Goal: Task Accomplishment & Management: Use online tool/utility

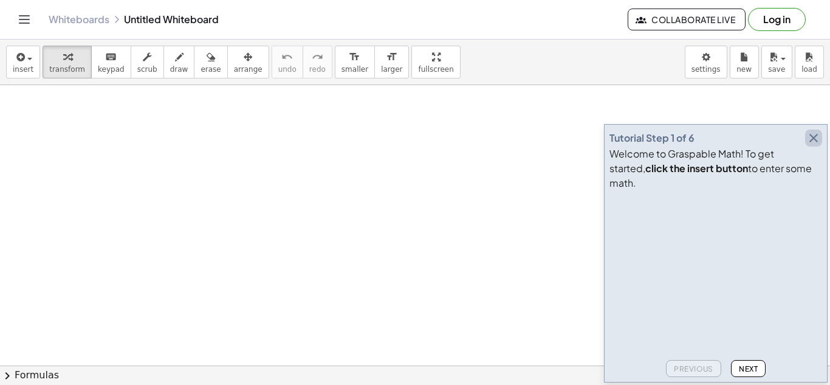
click at [813, 145] on icon "button" at bounding box center [813, 138] width 15 height 15
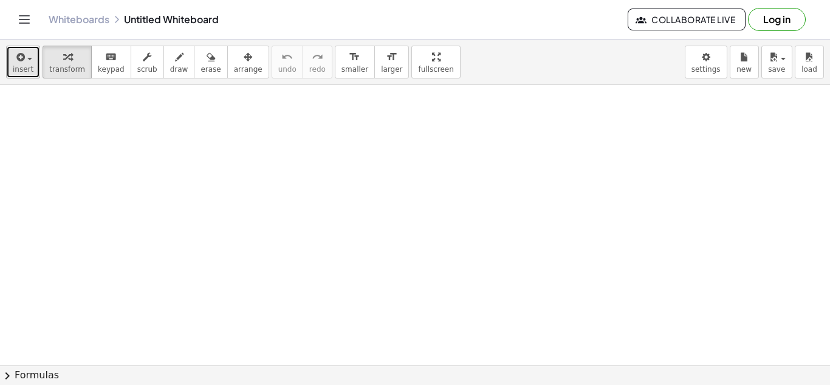
click at [26, 55] on span "button" at bounding box center [26, 58] width 2 height 9
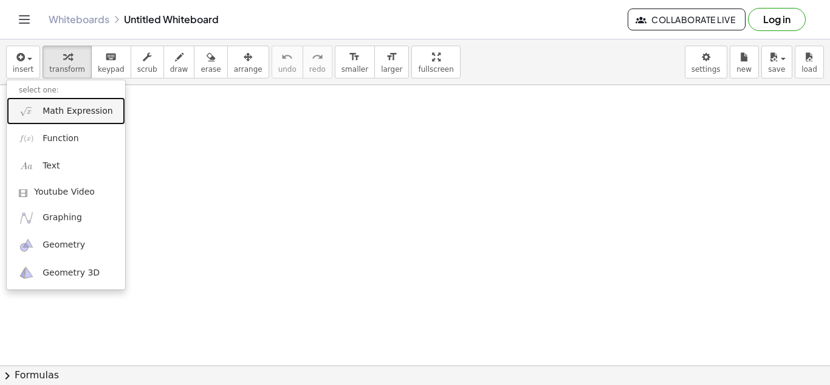
click at [66, 115] on span "Math Expression" at bounding box center [78, 111] width 70 height 12
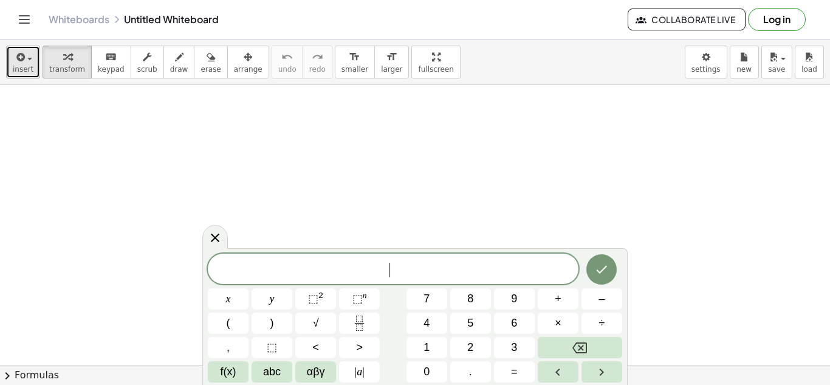
click at [27, 65] on span "insert" at bounding box center [23, 69] width 21 height 9
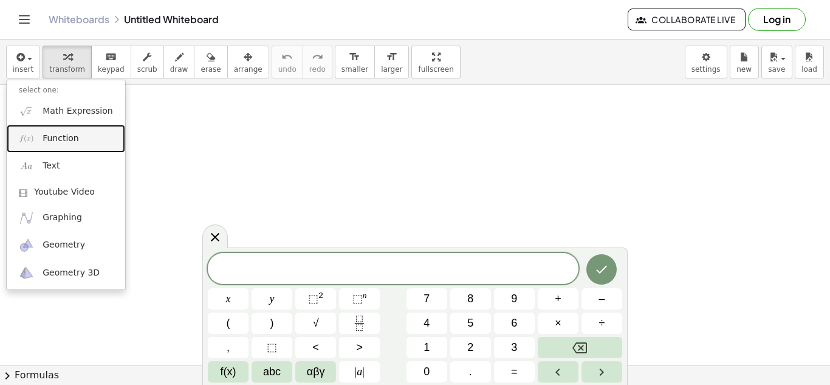
click at [64, 143] on span "Function" at bounding box center [61, 138] width 36 height 12
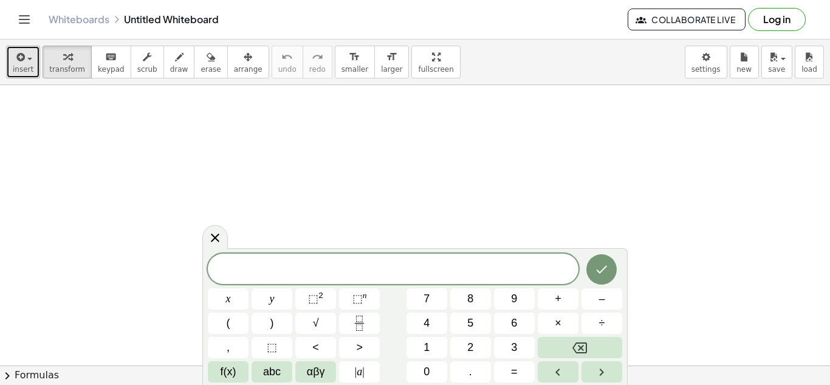
click at [30, 57] on div "button" at bounding box center [23, 56] width 21 height 15
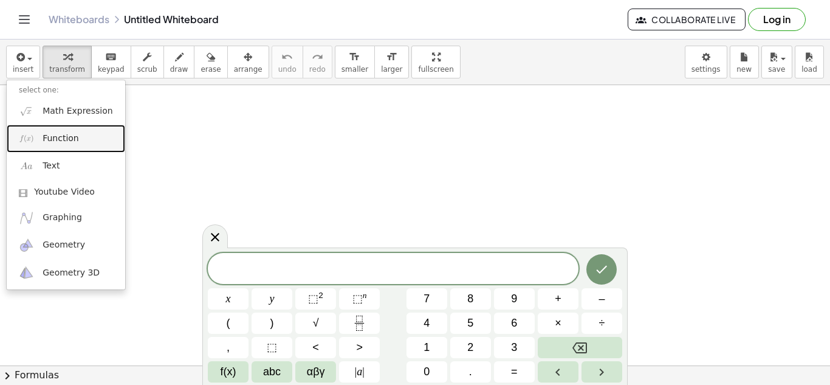
click at [48, 142] on span "Function" at bounding box center [61, 138] width 36 height 12
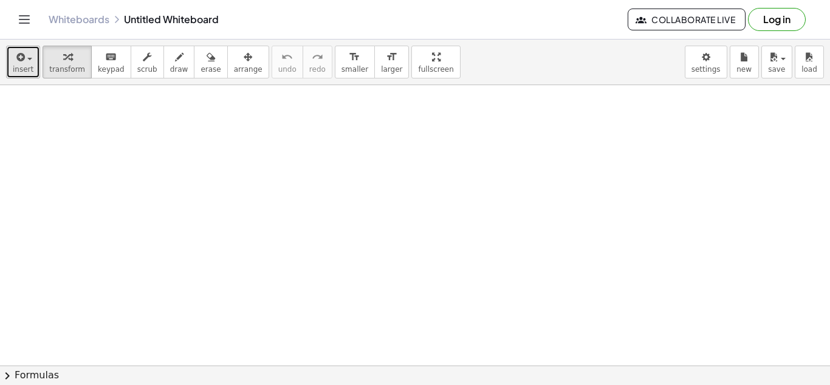
click at [26, 64] on button "insert" at bounding box center [23, 62] width 34 height 33
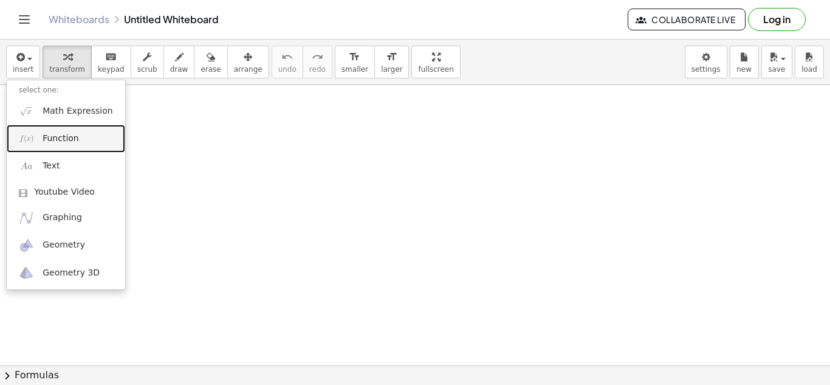
click at [40, 139] on link "Function" at bounding box center [66, 138] width 119 height 27
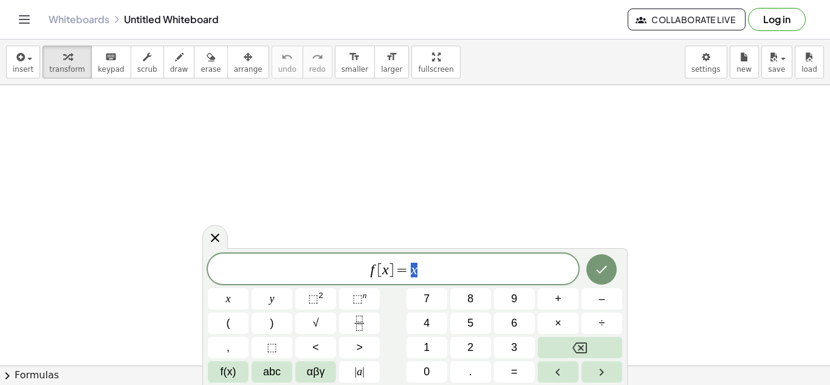
click at [435, 272] on span "f [ x ] = x" at bounding box center [393, 269] width 371 height 17
click at [318, 289] on button "⬚ 2" at bounding box center [315, 298] width 41 height 21
click at [359, 318] on icon "Fraction" at bounding box center [359, 322] width 15 height 15
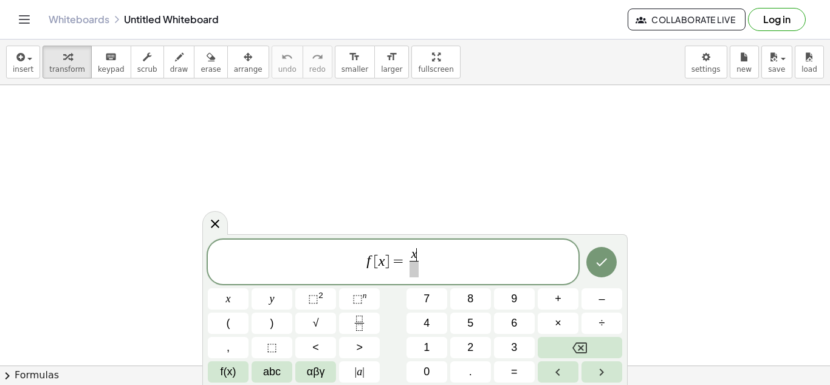
click at [307, 287] on div "f [ x ] = x ​ ​ x y ⬚ 2 ⬚ n 7 8 9 + – ( ) √ 4 5 6 × ÷ , ⬚ < > 1 2 3 f(x) abc αβ…" at bounding box center [415, 310] width 414 height 143
click at [312, 299] on span "⬚" at bounding box center [313, 298] width 10 height 12
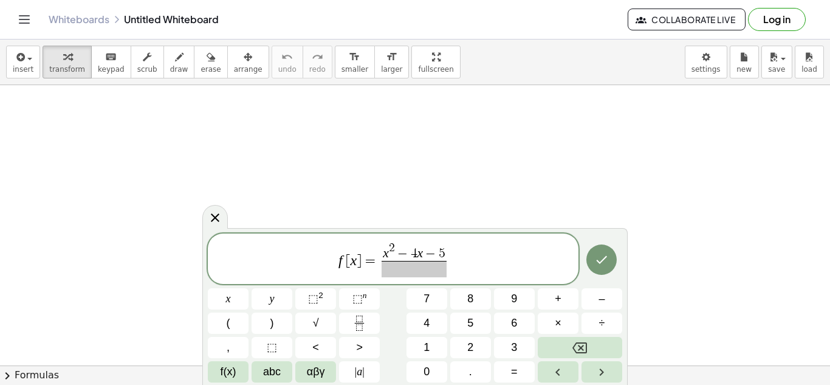
click at [415, 269] on span at bounding box center [414, 269] width 65 height 16
click at [461, 264] on span "f [ x ] = x 2 − 4 x − 5 x − 2 ​ ​" at bounding box center [393, 260] width 371 height 38
click at [596, 262] on icon "Done" at bounding box center [601, 259] width 15 height 15
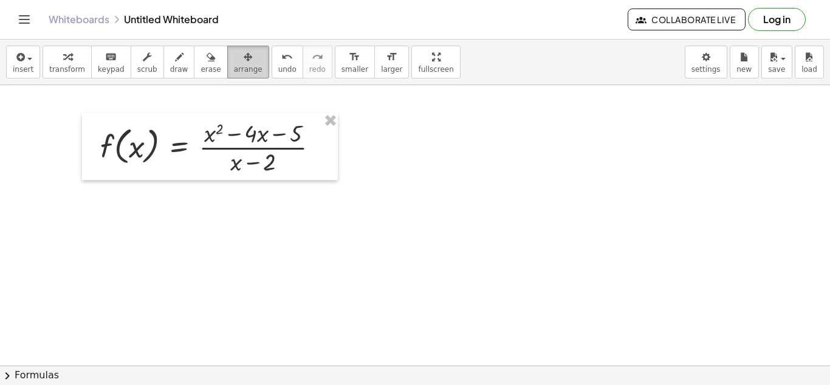
click at [241, 63] on button "arrange" at bounding box center [248, 62] width 42 height 33
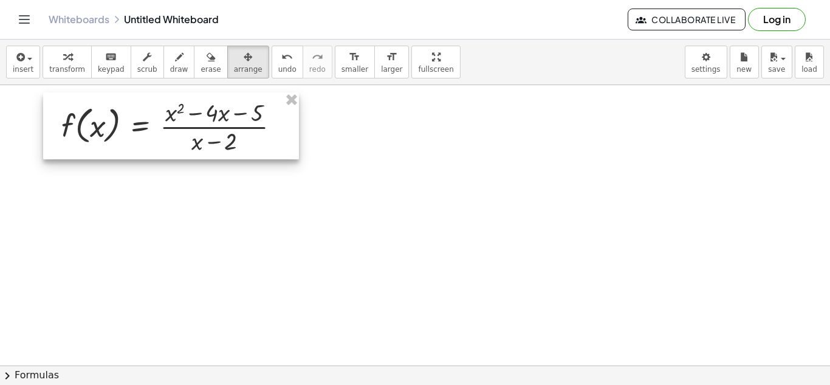
drag, startPoint x: 221, startPoint y: 131, endPoint x: 199, endPoint y: 119, distance: 25.9
click at [199, 119] on div at bounding box center [171, 125] width 256 height 67
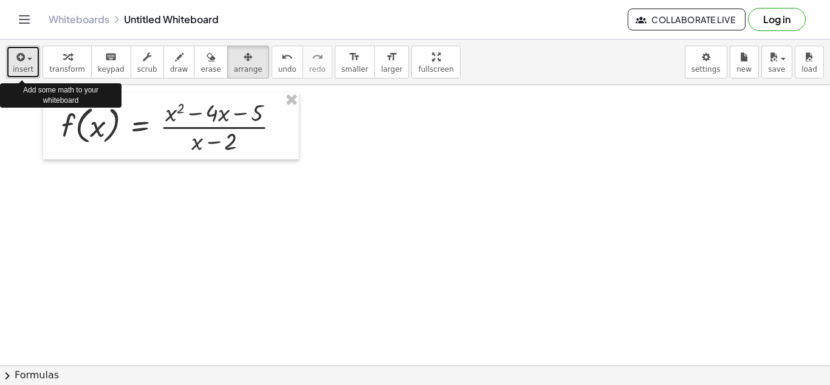
click at [21, 66] on span "insert" at bounding box center [23, 69] width 21 height 9
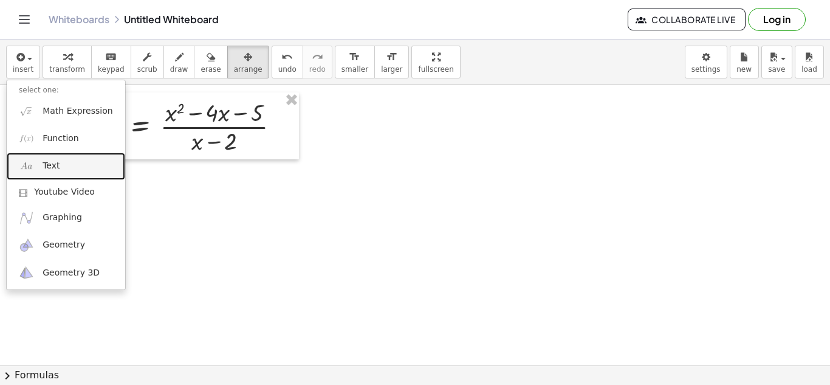
click at [69, 163] on link "Text" at bounding box center [66, 166] width 119 height 27
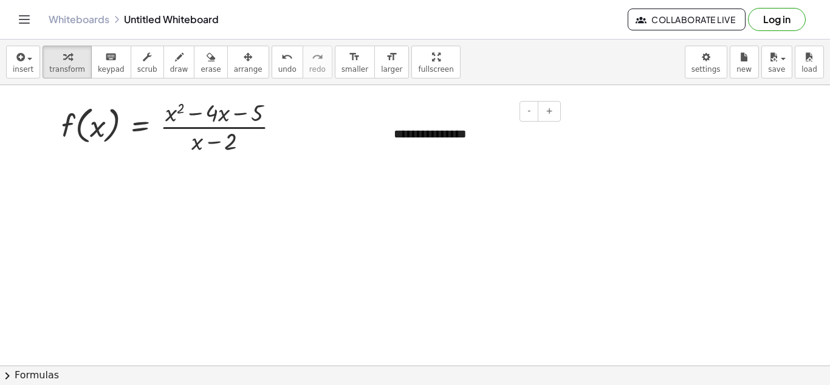
drag, startPoint x: 423, startPoint y: 118, endPoint x: 435, endPoint y: 126, distance: 14.8
click at [424, 118] on div "- +" at bounding box center [470, 111] width 182 height 21
click at [454, 131] on div "**********" at bounding box center [473, 134] width 182 height 42
drag, startPoint x: 464, startPoint y: 133, endPoint x: 383, endPoint y: 137, distance: 80.3
click at [383, 137] on div "**********" at bounding box center [473, 134] width 182 height 42
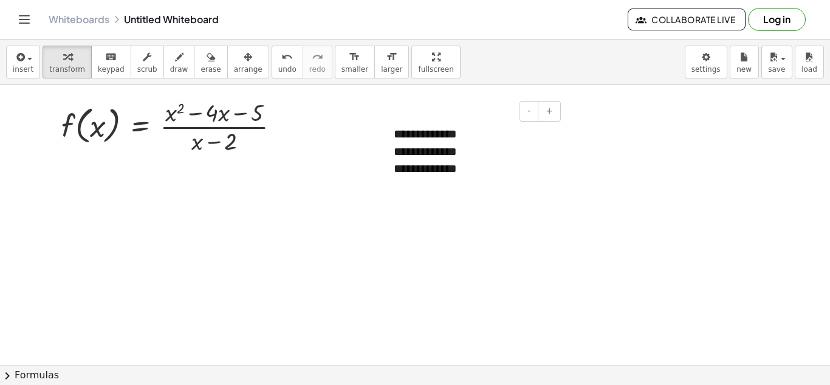
click at [492, 132] on div "**********" at bounding box center [473, 151] width 182 height 77
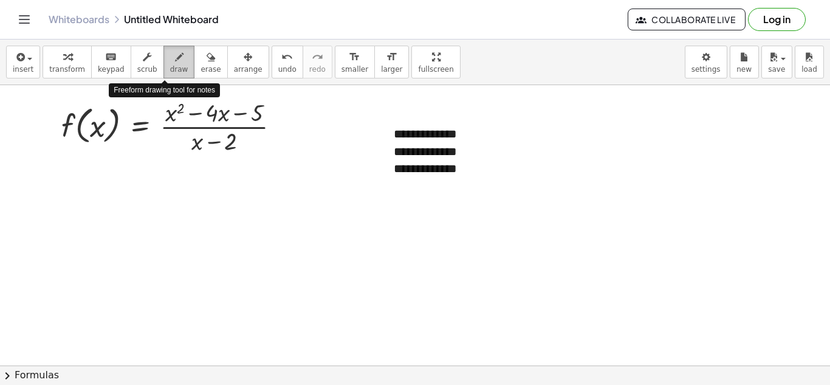
click at [174, 61] on button "draw" at bounding box center [179, 62] width 32 height 33
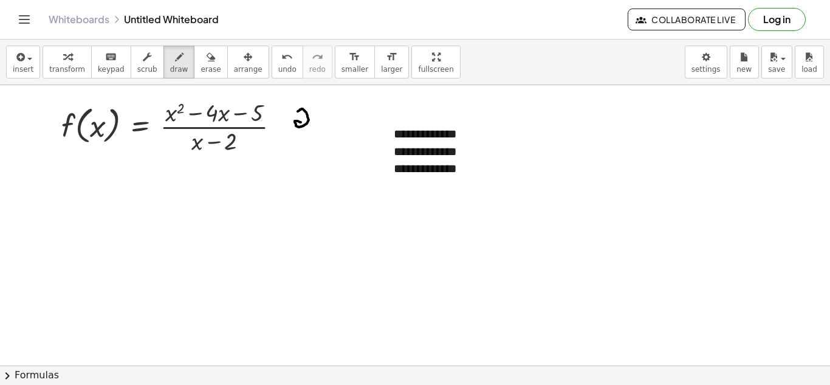
drag, startPoint x: 298, startPoint y: 111, endPoint x: 301, endPoint y: 121, distance: 10.2
drag, startPoint x: 300, startPoint y: 122, endPoint x: 309, endPoint y: 125, distance: 9.6
drag, startPoint x: 299, startPoint y: 137, endPoint x: 308, endPoint y: 148, distance: 13.9
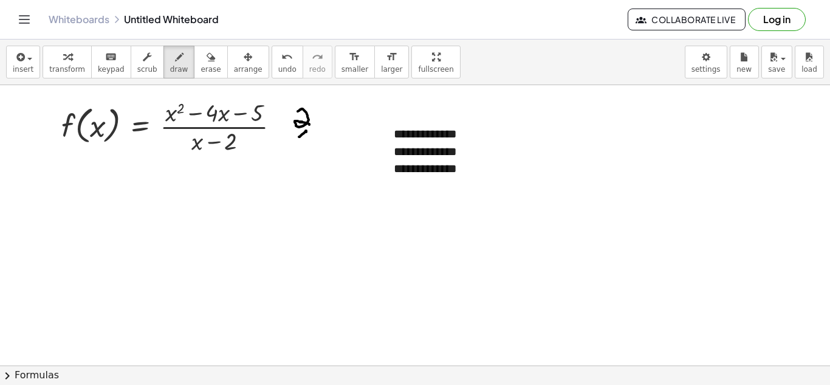
drag, startPoint x: 496, startPoint y: 171, endPoint x: 537, endPoint y: 133, distance: 55.9
click at [25, 61] on span "button" at bounding box center [26, 58] width 2 height 9
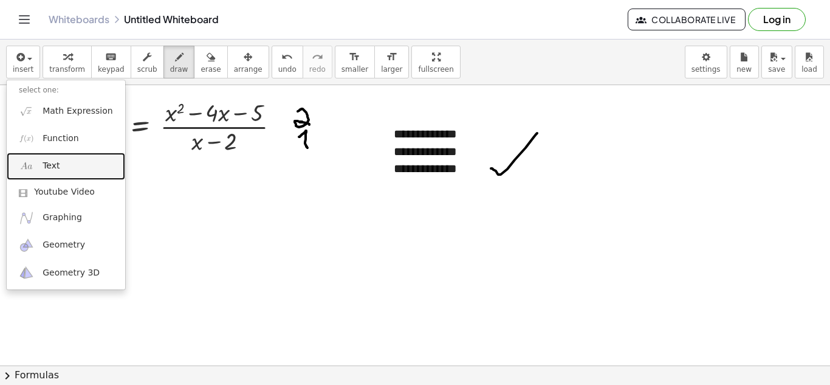
click at [58, 167] on link "Text" at bounding box center [66, 166] width 119 height 27
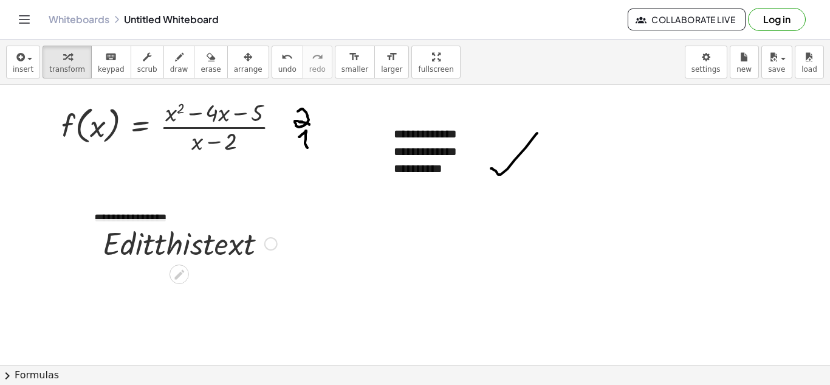
click at [204, 237] on div at bounding box center [190, 242] width 187 height 41
click at [181, 274] on icon at bounding box center [179, 274] width 13 height 13
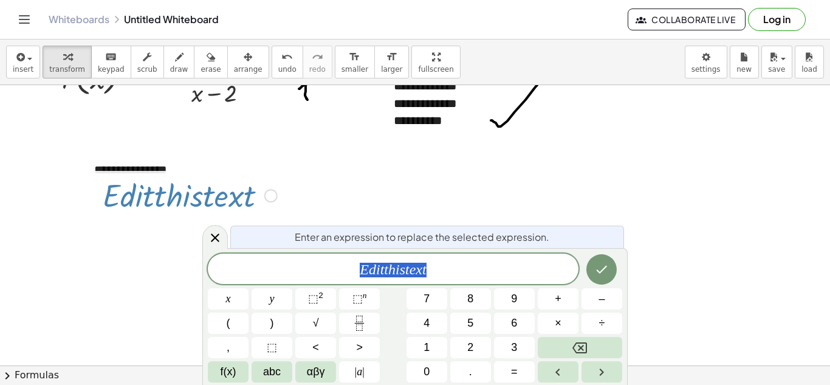
scroll to position [49, 0]
click at [609, 277] on button "Done" at bounding box center [601, 269] width 30 height 30
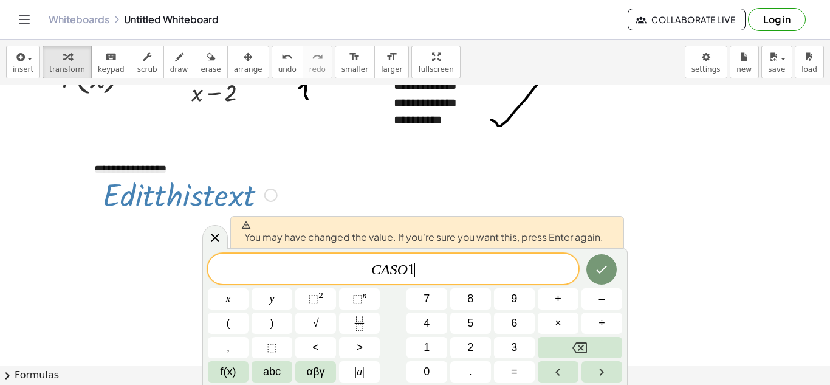
click at [495, 280] on div "C A S O 1 ​" at bounding box center [393, 268] width 371 height 30
click at [216, 240] on icon at bounding box center [215, 237] width 15 height 15
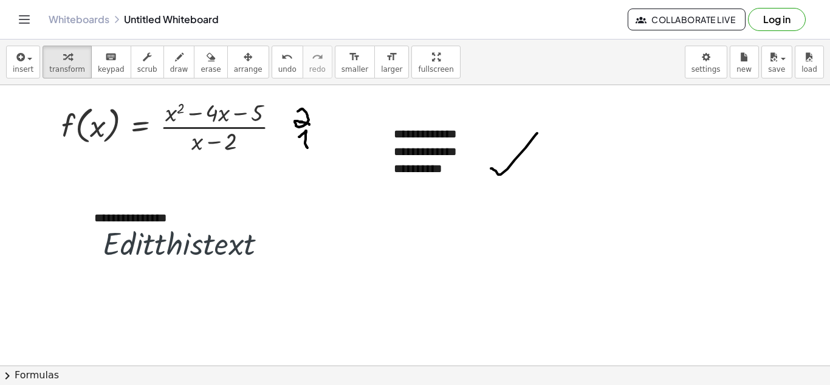
scroll to position [0, 0]
click at [174, 241] on div at bounding box center [190, 242] width 187 height 41
click at [151, 219] on div "· E · d · i · t · t · h · i · s · t · e · x · t" at bounding box center [185, 242] width 202 height 47
click at [156, 209] on div "**********" at bounding box center [173, 218] width 182 height 42
drag, startPoint x: 165, startPoint y: 215, endPoint x: 44, endPoint y: 221, distance: 120.5
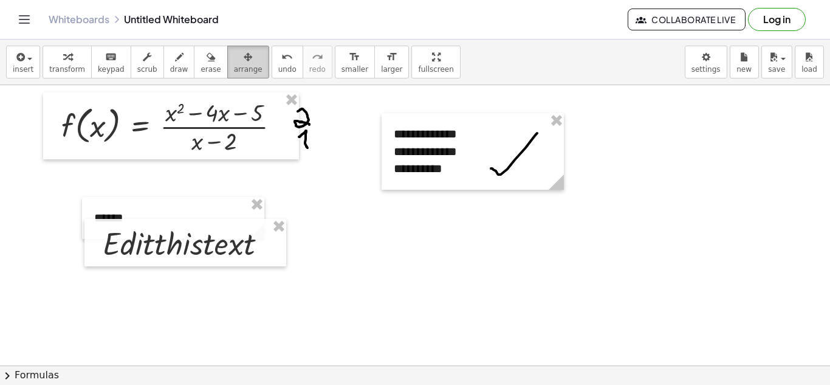
click at [237, 60] on div "button" at bounding box center [248, 56] width 29 height 15
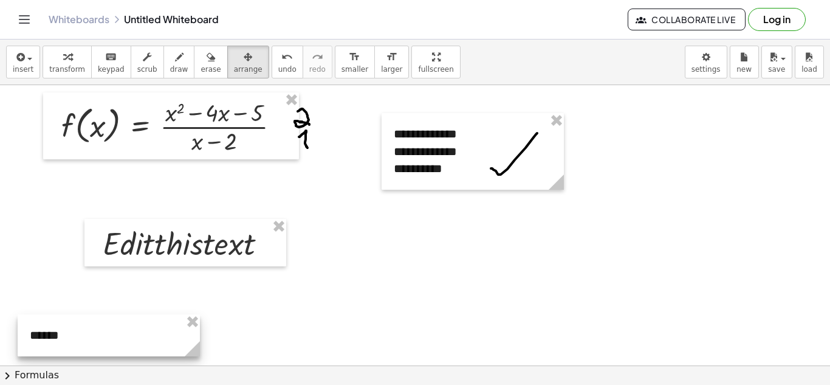
drag, startPoint x: 141, startPoint y: 288, endPoint x: 102, endPoint y: 318, distance: 49.4
click at [100, 321] on div at bounding box center [109, 335] width 182 height 42
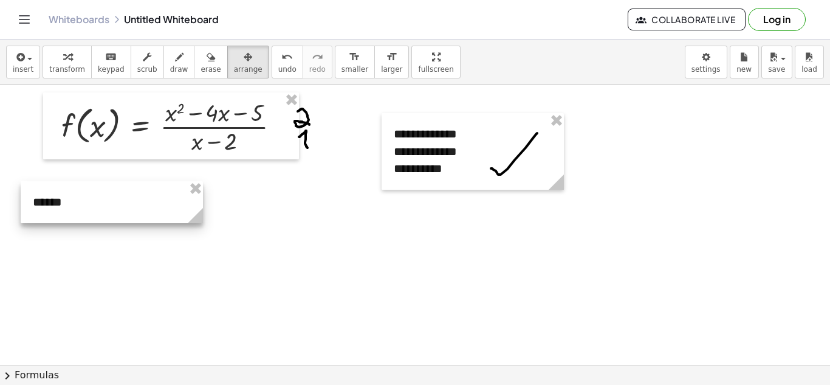
drag, startPoint x: 129, startPoint y: 249, endPoint x: 155, endPoint y: 191, distance: 63.4
click at [155, 191] on div at bounding box center [112, 202] width 182 height 42
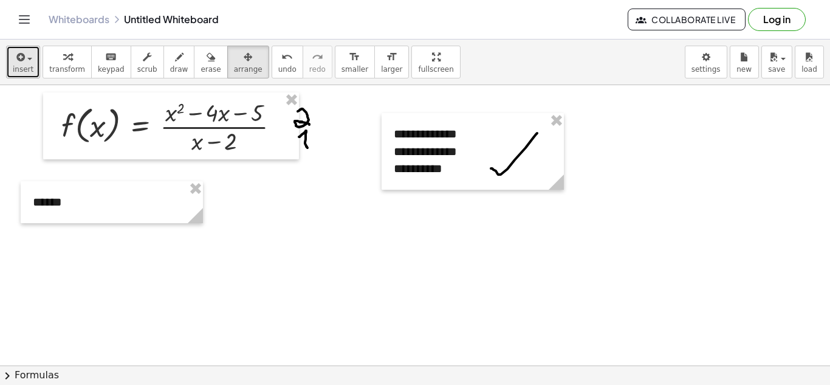
click at [24, 67] on span "insert" at bounding box center [23, 69] width 21 height 9
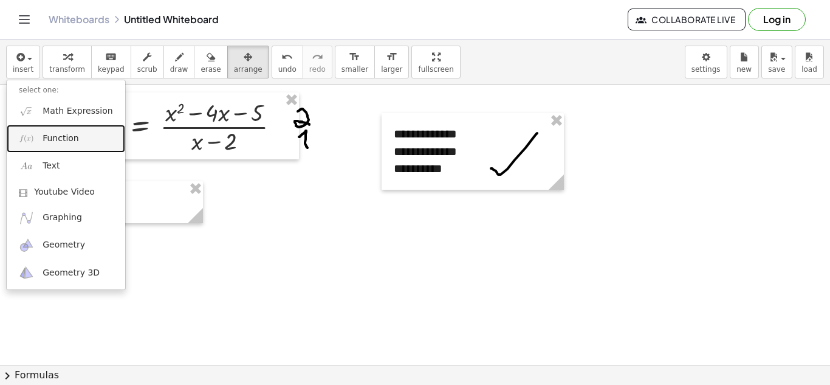
click at [73, 140] on span "Function" at bounding box center [61, 138] width 36 height 12
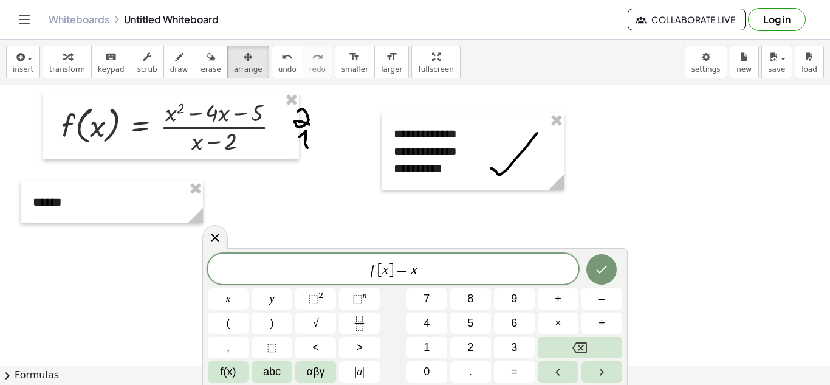
click at [433, 263] on span "f [ x ] = x ​" at bounding box center [393, 269] width 371 height 17
click at [361, 296] on span "⬚" at bounding box center [357, 298] width 10 height 12
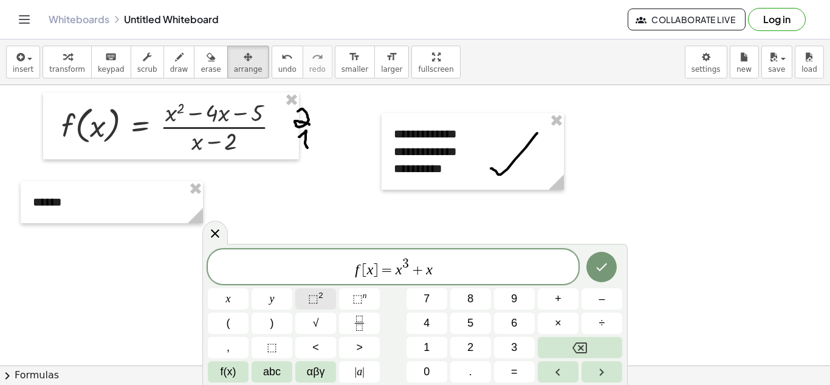
click at [329, 303] on button "⬚ 2" at bounding box center [315, 298] width 41 height 21
click at [416, 270] on span "+" at bounding box center [414, 270] width 18 height 15
drag, startPoint x: 471, startPoint y: 272, endPoint x: 377, endPoint y: 274, distance: 94.2
click at [377, 274] on span "f [ x ] = x 3 − x 2 − 2 x" at bounding box center [393, 267] width 371 height 22
click at [352, 319] on icon "Fraction" at bounding box center [359, 322] width 15 height 15
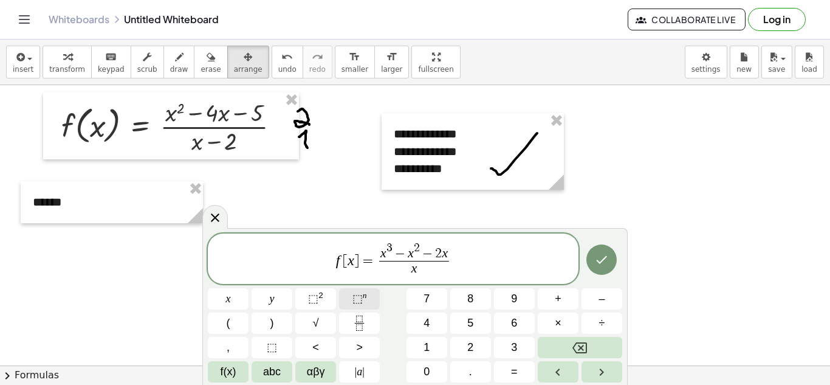
click at [358, 300] on span "⬚" at bounding box center [357, 298] width 10 height 12
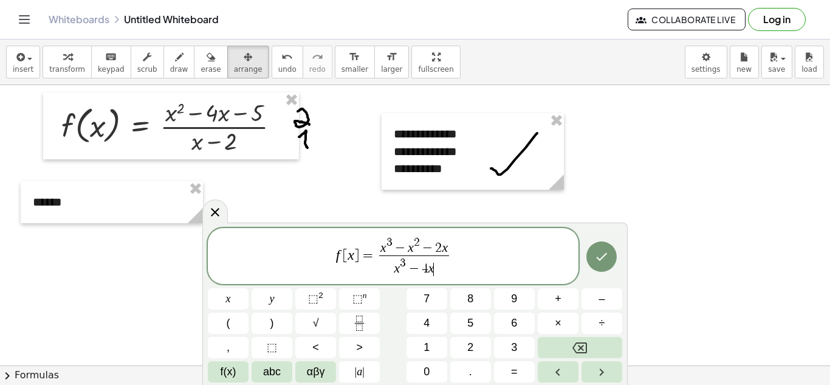
click at [595, 258] on icon "Done" at bounding box center [601, 256] width 15 height 15
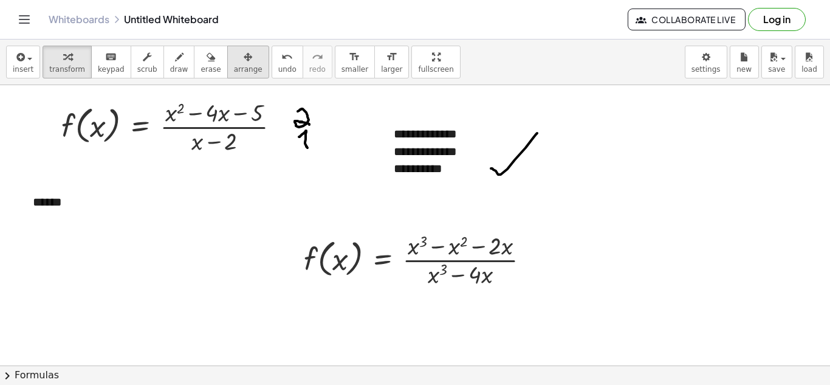
click at [244, 62] on icon "button" at bounding box center [248, 57] width 9 height 15
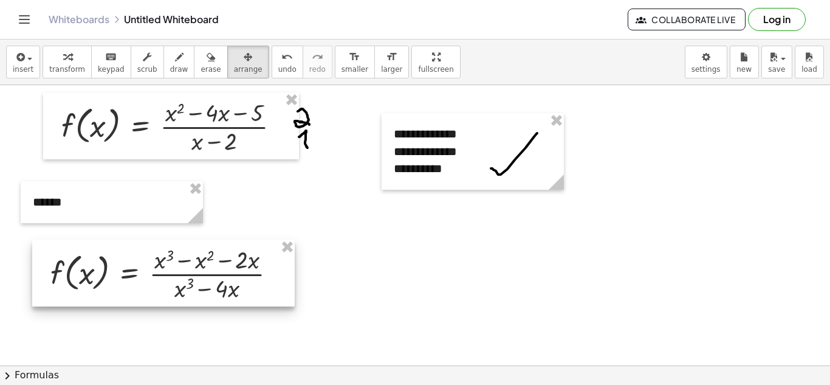
drag, startPoint x: 140, startPoint y: 283, endPoint x: 201, endPoint y: 280, distance: 60.2
click at [190, 283] on div at bounding box center [163, 272] width 263 height 67
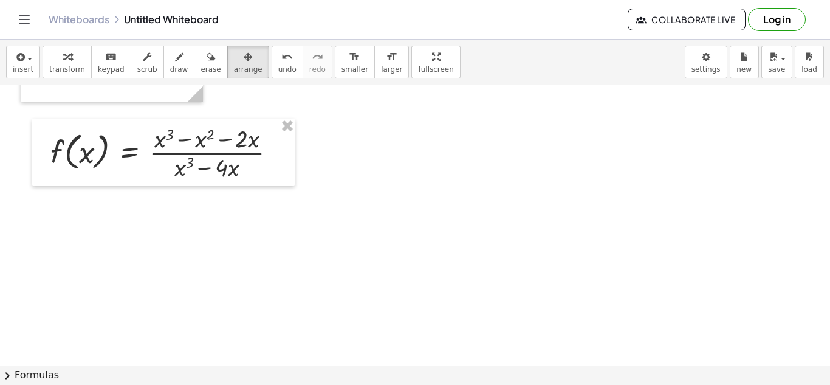
scroll to position [61, 0]
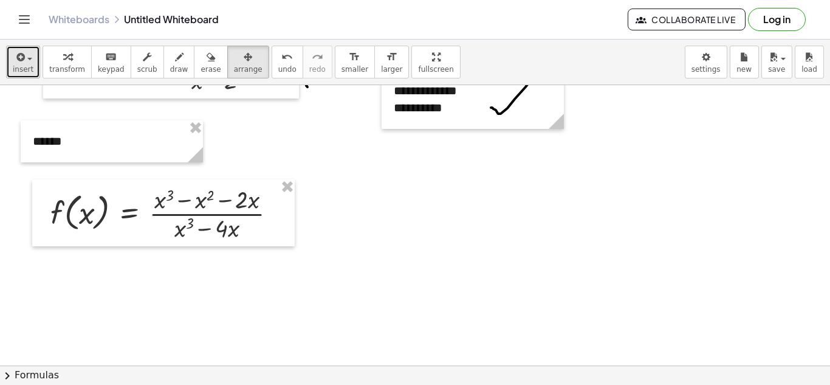
click at [26, 65] on span "insert" at bounding box center [23, 69] width 21 height 9
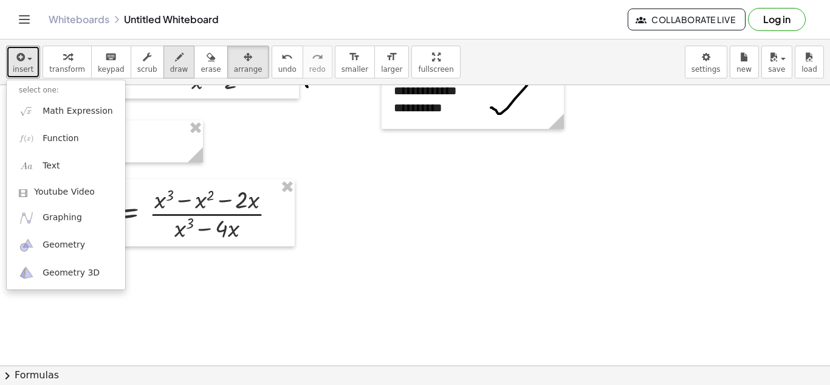
click at [175, 58] on icon "button" at bounding box center [179, 57] width 9 height 15
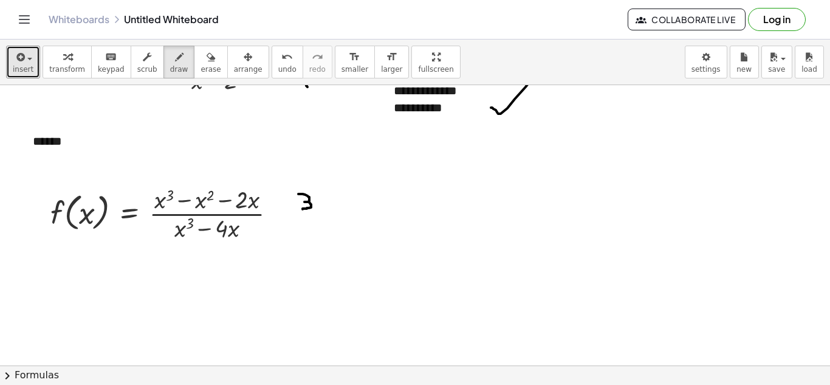
drag, startPoint x: 301, startPoint y: 194, endPoint x: 302, endPoint y: 209, distance: 15.2
click at [302, 209] on div at bounding box center [415, 343] width 830 height 639
drag, startPoint x: 300, startPoint y: 222, endPoint x: 301, endPoint y: 235, distance: 12.8
click at [301, 235] on div at bounding box center [415, 343] width 830 height 639
drag, startPoint x: 368, startPoint y: 199, endPoint x: 365, endPoint y: 221, distance: 22.6
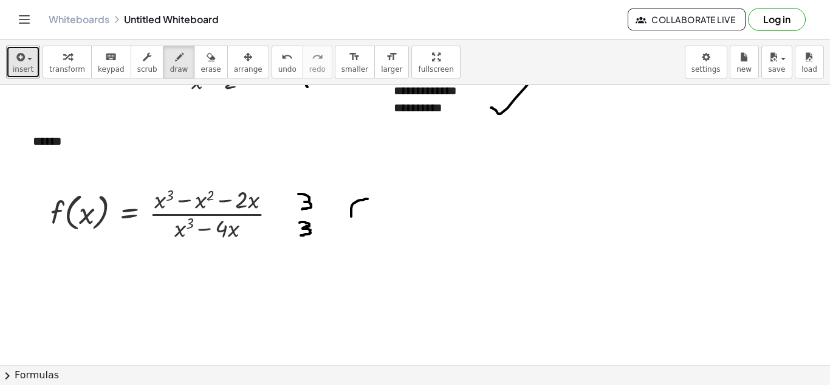
click at [366, 224] on div at bounding box center [415, 343] width 830 height 639
click at [373, 215] on div at bounding box center [415, 343] width 830 height 639
drag, startPoint x: 375, startPoint y: 216, endPoint x: 383, endPoint y: 226, distance: 12.5
click at [382, 229] on div at bounding box center [415, 343] width 830 height 639
drag, startPoint x: 388, startPoint y: 214, endPoint x: 395, endPoint y: 230, distance: 18.0
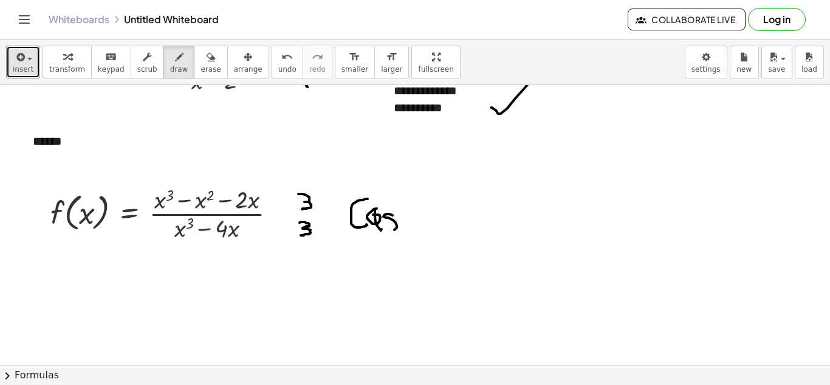
click at [383, 233] on div at bounding box center [415, 343] width 830 height 639
click at [399, 218] on div at bounding box center [415, 343] width 830 height 639
drag, startPoint x: 430, startPoint y: 214, endPoint x: 432, endPoint y: 225, distance: 11.8
click at [432, 225] on div at bounding box center [415, 343] width 830 height 639
click at [36, 69] on button "insert" at bounding box center [23, 62] width 34 height 33
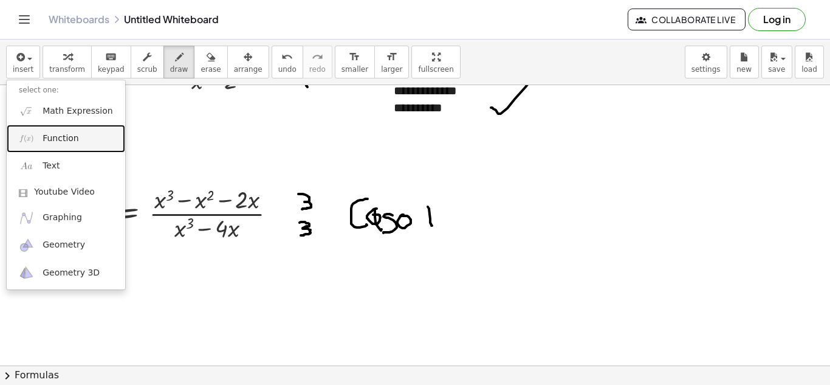
click at [61, 137] on span "Function" at bounding box center [61, 138] width 36 height 12
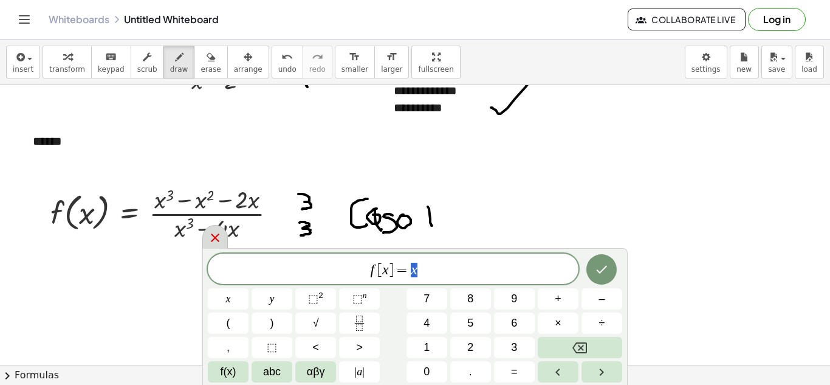
click at [212, 234] on icon at bounding box center [215, 237] width 9 height 9
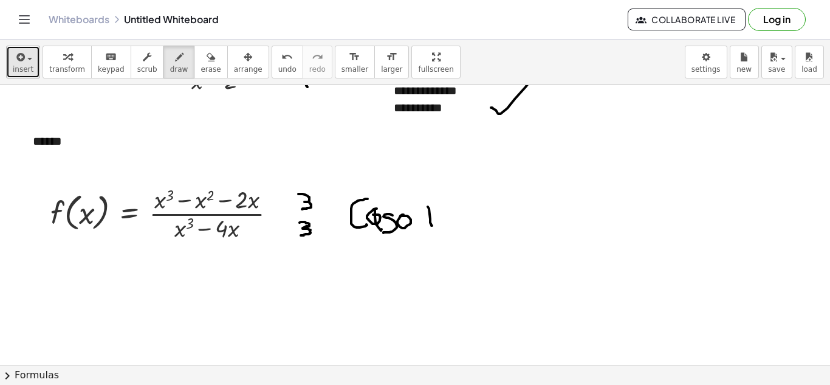
click at [33, 71] on button "insert" at bounding box center [23, 62] width 34 height 33
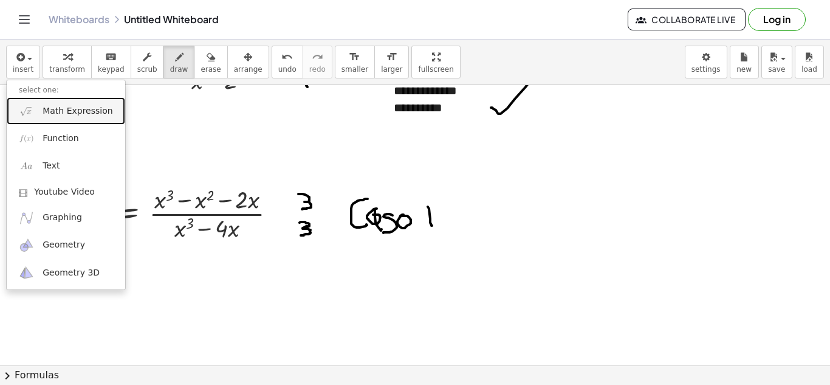
click at [55, 105] on span "Math Expression" at bounding box center [78, 111] width 70 height 12
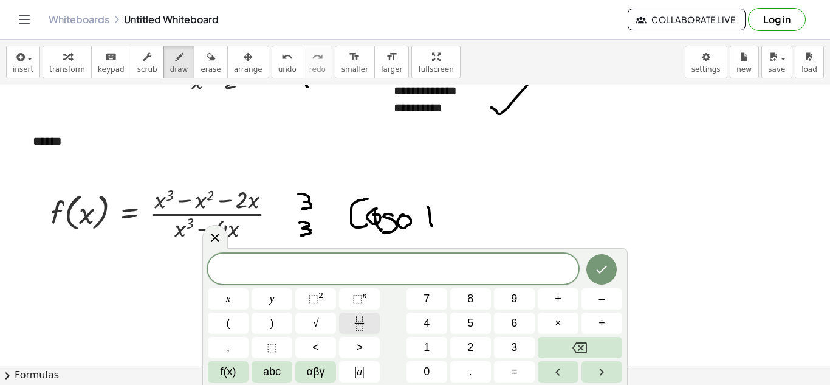
click at [366, 325] on icon "Fraction" at bounding box center [359, 322] width 15 height 15
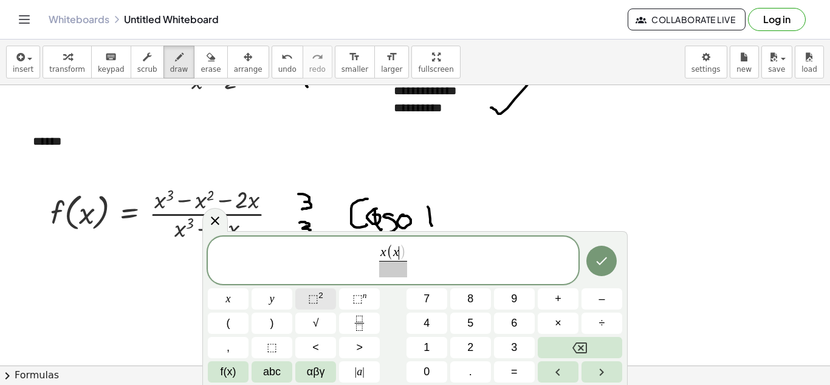
click at [323, 301] on button "⬚ 2" at bounding box center [315, 298] width 41 height 21
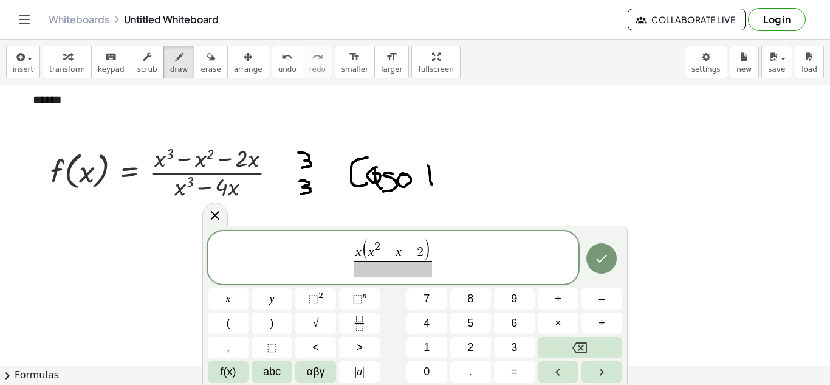
scroll to position [122, 0]
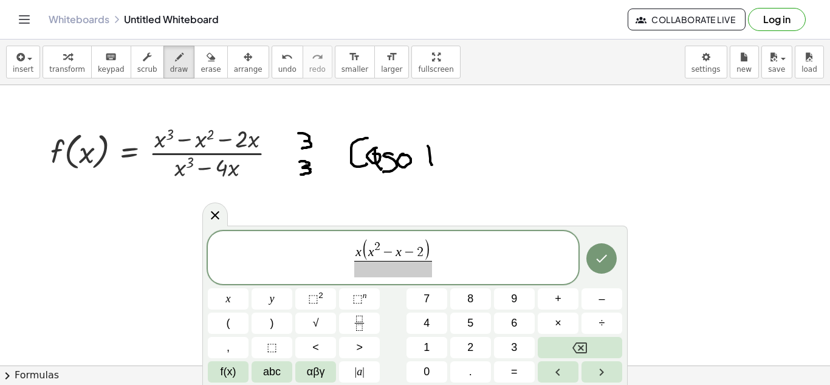
click at [386, 271] on span at bounding box center [393, 269] width 78 height 16
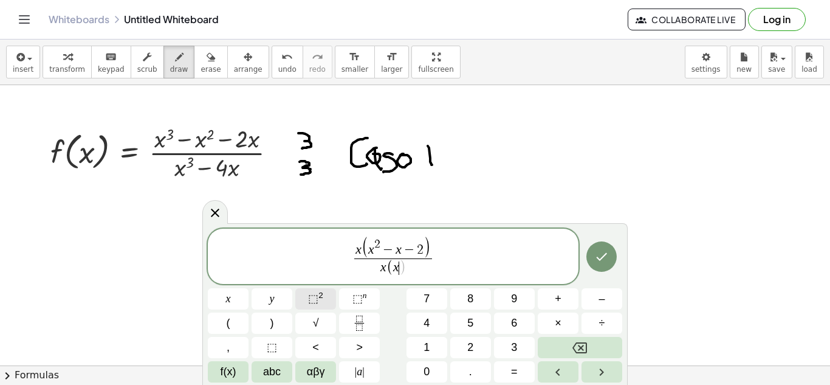
click at [324, 293] on button "⬚ 2" at bounding box center [315, 298] width 41 height 21
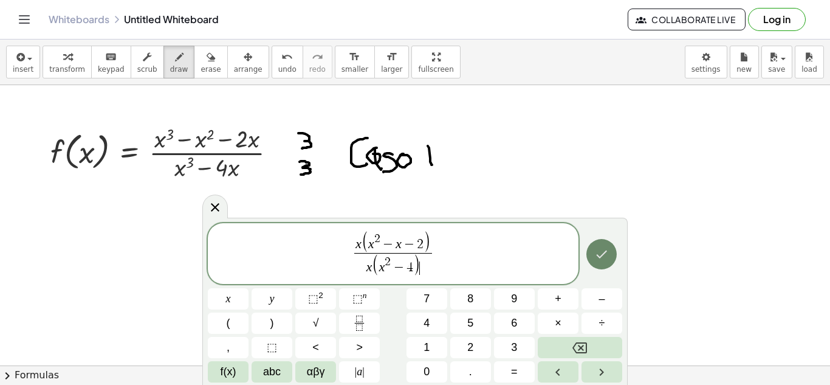
click at [602, 256] on icon "Done" at bounding box center [602, 254] width 11 height 8
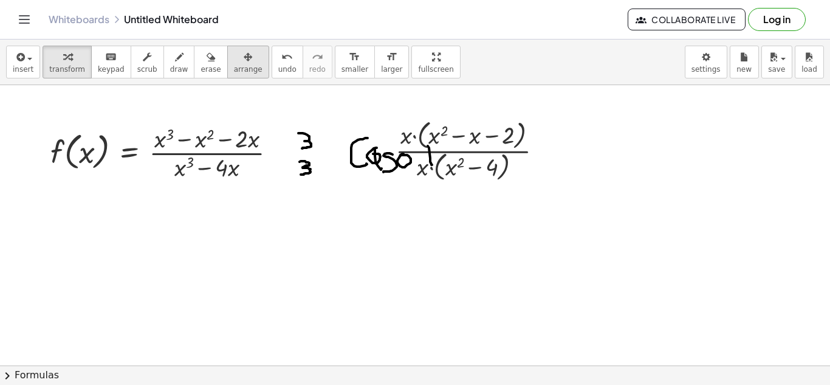
click at [244, 61] on icon "button" at bounding box center [248, 57] width 9 height 15
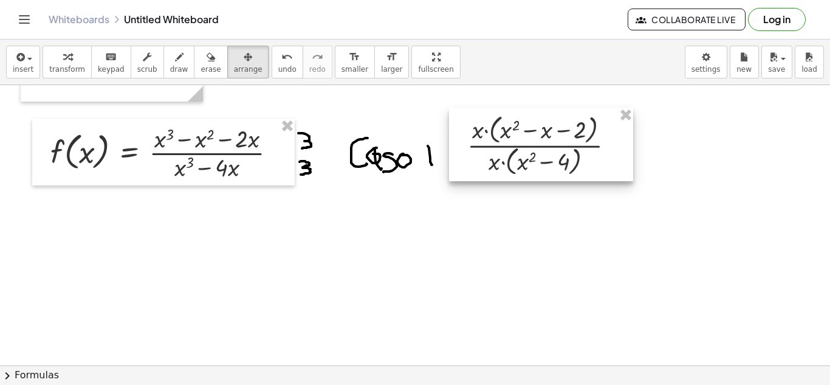
drag, startPoint x: 476, startPoint y: 144, endPoint x: 548, endPoint y: 139, distance: 71.9
click at [548, 139] on div at bounding box center [541, 145] width 184 height 74
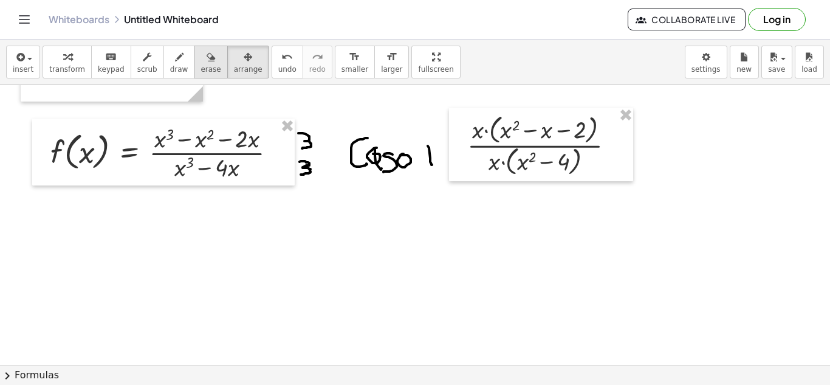
click at [201, 63] on div "button" at bounding box center [211, 56] width 20 height 15
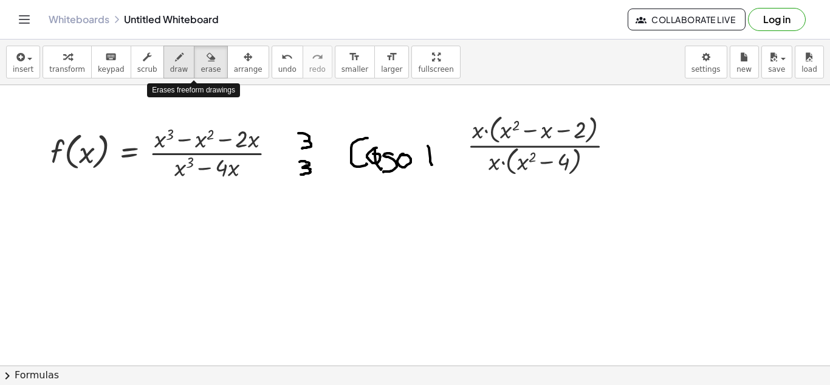
click at [175, 69] on button "draw" at bounding box center [179, 62] width 32 height 33
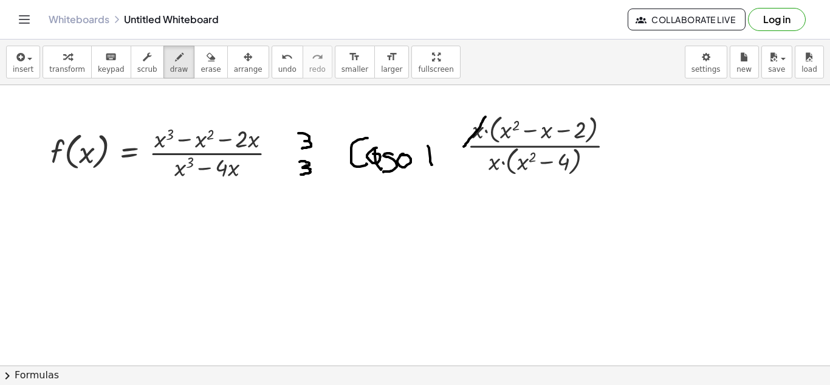
drag, startPoint x: 464, startPoint y: 146, endPoint x: 492, endPoint y: 112, distance: 44.5
click at [492, 112] on div at bounding box center [415, 283] width 830 height 639
drag, startPoint x: 484, startPoint y: 178, endPoint x: 511, endPoint y: 147, distance: 40.5
click at [511, 147] on div at bounding box center [415, 283] width 830 height 639
drag, startPoint x: 659, startPoint y: 115, endPoint x: 664, endPoint y: 140, distance: 26.0
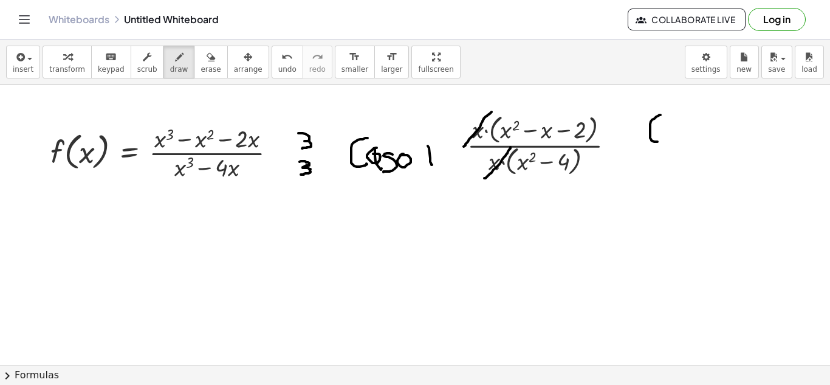
click at [665, 142] on div at bounding box center [415, 283] width 830 height 639
drag, startPoint x: 708, startPoint y: 111, endPoint x: 713, endPoint y: 142, distance: 30.9
click at [713, 142] on div at bounding box center [415, 283] width 830 height 639
drag, startPoint x: 739, startPoint y: 111, endPoint x: 749, endPoint y: 137, distance: 27.9
click at [749, 138] on div at bounding box center [415, 283] width 830 height 639
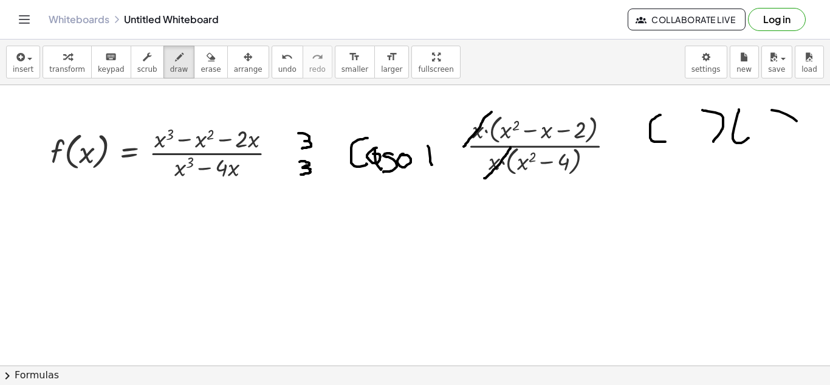
drag, startPoint x: 797, startPoint y: 121, endPoint x: 793, endPoint y: 134, distance: 13.3
click at [796, 133] on div at bounding box center [415, 283] width 830 height 639
drag, startPoint x: 726, startPoint y: 174, endPoint x: 728, endPoint y: 195, distance: 21.3
click at [728, 195] on div at bounding box center [415, 283] width 830 height 639
drag, startPoint x: 732, startPoint y: 177, endPoint x: 746, endPoint y: 177, distance: 14.6
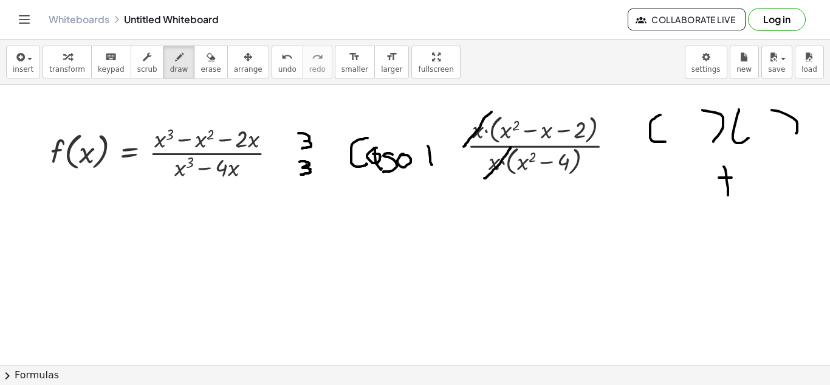
click at [746, 177] on div at bounding box center [415, 283] width 830 height 639
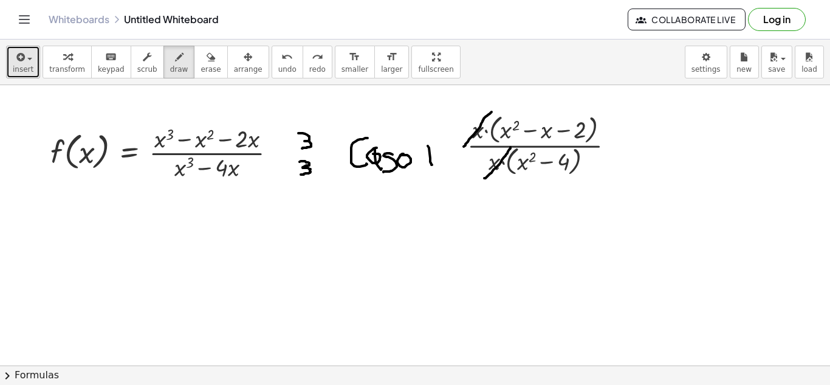
click at [35, 67] on button "insert" at bounding box center [23, 62] width 34 height 33
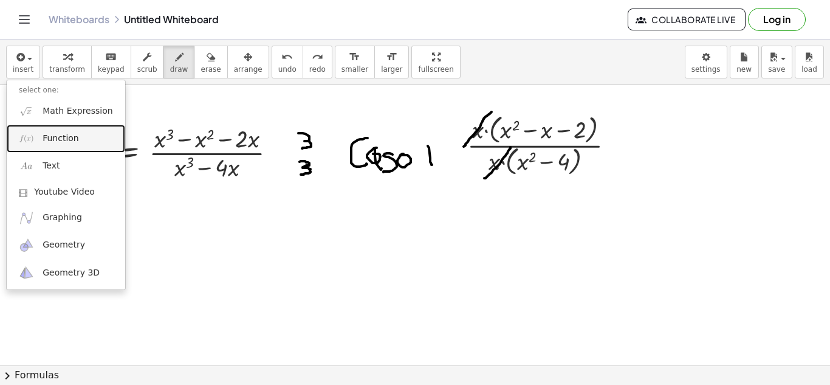
click at [78, 141] on link "Function" at bounding box center [66, 138] width 119 height 27
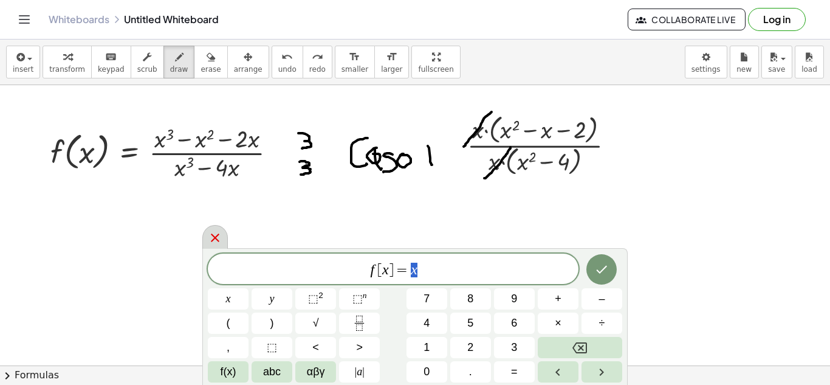
click at [203, 237] on div at bounding box center [215, 237] width 26 height 24
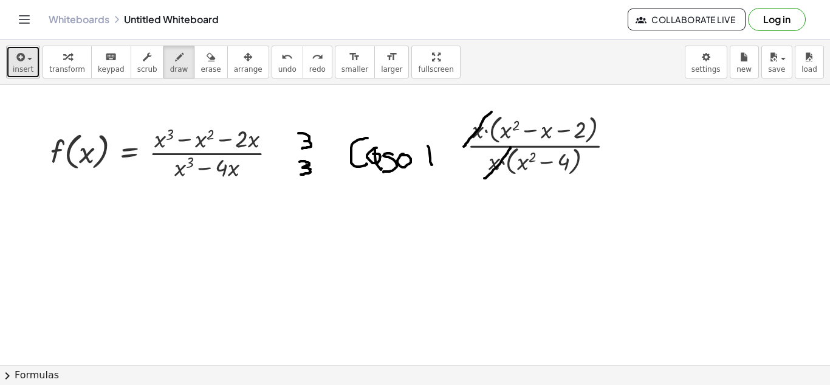
click at [18, 61] on icon "button" at bounding box center [19, 57] width 11 height 15
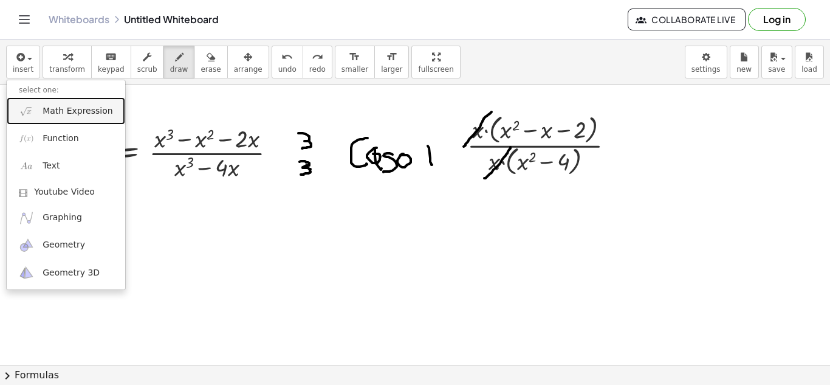
click at [70, 103] on link "Math Expression" at bounding box center [66, 110] width 119 height 27
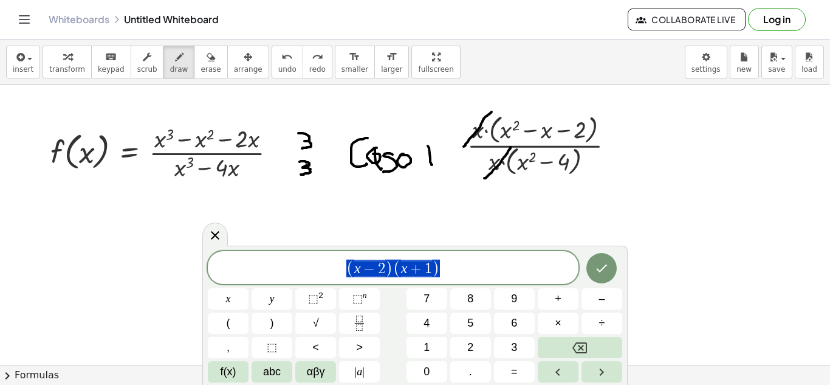
drag, startPoint x: 459, startPoint y: 269, endPoint x: 343, endPoint y: 255, distance: 116.9
click at [343, 255] on div "**********" at bounding box center [393, 267] width 371 height 33
click at [362, 324] on icon "Fraction" at bounding box center [359, 322] width 15 height 15
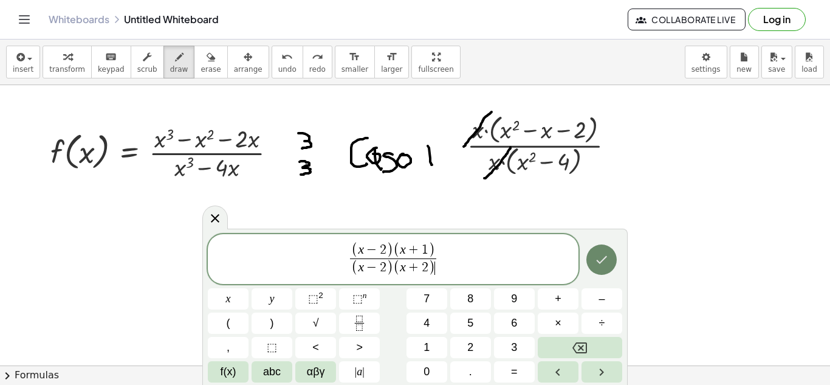
click at [597, 259] on icon "Done" at bounding box center [601, 259] width 15 height 15
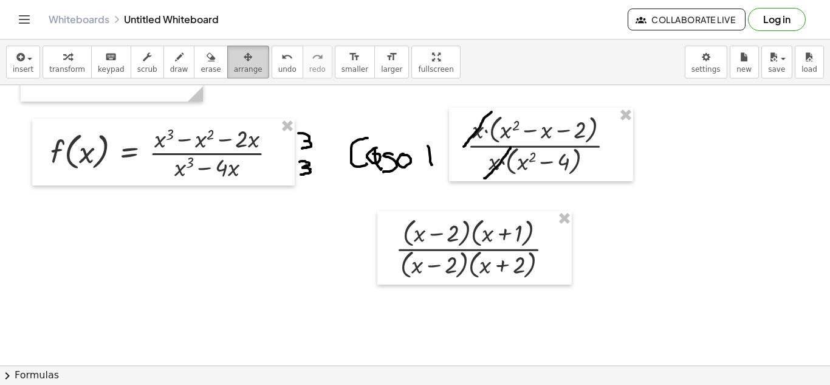
click at [234, 50] on div "button" at bounding box center [248, 56] width 29 height 15
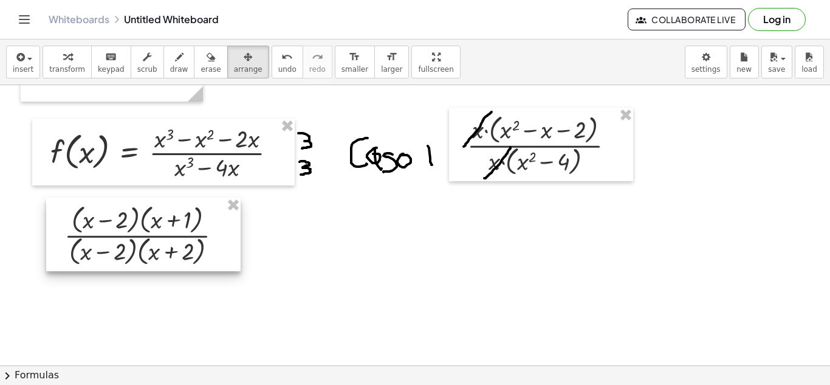
drag, startPoint x: 464, startPoint y: 251, endPoint x: 160, endPoint y: 237, distance: 304.8
click at [160, 237] on div at bounding box center [143, 235] width 194 height 74
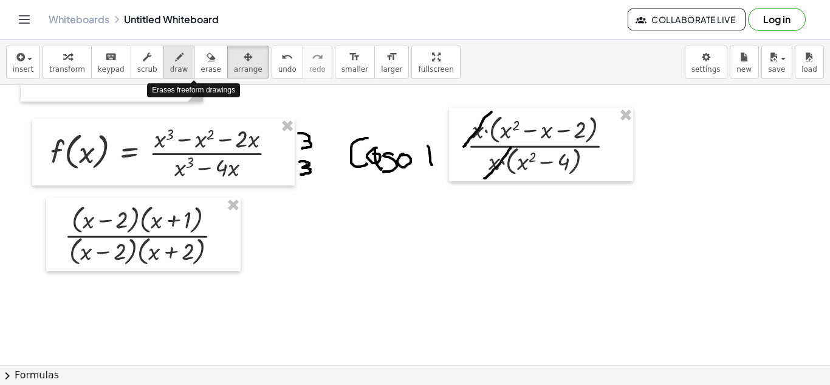
click at [170, 63] on div "button" at bounding box center [179, 56] width 18 height 15
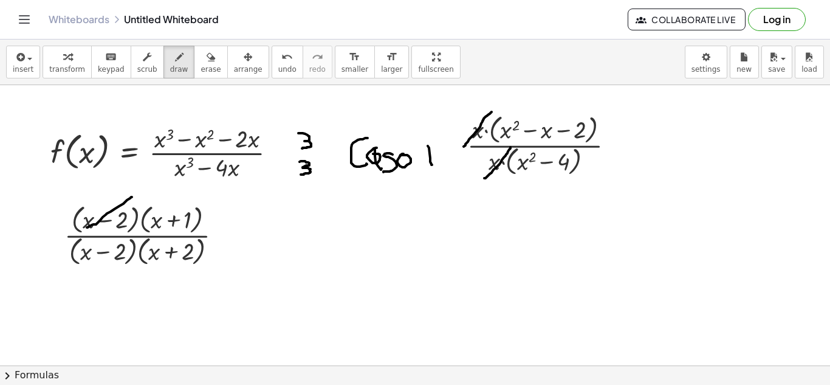
drag, startPoint x: 132, startPoint y: 197, endPoint x: 87, endPoint y: 228, distance: 54.6
click at [87, 228] on div at bounding box center [415, 283] width 830 height 639
drag, startPoint x: 133, startPoint y: 236, endPoint x: 82, endPoint y: 270, distance: 61.4
click at [82, 270] on div at bounding box center [415, 283] width 830 height 639
click at [21, 58] on icon "button" at bounding box center [19, 57] width 11 height 15
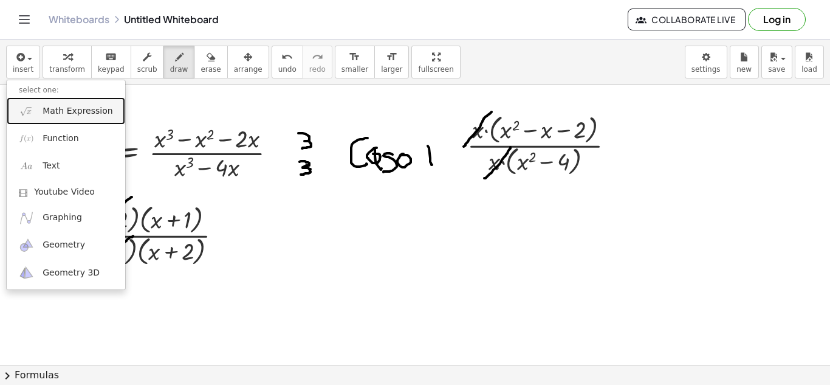
click at [84, 111] on span "Math Expression" at bounding box center [78, 111] width 70 height 12
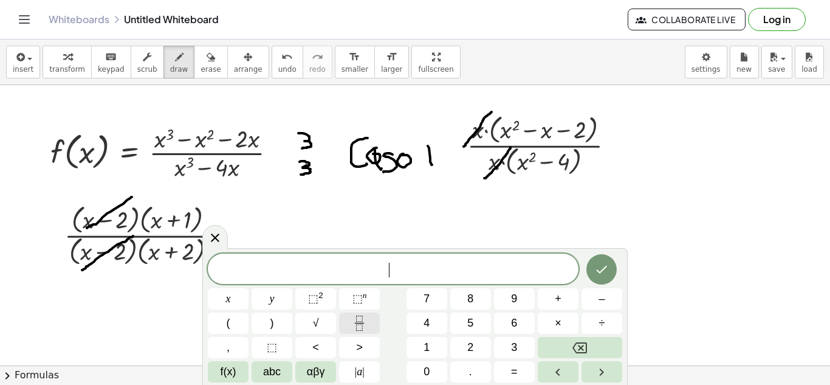
click at [360, 323] on rect "Fraction" at bounding box center [359, 323] width 9 height 1
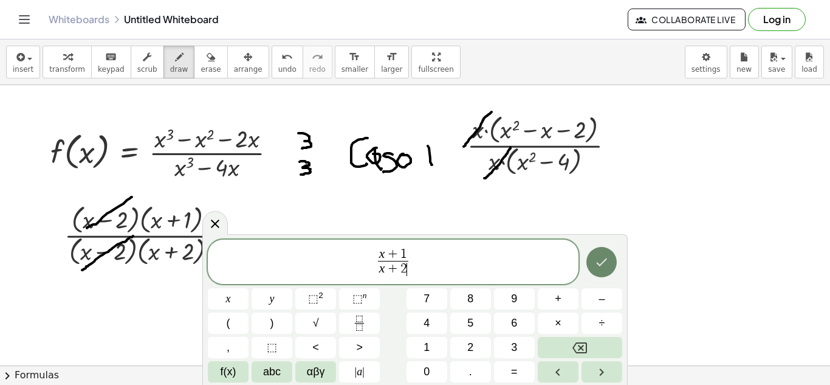
click at [598, 267] on icon "Done" at bounding box center [601, 262] width 15 height 15
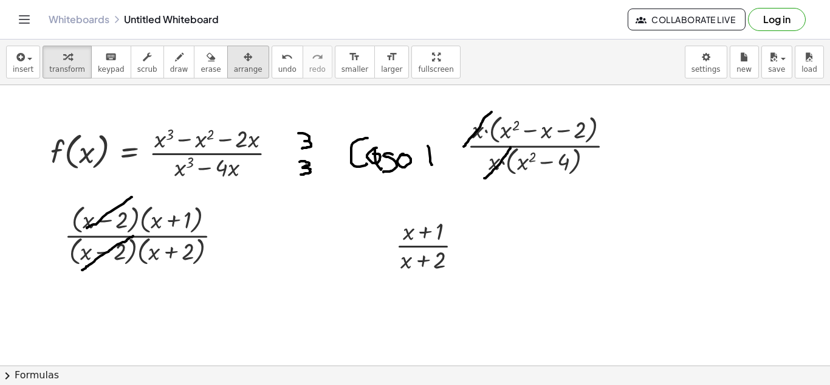
click at [234, 66] on span "arrange" at bounding box center [248, 69] width 29 height 9
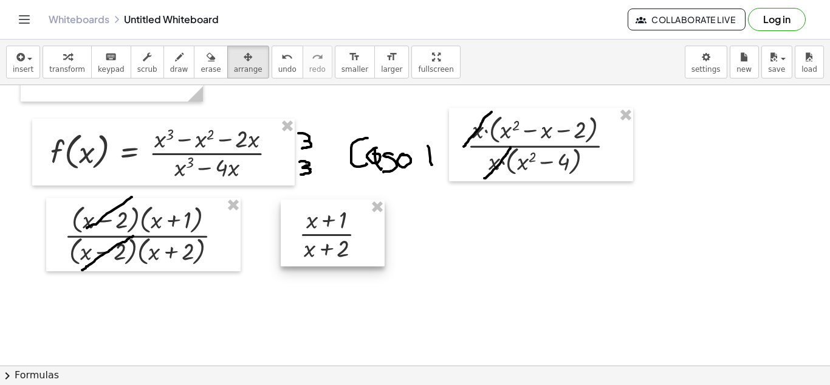
drag, startPoint x: 410, startPoint y: 239, endPoint x: 314, endPoint y: 228, distance: 97.3
click at [314, 228] on div at bounding box center [333, 232] width 104 height 67
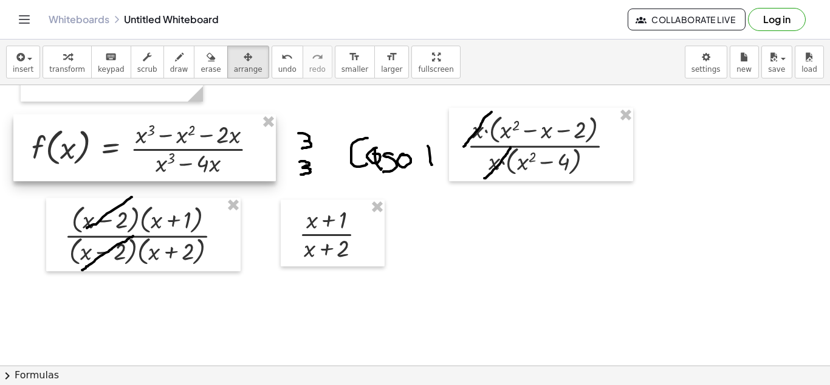
drag, startPoint x: 230, startPoint y: 161, endPoint x: 211, endPoint y: 157, distance: 19.3
click at [211, 157] on div at bounding box center [144, 147] width 263 height 67
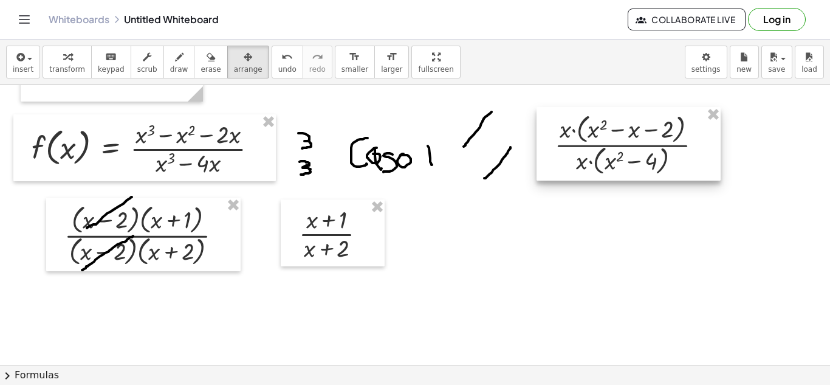
drag, startPoint x: 568, startPoint y: 160, endPoint x: 645, endPoint y: 158, distance: 77.8
click at [645, 158] on div at bounding box center [629, 144] width 184 height 74
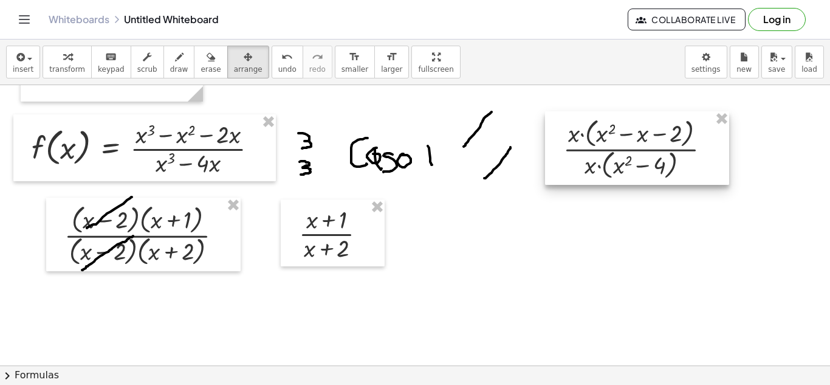
drag, startPoint x: 643, startPoint y: 150, endPoint x: 652, endPoint y: 154, distance: 9.5
click at [652, 154] on div at bounding box center [637, 148] width 184 height 74
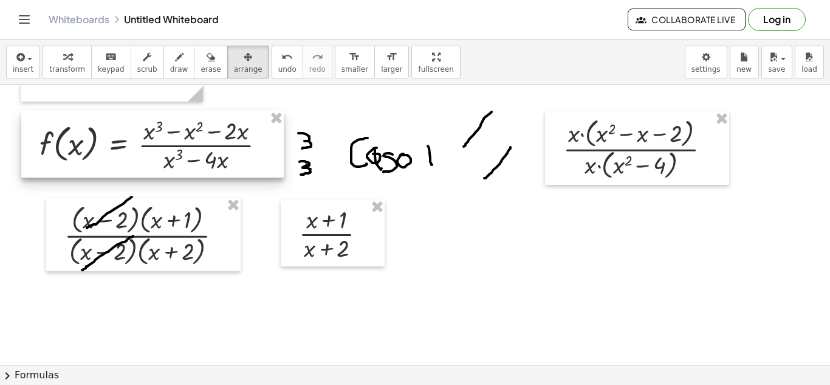
drag, startPoint x: 246, startPoint y: 152, endPoint x: 253, endPoint y: 148, distance: 8.7
click at [253, 148] on div at bounding box center [152, 144] width 263 height 67
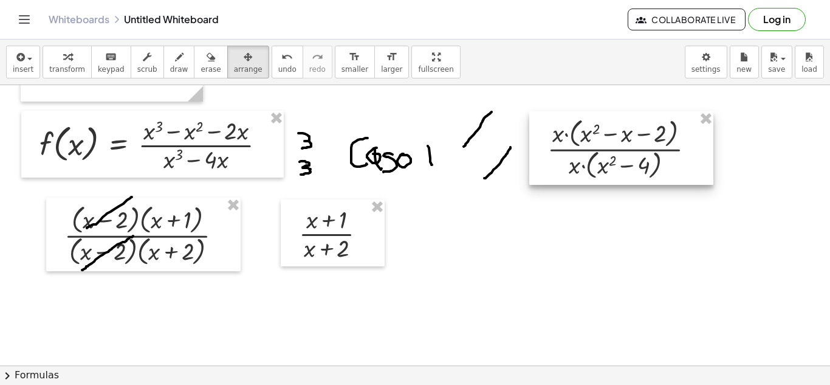
click at [647, 170] on div at bounding box center [621, 148] width 184 height 74
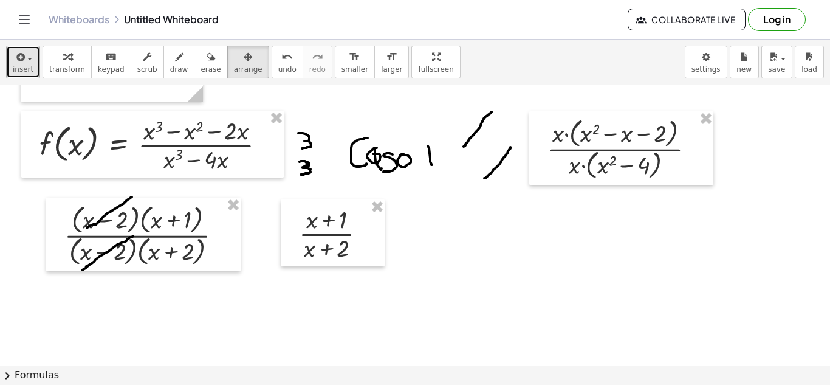
click at [24, 63] on div "button" at bounding box center [23, 56] width 21 height 15
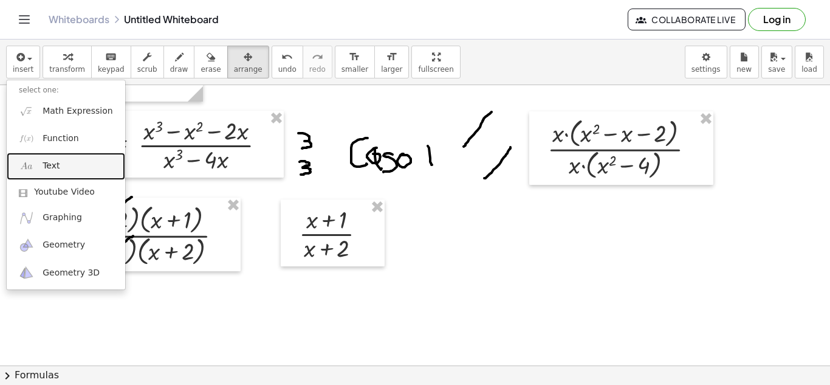
click at [68, 160] on link "Text" at bounding box center [66, 166] width 119 height 27
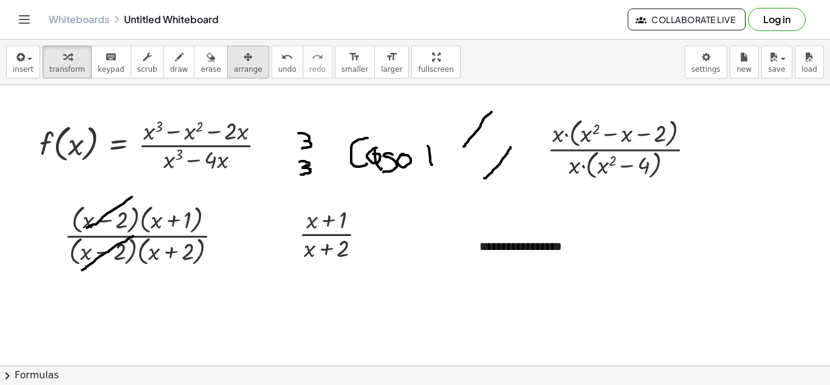
click at [239, 71] on span "arrange" at bounding box center [248, 69] width 29 height 9
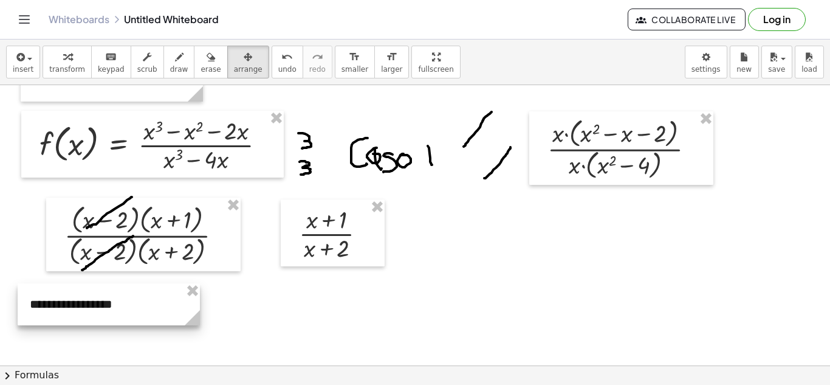
drag, startPoint x: 520, startPoint y: 291, endPoint x: 117, endPoint y: 315, distance: 403.1
click at [117, 315] on div at bounding box center [109, 304] width 182 height 42
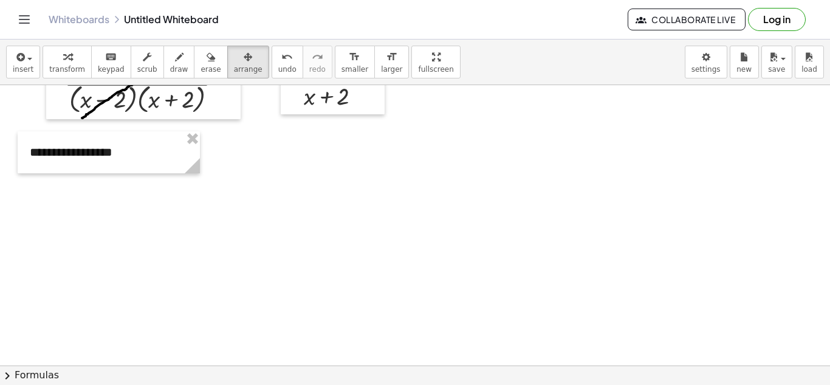
scroll to position [243, 0]
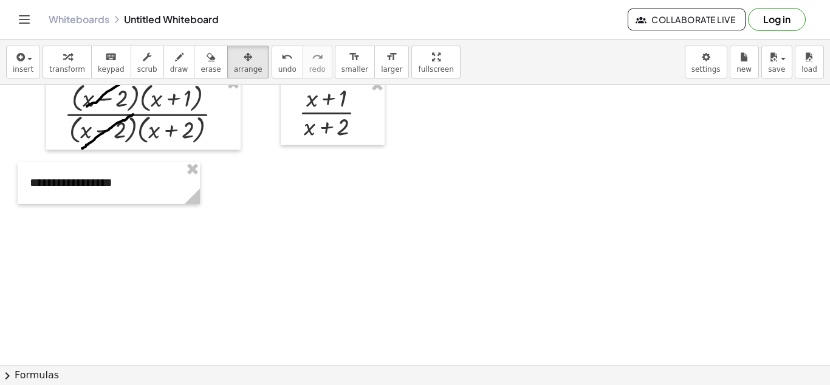
click at [187, 243] on div at bounding box center [415, 161] width 830 height 639
click at [20, 61] on icon "button" at bounding box center [19, 57] width 11 height 15
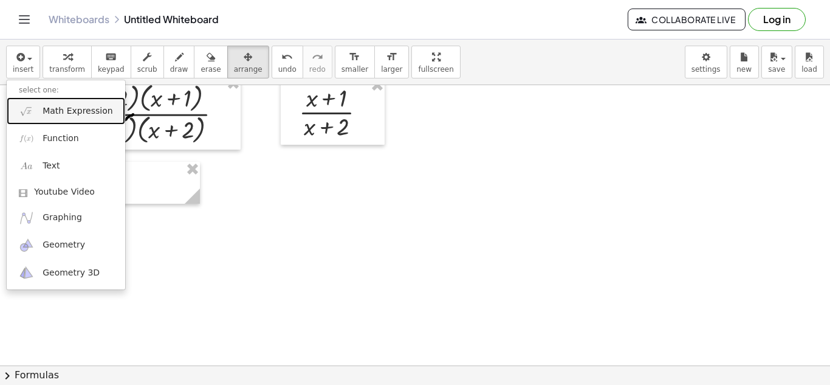
click at [54, 117] on span "Math Expression" at bounding box center [78, 111] width 70 height 12
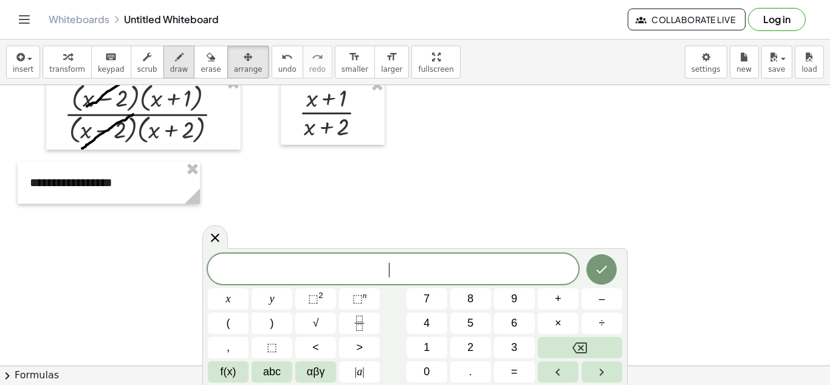
click at [170, 66] on span "draw" at bounding box center [179, 69] width 18 height 9
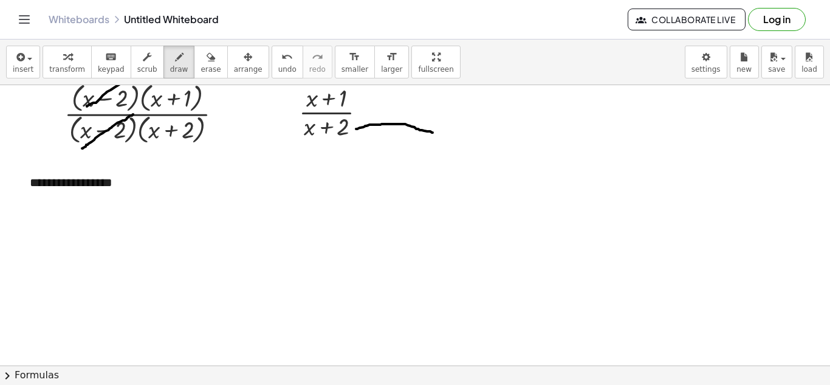
drag, startPoint x: 356, startPoint y: 129, endPoint x: 433, endPoint y: 132, distance: 76.7
click at [433, 132] on div at bounding box center [415, 161] width 830 height 639
drag, startPoint x: 433, startPoint y: 125, endPoint x: 436, endPoint y: 135, distance: 10.2
click at [436, 135] on div at bounding box center [415, 161] width 830 height 639
click at [469, 122] on div at bounding box center [415, 161] width 830 height 639
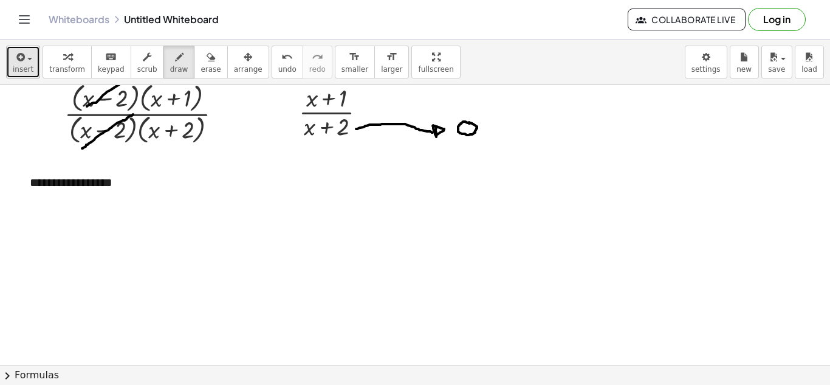
click at [32, 64] on button "insert" at bounding box center [23, 62] width 34 height 33
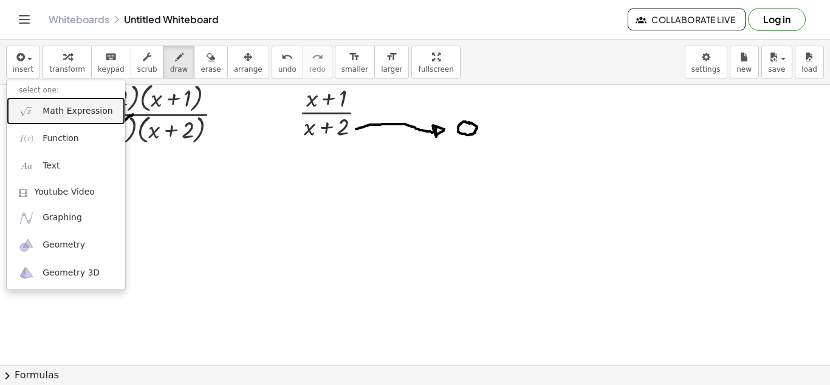
click at [63, 106] on span "Math Expression" at bounding box center [78, 111] width 70 height 12
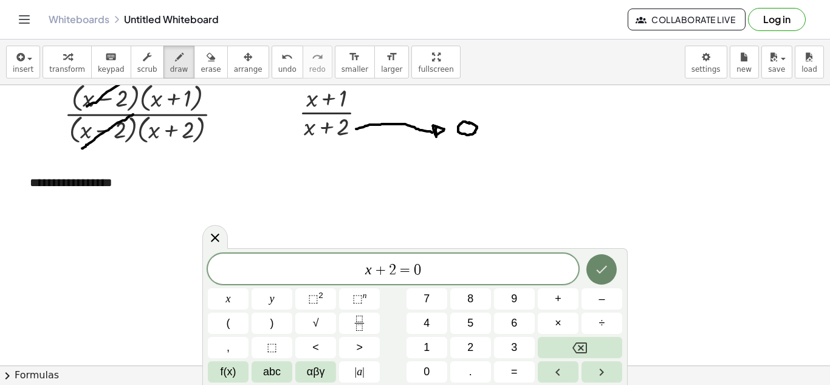
click at [609, 266] on icon "Done" at bounding box center [601, 269] width 15 height 15
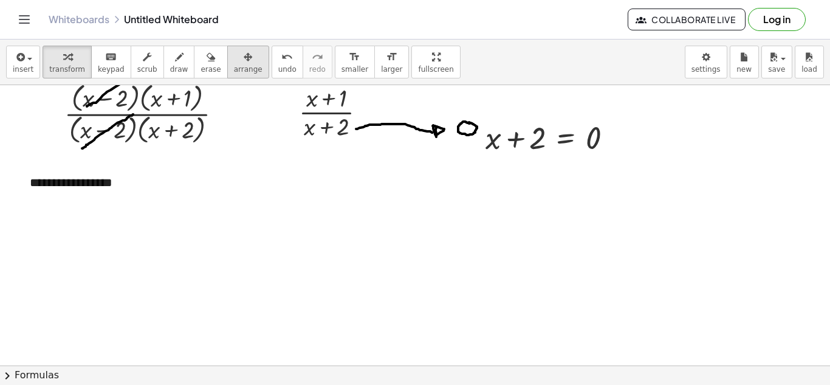
click at [235, 58] on div "button" at bounding box center [248, 56] width 29 height 15
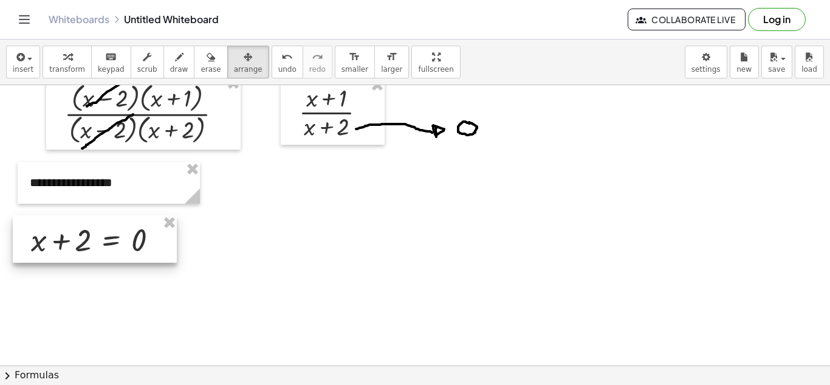
drag, startPoint x: 365, startPoint y: 205, endPoint x: 128, endPoint y: 244, distance: 240.2
click at [128, 244] on div at bounding box center [95, 238] width 164 height 47
click at [29, 63] on div "button" at bounding box center [23, 56] width 21 height 15
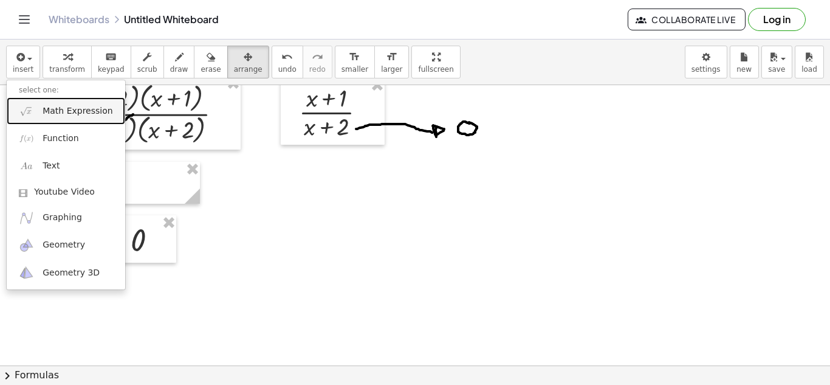
click at [68, 106] on span "Math Expression" at bounding box center [78, 111] width 70 height 12
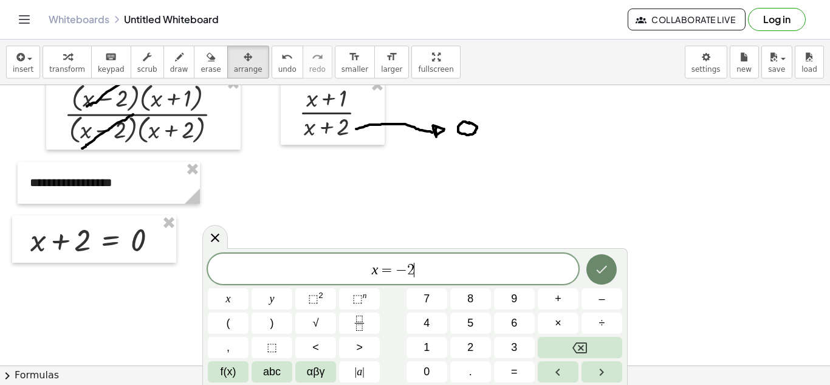
click at [596, 267] on icon "Done" at bounding box center [601, 269] width 15 height 15
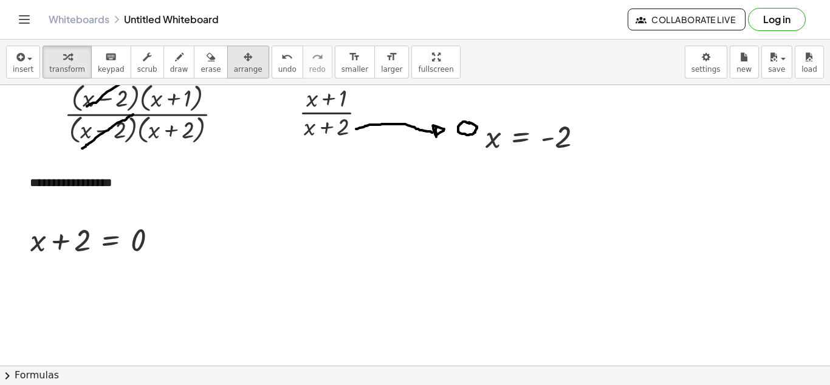
click at [244, 59] on icon "button" at bounding box center [248, 57] width 9 height 15
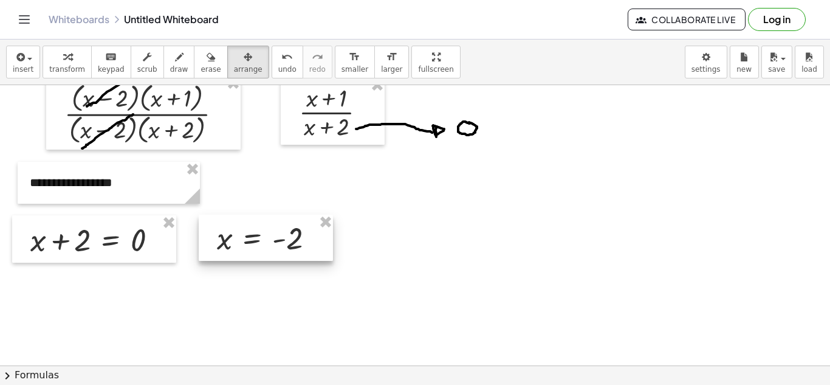
drag, startPoint x: 517, startPoint y: 134, endPoint x: 249, endPoint y: 233, distance: 285.9
click at [249, 233] on div at bounding box center [266, 238] width 134 height 46
click at [332, 188] on div at bounding box center [415, 161] width 830 height 639
click at [194, 68] on button "erase" at bounding box center [210, 62] width 33 height 33
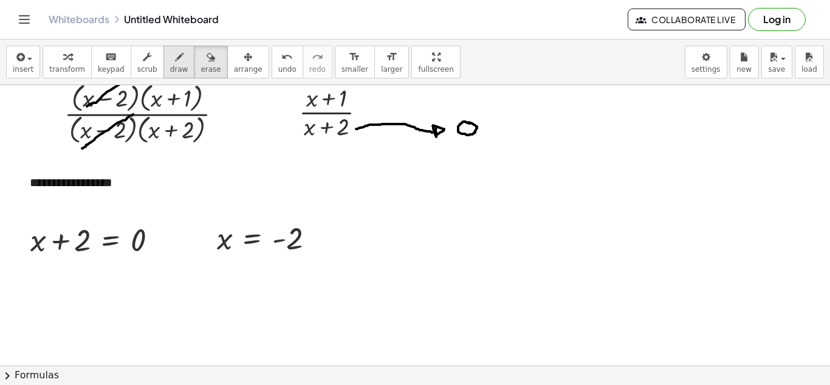
click at [170, 66] on span "draw" at bounding box center [179, 69] width 18 height 9
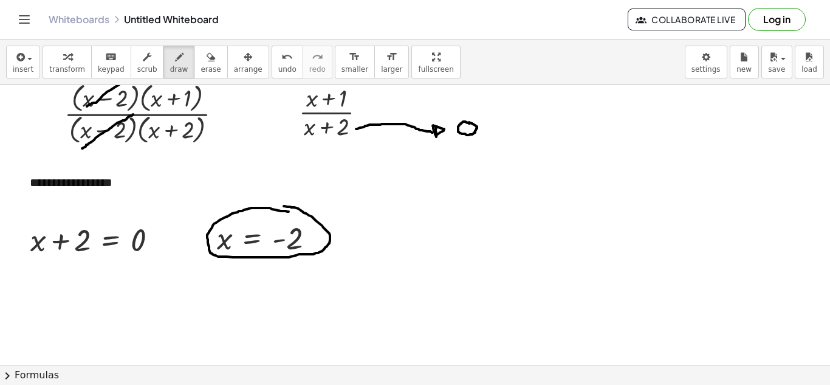
drag, startPoint x: 287, startPoint y: 211, endPoint x: 284, endPoint y: 206, distance: 6.6
click at [284, 206] on div at bounding box center [415, 161] width 830 height 639
click at [23, 61] on icon "button" at bounding box center [19, 57] width 11 height 15
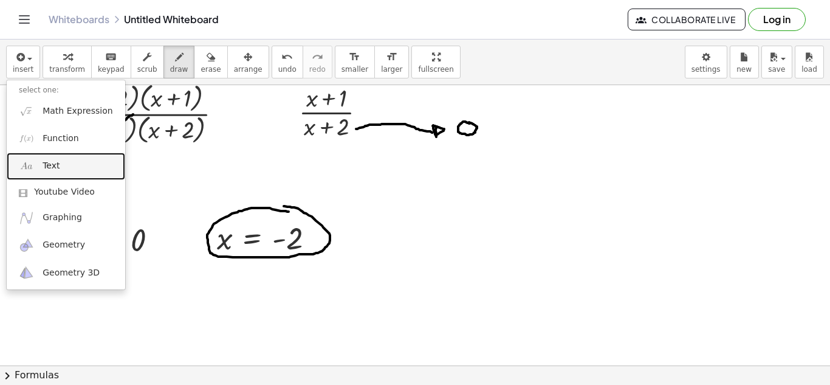
click at [71, 165] on link "Text" at bounding box center [66, 166] width 119 height 27
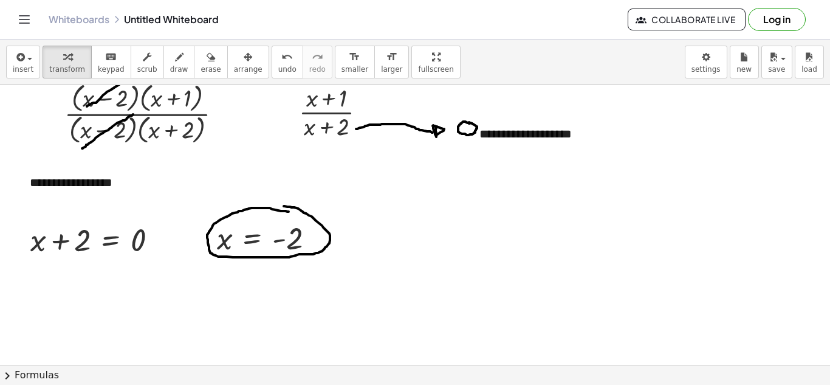
click at [422, 224] on div at bounding box center [415, 161] width 830 height 639
click at [240, 66] on button "arrange" at bounding box center [248, 62] width 42 height 33
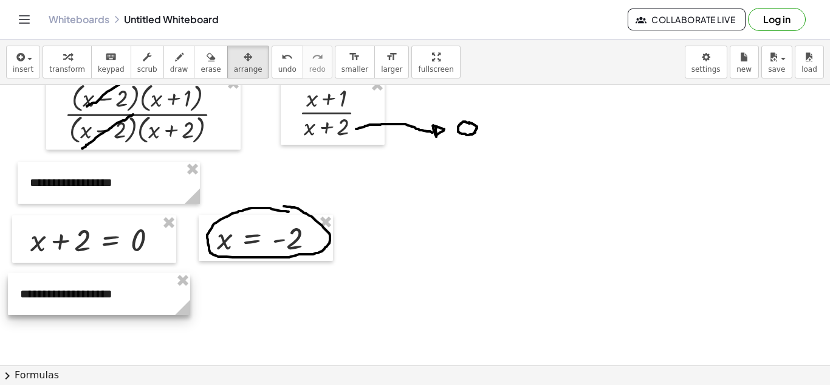
drag, startPoint x: 547, startPoint y: 132, endPoint x: 88, endPoint y: 292, distance: 486.5
click at [88, 292] on div at bounding box center [99, 294] width 182 height 42
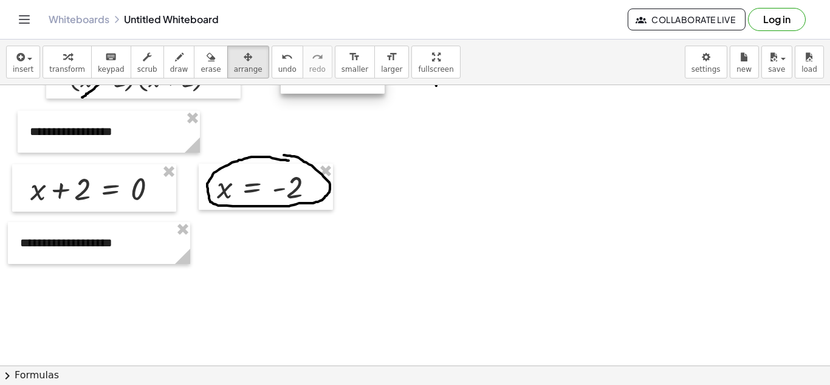
scroll to position [298, 0]
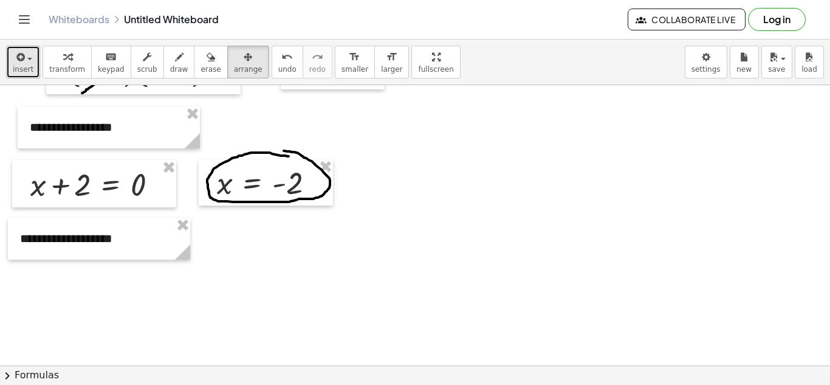
click at [20, 65] on span "insert" at bounding box center [23, 69] width 21 height 9
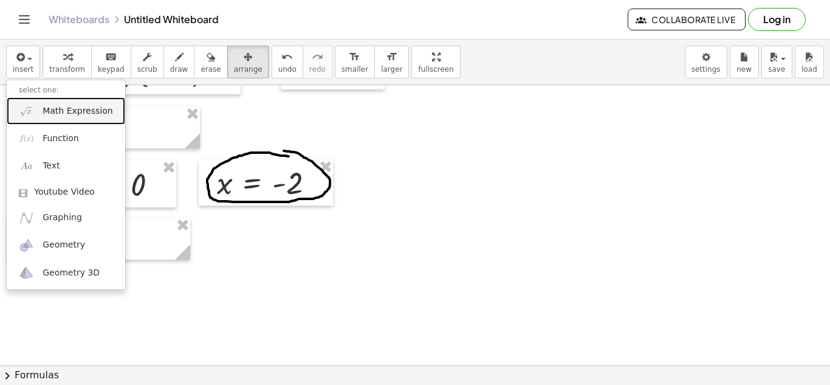
click at [69, 110] on span "Math Expression" at bounding box center [78, 111] width 70 height 12
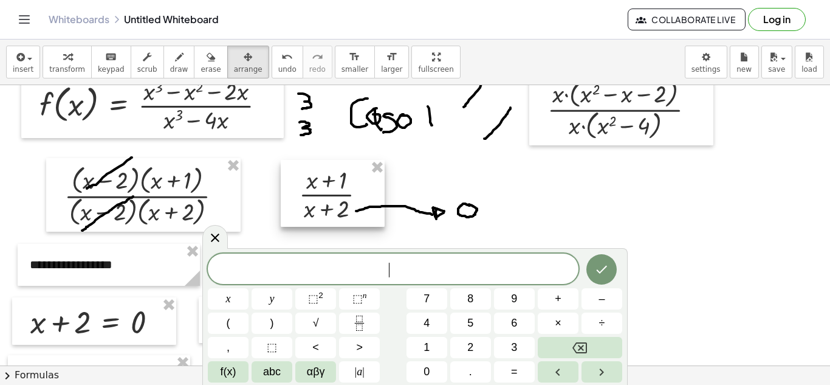
scroll to position [238, 0]
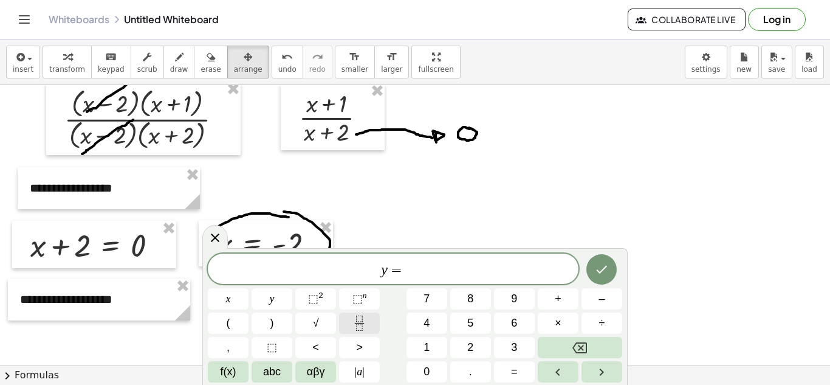
click at [359, 326] on icon "Fraction" at bounding box center [359, 322] width 15 height 15
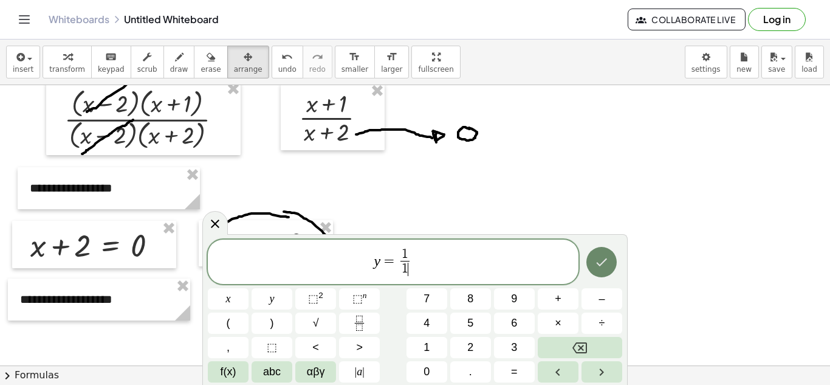
click at [607, 253] on button "Done" at bounding box center [601, 262] width 30 height 30
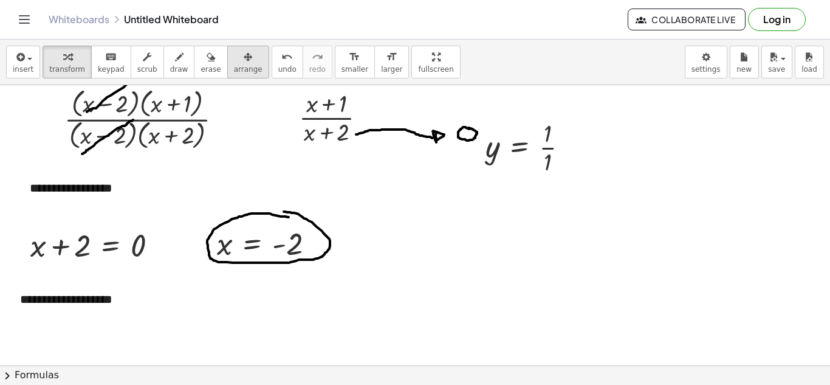
click at [244, 64] on icon "button" at bounding box center [248, 57] width 9 height 15
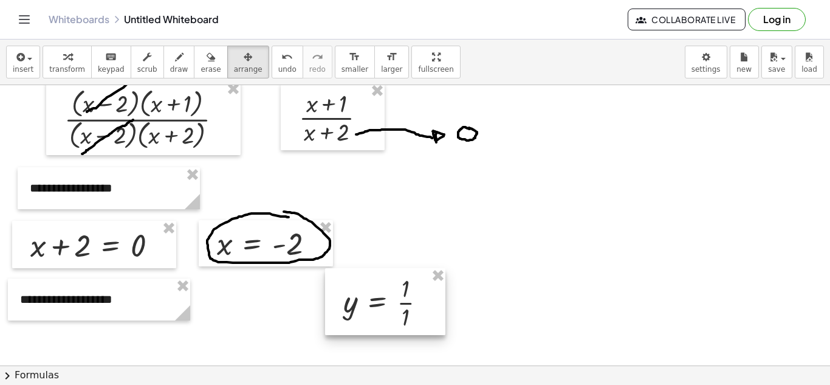
drag, startPoint x: 585, startPoint y: 164, endPoint x: 338, endPoint y: 304, distance: 284.1
click at [343, 323] on div at bounding box center [385, 301] width 120 height 67
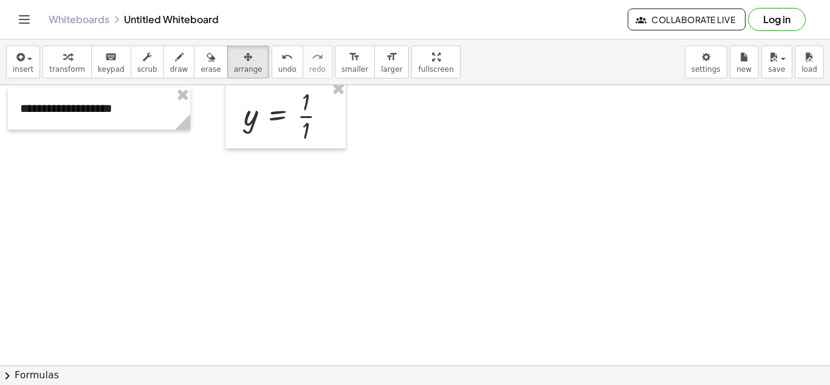
scroll to position [359, 0]
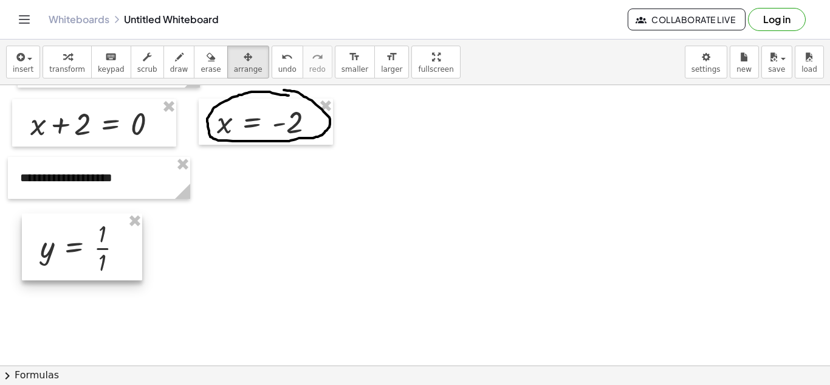
drag, startPoint x: 295, startPoint y: 204, endPoint x: 89, endPoint y: 266, distance: 215.3
click at [89, 266] on div at bounding box center [82, 246] width 120 height 67
click at [61, 71] on span "transform" at bounding box center [67, 69] width 36 height 9
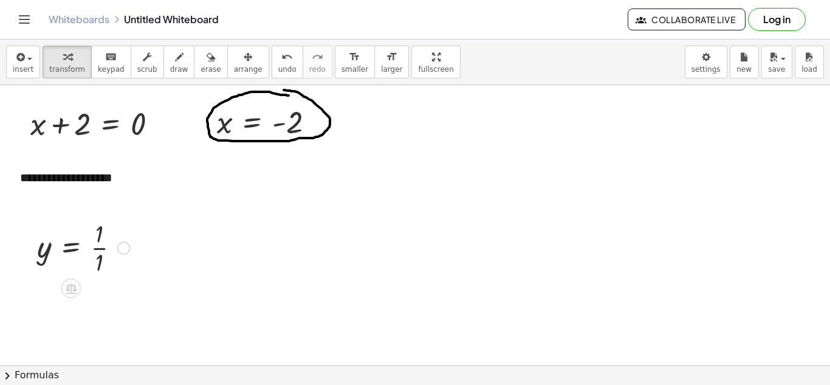
click at [97, 248] on div at bounding box center [83, 246] width 105 height 61
click at [91, 247] on div at bounding box center [80, 247] width 98 height 40
click at [25, 54] on span "button" at bounding box center [26, 58] width 2 height 9
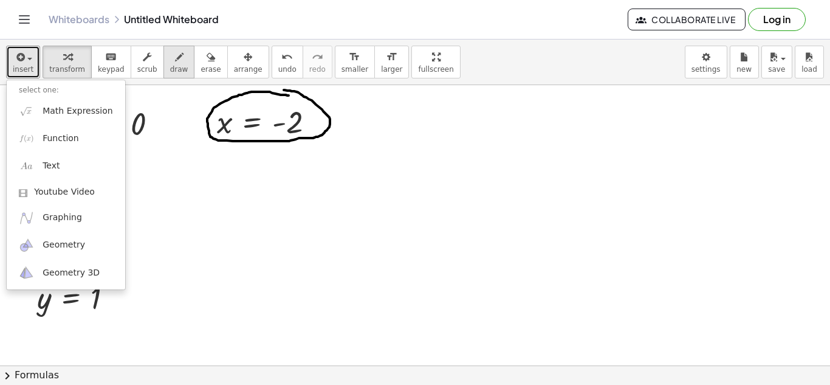
click at [170, 65] on span "draw" at bounding box center [179, 69] width 18 height 9
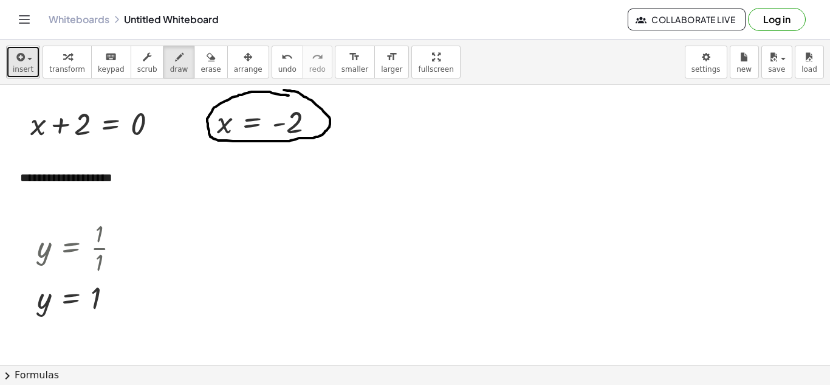
click at [26, 61] on div "button" at bounding box center [23, 56] width 21 height 15
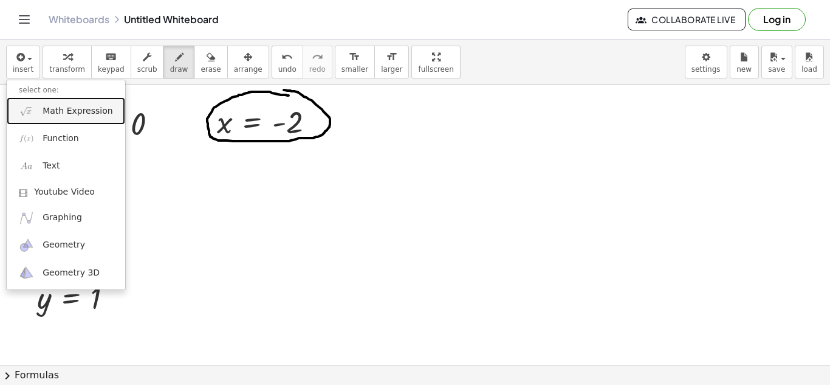
click at [72, 111] on span "Math Expression" at bounding box center [78, 111] width 70 height 12
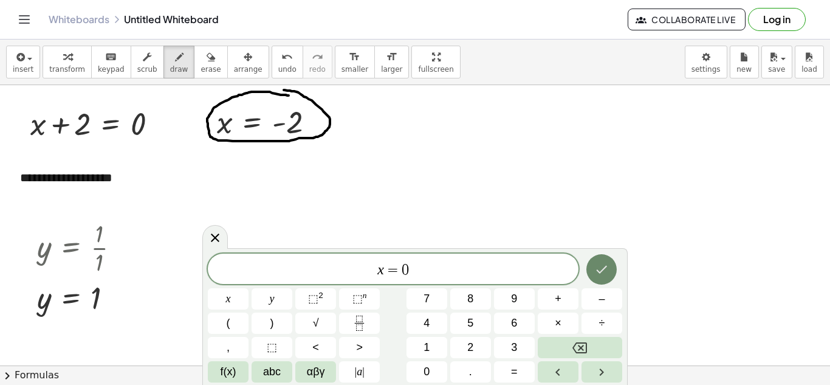
click at [608, 273] on icon "Done" at bounding box center [601, 269] width 15 height 15
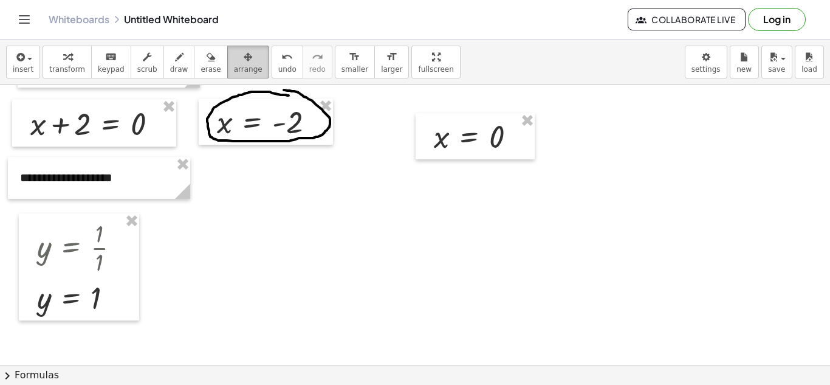
click at [245, 57] on button "arrange" at bounding box center [248, 62] width 42 height 33
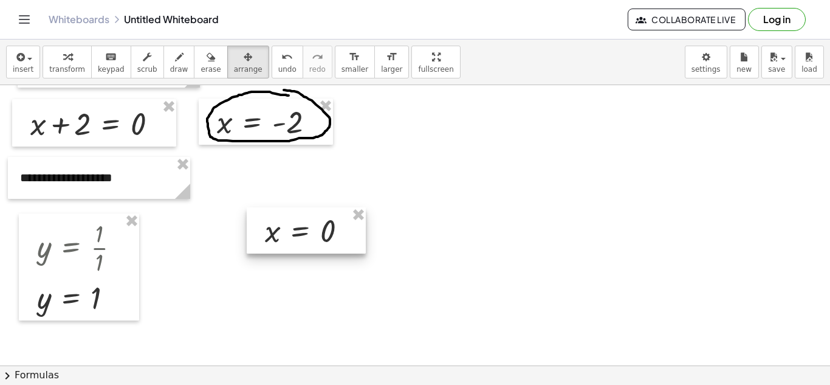
drag, startPoint x: 492, startPoint y: 137, endPoint x: 319, endPoint y: 229, distance: 195.8
click at [319, 229] on div at bounding box center [306, 230] width 119 height 46
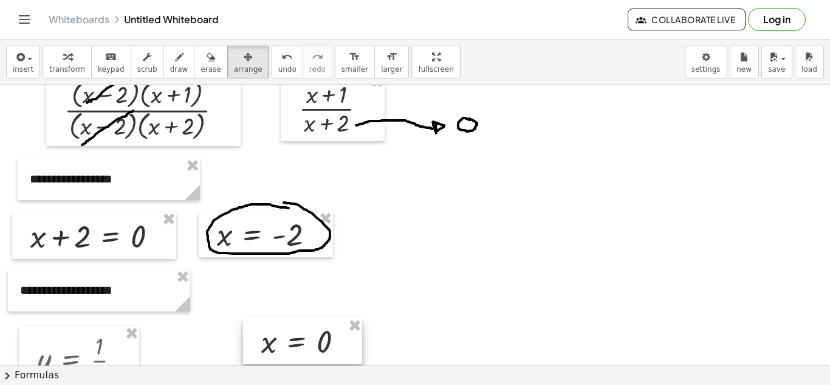
scroll to position [238, 0]
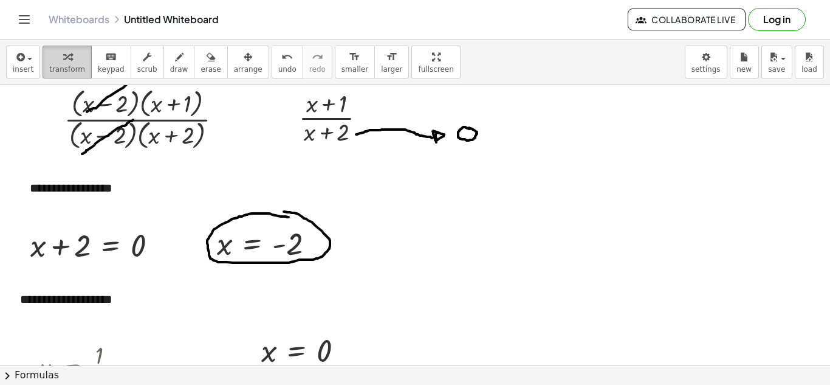
click at [63, 61] on icon "button" at bounding box center [67, 57] width 9 height 15
click at [12, 63] on button "insert" at bounding box center [23, 62] width 34 height 33
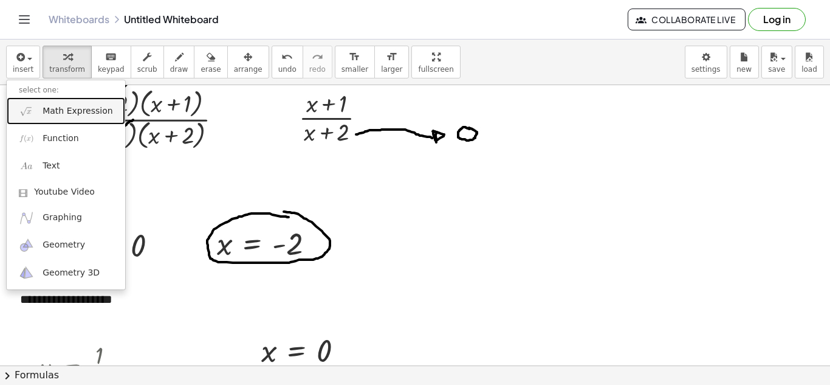
click at [60, 115] on span "Math Expression" at bounding box center [78, 111] width 70 height 12
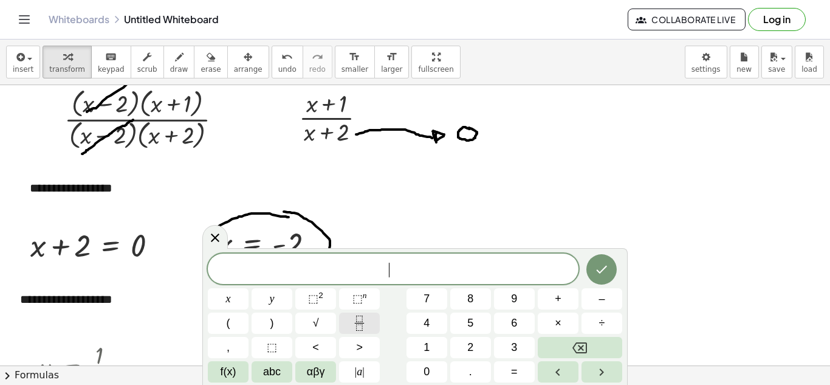
click at [365, 320] on icon "Fraction" at bounding box center [359, 322] width 15 height 15
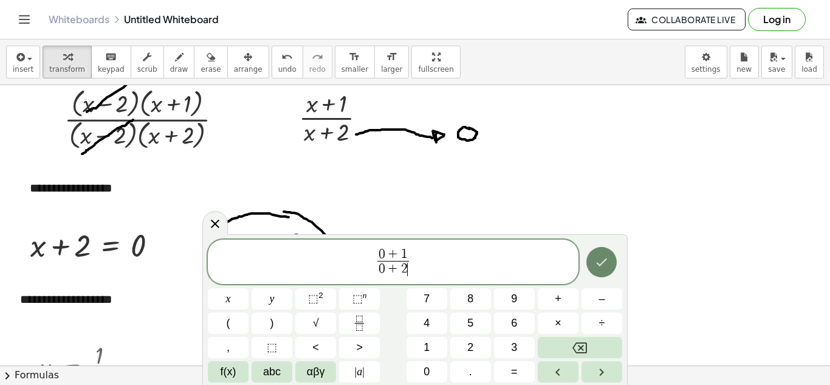
click at [602, 269] on icon "Done" at bounding box center [601, 262] width 15 height 15
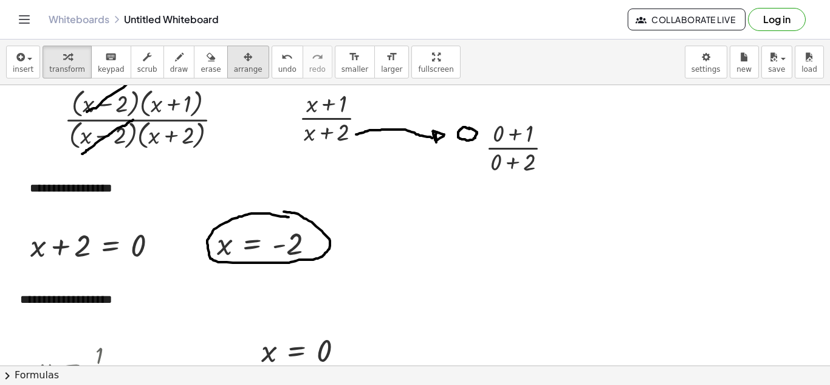
click at [238, 63] on div "button" at bounding box center [248, 56] width 29 height 15
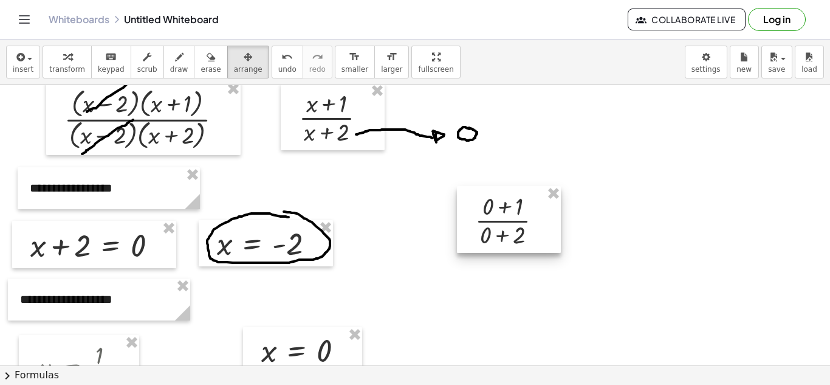
drag, startPoint x: 495, startPoint y: 223, endPoint x: 447, endPoint y: 357, distance: 141.9
click at [465, 253] on div at bounding box center [509, 219] width 104 height 67
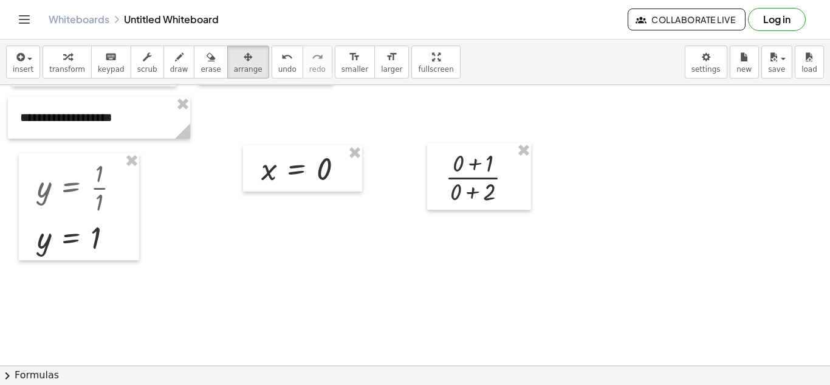
scroll to position [420, 0]
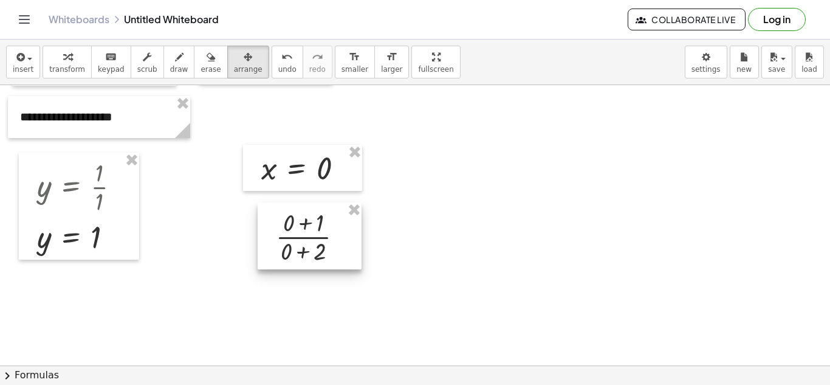
drag, startPoint x: 469, startPoint y: 176, endPoint x: 299, endPoint y: 236, distance: 179.9
click at [299, 236] on div at bounding box center [310, 235] width 104 height 67
click at [10, 60] on button "insert" at bounding box center [23, 62] width 34 height 33
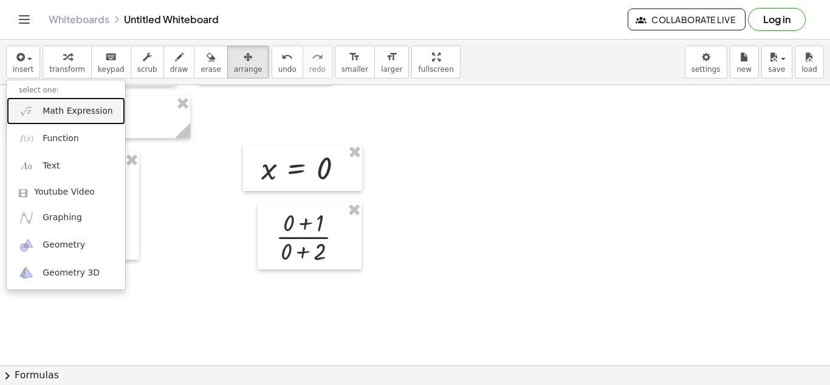
click at [74, 112] on span "Math Expression" at bounding box center [78, 111] width 70 height 12
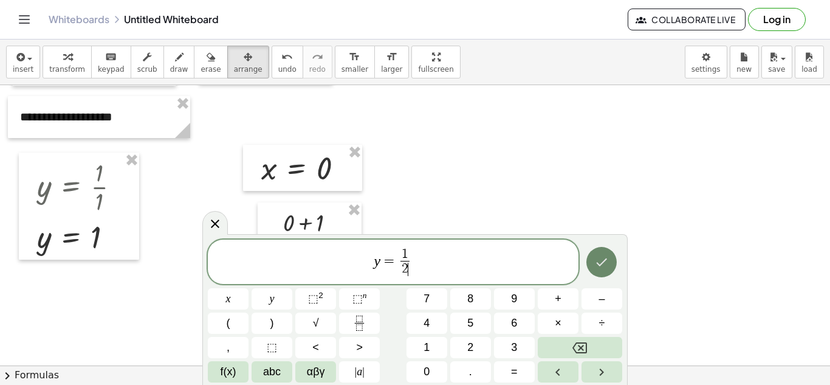
click at [604, 258] on icon "Done" at bounding box center [601, 262] width 15 height 15
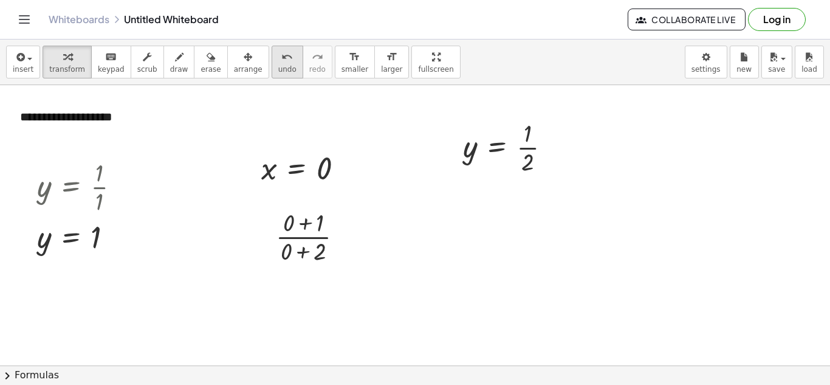
click at [244, 61] on icon "button" at bounding box center [248, 57] width 9 height 15
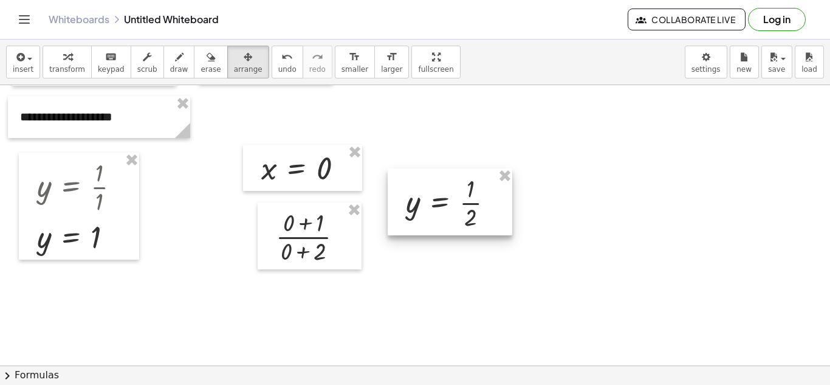
drag, startPoint x: 464, startPoint y: 188, endPoint x: 442, endPoint y: 206, distance: 28.6
click at [442, 206] on div at bounding box center [450, 201] width 125 height 67
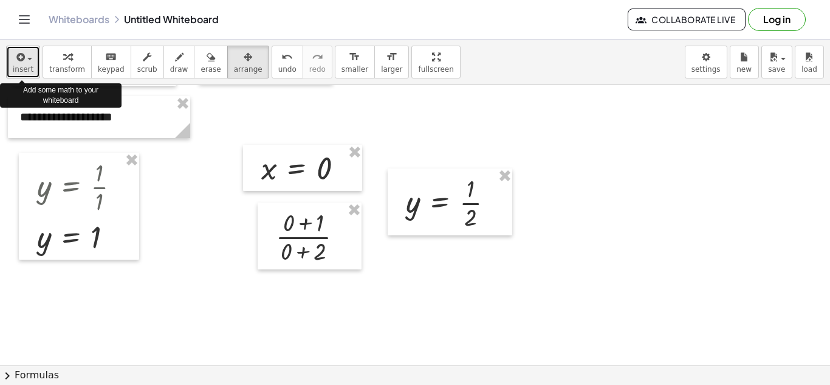
click at [25, 60] on span "button" at bounding box center [26, 58] width 2 height 9
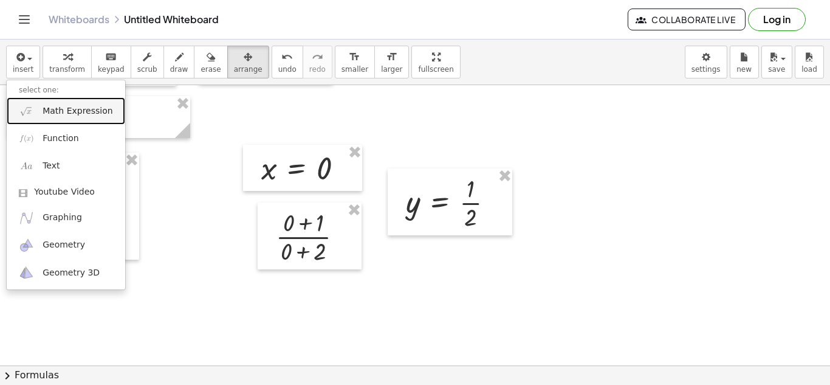
click at [50, 104] on link "Math Expression" at bounding box center [66, 110] width 119 height 27
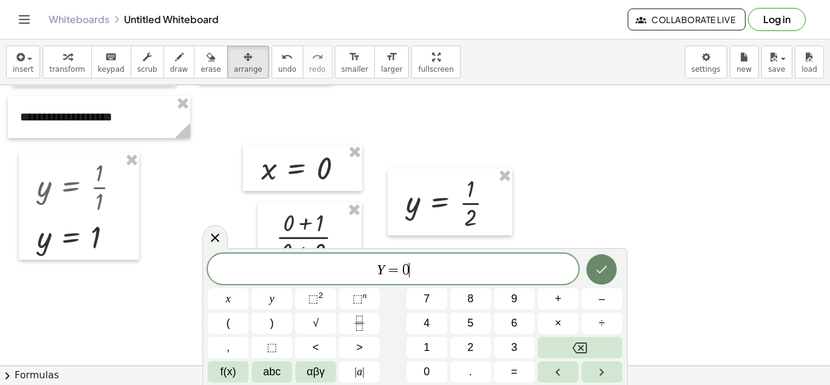
click at [615, 268] on button "Done" at bounding box center [601, 269] width 30 height 30
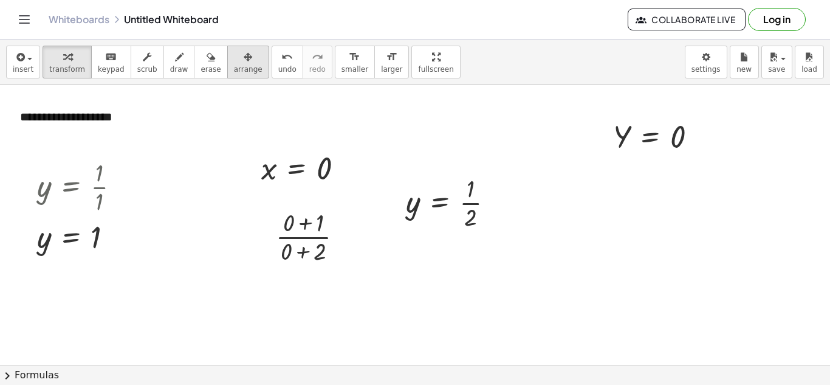
click at [235, 68] on span "arrange" at bounding box center [248, 69] width 29 height 9
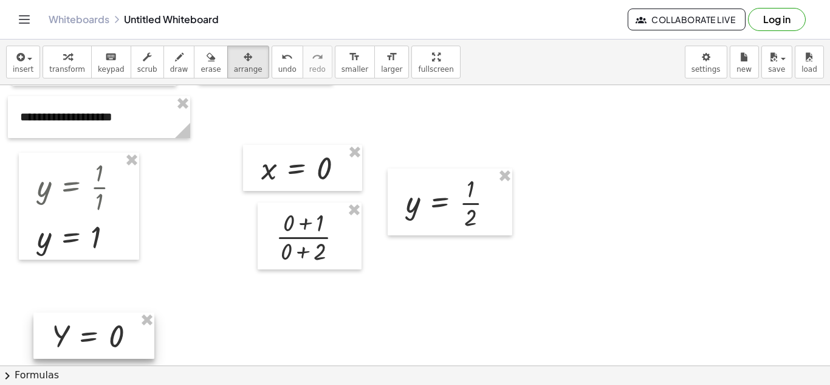
drag, startPoint x: 596, startPoint y: 196, endPoint x: 89, endPoint y: 345, distance: 528.7
click at [90, 345] on div at bounding box center [93, 335] width 121 height 46
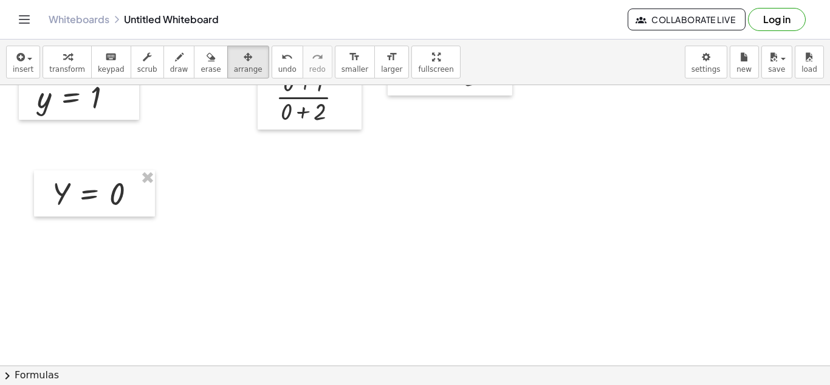
scroll to position [560, 0]
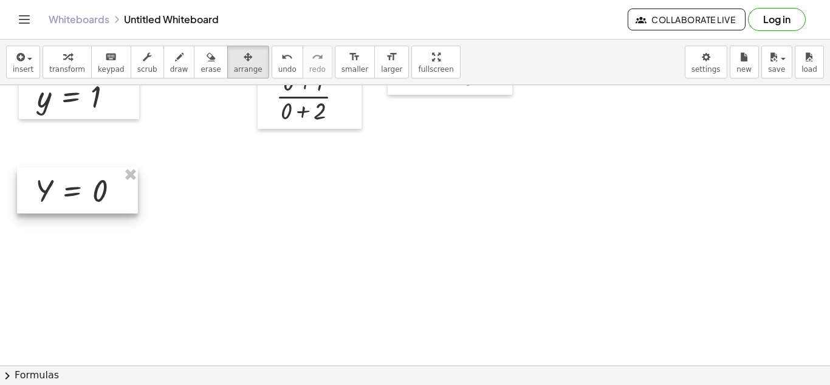
drag, startPoint x: 95, startPoint y: 199, endPoint x: 78, endPoint y: 197, distance: 17.2
click at [78, 197] on div at bounding box center [77, 190] width 121 height 46
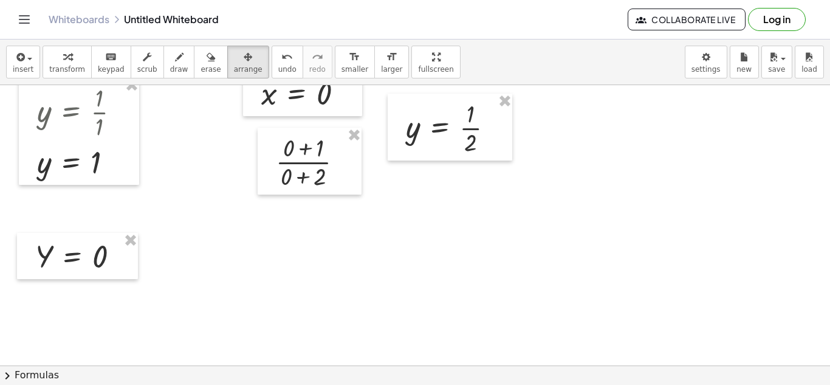
scroll to position [500, 0]
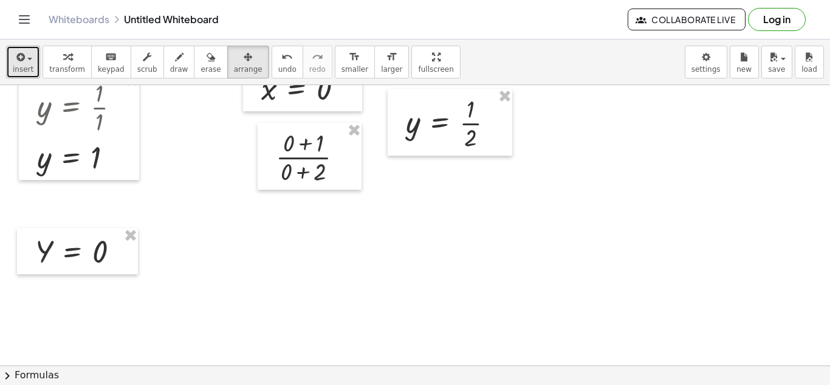
click at [33, 66] on button "insert" at bounding box center [23, 62] width 34 height 33
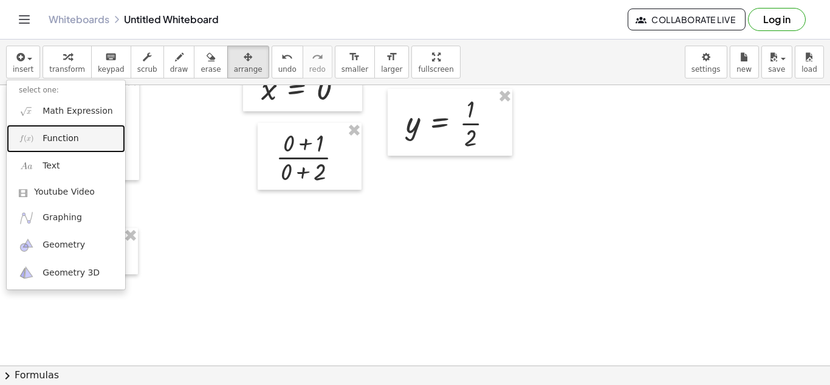
click at [78, 137] on link "Function" at bounding box center [66, 138] width 119 height 27
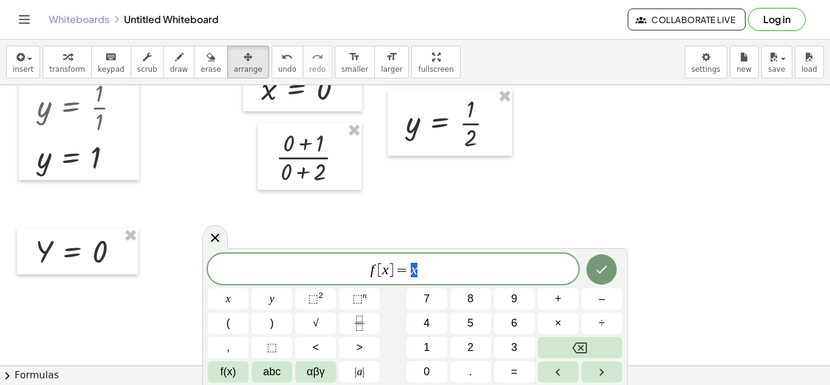
click at [202, 232] on div at bounding box center [415, 146] width 830 height 1121
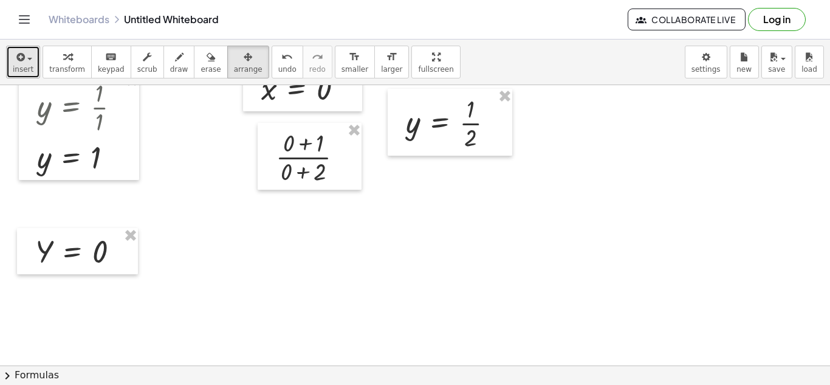
click at [30, 49] on div "button" at bounding box center [23, 56] width 21 height 15
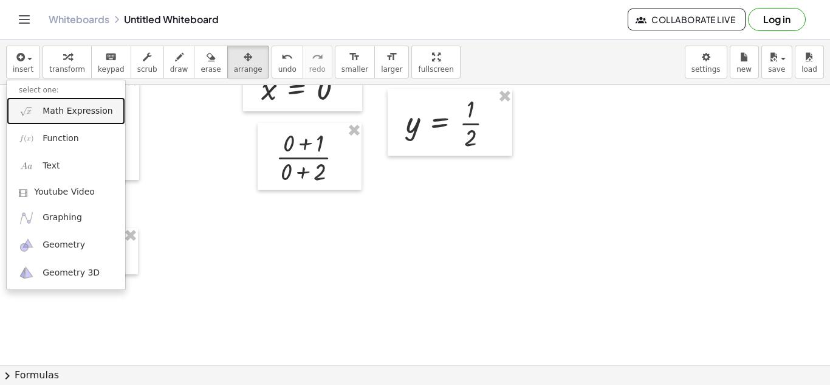
click at [60, 103] on link "Math Expression" at bounding box center [66, 110] width 119 height 27
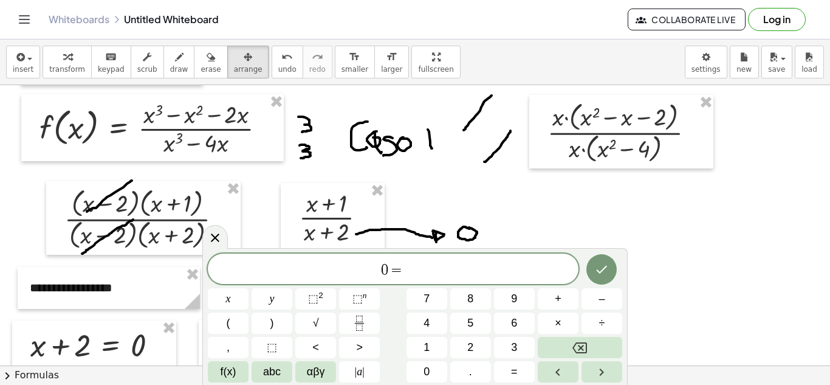
scroll to position [135, 0]
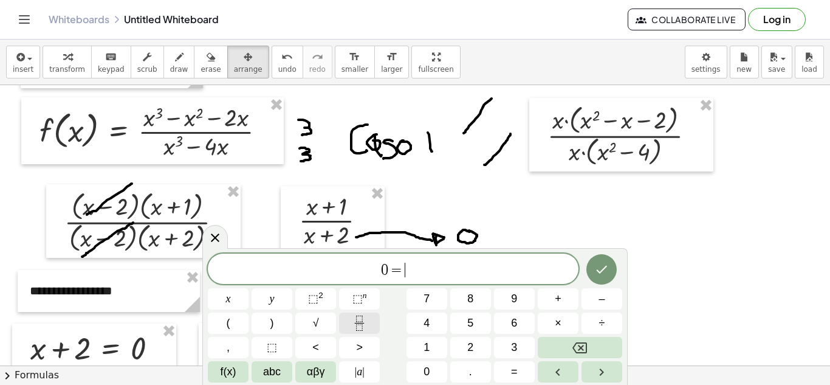
click at [363, 324] on icon "Fraction" at bounding box center [359, 322] width 15 height 15
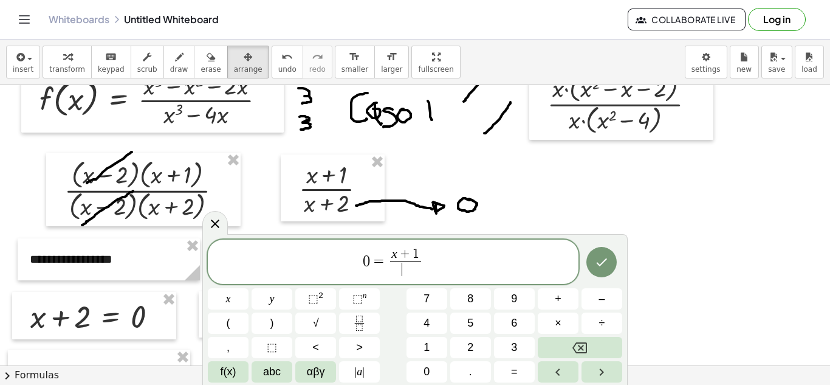
scroll to position [196, 0]
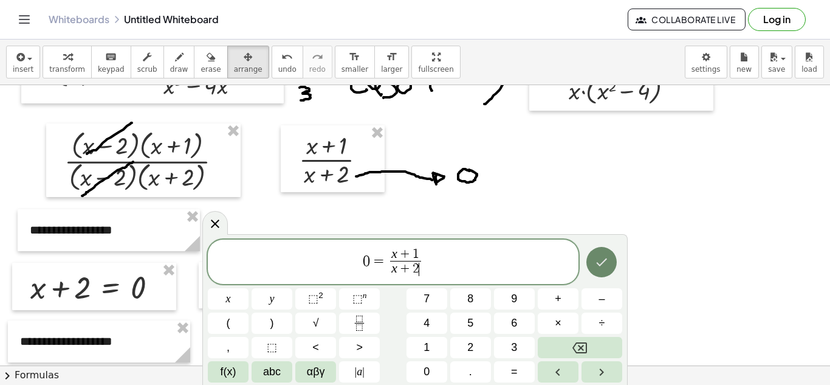
click at [593, 259] on button "Done" at bounding box center [601, 262] width 30 height 30
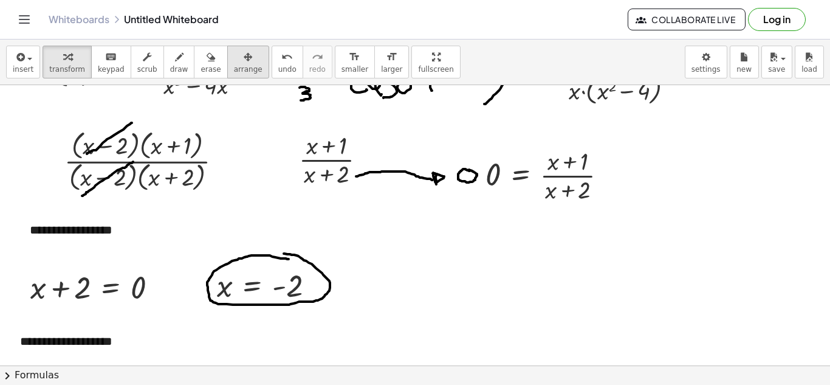
click at [237, 65] on span "arrange" at bounding box center [248, 69] width 29 height 9
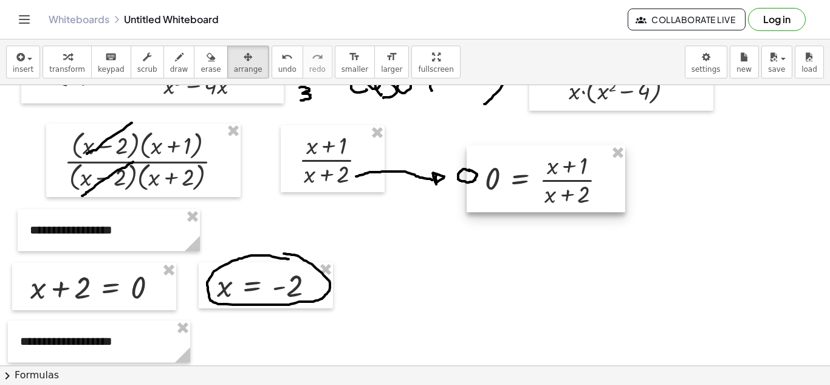
drag, startPoint x: 566, startPoint y: 193, endPoint x: 458, endPoint y: 309, distance: 159.1
click at [467, 212] on div at bounding box center [546, 178] width 159 height 67
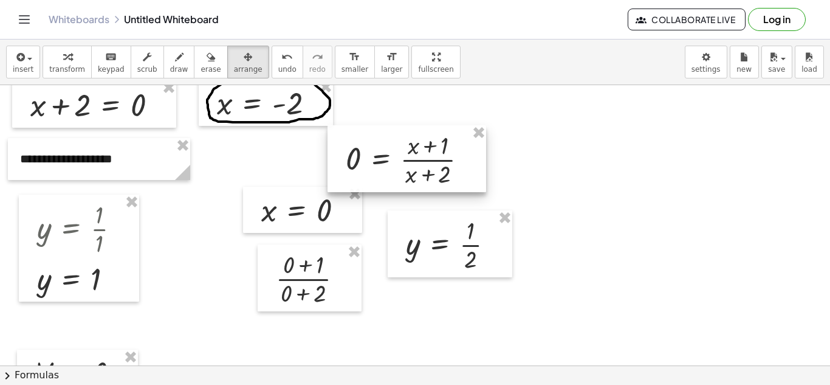
drag, startPoint x: 424, startPoint y: 132, endPoint x: 256, endPoint y: 281, distance: 223.8
click at [328, 192] on div at bounding box center [407, 158] width 159 height 67
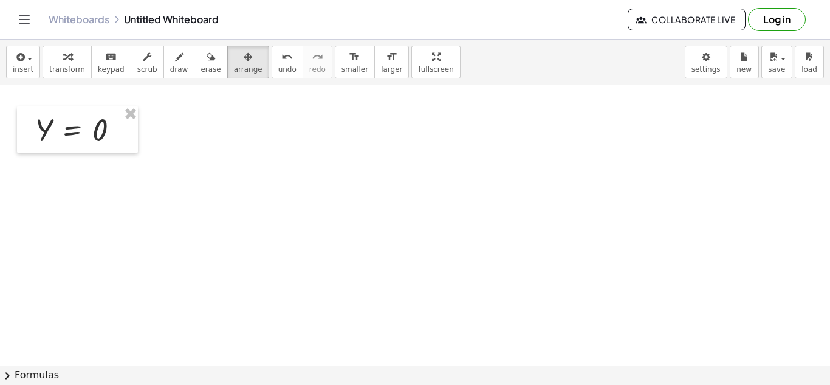
scroll to position [500, 0]
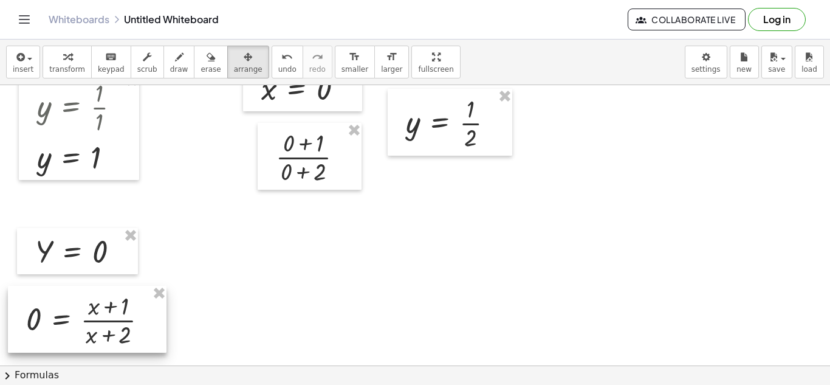
drag, startPoint x: 250, startPoint y: 159, endPoint x: 62, endPoint y: 330, distance: 254.2
click at [62, 330] on div at bounding box center [87, 319] width 159 height 67
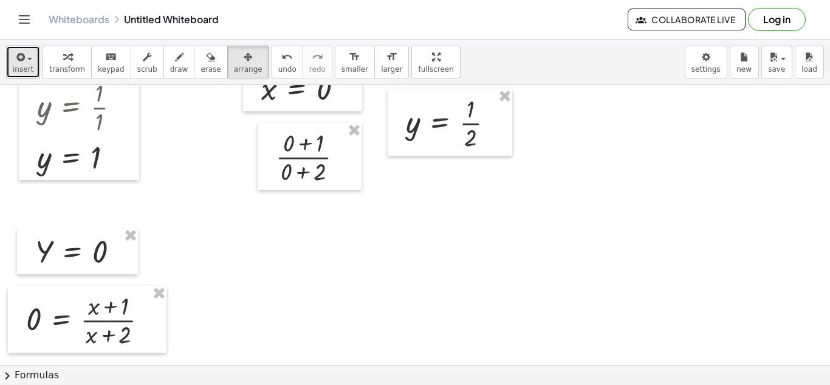
click at [10, 50] on button "insert" at bounding box center [23, 62] width 34 height 33
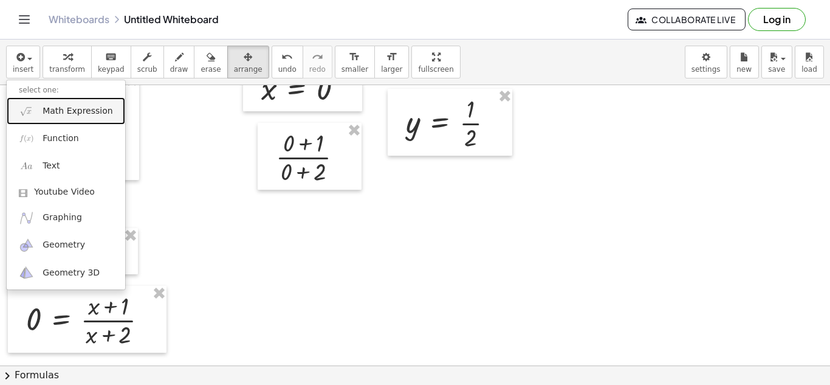
click at [62, 113] on span "Math Expression" at bounding box center [78, 111] width 70 height 12
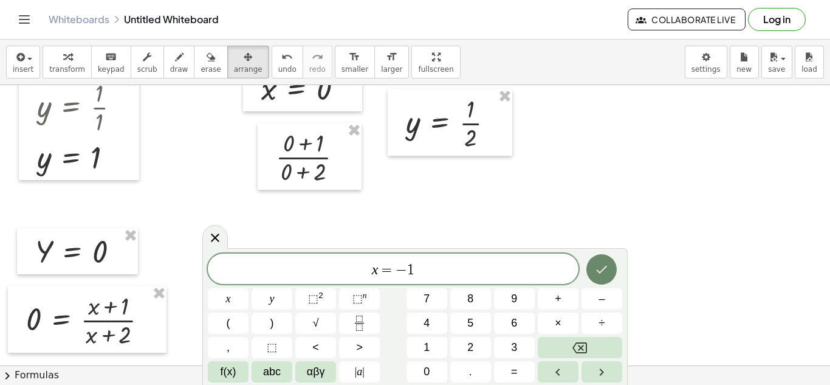
click at [591, 266] on button "Done" at bounding box center [601, 269] width 30 height 30
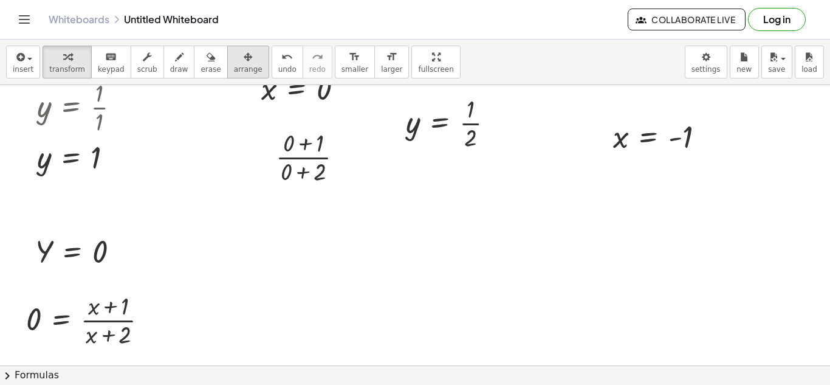
click at [234, 67] on span "arrange" at bounding box center [248, 69] width 29 height 9
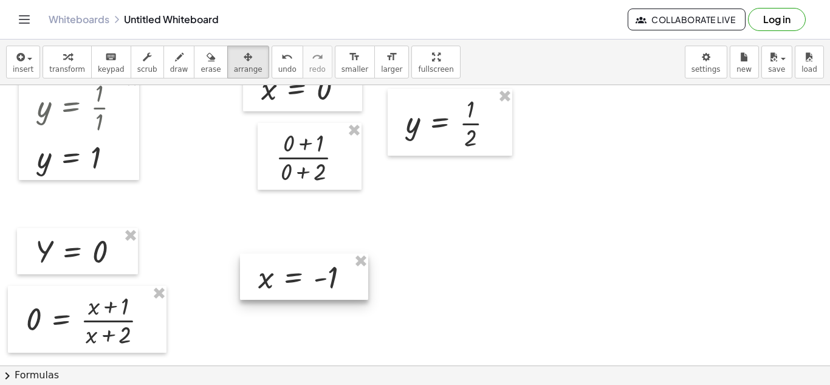
drag, startPoint x: 481, startPoint y: 241, endPoint x: 316, endPoint y: 276, distance: 168.4
click at [316, 276] on div at bounding box center [304, 276] width 128 height 46
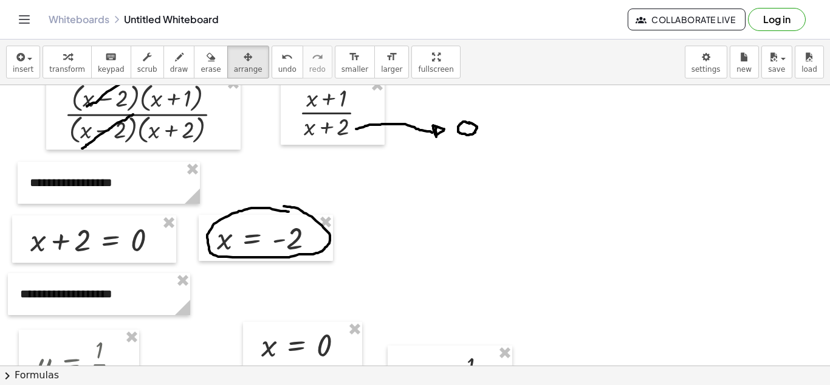
scroll to position [182, 0]
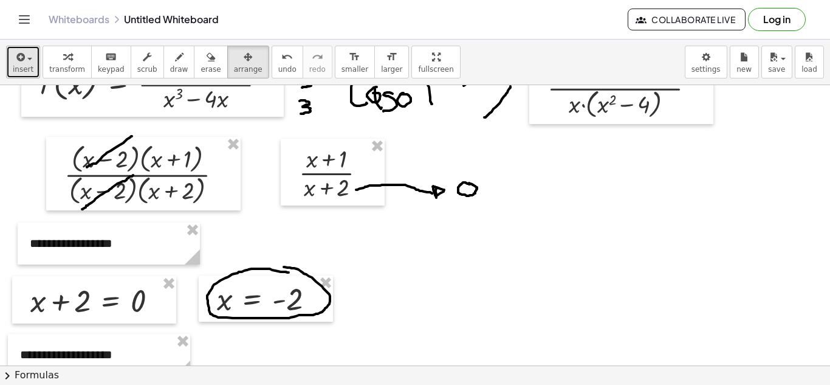
click at [21, 57] on icon "button" at bounding box center [19, 57] width 11 height 15
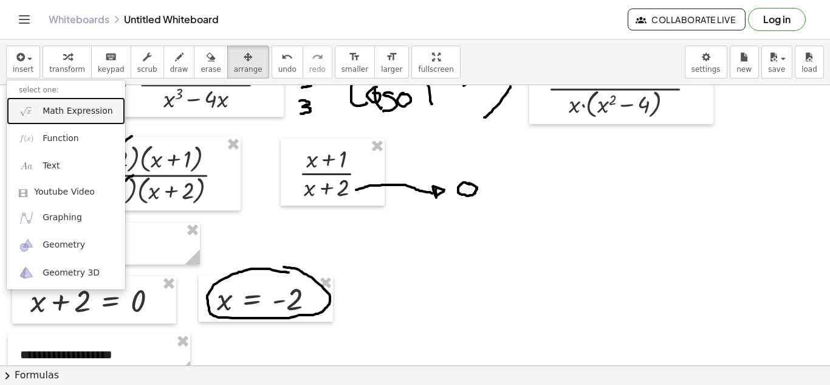
click at [65, 111] on span "Math Expression" at bounding box center [78, 111] width 70 height 12
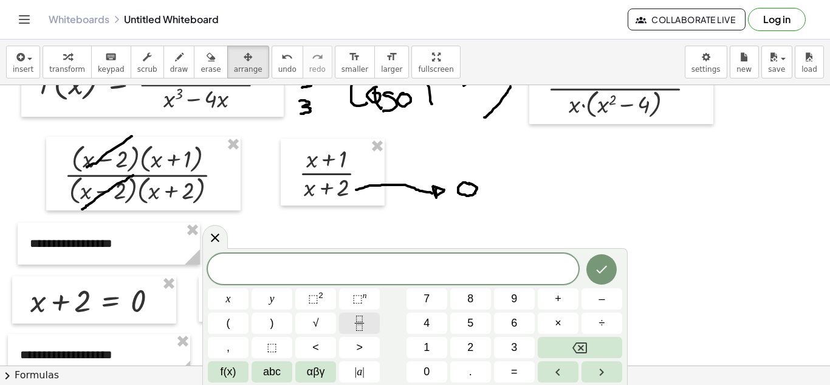
click at [359, 323] on icon "Fraction" at bounding box center [359, 322] width 15 height 15
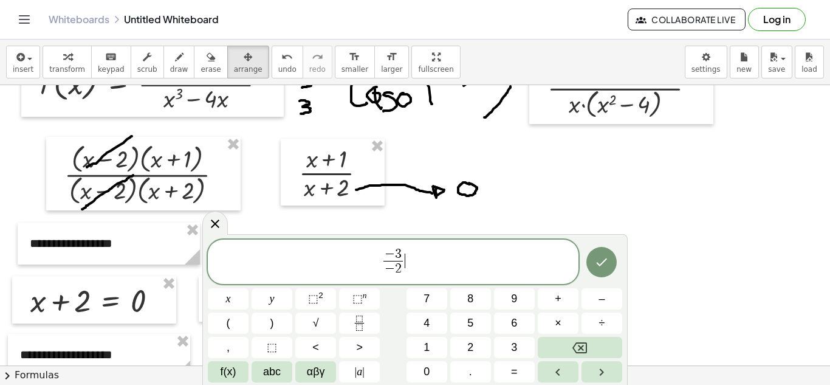
click at [436, 268] on span "− 3 − 2 ​ ​" at bounding box center [393, 263] width 371 height 32
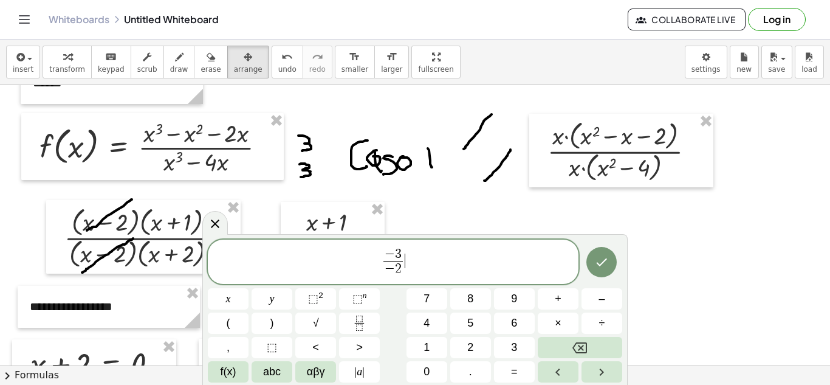
scroll to position [122, 0]
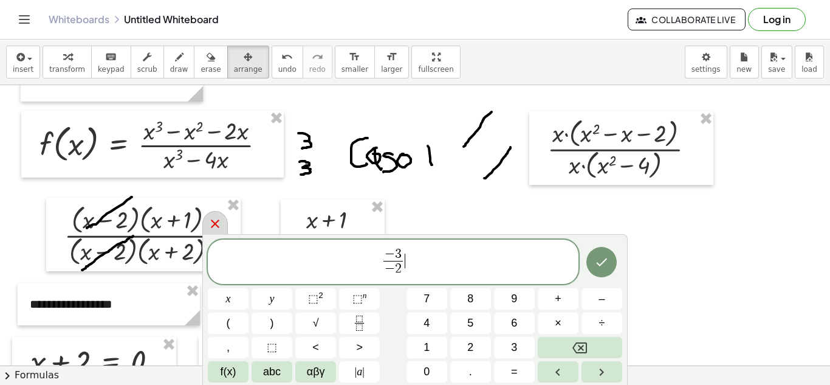
click at [223, 227] on div at bounding box center [215, 223] width 26 height 24
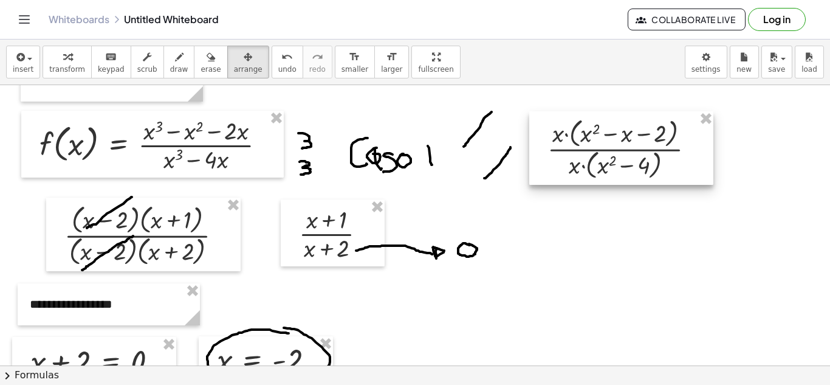
click at [592, 163] on div at bounding box center [621, 148] width 184 height 74
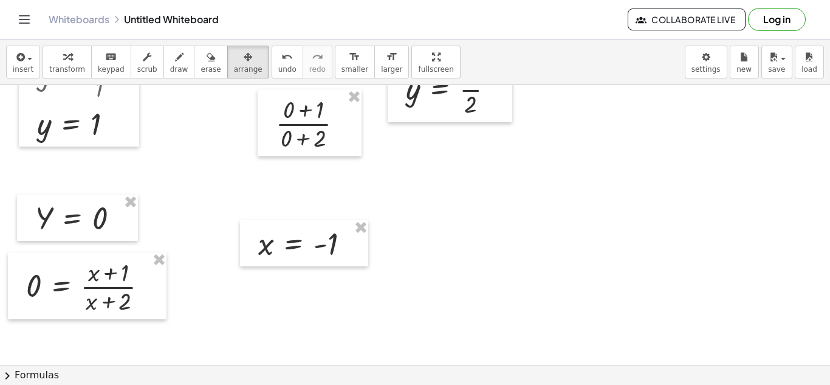
scroll to position [608, 0]
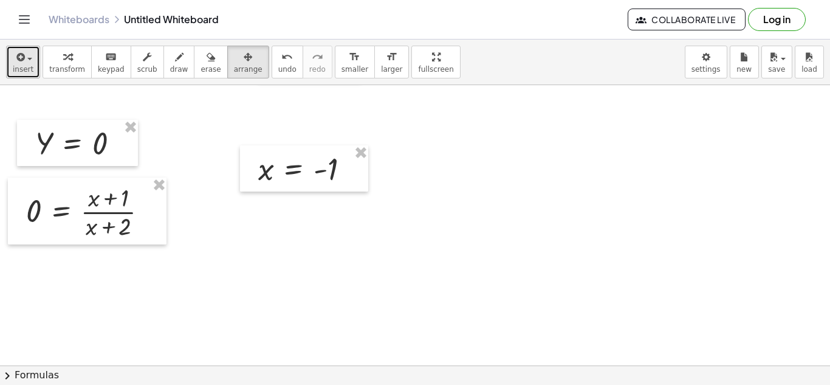
click at [15, 57] on icon "button" at bounding box center [19, 57] width 11 height 15
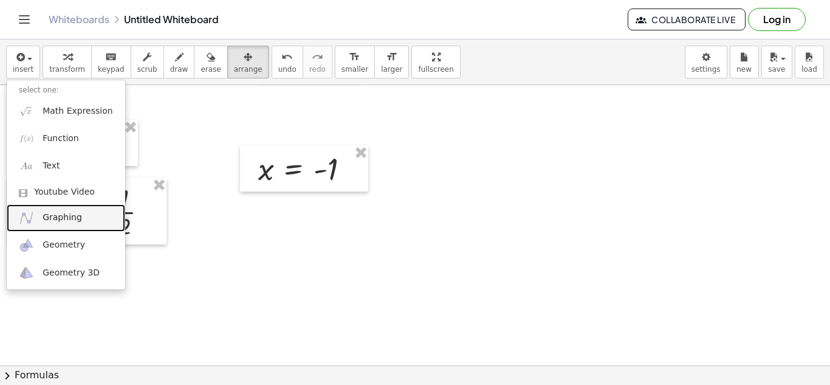
click at [78, 213] on link "Graphing" at bounding box center [66, 217] width 119 height 27
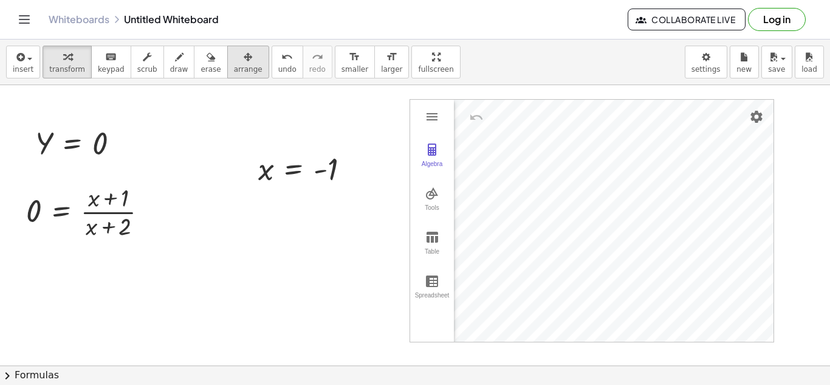
click at [236, 66] on span "arrange" at bounding box center [248, 69] width 29 height 9
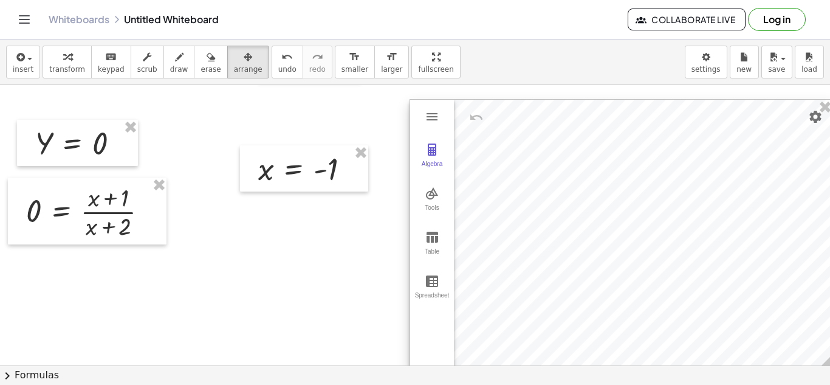
drag, startPoint x: 771, startPoint y: 339, endPoint x: 830, endPoint y: 367, distance: 65.2
click at [830, 367] on div "**********" at bounding box center [415, 212] width 830 height 345
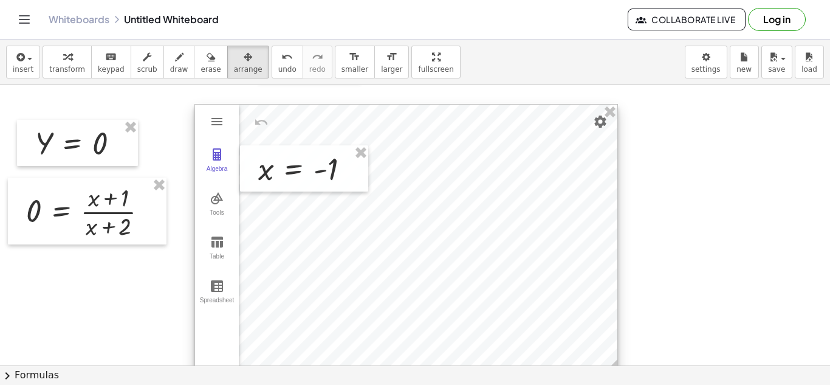
drag, startPoint x: 509, startPoint y: 113, endPoint x: 294, endPoint y: 118, distance: 215.2
click at [294, 118] on div at bounding box center [406, 240] width 422 height 270
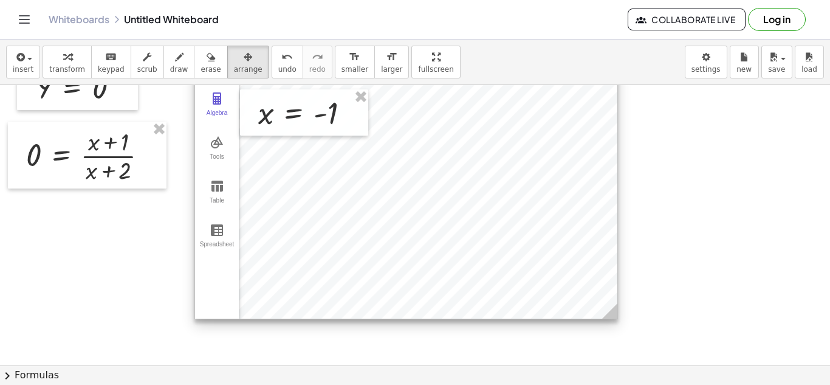
scroll to position [729, 0]
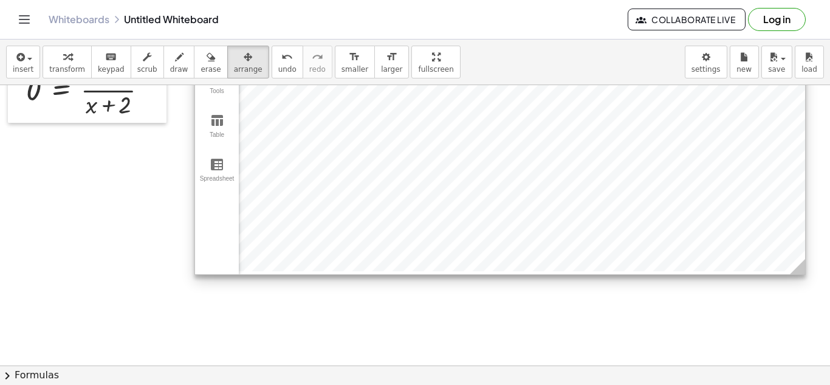
drag, startPoint x: 616, startPoint y: 244, endPoint x: 803, endPoint y: 265, distance: 189.0
click at [803, 265] on icon at bounding box center [797, 266] width 15 height 15
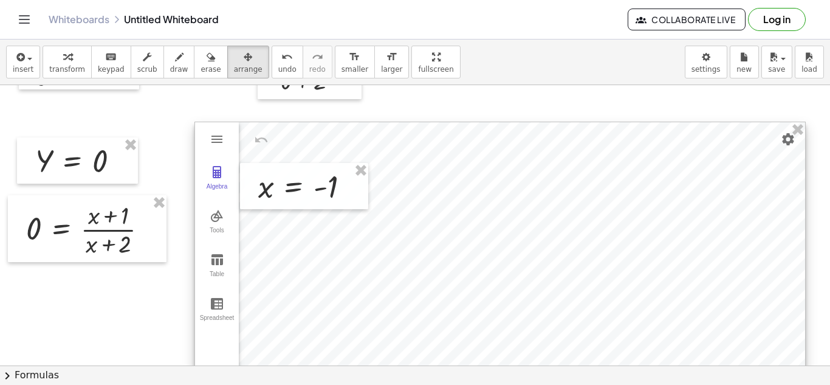
scroll to position [608, 0]
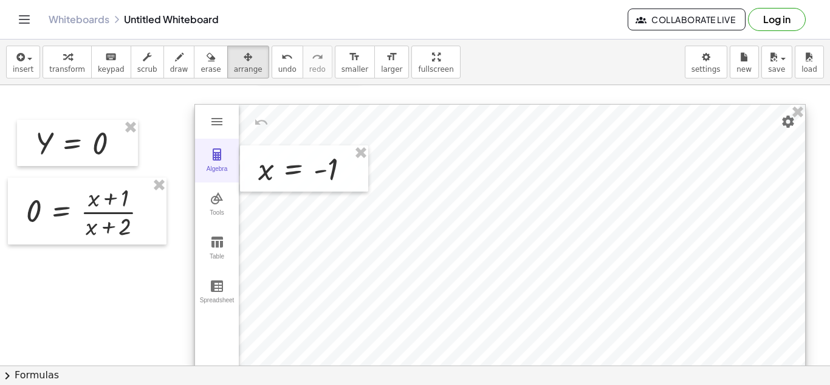
click at [220, 163] on button "Algebra" at bounding box center [217, 161] width 44 height 44
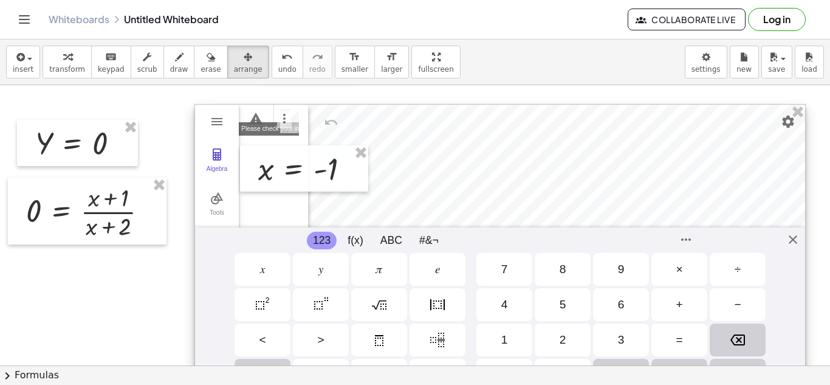
scroll to position [7, 0]
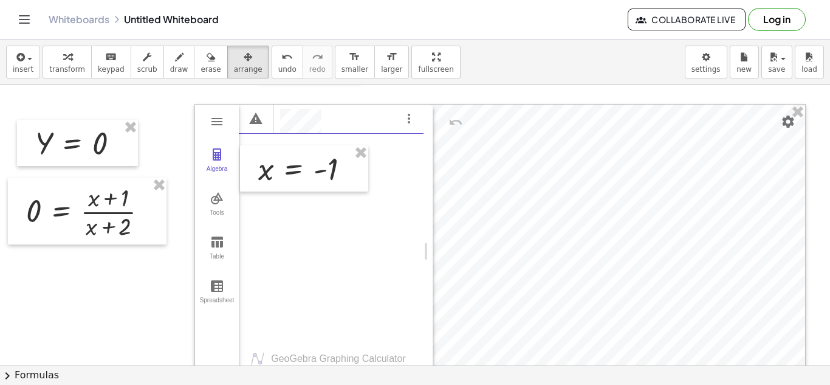
drag, startPoint x: 306, startPoint y: 132, endPoint x: 459, endPoint y: 136, distance: 152.6
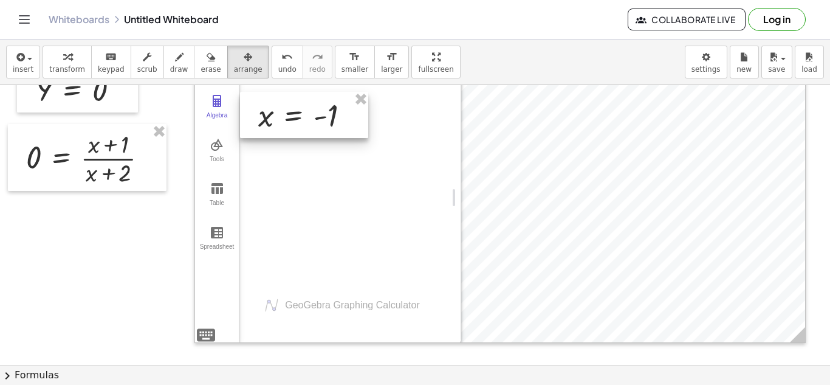
scroll to position [729, 0]
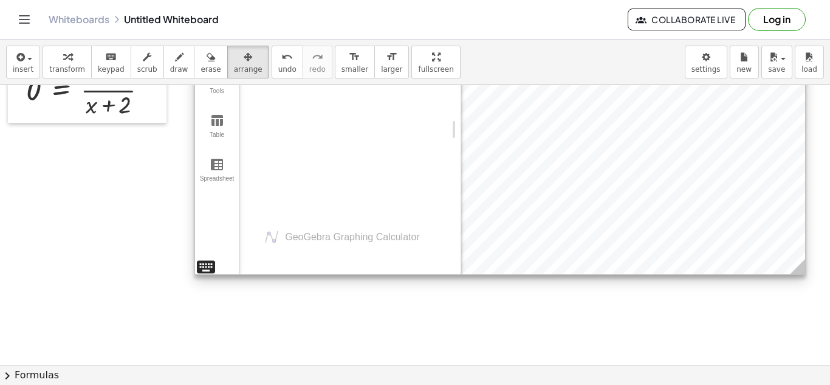
click at [208, 258] on div "Algebra Tools Table Spreadsheet GeoGebra Graphing Calculator Basic Tools Move P…" at bounding box center [499, 128] width 611 height 292
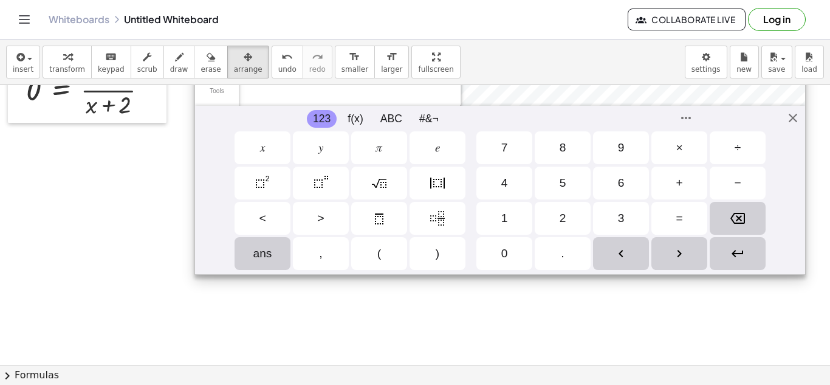
scroll to position [608, 0]
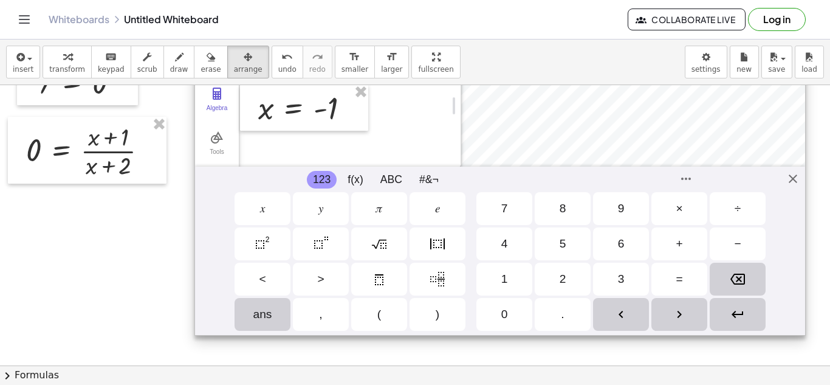
click at [278, 242] on div "Squared" at bounding box center [263, 243] width 56 height 33
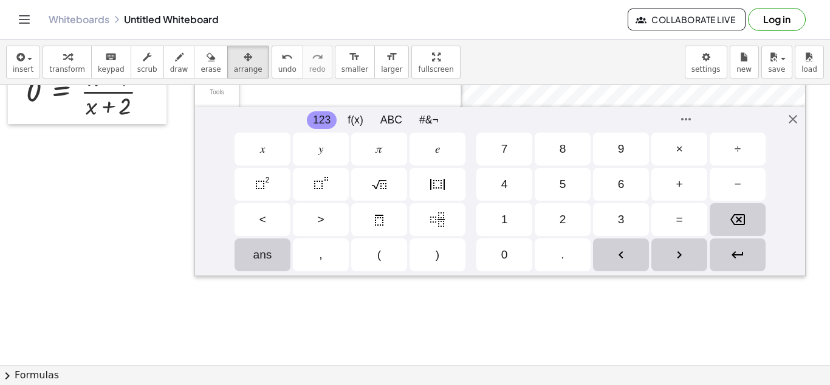
scroll to position [729, 0]
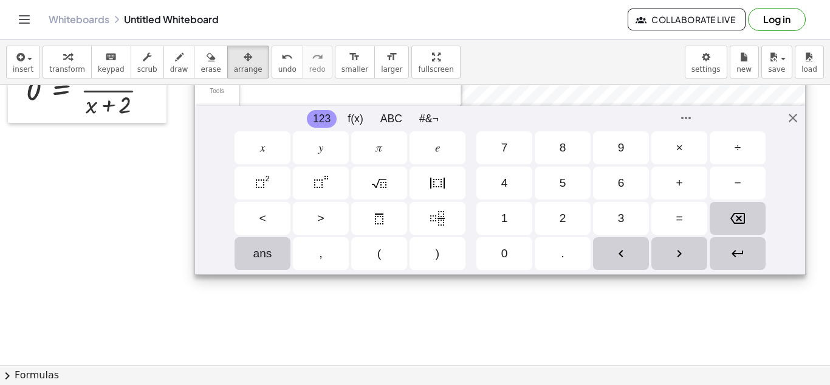
click at [388, 220] on div "recurring decimal" at bounding box center [379, 218] width 56 height 33
click at [388, 218] on div "recurring decimal" at bounding box center [379, 218] width 56 height 33
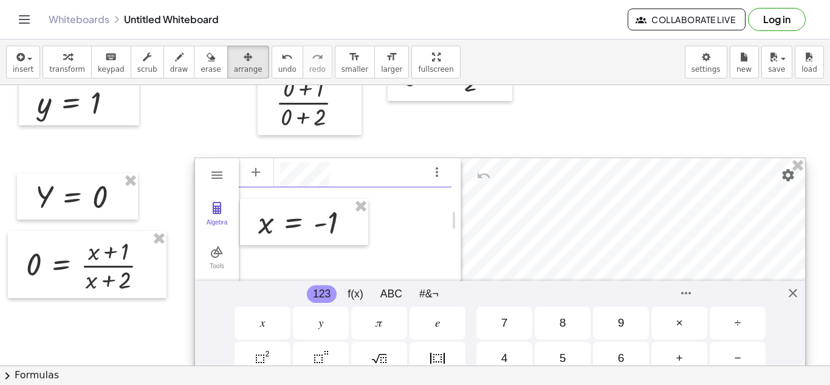
scroll to position [608, 0]
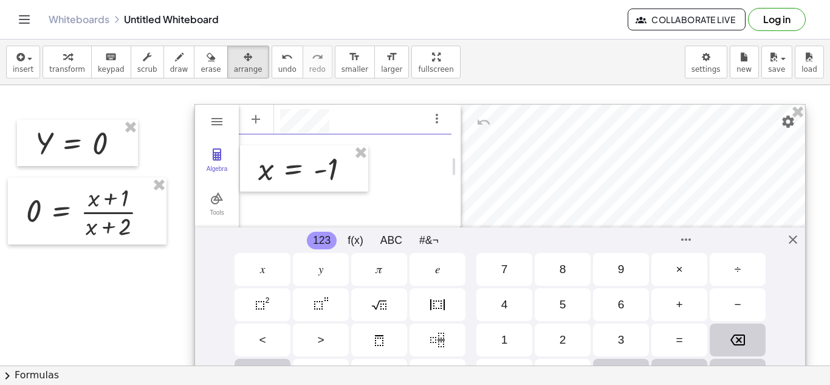
click at [270, 308] on div "Squared" at bounding box center [263, 304] width 56 height 33
click at [276, 298] on div "Squared" at bounding box center [263, 304] width 56 height 33
click at [788, 235] on div "Algebra Tools Table Spreadsheet GeoGebra Graphing Calculator Basic Tools Move P…" at bounding box center [499, 250] width 611 height 292
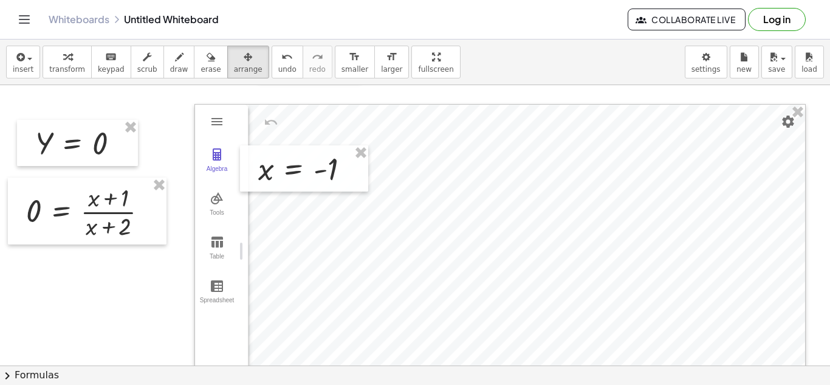
drag, startPoint x: 457, startPoint y: 251, endPoint x: 216, endPoint y: 258, distance: 241.4
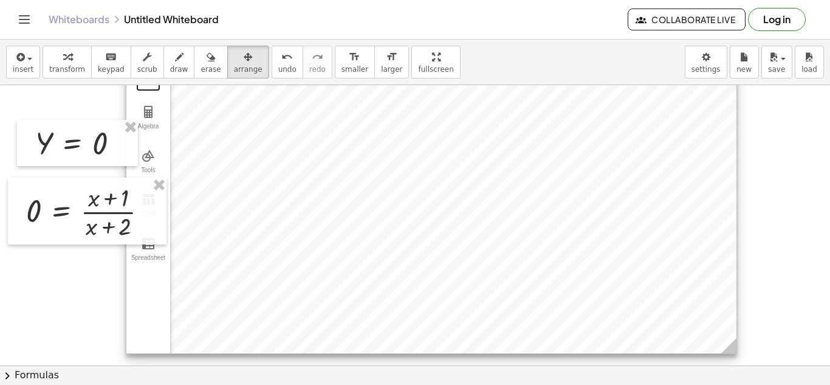
drag, startPoint x: 527, startPoint y: 215, endPoint x: 416, endPoint y: 163, distance: 121.8
click at [416, 163] on div at bounding box center [431, 207] width 610 height 291
click at [454, 193] on div at bounding box center [431, 207] width 610 height 291
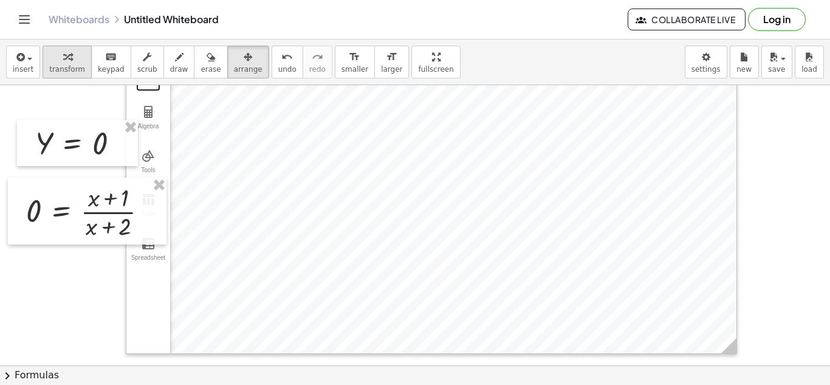
click at [65, 52] on icon "button" at bounding box center [67, 57] width 9 height 15
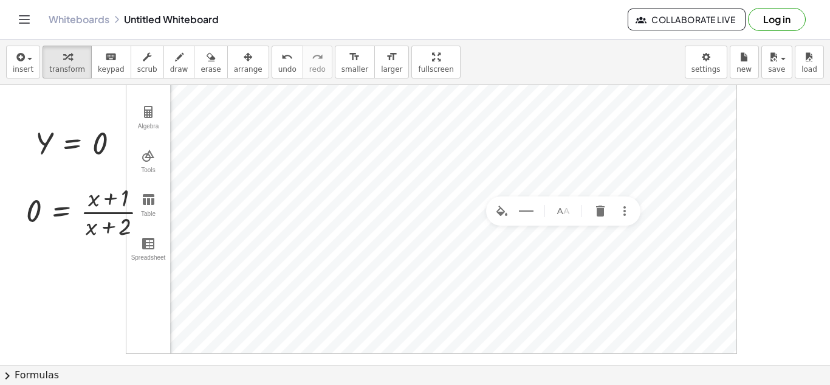
scroll to position [850, 0]
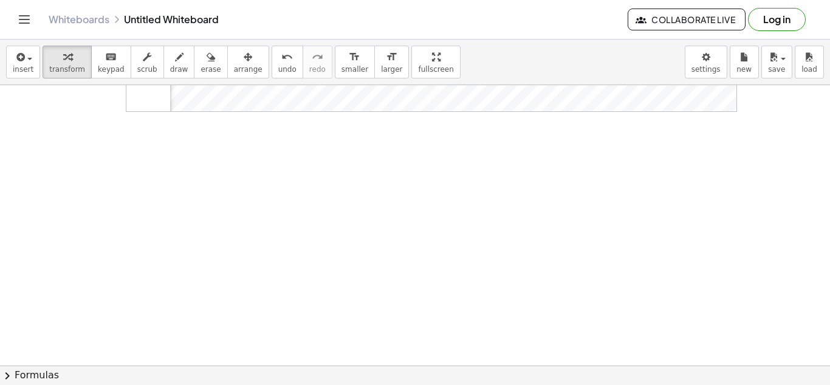
drag, startPoint x: 410, startPoint y: 355, endPoint x: 348, endPoint y: 347, distance: 63.1
click at [26, 66] on span "insert" at bounding box center [23, 69] width 21 height 9
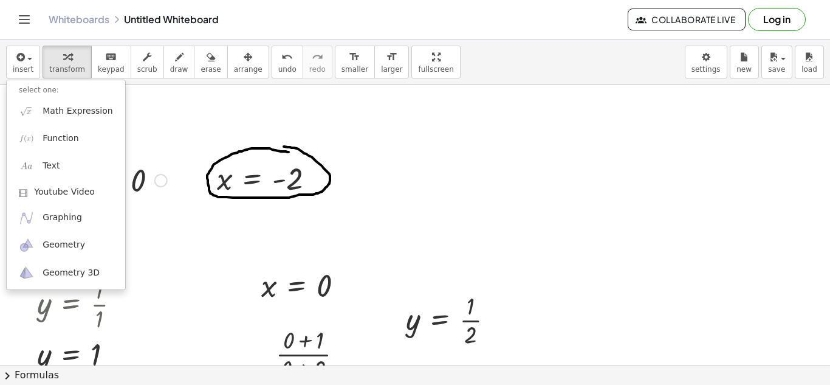
click at [172, 121] on div "**********" at bounding box center [109, 123] width 182 height 42
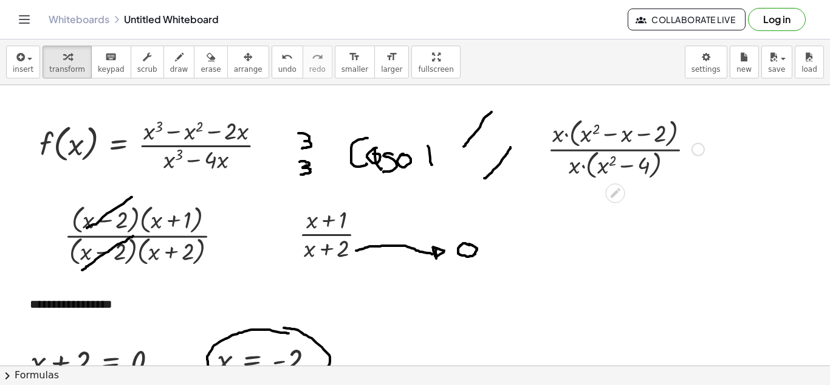
scroll to position [182, 0]
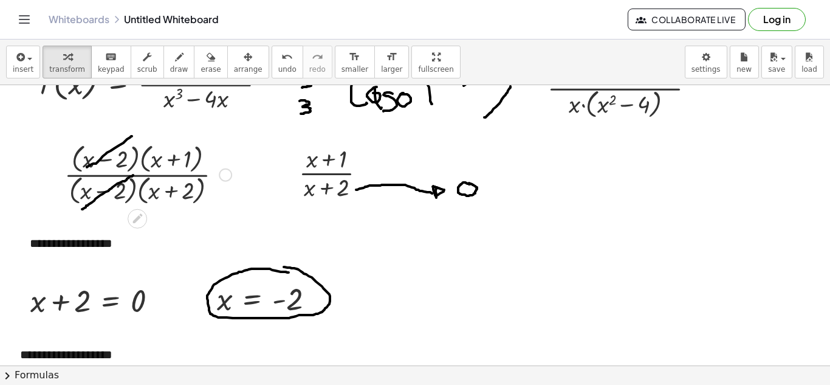
click at [160, 186] on div at bounding box center [147, 173] width 179 height 67
click at [227, 177] on div at bounding box center [225, 174] width 13 height 13
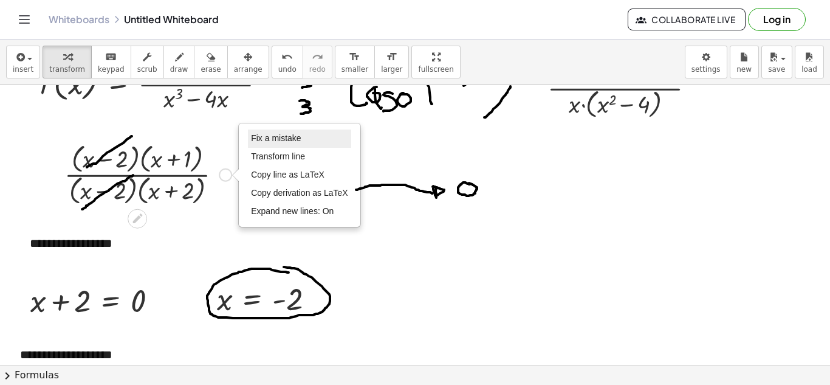
click at [287, 139] on span "Fix a mistake" at bounding box center [276, 138] width 50 height 10
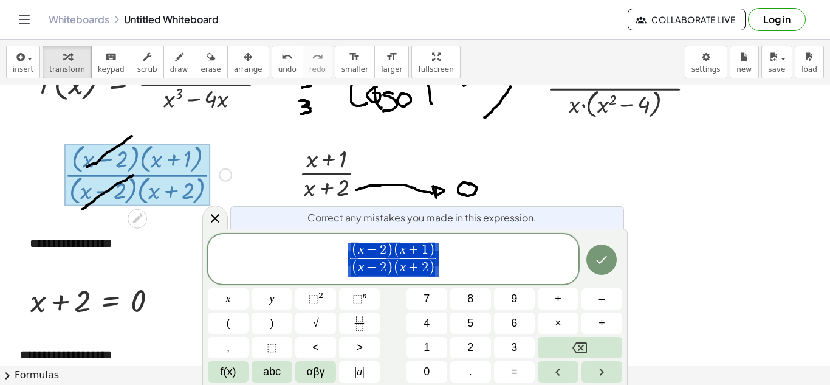
drag, startPoint x: 439, startPoint y: 260, endPoint x: 289, endPoint y: 244, distance: 150.9
click at [289, 244] on span "( x − 2 ) ( x + 1 ) ( x − 2 ) ( x + 2 ) ​" at bounding box center [393, 259] width 371 height 37
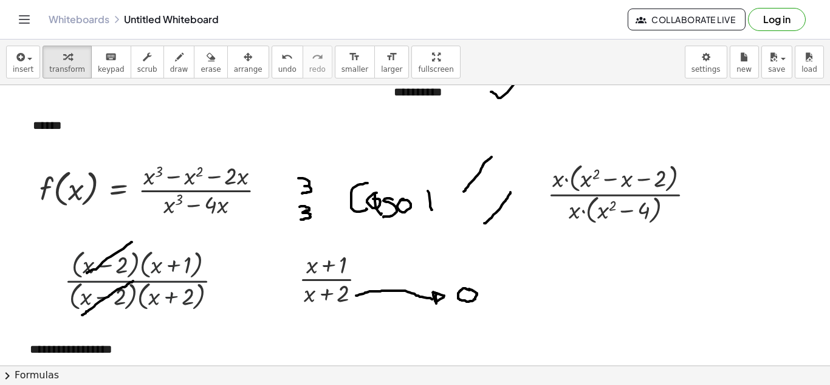
scroll to position [61, 0]
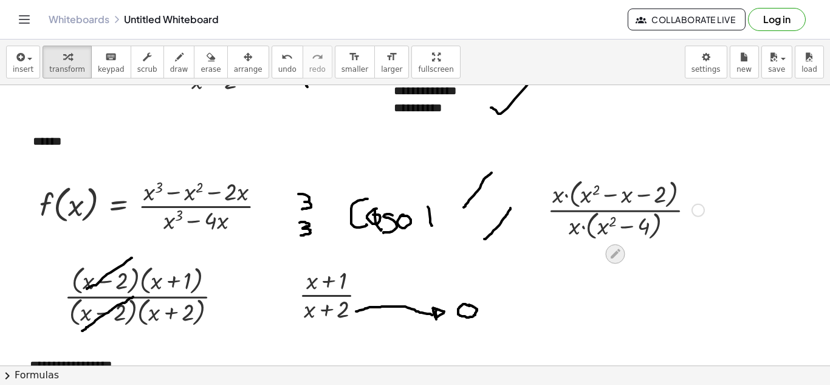
click at [617, 258] on icon at bounding box center [615, 253] width 13 height 13
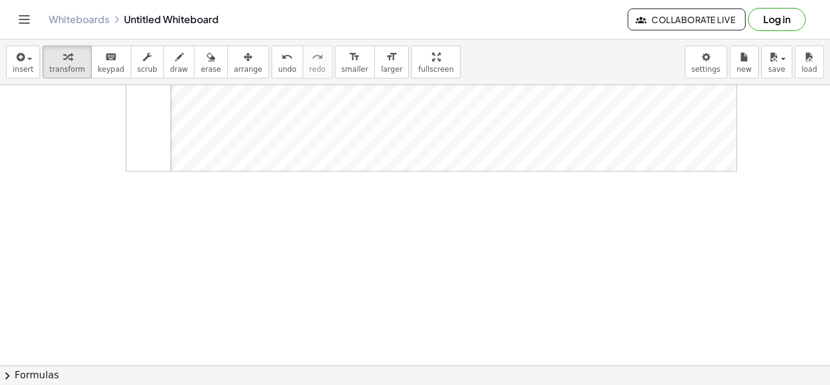
scroll to position [850, 0]
click at [27, 69] on span "insert" at bounding box center [23, 69] width 21 height 9
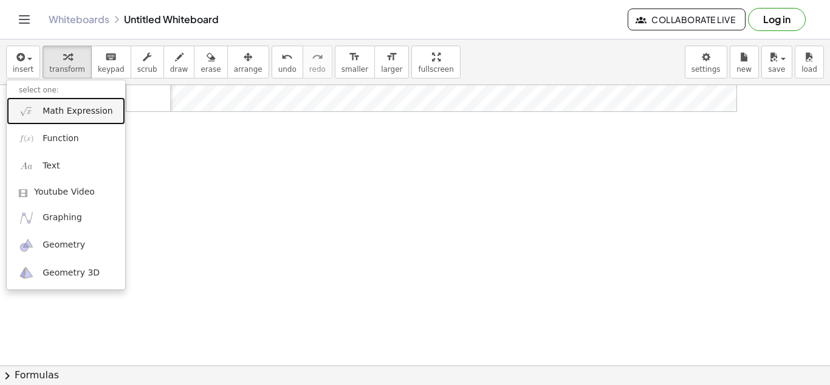
click at [60, 106] on span "Math Expression" at bounding box center [78, 111] width 70 height 12
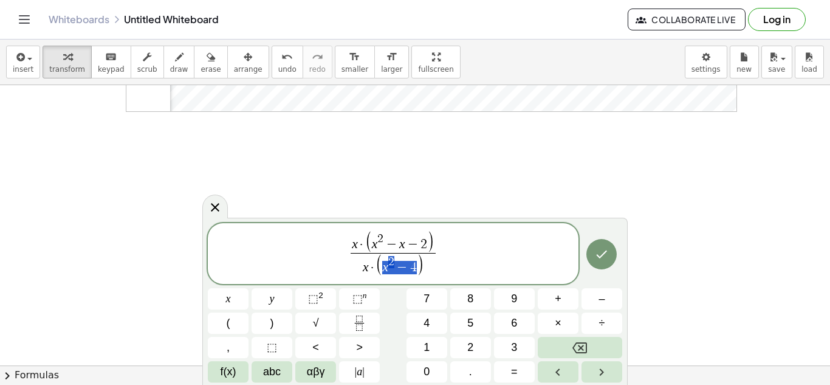
drag, startPoint x: 416, startPoint y: 267, endPoint x: 383, endPoint y: 266, distance: 32.8
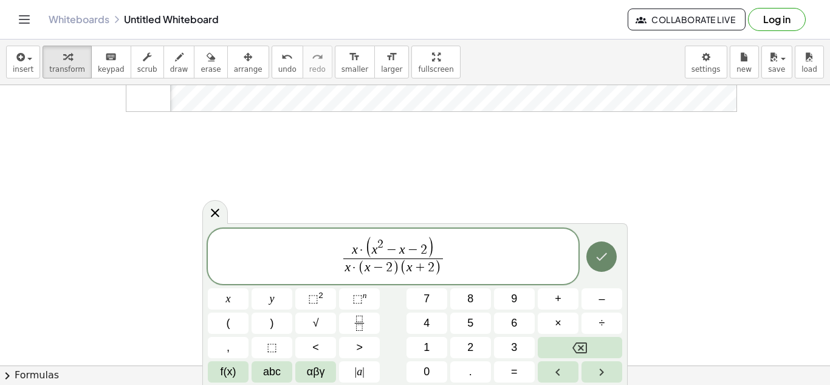
click at [607, 253] on icon "Done" at bounding box center [601, 256] width 15 height 15
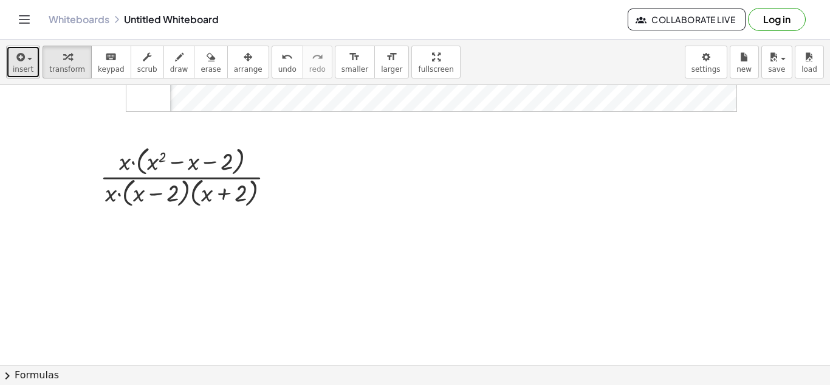
click at [27, 60] on div "button" at bounding box center [23, 56] width 21 height 15
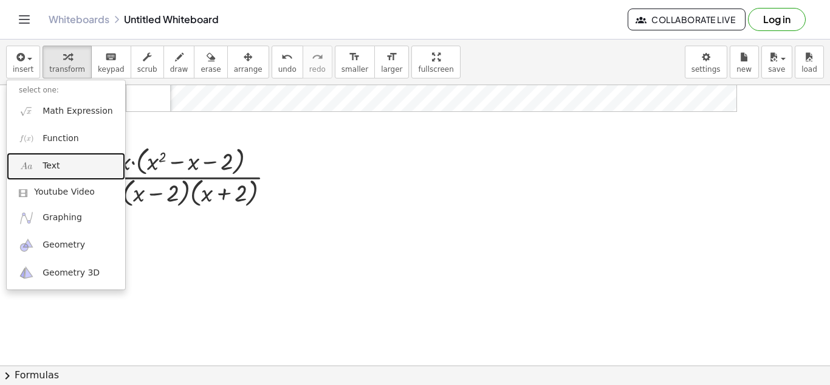
click at [78, 169] on link "Text" at bounding box center [66, 166] width 119 height 27
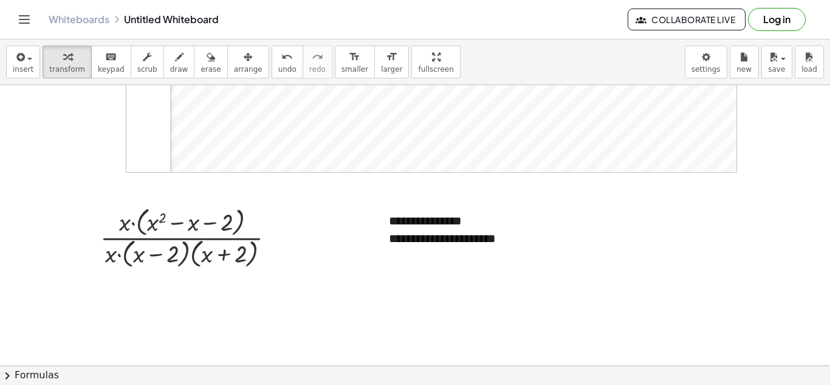
scroll to position [790, 0]
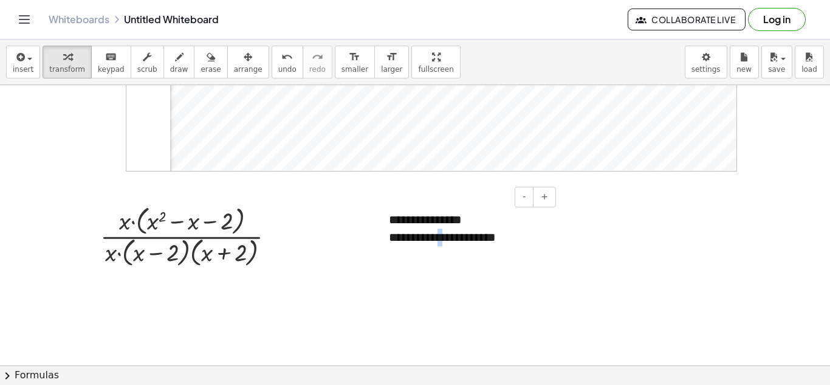
click at [459, 238] on div "**********" at bounding box center [468, 238] width 158 height 18
click at [493, 235] on div "**********" at bounding box center [468, 238] width 158 height 18
click at [516, 237] on div "**********" at bounding box center [468, 238] width 158 height 18
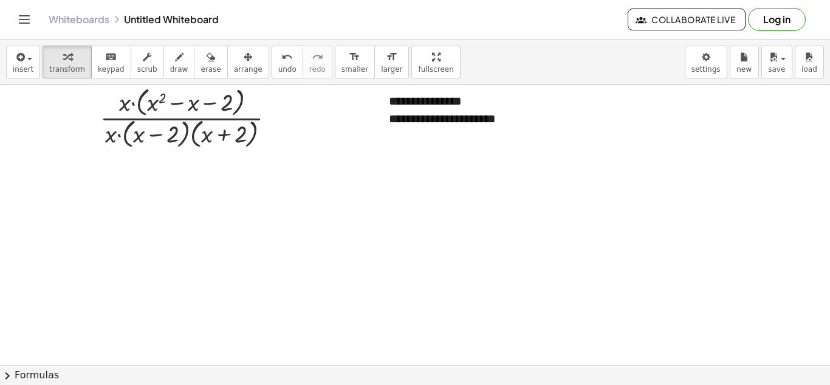
scroll to position [912, 0]
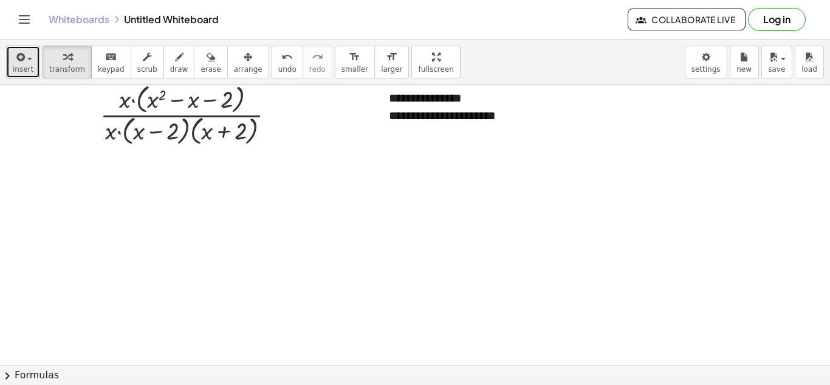
click at [26, 60] on span "button" at bounding box center [26, 58] width 2 height 9
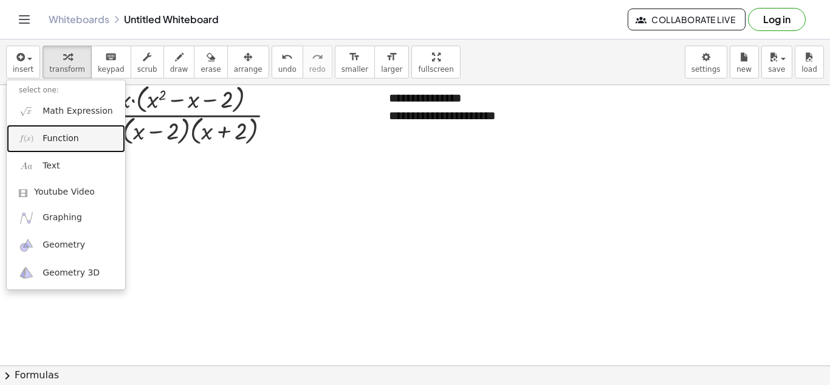
click at [54, 137] on span "Function" at bounding box center [61, 138] width 36 height 12
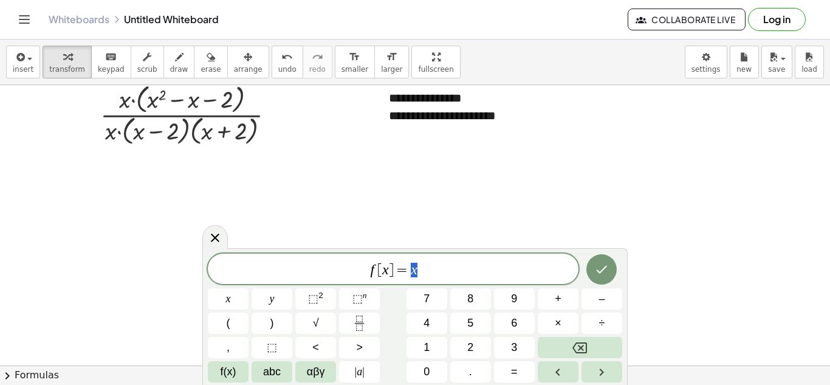
click at [369, 271] on span "f [ x ] = x" at bounding box center [393, 269] width 371 height 17
click at [376, 271] on span "​ f [ x ] = x" at bounding box center [393, 269] width 371 height 17
click at [356, 319] on icon "Fraction" at bounding box center [359, 322] width 15 height 15
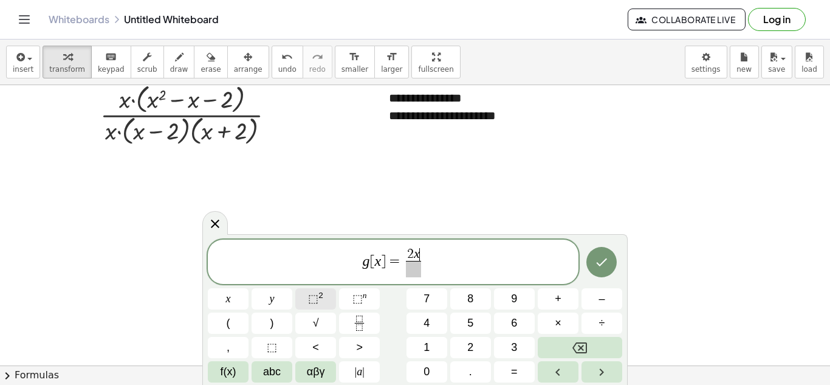
click at [328, 301] on button "⬚ 2" at bounding box center [315, 298] width 41 height 21
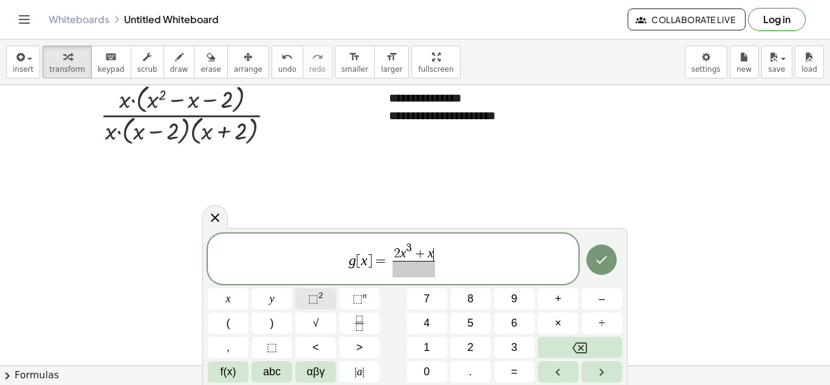
click at [329, 291] on button "⬚ 2" at bounding box center [315, 298] width 41 height 21
click at [355, 296] on span "⬚" at bounding box center [357, 298] width 10 height 12
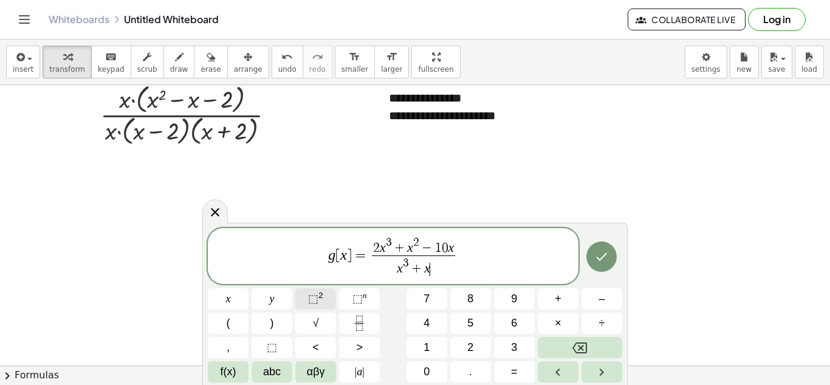
click at [323, 297] on span "⬚ 2" at bounding box center [315, 299] width 15 height 16
click at [593, 253] on button "Done" at bounding box center [601, 256] width 30 height 30
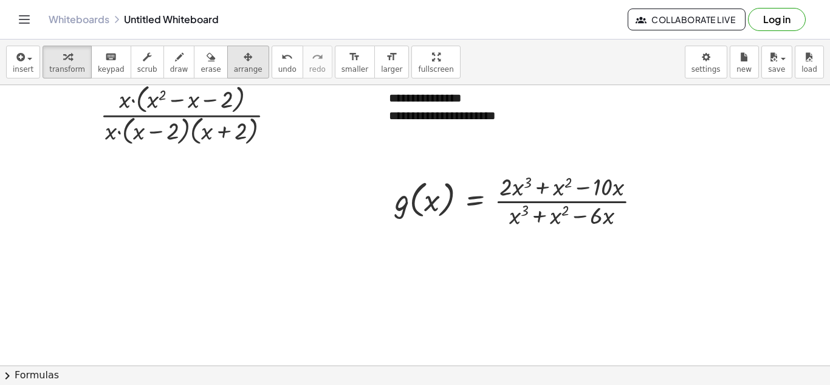
click at [234, 72] on span "arrange" at bounding box center [248, 69] width 29 height 9
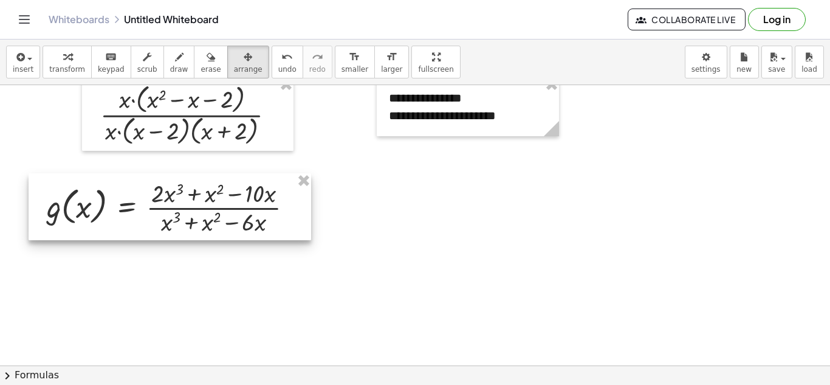
drag, startPoint x: 551, startPoint y: 215, endPoint x: 203, endPoint y: 221, distance: 348.3
click at [203, 221] on div at bounding box center [170, 206] width 283 height 67
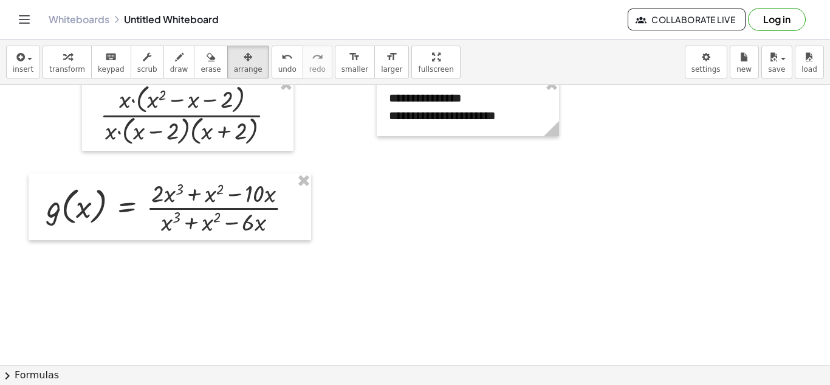
click at [22, 57] on icon "button" at bounding box center [19, 57] width 11 height 15
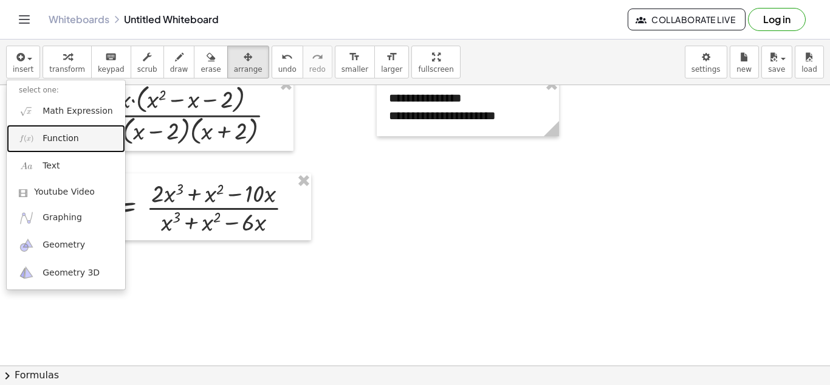
click at [66, 140] on span "Function" at bounding box center [61, 138] width 36 height 12
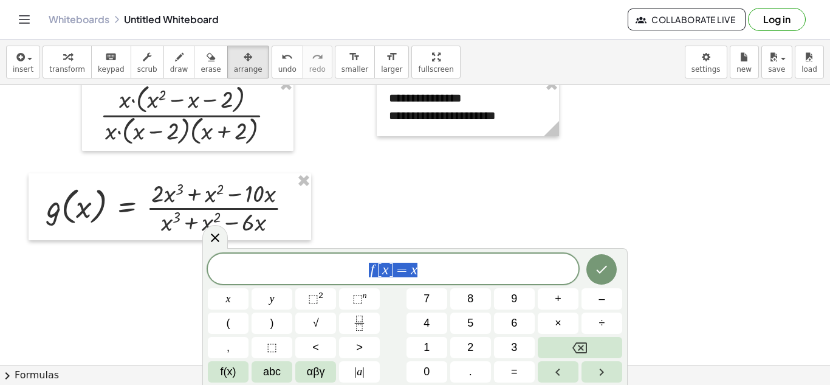
drag, startPoint x: 440, startPoint y: 270, endPoint x: 322, endPoint y: 270, distance: 117.9
click at [322, 270] on span "f [ x ] = x" at bounding box center [393, 269] width 371 height 17
click at [217, 238] on icon at bounding box center [215, 237] width 15 height 15
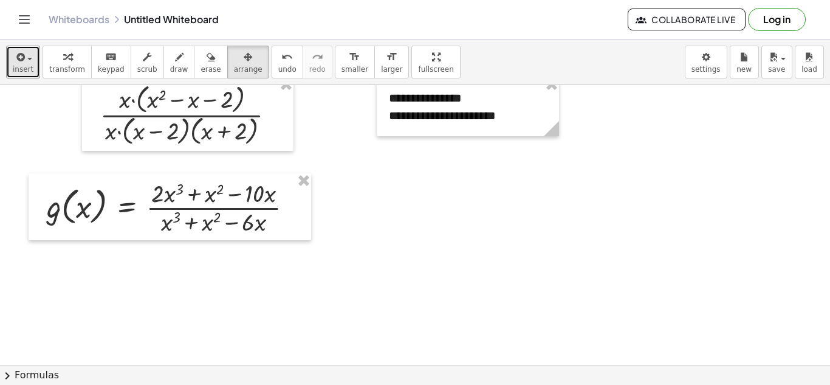
click at [38, 74] on div "insert select one: Math Expression Function Text Youtube Video Graphing Geometr…" at bounding box center [415, 63] width 830 height 46
click at [24, 72] on span "insert" at bounding box center [23, 69] width 21 height 9
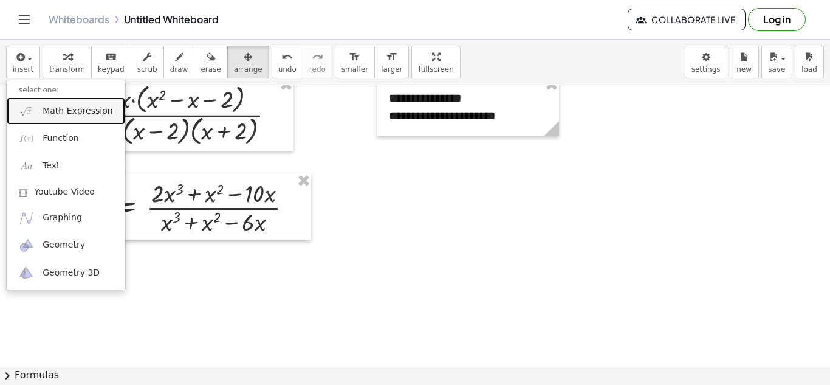
click at [81, 112] on span "Math Expression" at bounding box center [78, 111] width 70 height 12
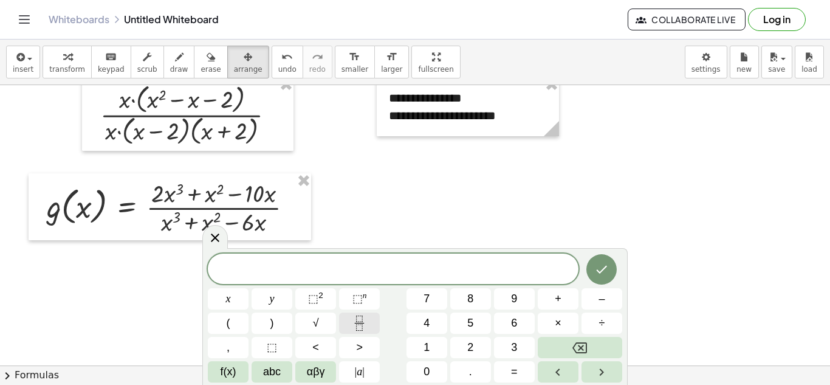
click at [364, 318] on icon "Fraction" at bounding box center [359, 322] width 15 height 15
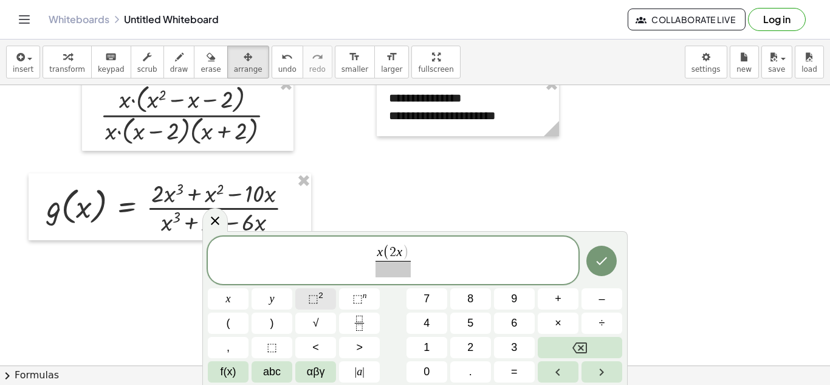
click at [331, 297] on button "⬚ 2" at bounding box center [315, 298] width 41 height 21
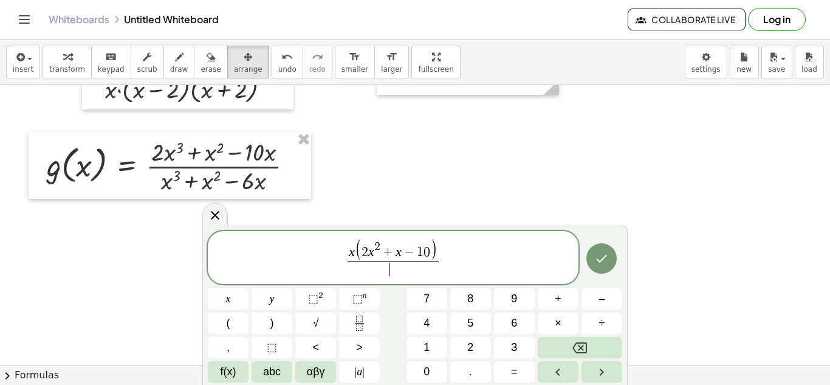
scroll to position [972, 0]
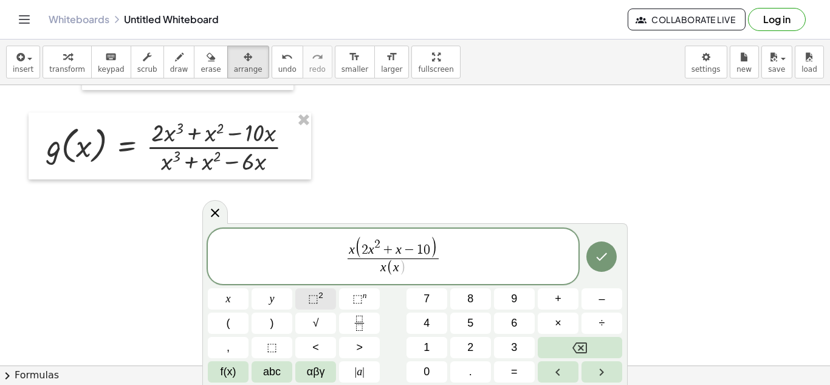
click at [318, 294] on sup "2" at bounding box center [320, 295] width 5 height 9
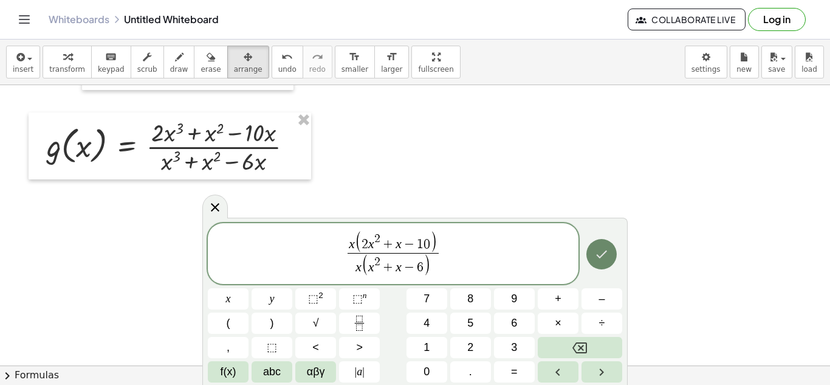
click at [597, 254] on icon "Done" at bounding box center [601, 254] width 15 height 15
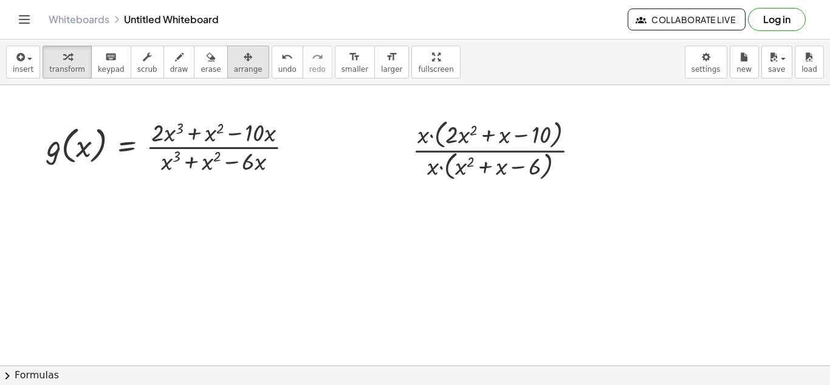
click at [234, 66] on span "arrange" at bounding box center [248, 69] width 29 height 9
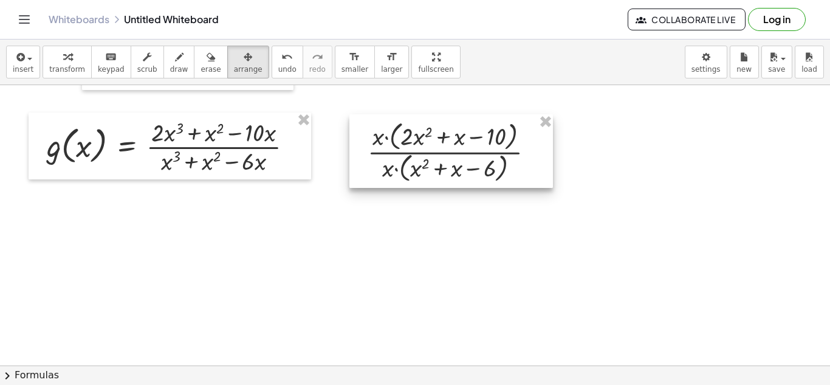
drag, startPoint x: 463, startPoint y: 139, endPoint x: 419, endPoint y: 141, distance: 44.4
click at [419, 141] on div at bounding box center [451, 151] width 204 height 74
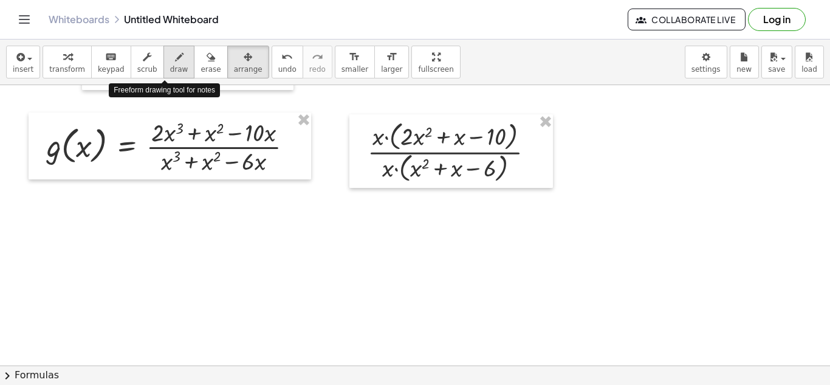
click at [175, 61] on icon "button" at bounding box center [179, 57] width 9 height 15
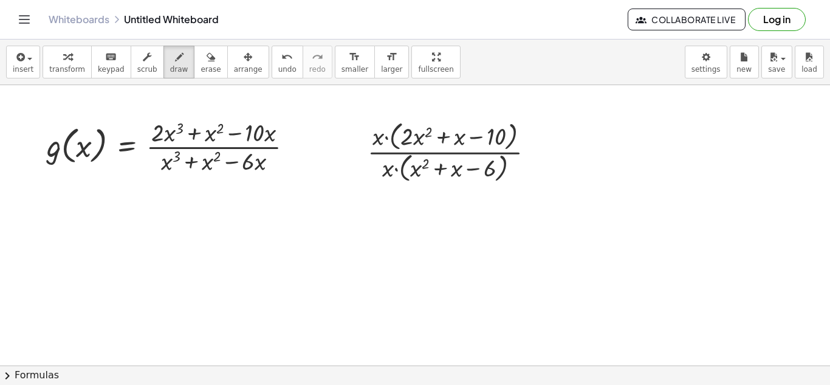
click at [38, 66] on div "insert select one: Math Expression Function Text Youtube Video Graphing Geometr…" at bounding box center [415, 63] width 830 height 46
click at [33, 66] on button "insert" at bounding box center [23, 62] width 34 height 33
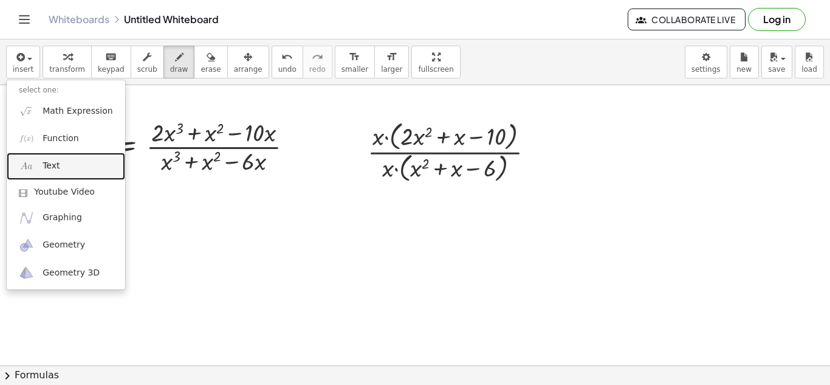
drag, startPoint x: 63, startPoint y: 158, endPoint x: 96, endPoint y: 159, distance: 32.8
click at [63, 158] on link "Text" at bounding box center [66, 166] width 119 height 27
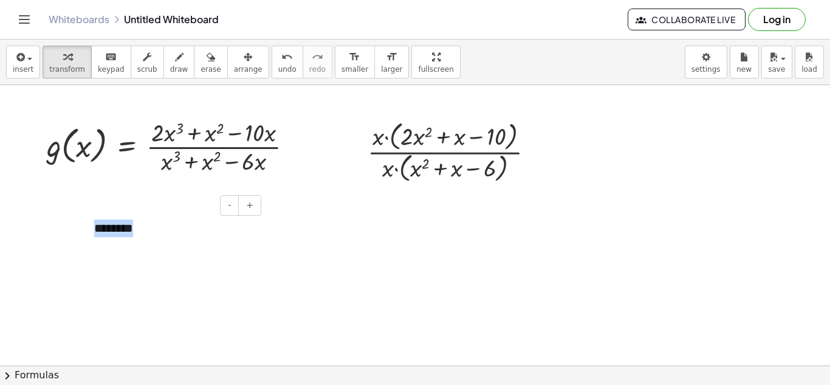
drag, startPoint x: 162, startPoint y: 235, endPoint x: 88, endPoint y: 232, distance: 74.2
click at [88, 232] on div "- + ********" at bounding box center [173, 228] width 182 height 42
click at [251, 229] on div at bounding box center [173, 228] width 182 height 42
click at [259, 231] on div at bounding box center [173, 228] width 182 height 42
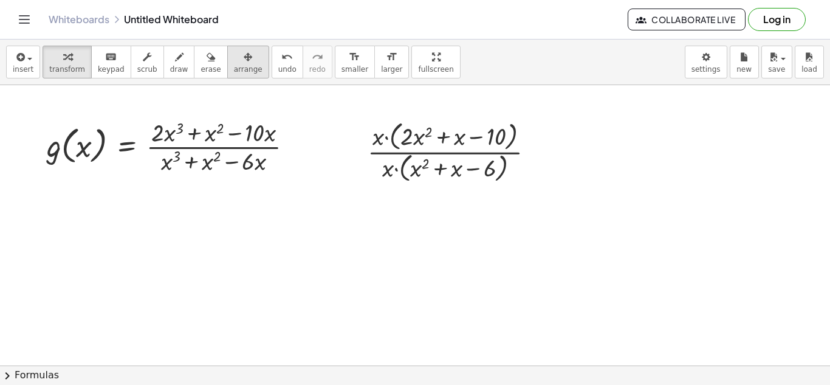
click at [234, 67] on span "arrange" at bounding box center [248, 69] width 29 height 9
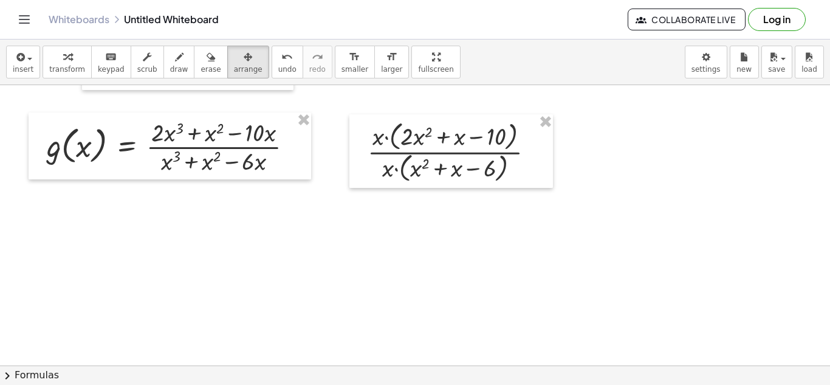
click at [22, 63] on icon "button" at bounding box center [19, 57] width 11 height 15
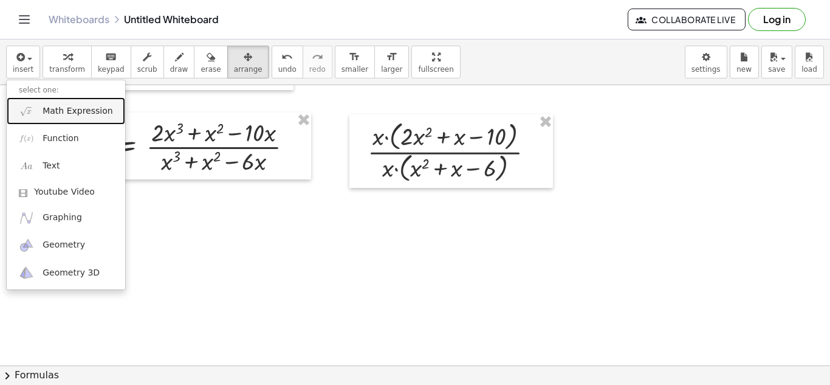
click at [55, 111] on span "Math Expression" at bounding box center [78, 111] width 70 height 12
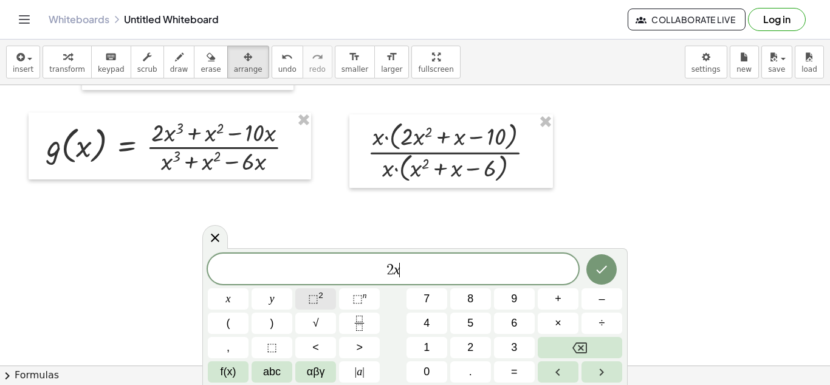
click at [323, 296] on button "⬚ 2" at bounding box center [315, 298] width 41 height 21
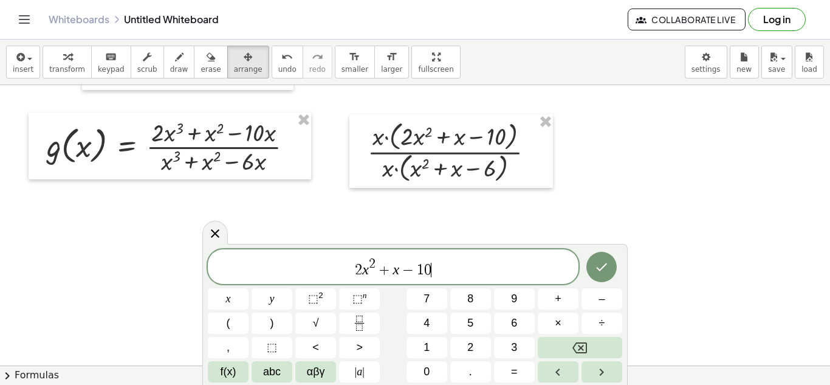
click at [593, 271] on button "Done" at bounding box center [601, 267] width 30 height 30
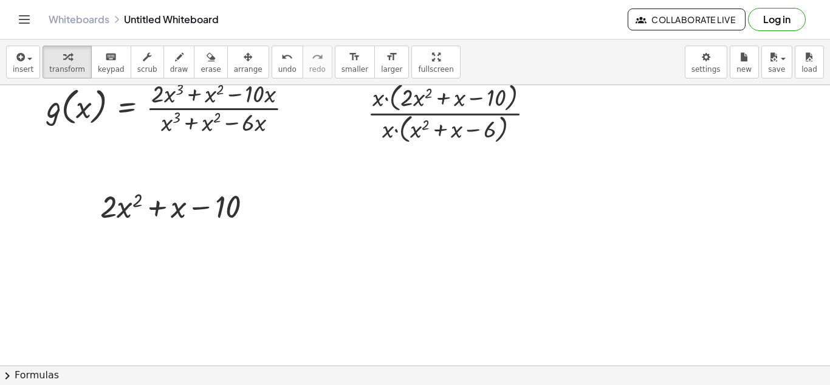
scroll to position [1033, 0]
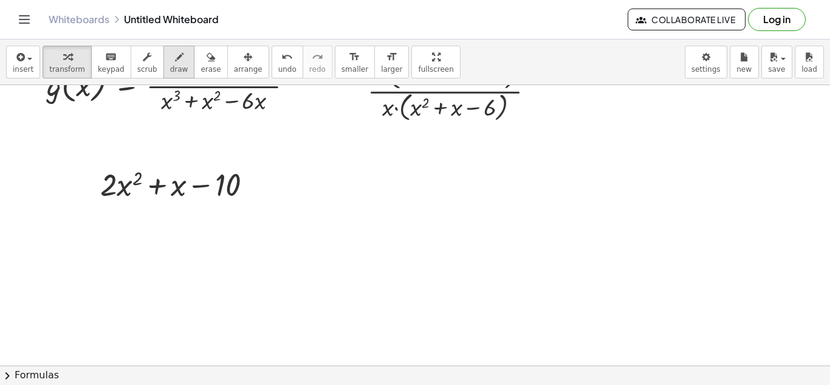
click at [170, 65] on span "draw" at bounding box center [179, 69] width 18 height 9
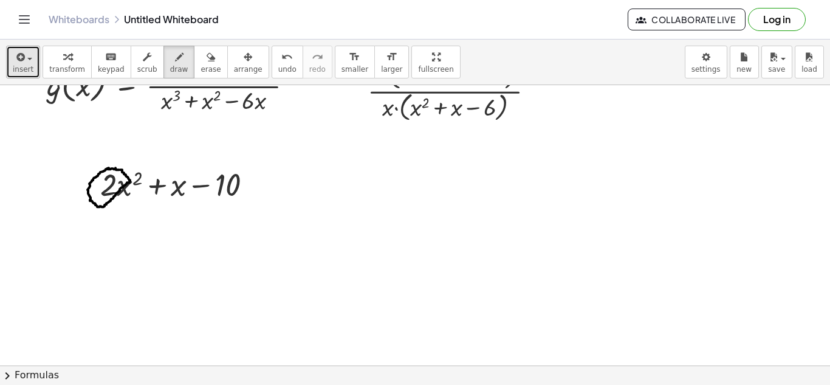
click at [24, 66] on span "insert" at bounding box center [23, 69] width 21 height 9
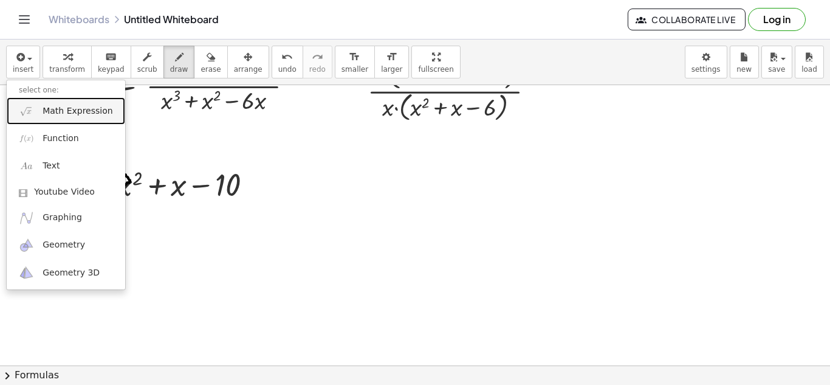
click at [53, 106] on span "Math Expression" at bounding box center [78, 111] width 70 height 12
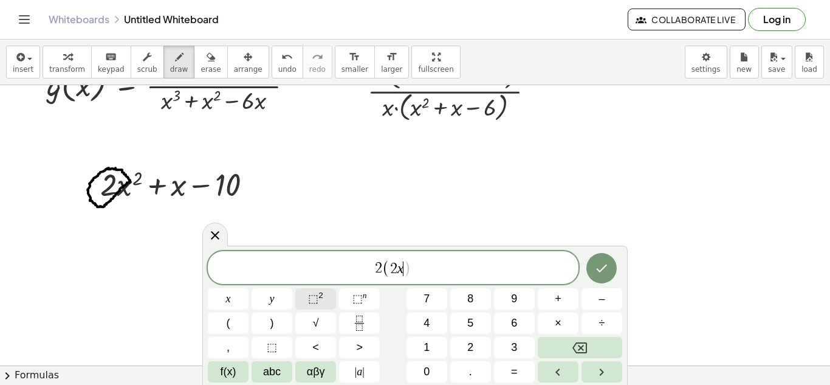
click at [316, 308] on button "⬚ 2" at bounding box center [315, 298] width 41 height 21
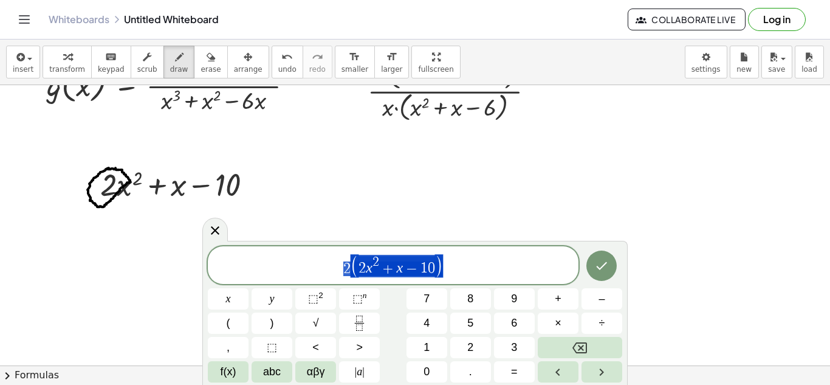
drag, startPoint x: 449, startPoint y: 264, endPoint x: 328, endPoint y: 256, distance: 121.8
click at [328, 256] on span "2 ( 2 x 2 + x − 1 0 )" at bounding box center [393, 265] width 371 height 25
click at [363, 320] on icon "Fraction" at bounding box center [359, 322] width 15 height 15
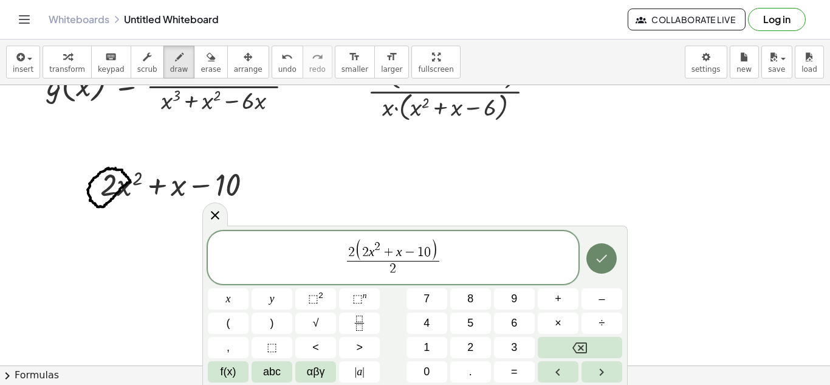
click at [607, 268] on button "Done" at bounding box center [601, 258] width 30 height 30
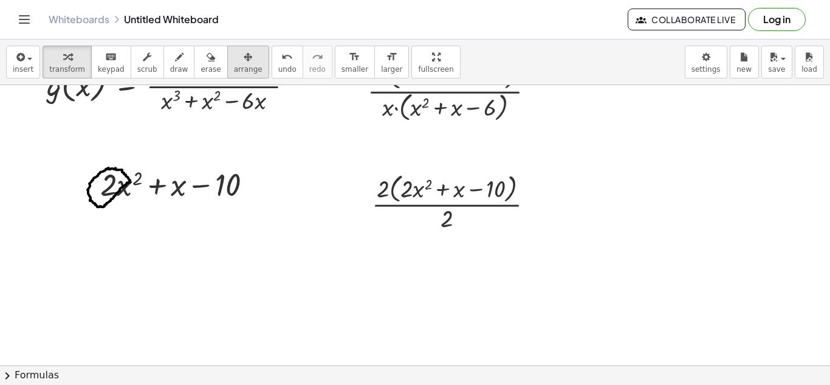
click at [244, 58] on icon "button" at bounding box center [248, 57] width 9 height 15
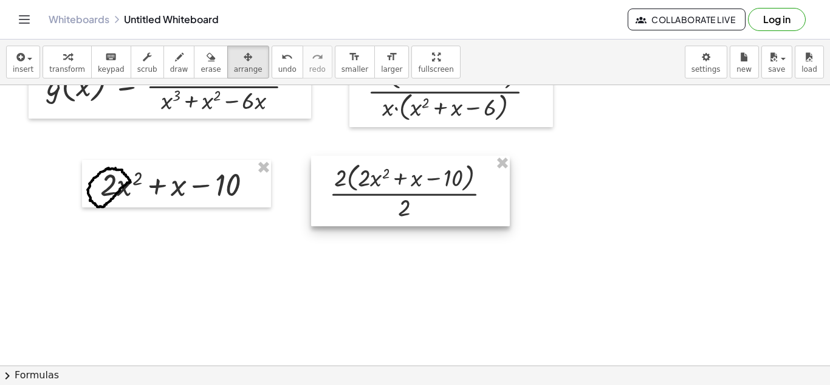
drag, startPoint x: 500, startPoint y: 202, endPoint x: 459, endPoint y: 191, distance: 41.6
click at [459, 191] on div at bounding box center [410, 191] width 199 height 70
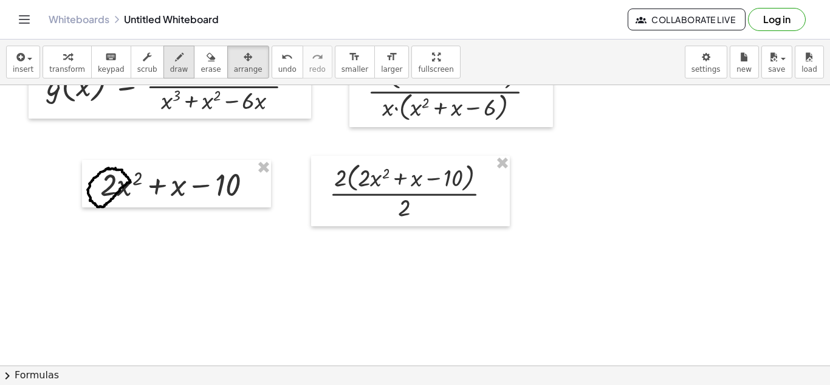
click at [176, 61] on button "draw" at bounding box center [179, 62] width 32 height 33
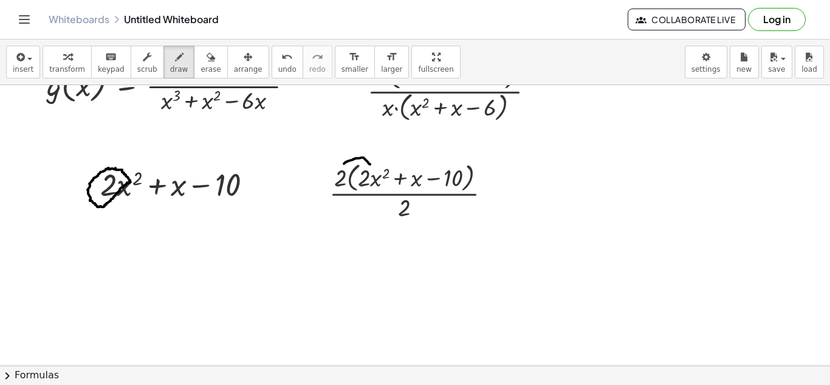
drag, startPoint x: 344, startPoint y: 163, endPoint x: 373, endPoint y: 167, distance: 28.7
drag, startPoint x: 344, startPoint y: 165, endPoint x: 417, endPoint y: 174, distance: 73.4
drag, startPoint x: 345, startPoint y: 161, endPoint x: 452, endPoint y: 164, distance: 107.0
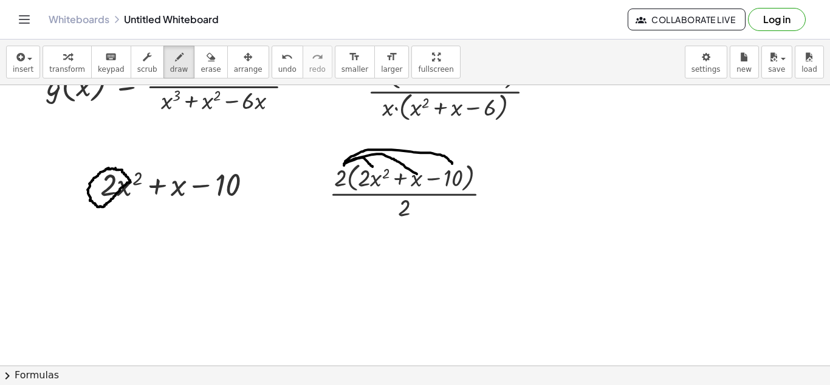
click at [33, 66] on button "insert" at bounding box center [23, 62] width 34 height 33
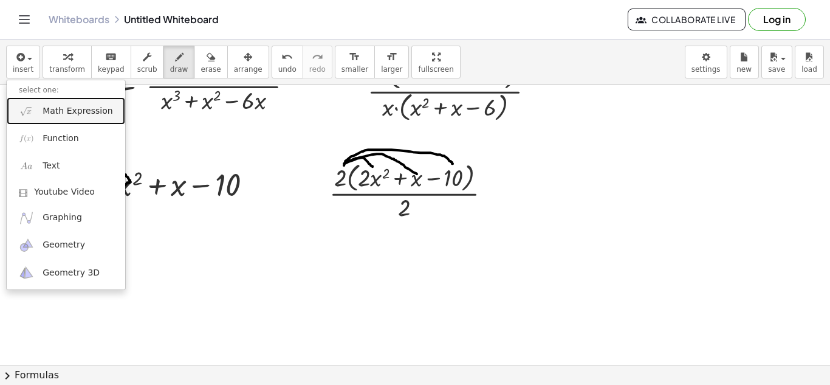
click at [84, 115] on span "Math Expression" at bounding box center [78, 111] width 70 height 12
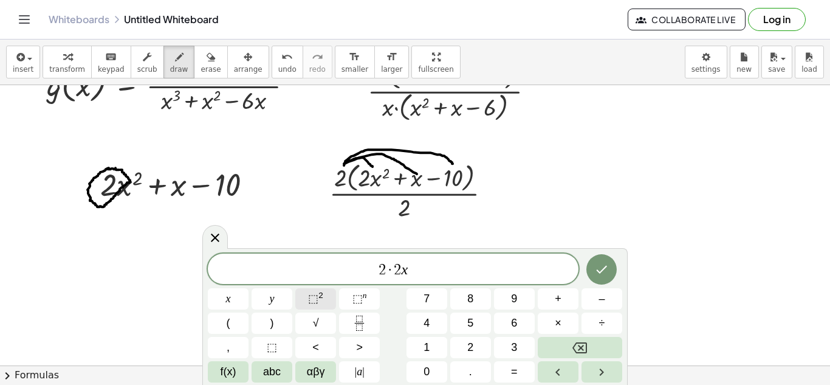
click at [312, 295] on span "⬚" at bounding box center [313, 298] width 10 height 12
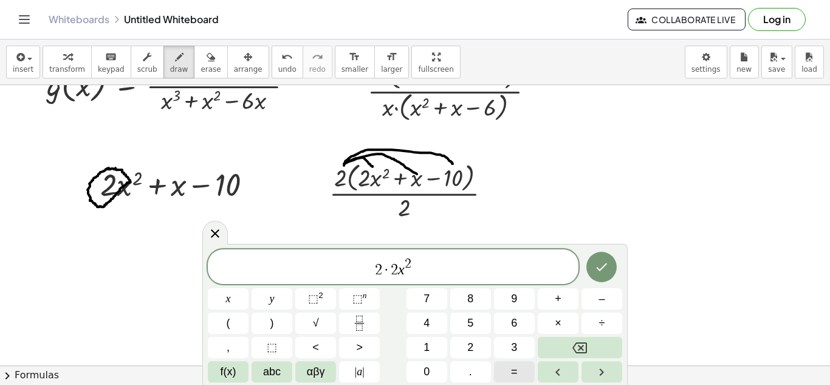
click at [516, 364] on span "=" at bounding box center [514, 371] width 7 height 16
click at [316, 294] on span "⬚" at bounding box center [313, 298] width 10 height 12
click at [320, 294] on sup "2" at bounding box center [320, 295] width 5 height 9
click at [607, 271] on icon "Done" at bounding box center [601, 267] width 15 height 15
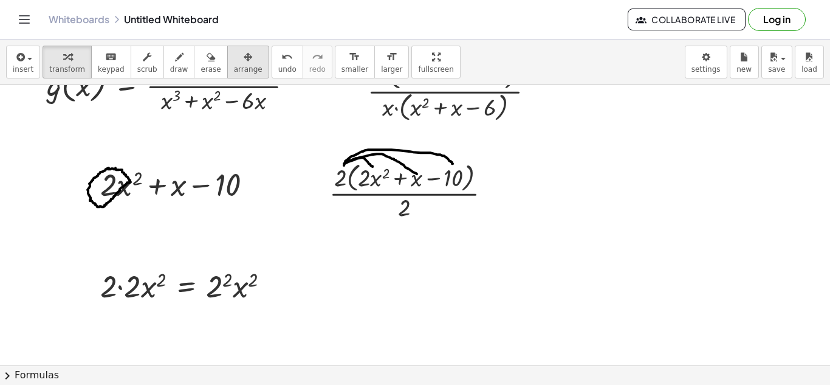
click at [227, 64] on button "arrange" at bounding box center [248, 62] width 42 height 33
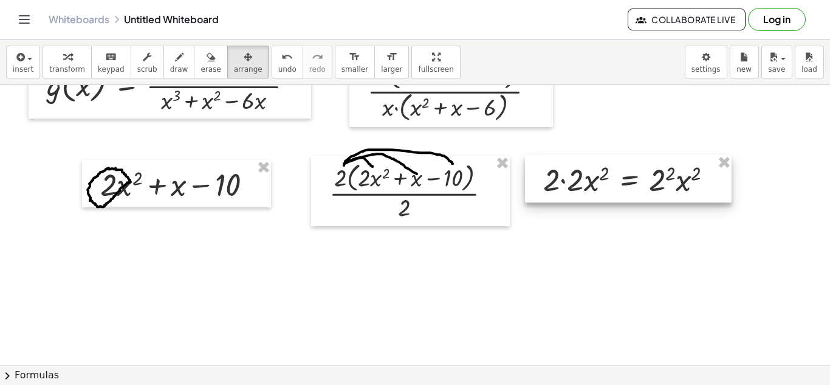
drag, startPoint x: 185, startPoint y: 284, endPoint x: 627, endPoint y: 177, distance: 455.0
click at [627, 177] on div at bounding box center [628, 178] width 207 height 47
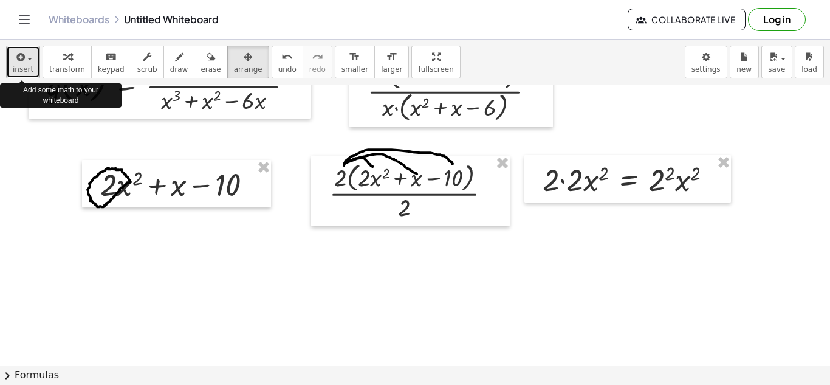
click at [21, 65] on span "insert" at bounding box center [23, 69] width 21 height 9
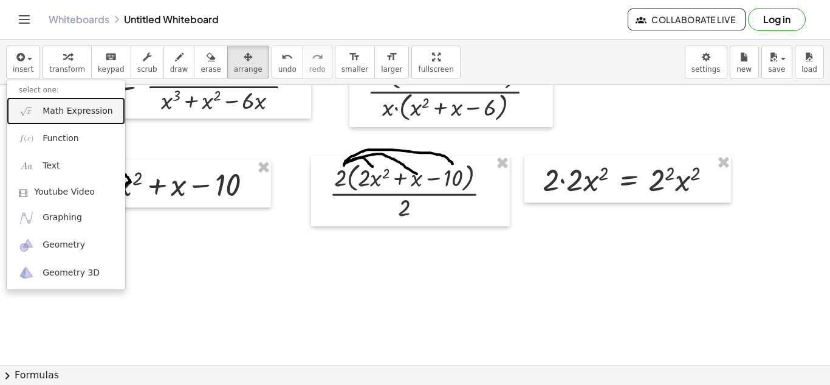
click at [82, 113] on span "Math Expression" at bounding box center [78, 111] width 70 height 12
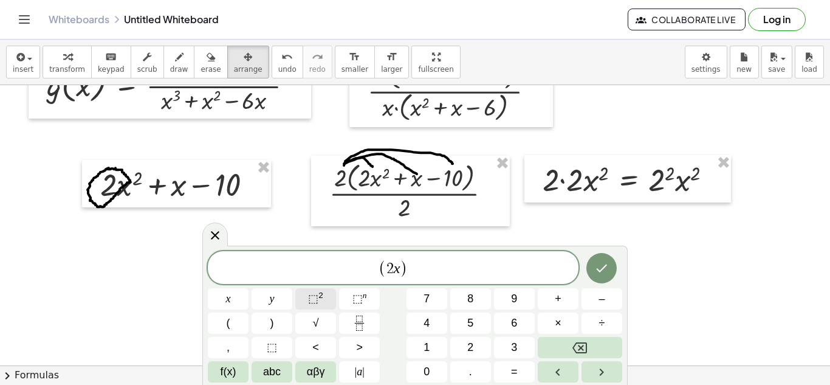
click at [319, 291] on sup "2" at bounding box center [320, 295] width 5 height 9
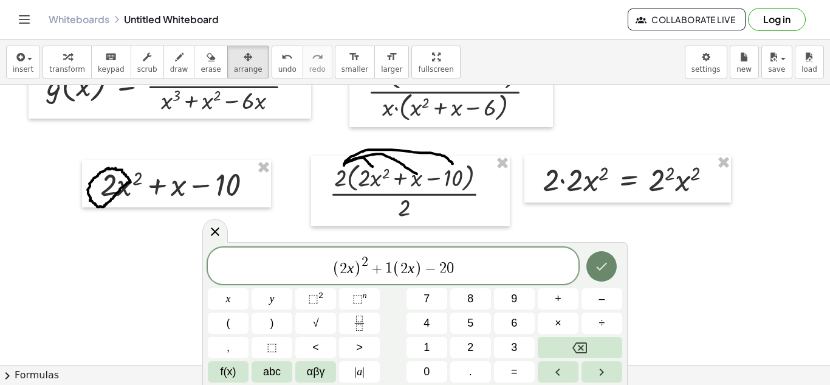
click at [600, 266] on icon "Done" at bounding box center [601, 266] width 15 height 15
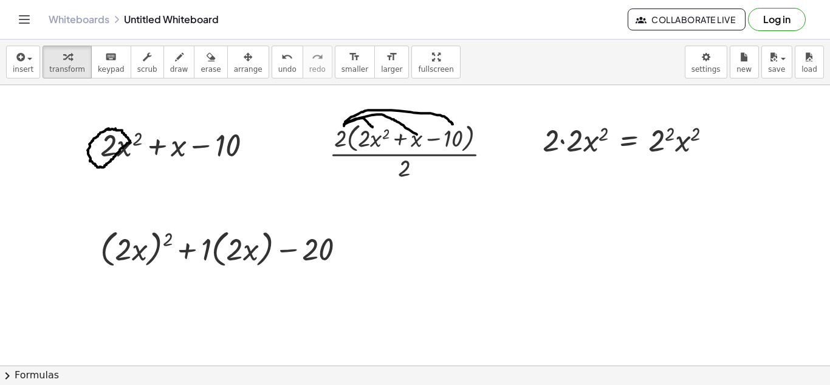
scroll to position [1094, 0]
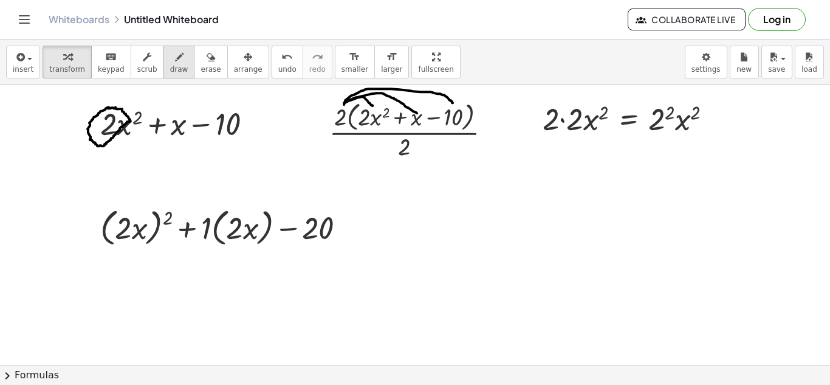
click at [171, 61] on div "button" at bounding box center [179, 56] width 18 height 15
drag, startPoint x: 128, startPoint y: 181, endPoint x: 138, endPoint y: 192, distance: 14.6
drag, startPoint x: 130, startPoint y: 194, endPoint x: 136, endPoint y: 184, distance: 11.5
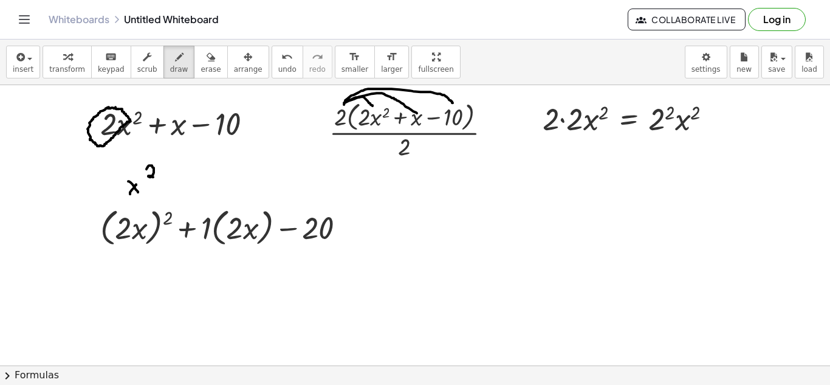
drag, startPoint x: 146, startPoint y: 169, endPoint x: 153, endPoint y: 177, distance: 10.3
drag, startPoint x: 185, startPoint y: 176, endPoint x: 185, endPoint y: 188, distance: 12.2
drag, startPoint x: 176, startPoint y: 179, endPoint x: 188, endPoint y: 182, distance: 12.5
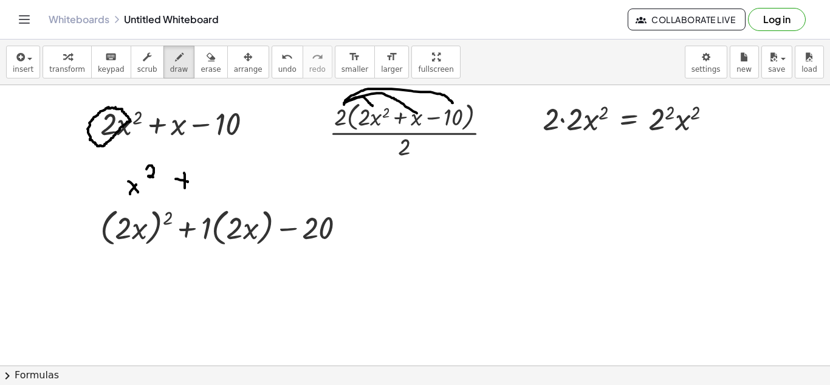
drag, startPoint x: 228, startPoint y: 175, endPoint x: 244, endPoint y: 189, distance: 21.1
drag, startPoint x: 230, startPoint y: 186, endPoint x: 241, endPoint y: 175, distance: 15.5
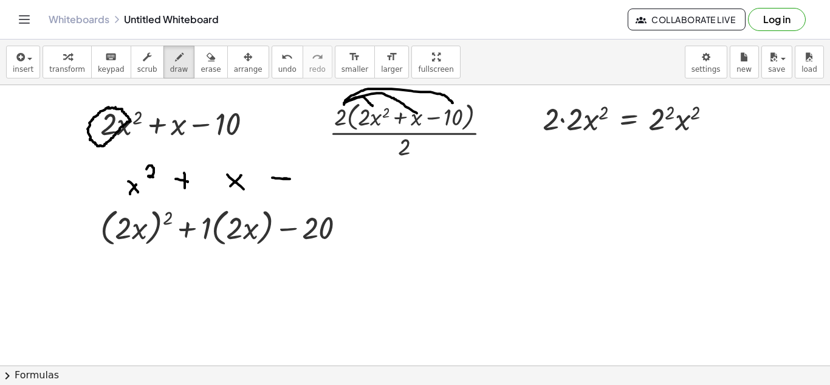
drag, startPoint x: 312, startPoint y: 175, endPoint x: 329, endPoint y: 188, distance: 21.3
drag, startPoint x: 466, startPoint y: 177, endPoint x: 490, endPoint y: 198, distance: 32.4
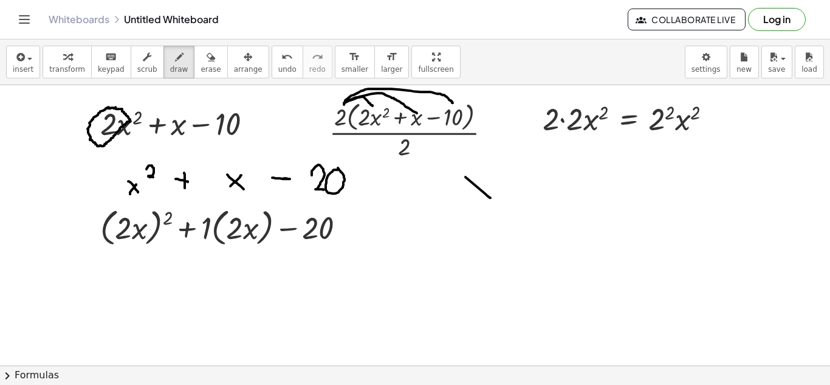
drag, startPoint x: 476, startPoint y: 194, endPoint x: 486, endPoint y: 178, distance: 18.6
drag, startPoint x: 511, startPoint y: 187, endPoint x: 529, endPoint y: 187, distance: 18.2
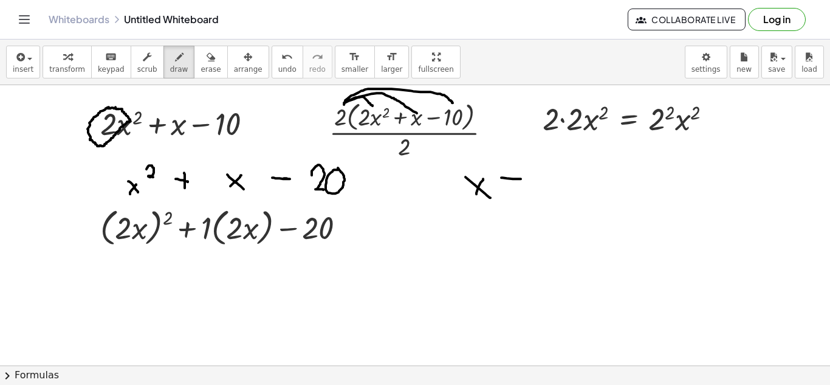
drag, startPoint x: 554, startPoint y: 171, endPoint x: 560, endPoint y: 190, distance: 20.6
drag, startPoint x: 564, startPoint y: 174, endPoint x: 589, endPoint y: 186, distance: 27.7
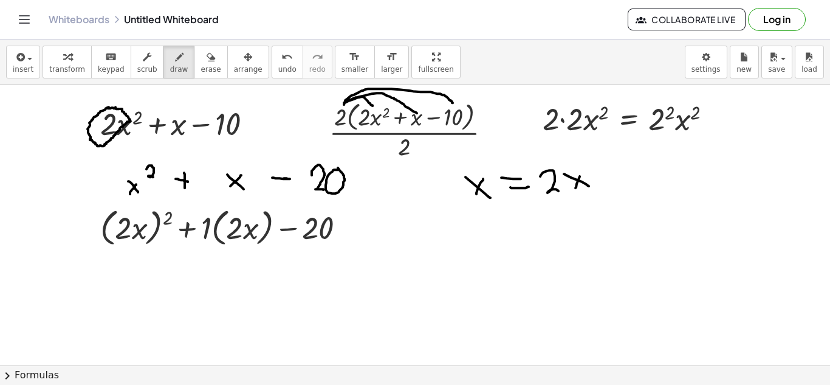
drag, startPoint x: 576, startPoint y: 188, endPoint x: 582, endPoint y: 164, distance: 24.6
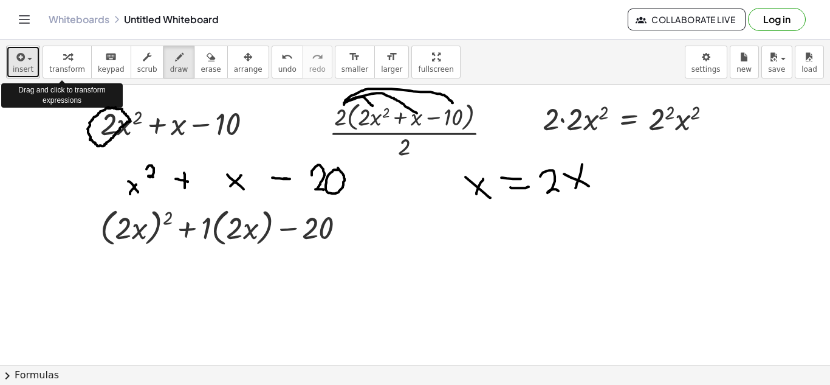
click at [22, 64] on icon "button" at bounding box center [19, 57] width 11 height 15
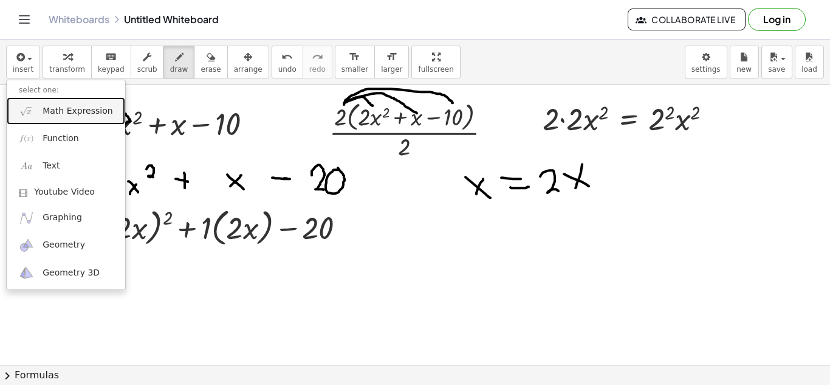
click at [49, 103] on link "Math Expression" at bounding box center [66, 110] width 119 height 27
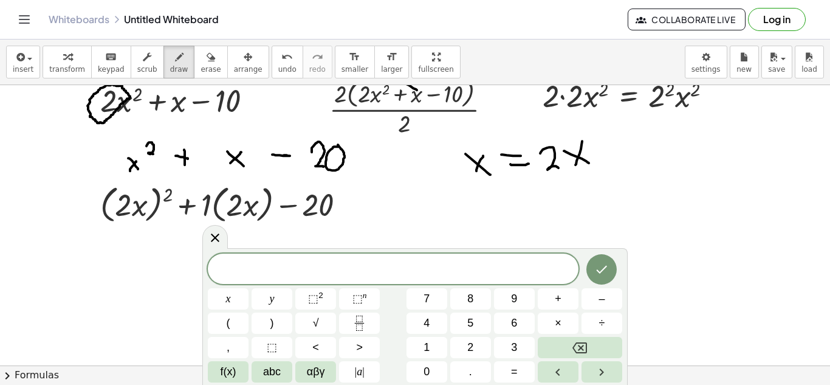
scroll to position [1130, 0]
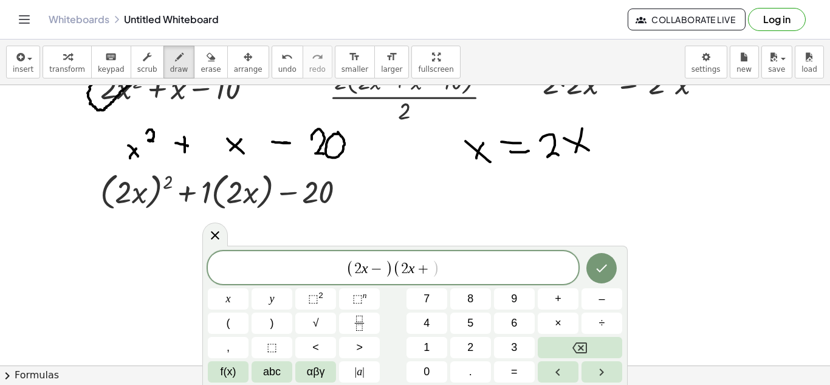
click at [386, 270] on span ")" at bounding box center [389, 269] width 8 height 18
click at [433, 266] on span "+" at bounding box center [427, 268] width 18 height 15
click at [597, 263] on icon "Done" at bounding box center [601, 268] width 15 height 15
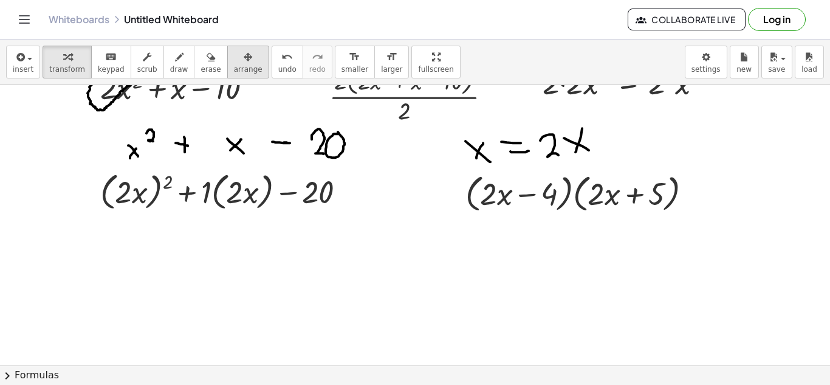
click at [234, 63] on div "button" at bounding box center [248, 56] width 29 height 15
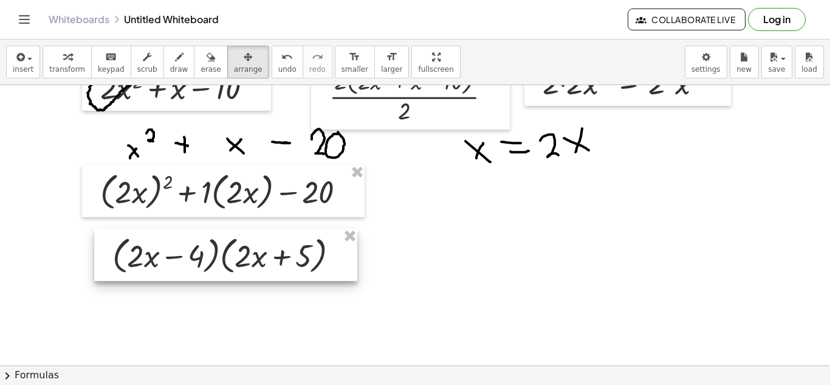
drag, startPoint x: 506, startPoint y: 189, endPoint x: 153, endPoint y: 250, distance: 358.4
click at [153, 250] on div at bounding box center [225, 255] width 263 height 52
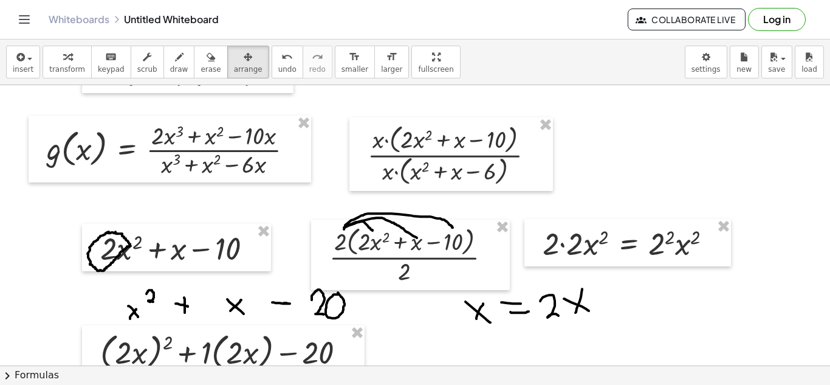
scroll to position [947, 0]
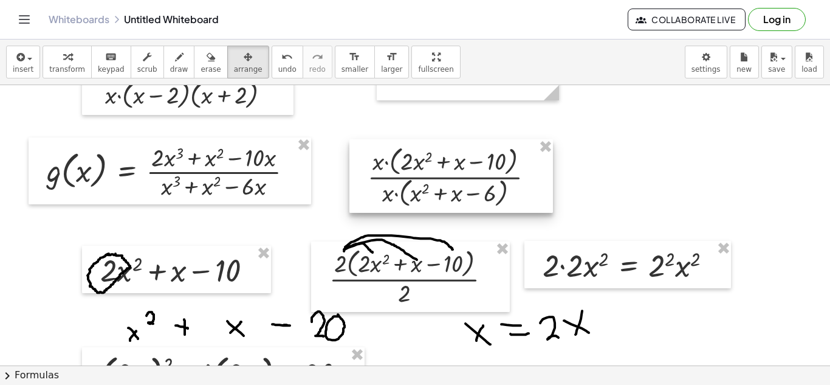
click at [422, 181] on div at bounding box center [451, 176] width 204 height 74
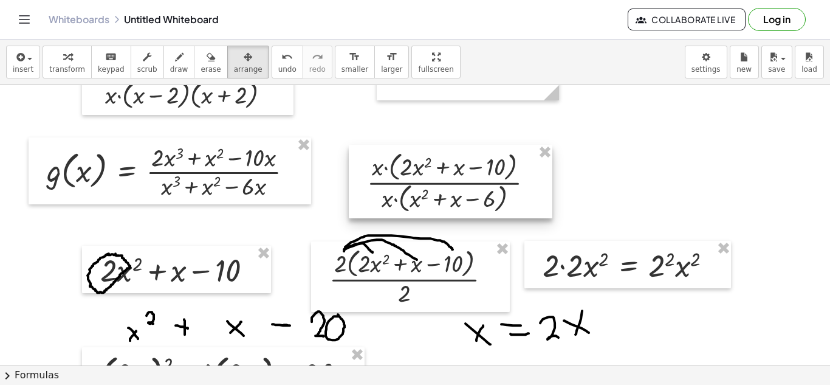
click at [414, 188] on div at bounding box center [451, 182] width 204 height 74
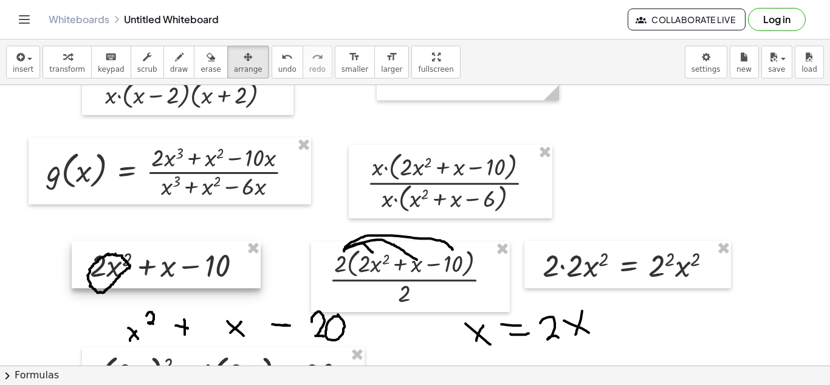
drag, startPoint x: 159, startPoint y: 273, endPoint x: 149, endPoint y: 268, distance: 11.4
click at [149, 268] on div at bounding box center [166, 264] width 189 height 47
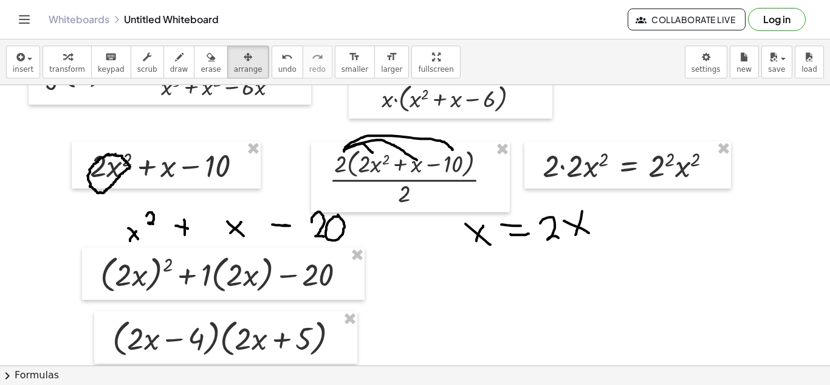
scroll to position [1069, 0]
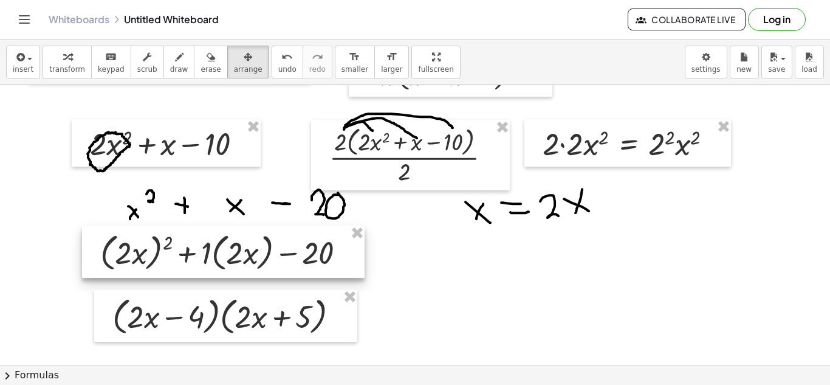
click at [334, 258] on div at bounding box center [223, 251] width 283 height 52
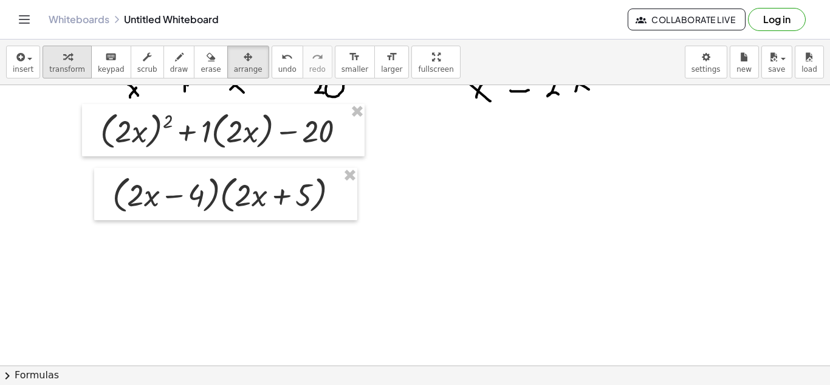
click at [63, 58] on icon "button" at bounding box center [67, 57] width 9 height 15
click at [216, 163] on icon at bounding box center [218, 164] width 10 height 10
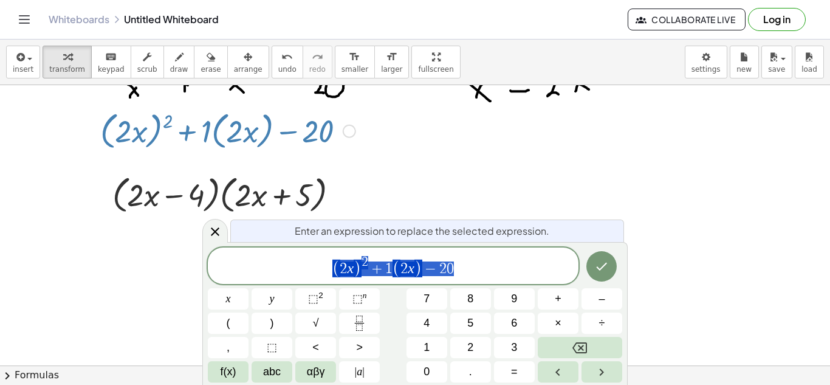
drag, startPoint x: 470, startPoint y: 264, endPoint x: 306, endPoint y: 262, distance: 163.5
click at [306, 262] on span "( 2 x ) 2 + 1 ( 2 x ) − 2 0" at bounding box center [393, 267] width 371 height 24
click at [354, 321] on icon "Fraction" at bounding box center [359, 322] width 15 height 15
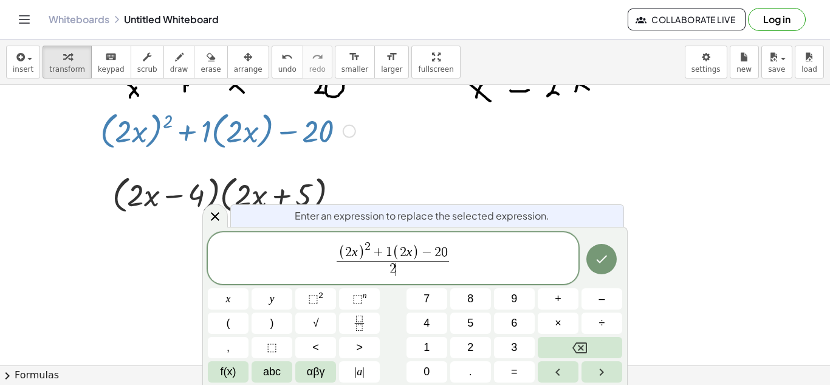
click at [604, 265] on icon "Done" at bounding box center [601, 259] width 15 height 15
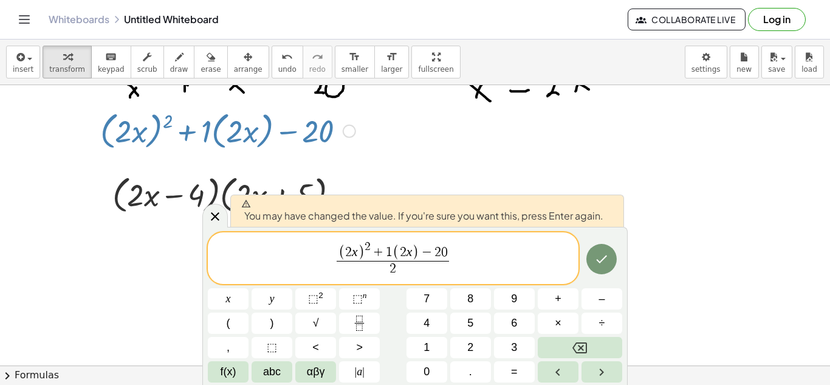
click at [579, 260] on div "( 2 x ) 2 + 1 ( 2 x ) − 2 0 2 ​ ​ x y ⬚ 2 ⬚ n 7 8 9 + – ( ) √ 4 5 6 × ÷ , ⬚ < >…" at bounding box center [415, 307] width 414 height 150
click at [602, 257] on icon "Done" at bounding box center [601, 259] width 15 height 15
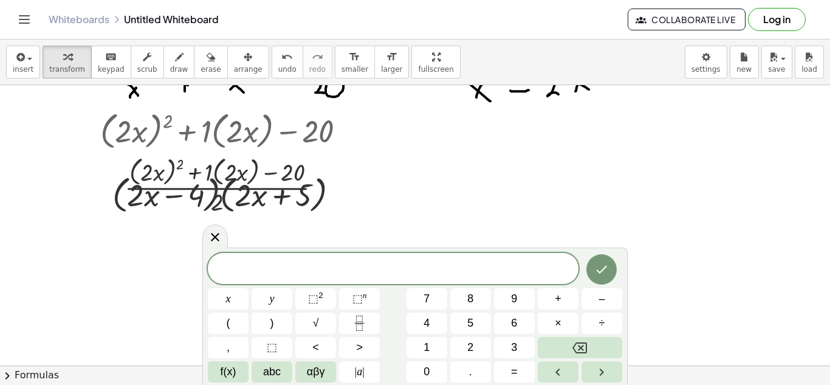
click at [222, 84] on div "insert select one: Math Expression Function Text Youtube Video Graphing Geometr…" at bounding box center [415, 63] width 830 height 46
click at [234, 67] on span "arrange" at bounding box center [248, 69] width 29 height 9
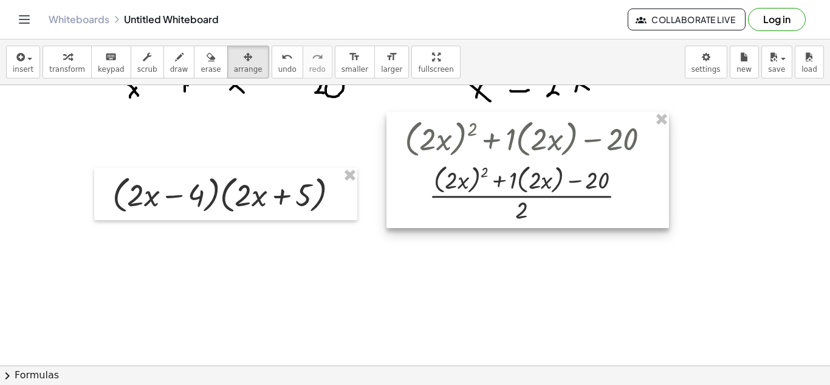
drag, startPoint x: 297, startPoint y: 196, endPoint x: 601, endPoint y: 205, distance: 304.0
click at [601, 205] on div at bounding box center [528, 170] width 283 height 116
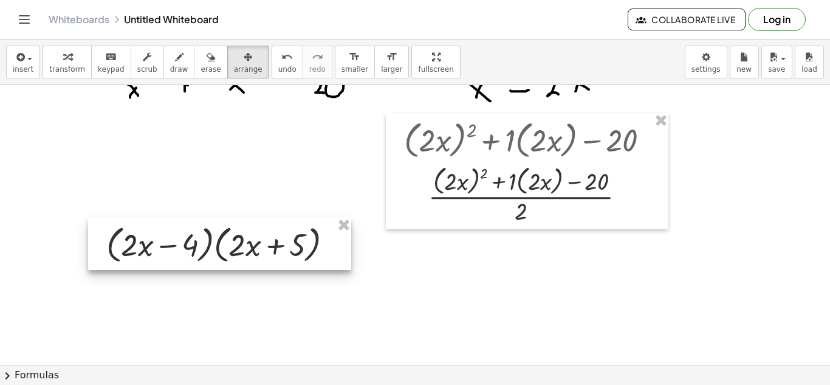
drag, startPoint x: 262, startPoint y: 190, endPoint x: 352, endPoint y: 284, distance: 130.7
click at [351, 270] on div at bounding box center [219, 244] width 263 height 52
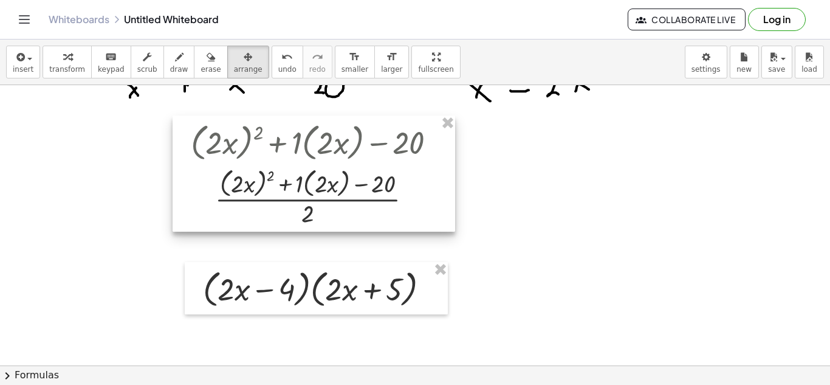
drag, startPoint x: 328, startPoint y: 221, endPoint x: 249, endPoint y: 225, distance: 79.2
click at [249, 225] on div at bounding box center [314, 173] width 283 height 116
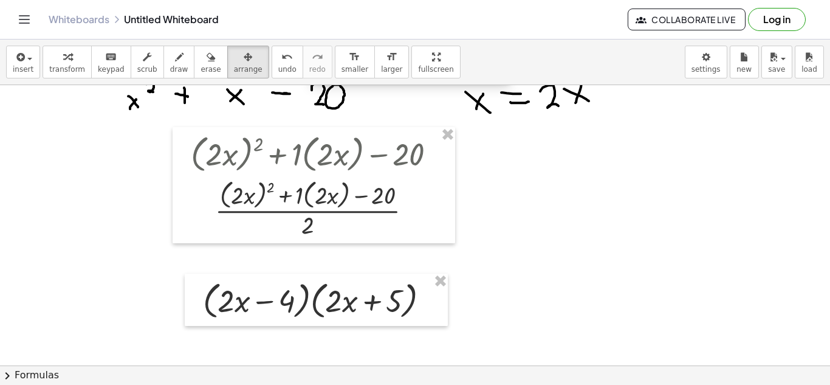
scroll to position [1312, 0]
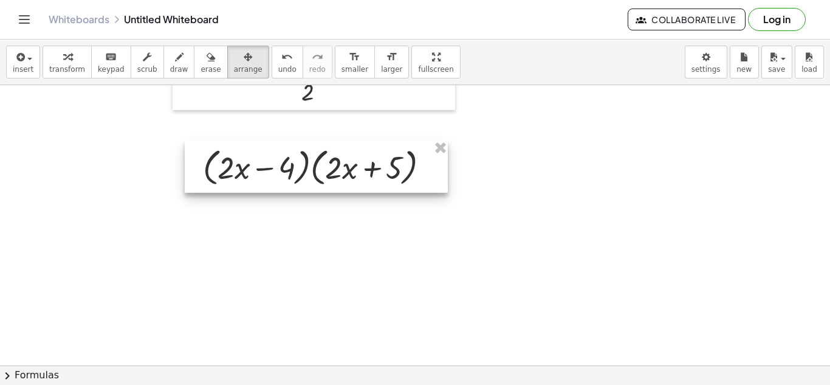
click at [365, 166] on div at bounding box center [316, 166] width 263 height 52
click at [323, 180] on div at bounding box center [316, 166] width 263 height 52
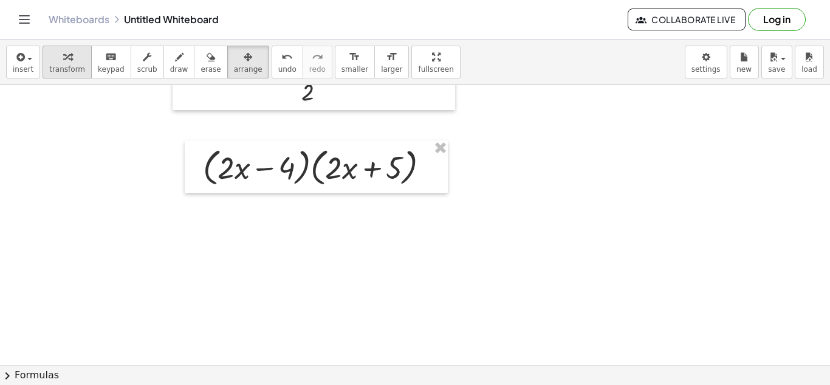
click at [63, 63] on icon "button" at bounding box center [67, 57] width 9 height 15
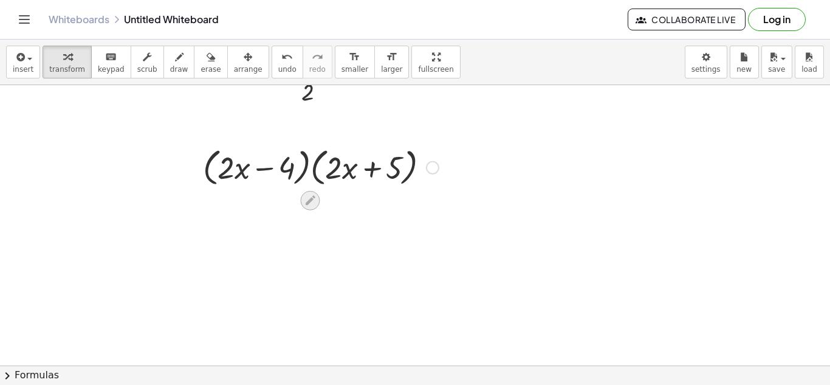
click at [312, 199] on icon at bounding box center [311, 201] width 10 height 10
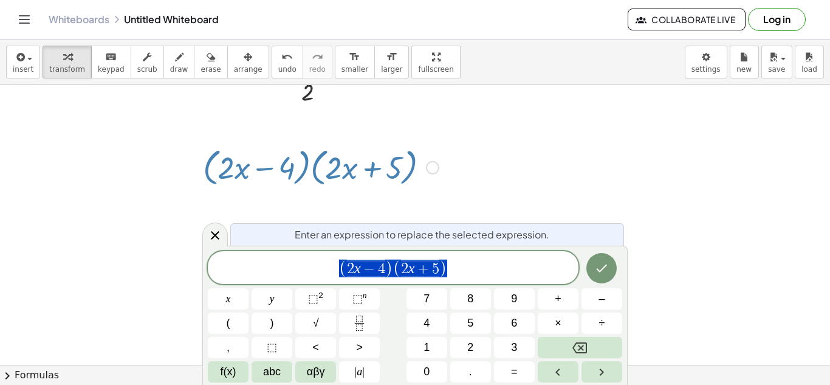
click at [497, 273] on span "( 2 x − 4 ) ( 2 x + 5 )" at bounding box center [393, 268] width 371 height 20
drag, startPoint x: 503, startPoint y: 268, endPoint x: 357, endPoint y: 270, distance: 145.9
click at [357, 270] on span "( 2 x − 4 ) ( 2 x + 5 )" at bounding box center [393, 268] width 371 height 20
click at [356, 323] on rect "Fraction" at bounding box center [359, 323] width 9 height 1
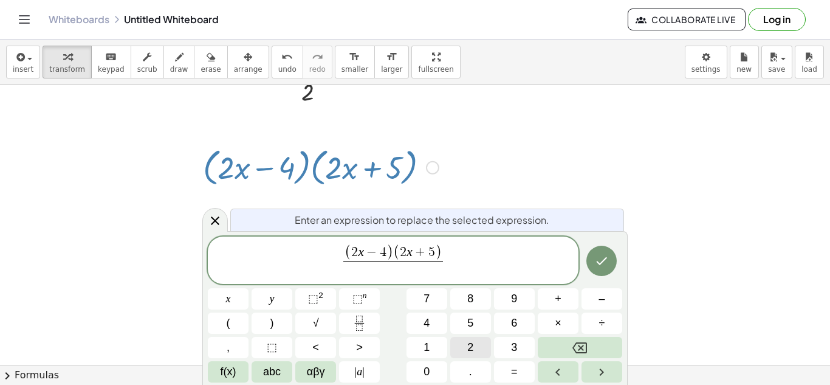
click at [466, 341] on button "2" at bounding box center [470, 347] width 41 height 21
click at [607, 256] on icon "Done" at bounding box center [601, 260] width 15 height 15
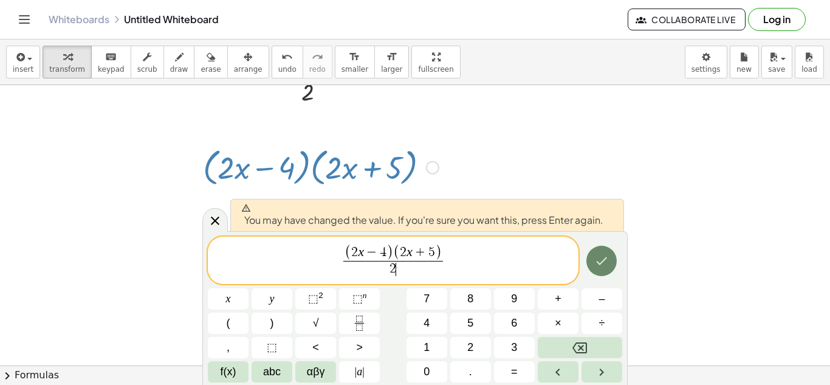
click at [605, 255] on icon "Done" at bounding box center [601, 260] width 15 height 15
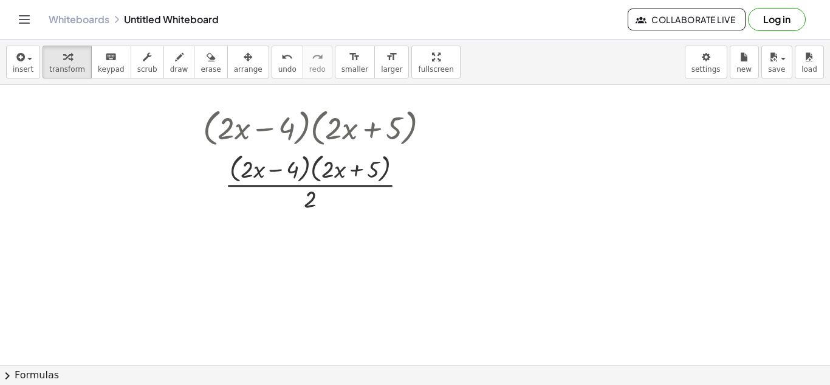
scroll to position [1373, 0]
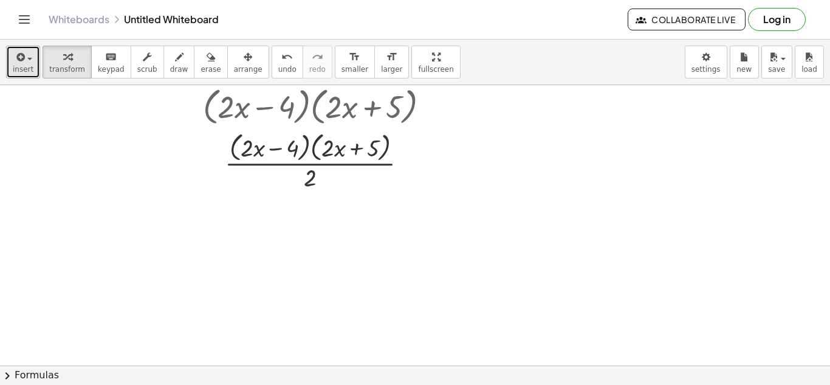
click at [21, 63] on icon "button" at bounding box center [19, 57] width 11 height 15
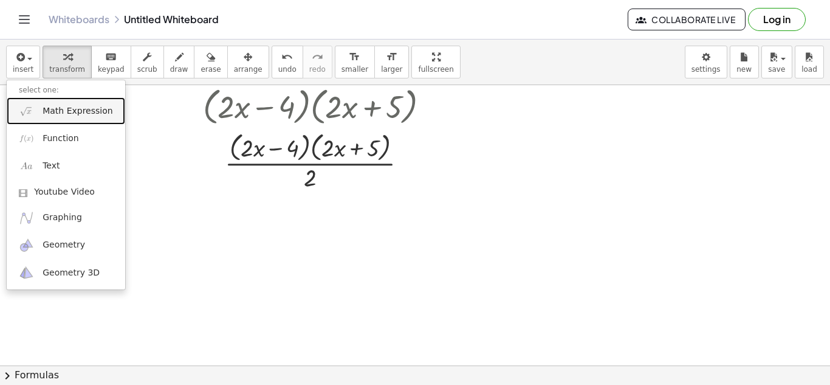
click at [83, 115] on span "Math Expression" at bounding box center [78, 111] width 70 height 12
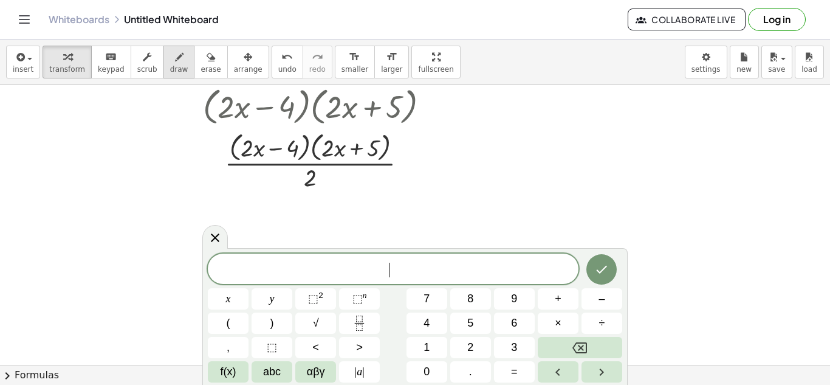
click at [175, 63] on icon "button" at bounding box center [179, 57] width 9 height 15
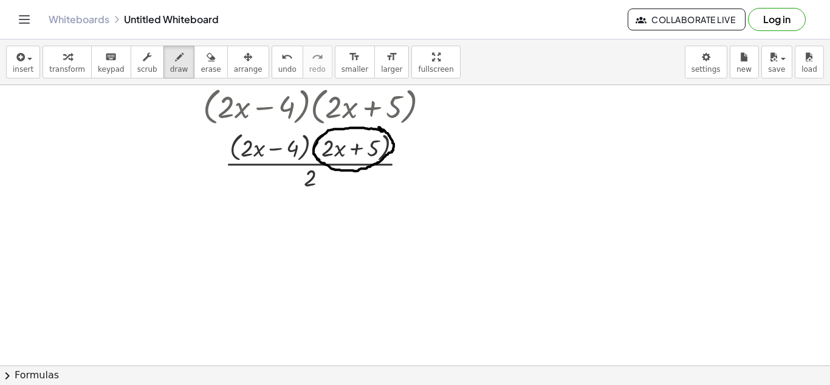
drag, startPoint x: 383, startPoint y: 131, endPoint x: 378, endPoint y: 127, distance: 6.5
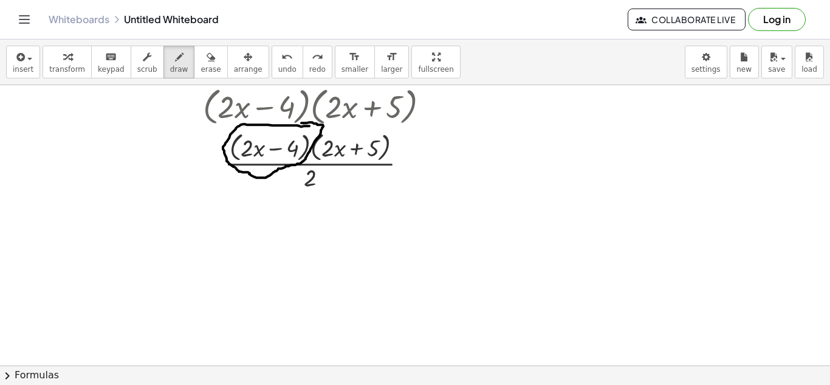
click at [28, 59] on span "button" at bounding box center [29, 59] width 5 height 2
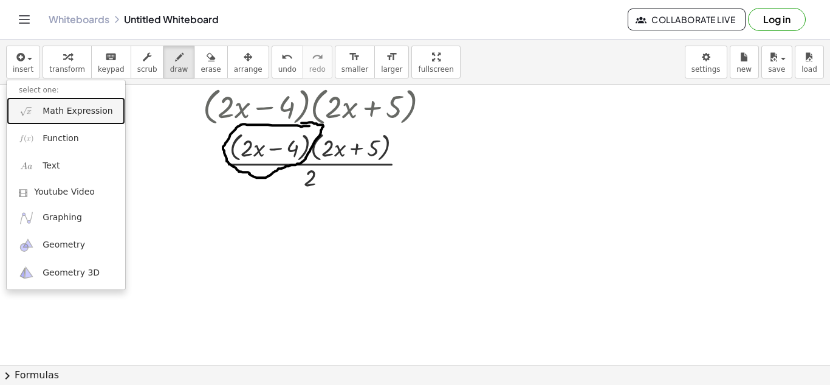
click at [57, 105] on span "Math Expression" at bounding box center [78, 111] width 70 height 12
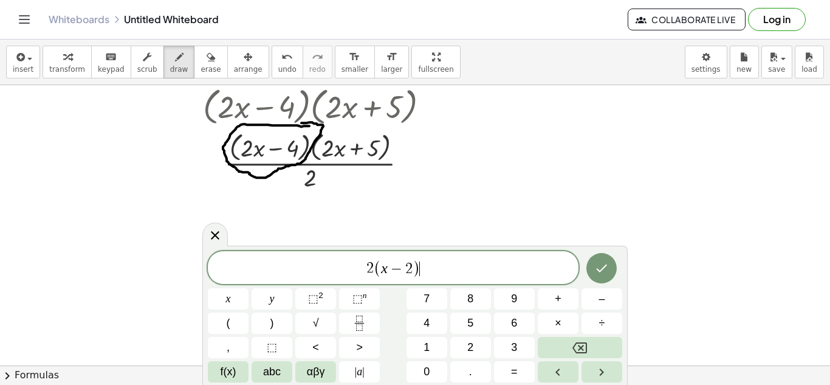
click at [486, 263] on span "2 ( x − 2 ) ​" at bounding box center [393, 268] width 371 height 20
drag, startPoint x: 476, startPoint y: 273, endPoint x: 335, endPoint y: 272, distance: 141.0
click at [335, 272] on span "2 ( x − 2 ) ( 2 x + 5 )" at bounding box center [393, 268] width 371 height 20
click at [362, 323] on icon "Fraction" at bounding box center [359, 322] width 15 height 15
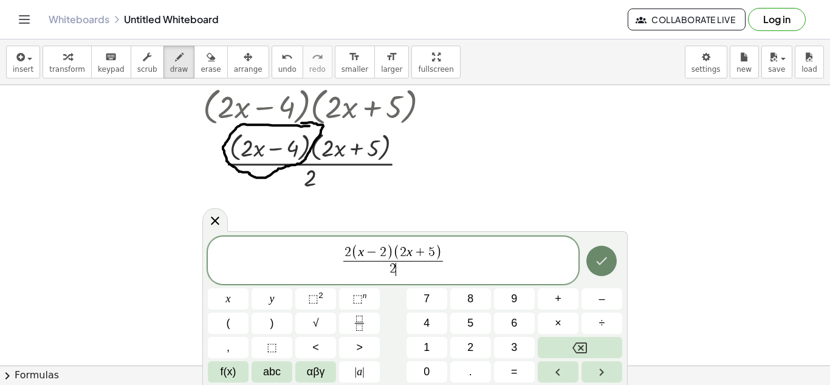
click at [600, 256] on icon "Done" at bounding box center [601, 260] width 15 height 15
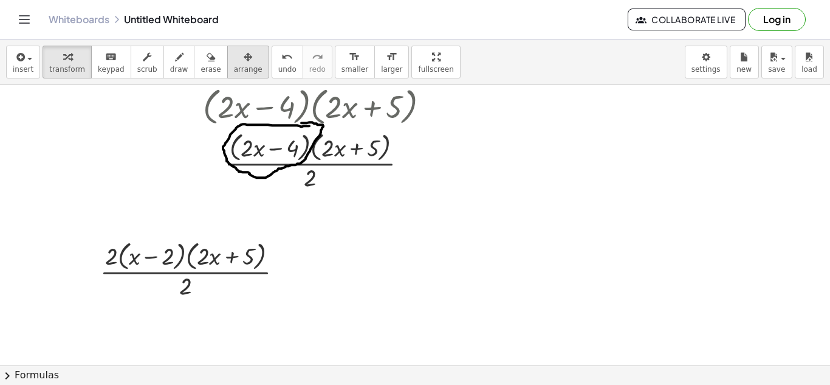
click at [236, 65] on span "arrange" at bounding box center [248, 69] width 29 height 9
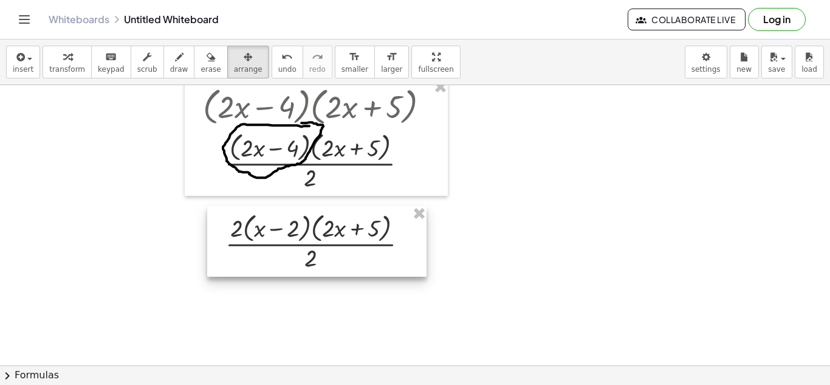
drag, startPoint x: 198, startPoint y: 275, endPoint x: 323, endPoint y: 247, distance: 127.7
click at [323, 247] on div at bounding box center [316, 241] width 219 height 70
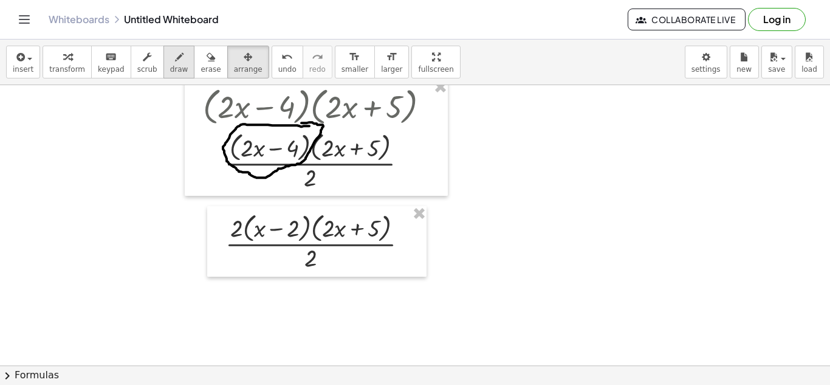
click at [170, 66] on span "draw" at bounding box center [179, 69] width 18 height 9
drag, startPoint x: 249, startPoint y: 211, endPoint x: 234, endPoint y: 238, distance: 31.3
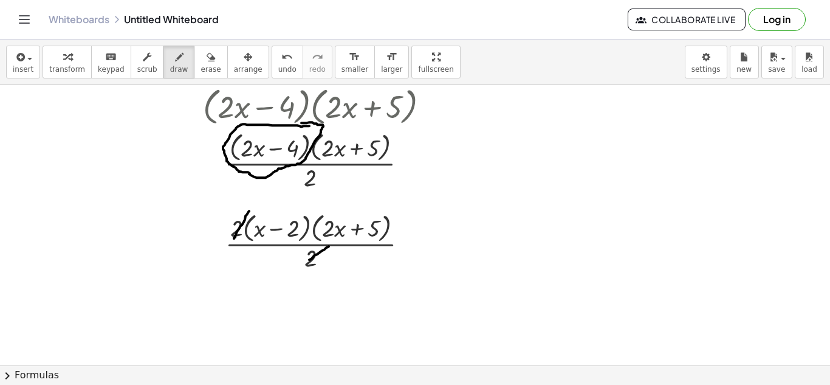
drag, startPoint x: 317, startPoint y: 254, endPoint x: 298, endPoint y: 270, distance: 24.6
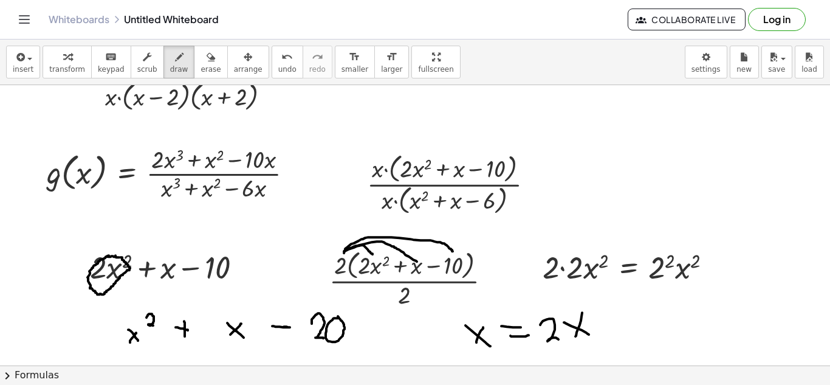
scroll to position [924, 0]
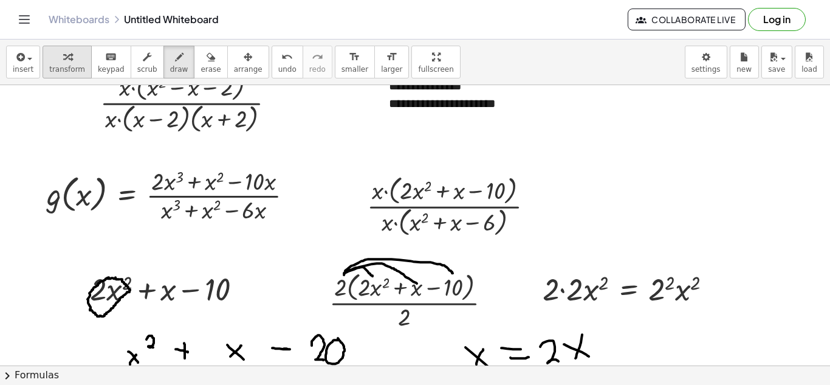
click at [76, 68] on span "transform" at bounding box center [67, 69] width 36 height 9
click at [449, 215] on div at bounding box center [455, 204] width 188 height 67
click at [447, 244] on icon at bounding box center [444, 250] width 13 height 13
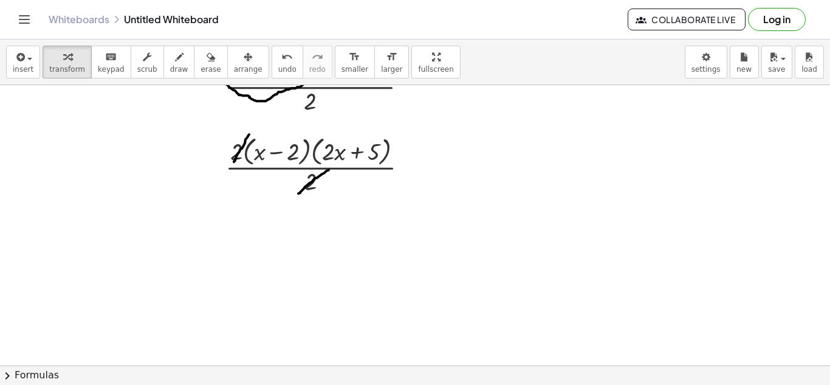
scroll to position [1471, 0]
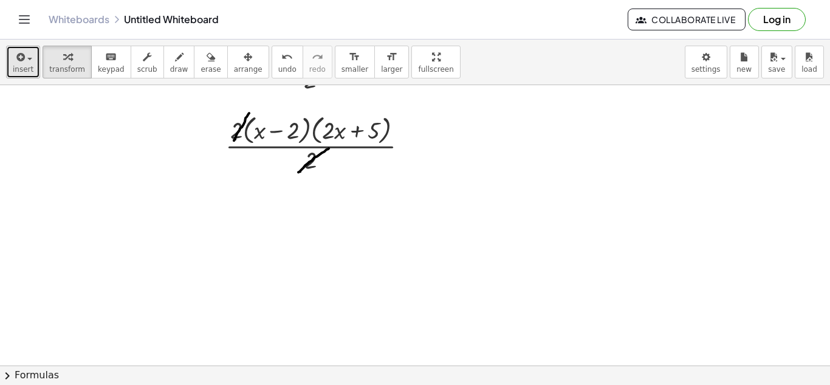
click at [24, 68] on span "insert" at bounding box center [23, 69] width 21 height 9
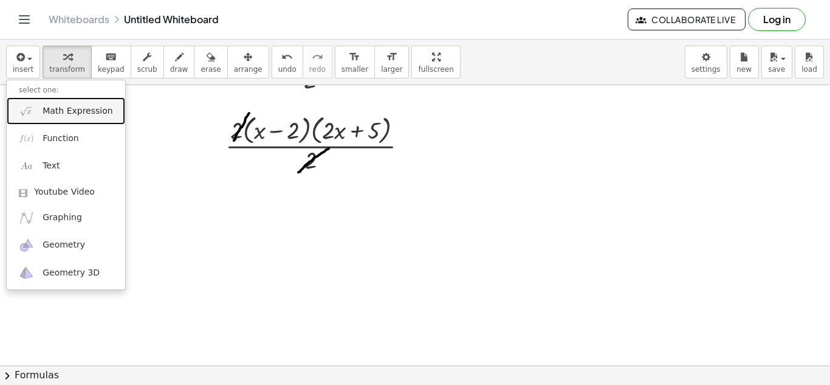
click at [56, 111] on span "Math Expression" at bounding box center [78, 111] width 70 height 12
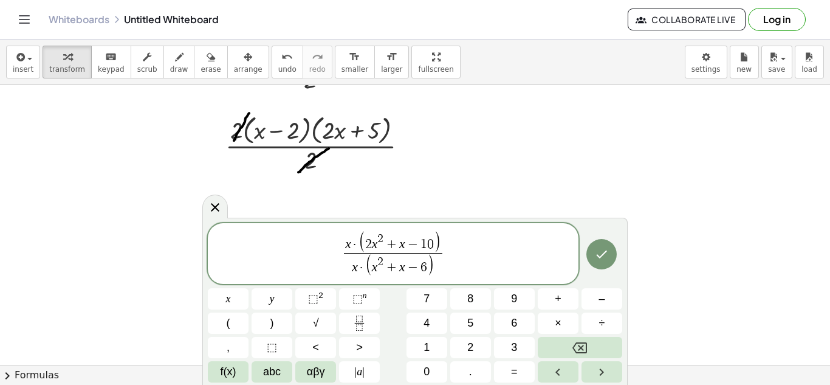
click at [249, 288] on div at bounding box center [228, 298] width 41 height 21
click at [596, 256] on icon "Done" at bounding box center [601, 254] width 15 height 15
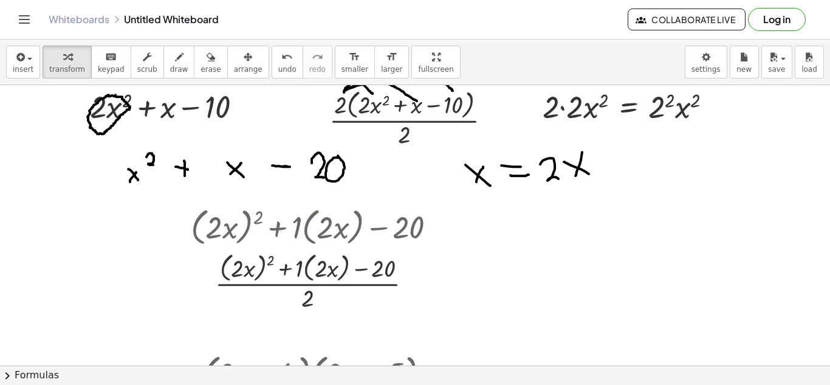
scroll to position [1045, 0]
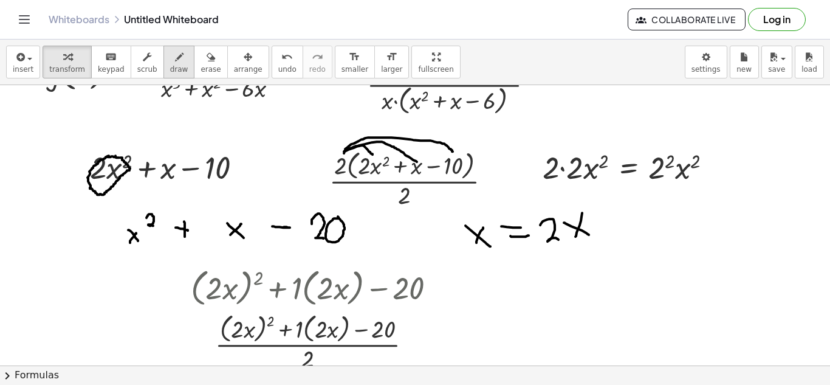
click at [170, 70] on span "draw" at bounding box center [179, 69] width 18 height 9
drag, startPoint x: 176, startPoint y: 277, endPoint x: 190, endPoint y: 304, distance: 30.5
click at [190, 304] on div at bounding box center [418, 20] width 836 height 1961
click at [304, 267] on div at bounding box center [418, 20] width 836 height 1961
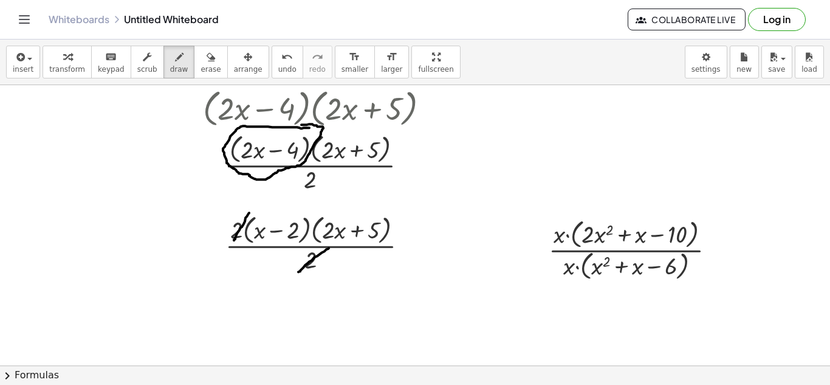
scroll to position [1349, 0]
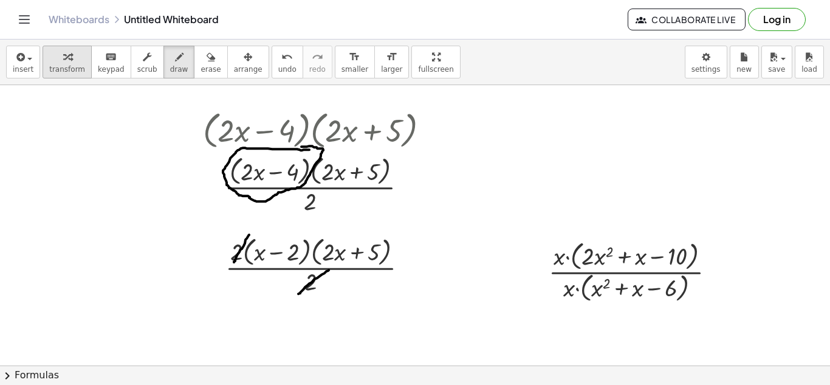
click at [52, 55] on div "button" at bounding box center [67, 56] width 36 height 15
click at [624, 317] on icon at bounding box center [626, 316] width 10 height 10
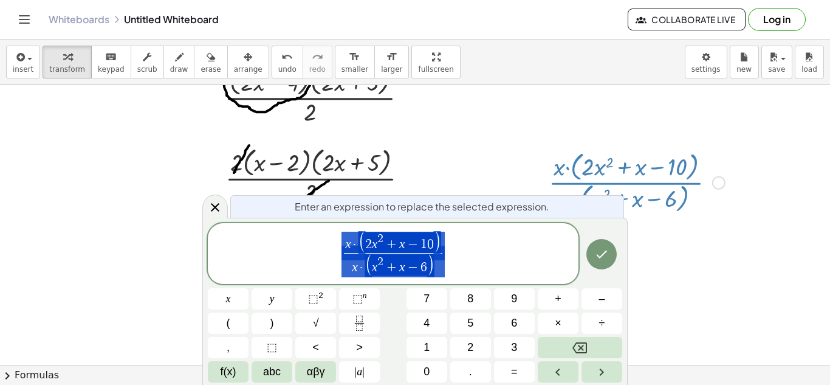
scroll to position [1439, 0]
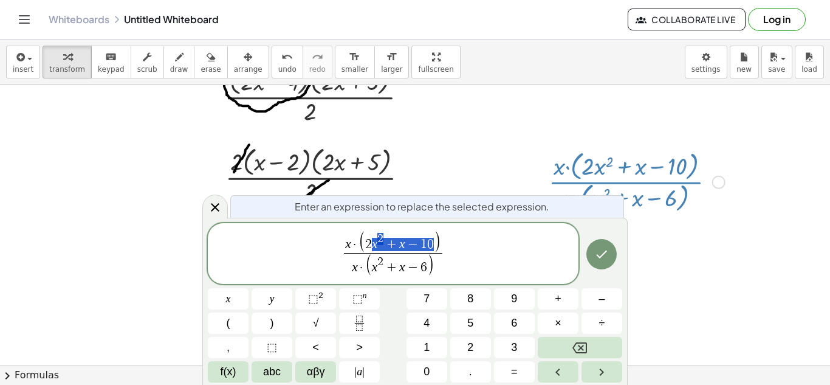
drag, startPoint x: 436, startPoint y: 239, endPoint x: 368, endPoint y: 240, distance: 68.1
click at [368, 239] on span "( 2 x 2 + x − 1 0 )" at bounding box center [400, 242] width 83 height 21
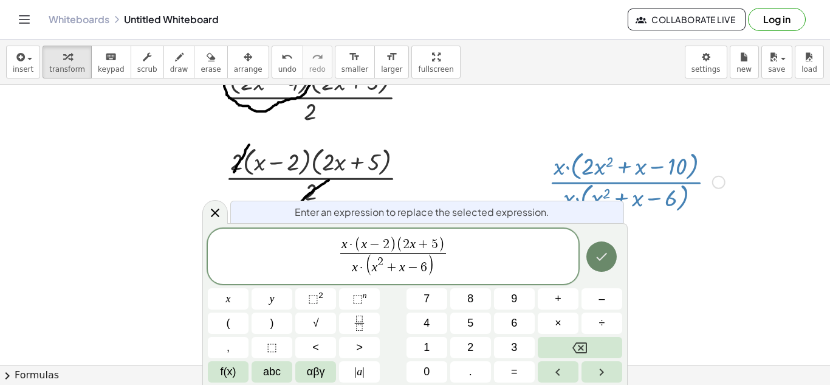
click at [602, 253] on icon "Done" at bounding box center [601, 256] width 15 height 15
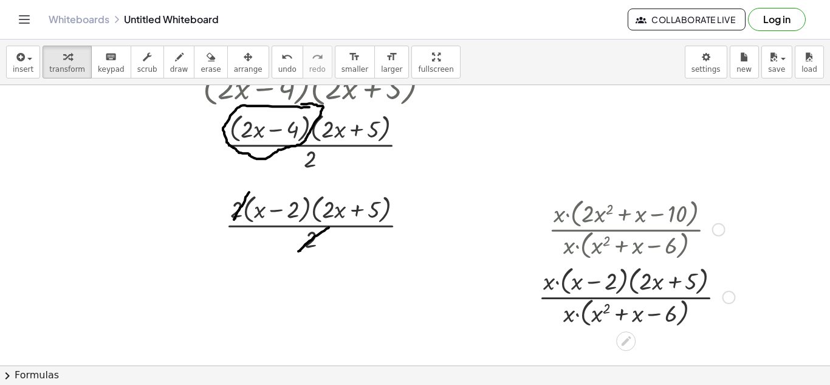
scroll to position [1410, 0]
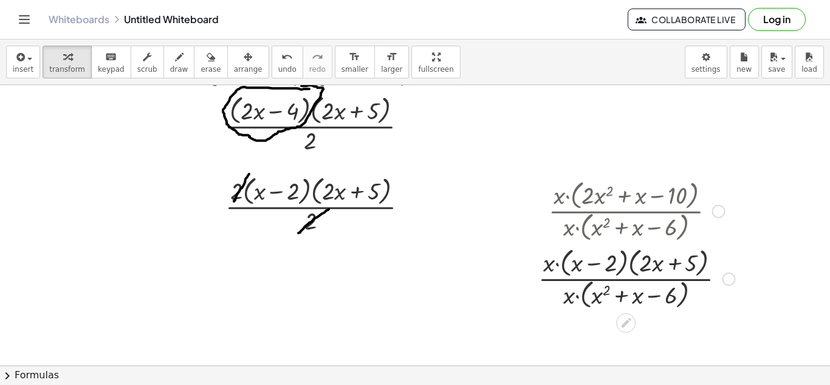
click at [723, 216] on div at bounding box center [718, 211] width 13 height 13
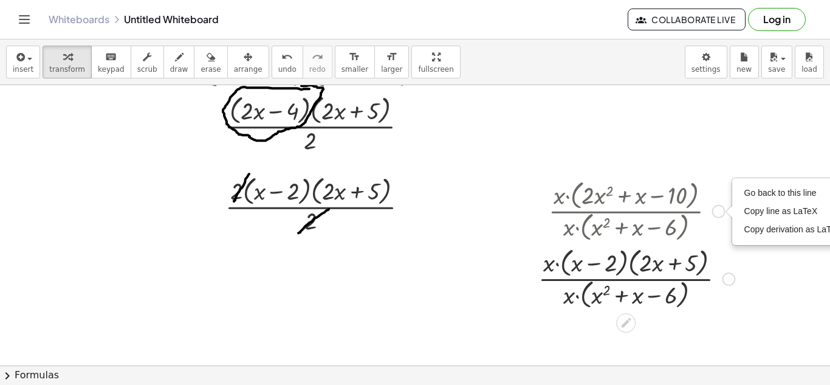
click at [730, 275] on div at bounding box center [728, 278] width 13 height 13
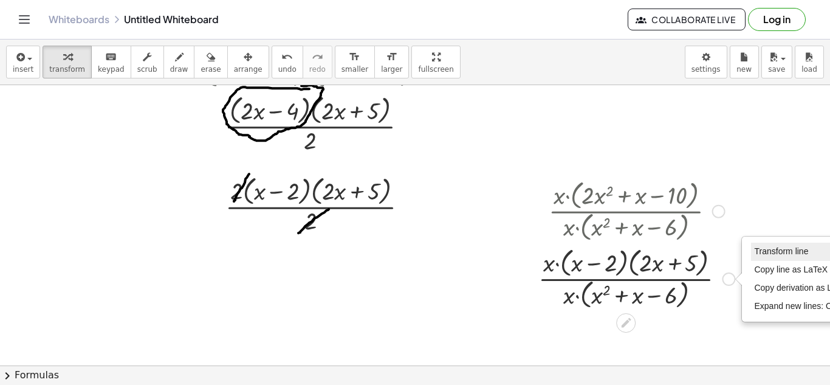
click at [788, 252] on span "Transform line" at bounding box center [781, 251] width 54 height 10
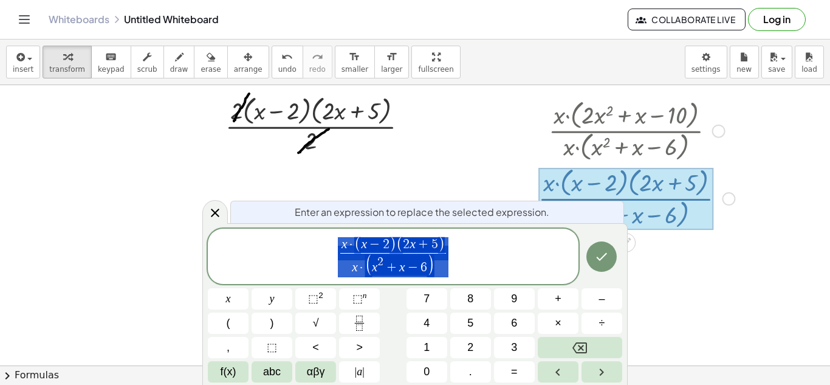
scroll to position [1492, 0]
click at [607, 249] on button "Done" at bounding box center [601, 256] width 30 height 30
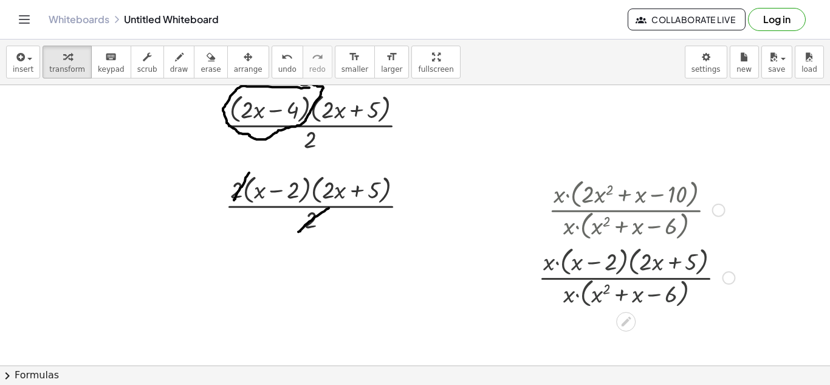
scroll to position [1410, 0]
click at [727, 277] on div at bounding box center [728, 278] width 13 height 13
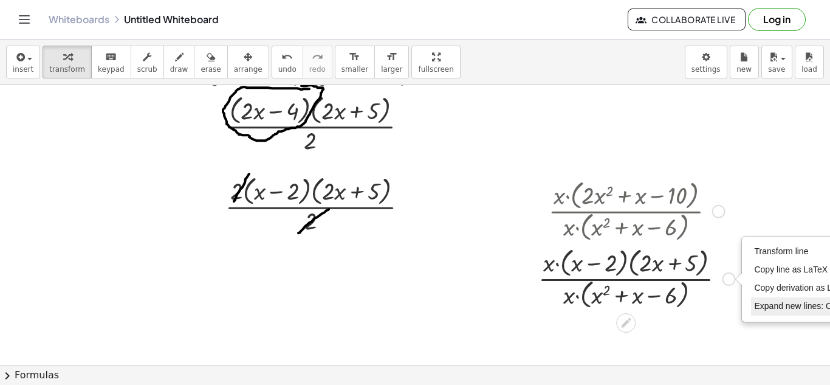
click at [774, 302] on span "Expand new lines: On" at bounding box center [795, 306] width 83 height 10
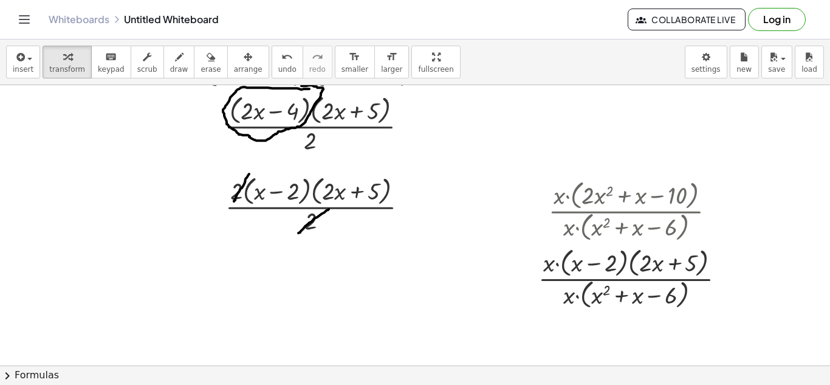
click at [236, 63] on div "button" at bounding box center [248, 56] width 29 height 15
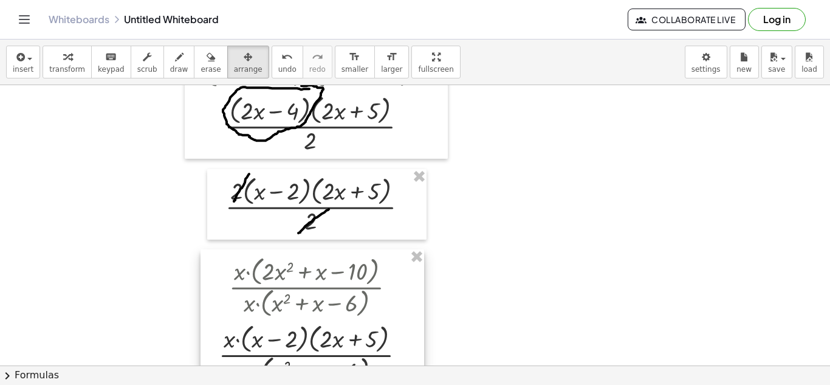
drag, startPoint x: 662, startPoint y: 268, endPoint x: 350, endPoint y: 343, distance: 320.6
click at [350, 343] on div at bounding box center [313, 320] width 224 height 142
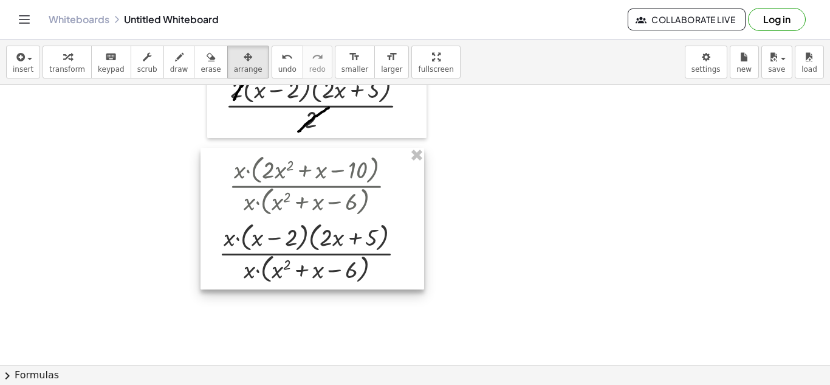
scroll to position [1532, 0]
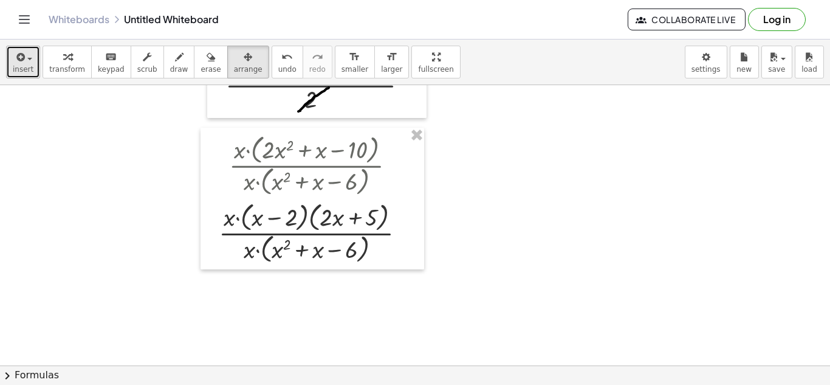
click at [16, 50] on icon "button" at bounding box center [19, 57] width 11 height 15
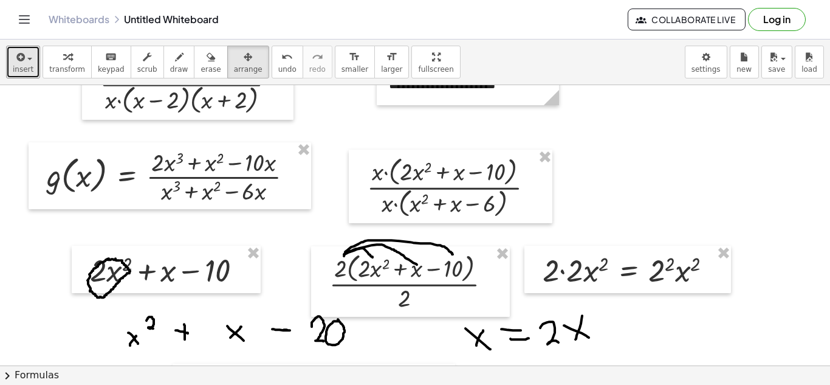
scroll to position [924, 0]
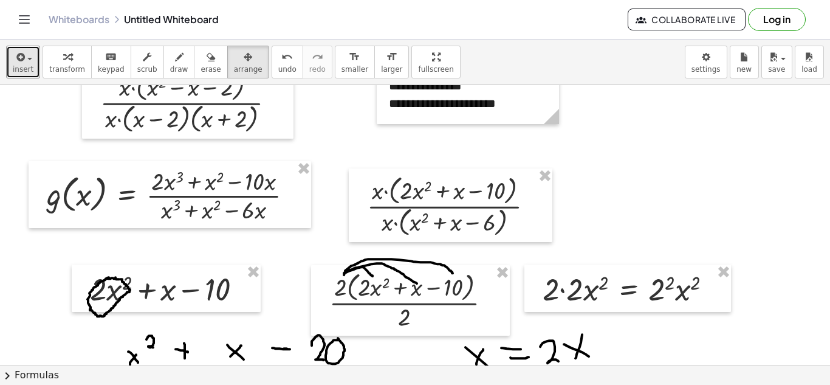
click at [175, 67] on button "draw" at bounding box center [179, 62] width 32 height 33
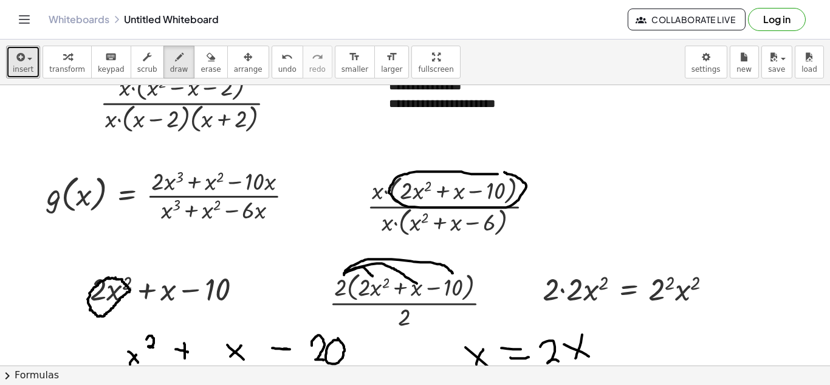
drag, startPoint x: 483, startPoint y: 174, endPoint x: 492, endPoint y: 170, distance: 10.4
click at [495, 170] on div at bounding box center [418, 141] width 836 height 1961
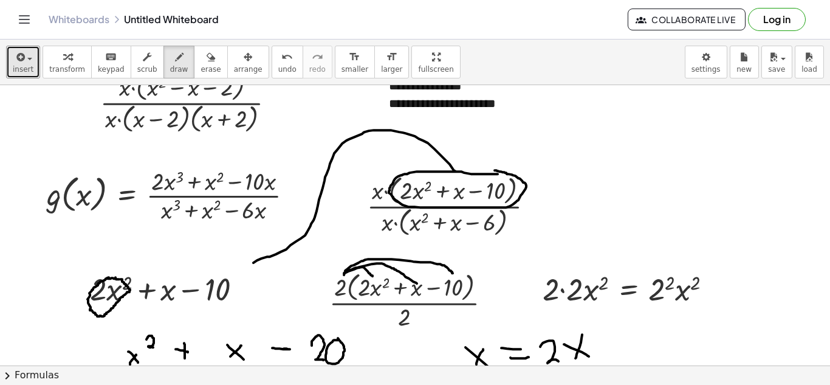
drag, startPoint x: 455, startPoint y: 171, endPoint x: 248, endPoint y: 267, distance: 228.4
click at [248, 267] on div at bounding box center [418, 141] width 836 height 1961
click at [250, 269] on div at bounding box center [418, 141] width 836 height 1961
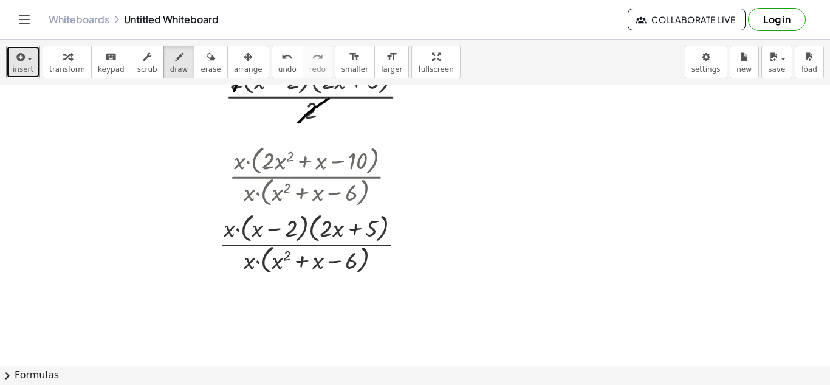
scroll to position [1532, 0]
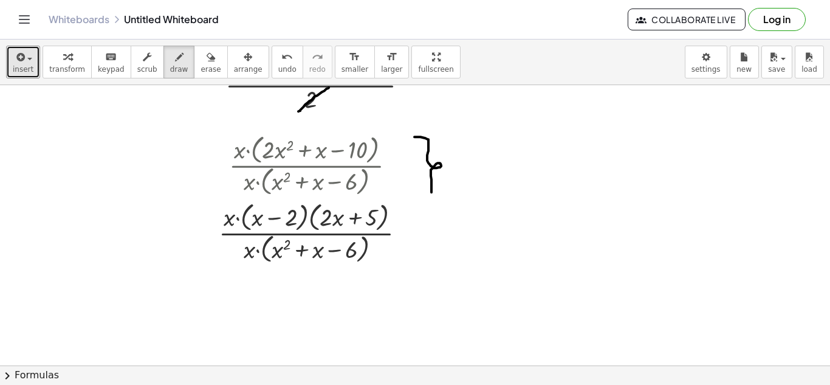
drag, startPoint x: 425, startPoint y: 138, endPoint x: 417, endPoint y: 199, distance: 61.4
click at [26, 57] on div "button" at bounding box center [23, 56] width 21 height 15
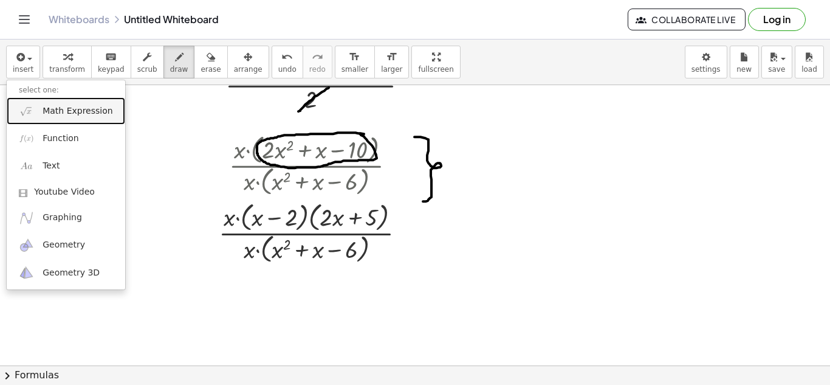
drag, startPoint x: 57, startPoint y: 107, endPoint x: 59, endPoint y: 120, distance: 13.5
click at [57, 107] on span "Math Expression" at bounding box center [78, 111] width 70 height 12
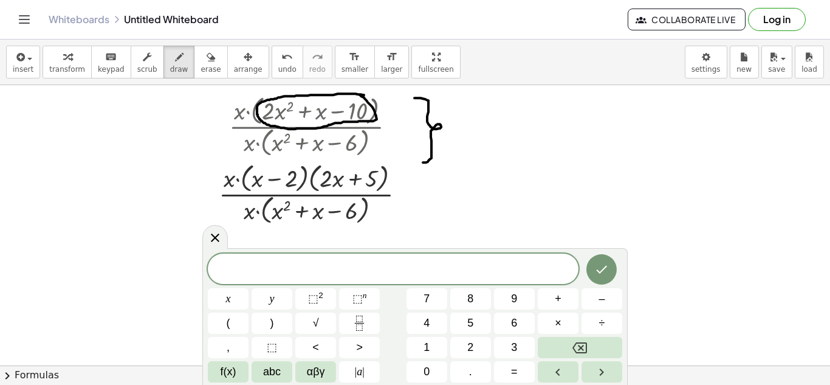
scroll to position [1592, 0]
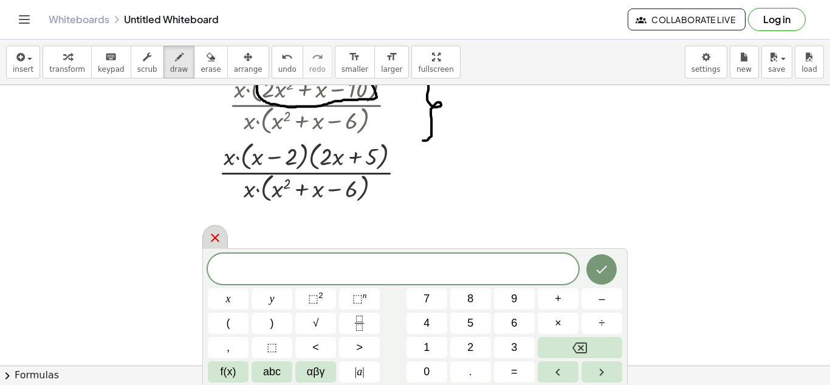
click at [216, 239] on icon at bounding box center [215, 237] width 15 height 15
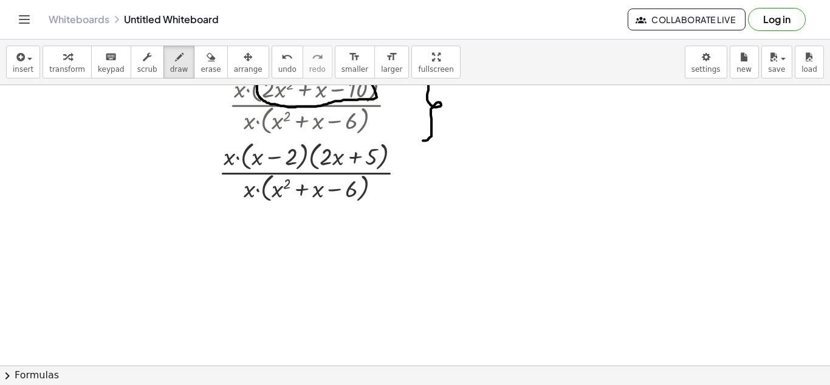
drag, startPoint x: 83, startPoint y: 63, endPoint x: 188, endPoint y: 101, distance: 111.9
click at [83, 63] on button "transform" at bounding box center [67, 62] width 49 height 33
click at [309, 213] on icon at bounding box center [306, 216] width 10 height 10
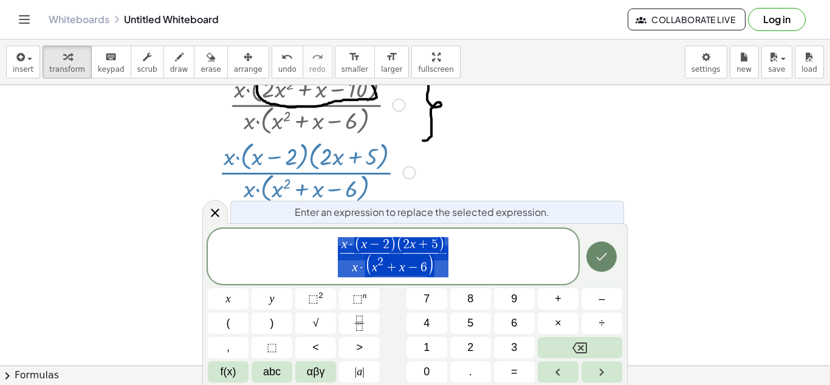
click at [603, 252] on icon "Done" at bounding box center [601, 256] width 15 height 15
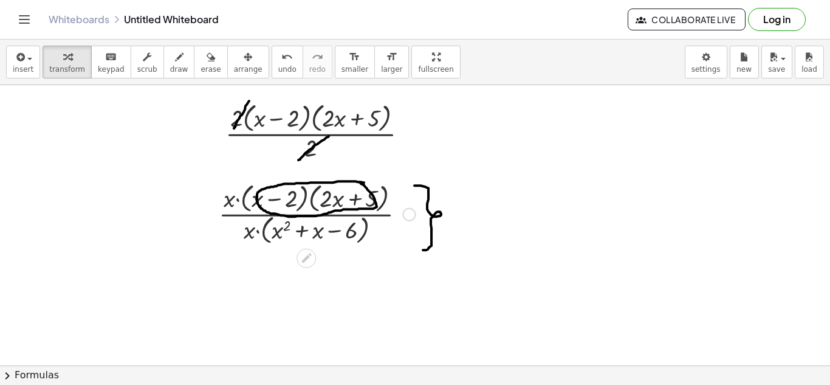
scroll to position [1471, 0]
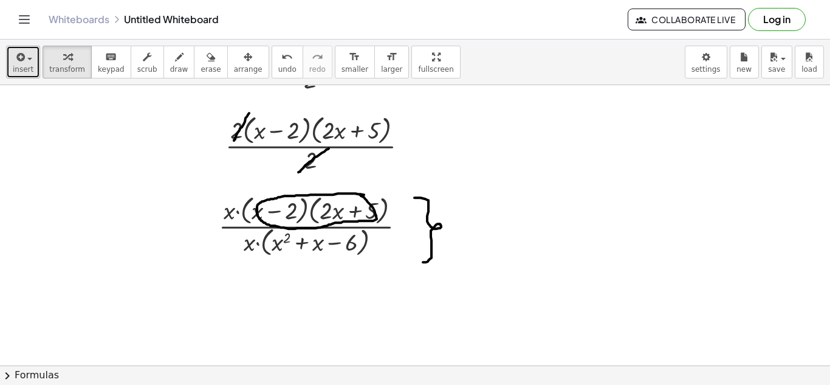
click at [31, 55] on button "insert" at bounding box center [23, 62] width 34 height 33
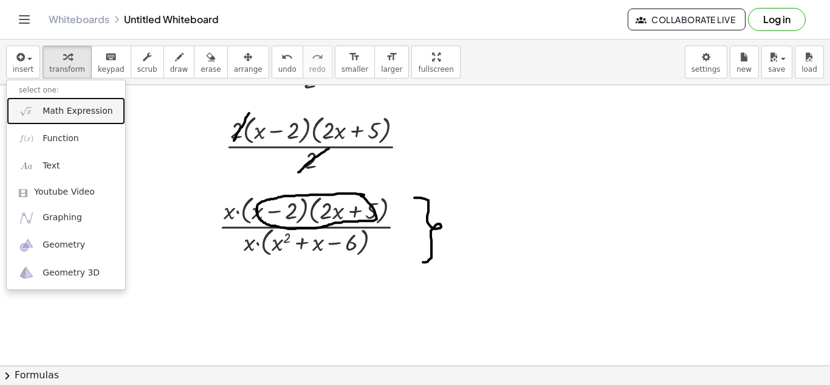
click at [63, 105] on span "Math Expression" at bounding box center [78, 111] width 70 height 12
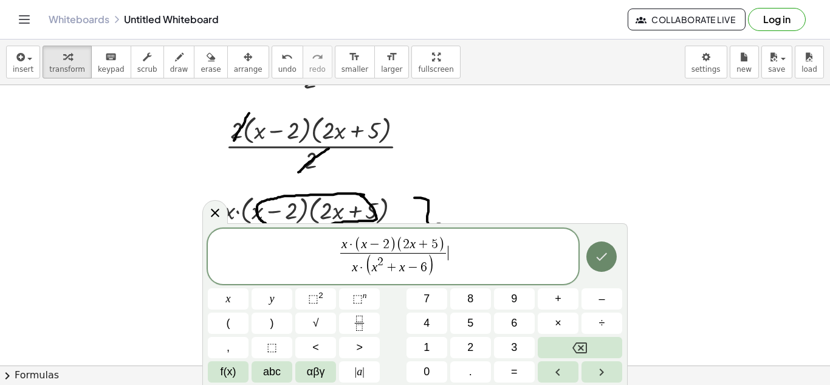
click at [599, 254] on icon "Done" at bounding box center [601, 256] width 15 height 15
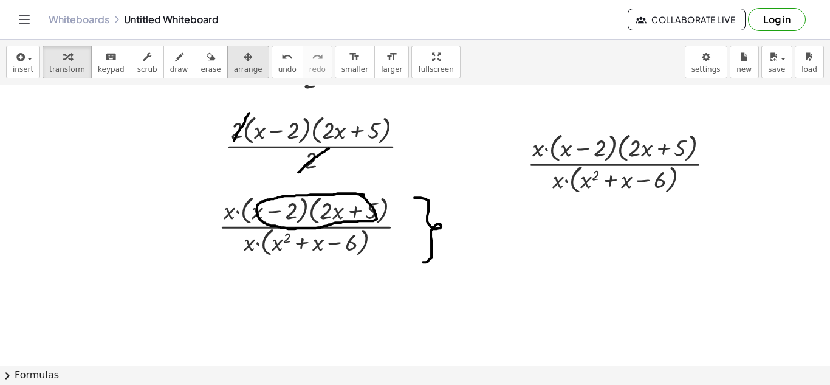
click at [244, 59] on button "arrange" at bounding box center [248, 62] width 42 height 33
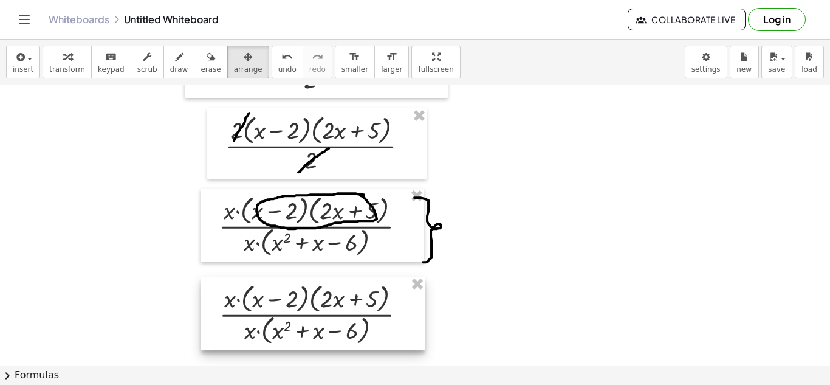
drag, startPoint x: 626, startPoint y: 161, endPoint x: 316, endPoint y: 311, distance: 344.1
click at [316, 311] on div at bounding box center [313, 314] width 224 height 74
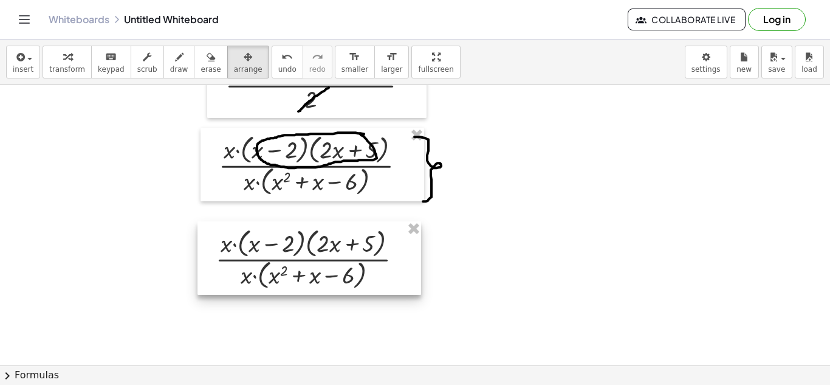
drag, startPoint x: 323, startPoint y: 265, endPoint x: 321, endPoint y: 271, distance: 6.2
click at [321, 271] on div at bounding box center [310, 258] width 224 height 74
click at [370, 269] on div at bounding box center [310, 258] width 224 height 74
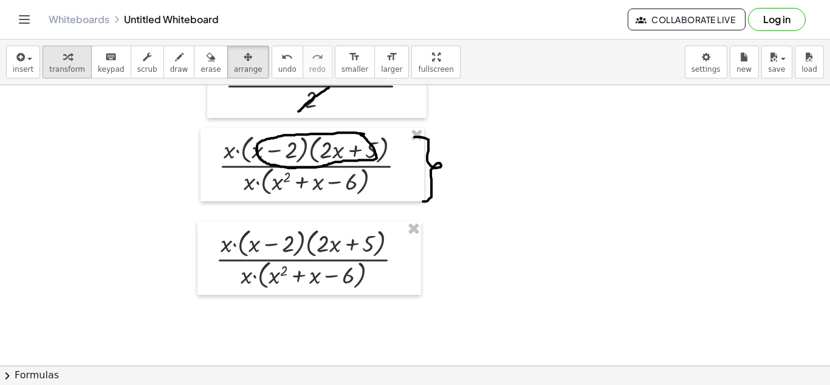
click at [63, 63] on icon "button" at bounding box center [67, 57] width 9 height 15
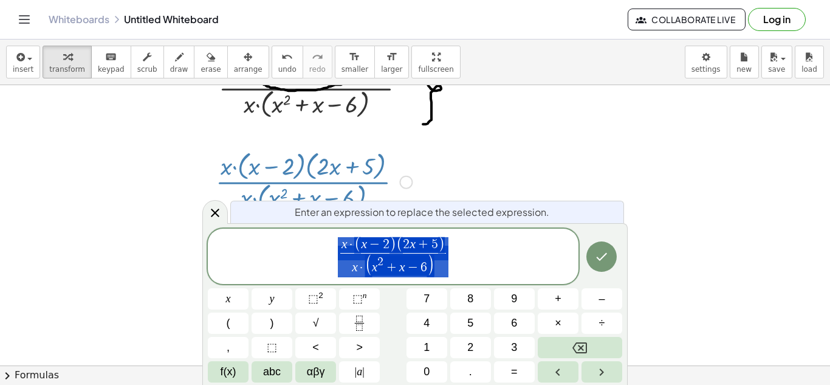
scroll to position [1609, 0]
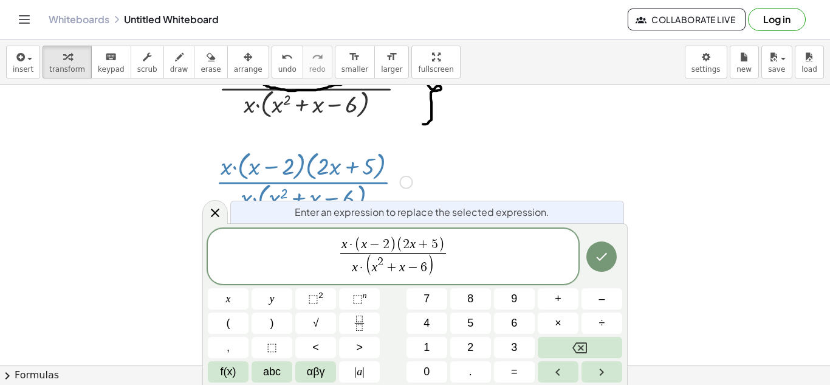
click at [429, 270] on span ")" at bounding box center [430, 265] width 7 height 22
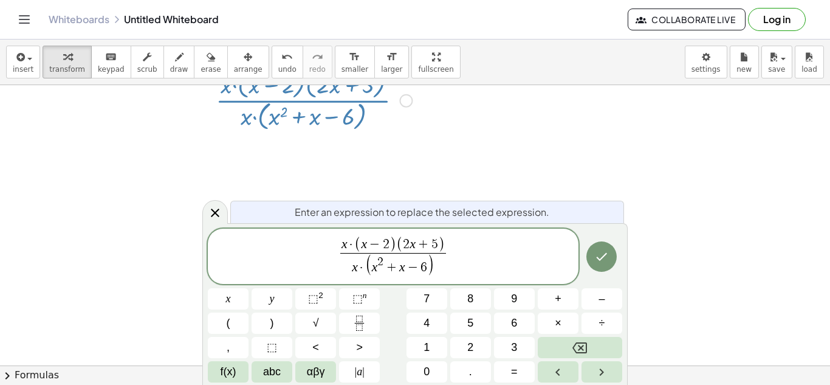
scroll to position [1629, 0]
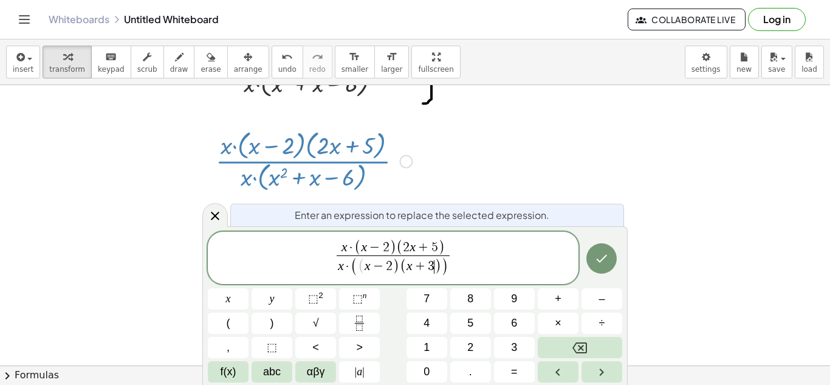
click at [473, 264] on span "x · ( x − 2 ) ( 2 x + 5 ) x · ( ( x − 2 ) ( x + 3 ​ ) ) ​" at bounding box center [393, 259] width 371 height 40
click at [600, 262] on icon "Done" at bounding box center [602, 260] width 11 height 8
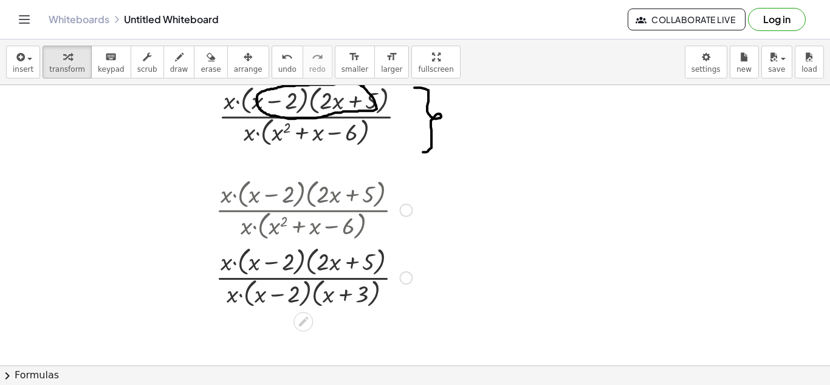
scroll to position [1653, 0]
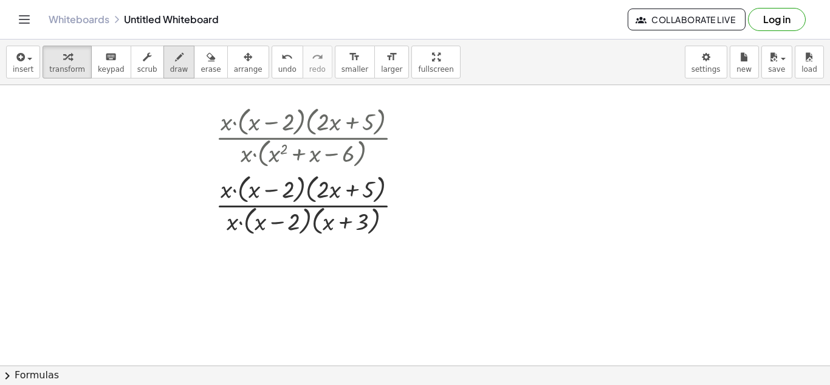
click at [170, 69] on span "draw" at bounding box center [179, 69] width 18 height 9
drag, startPoint x: 238, startPoint y: 171, endPoint x: 219, endPoint y: 202, distance: 36.3
drag, startPoint x: 246, startPoint y: 206, endPoint x: 216, endPoint y: 241, distance: 46.5
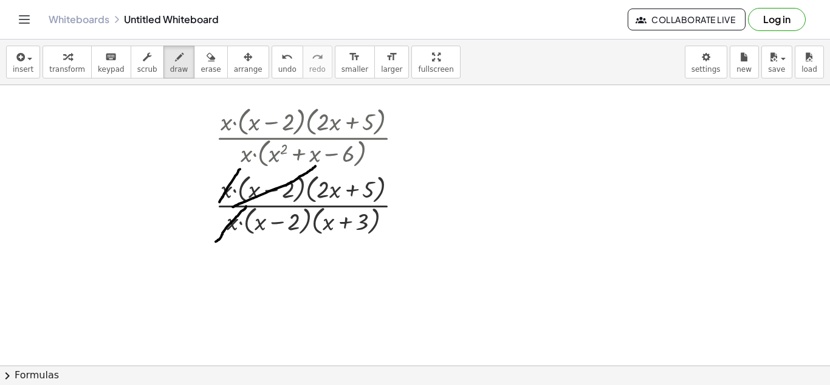
drag, startPoint x: 315, startPoint y: 166, endPoint x: 233, endPoint y: 207, distance: 92.1
drag, startPoint x: 314, startPoint y: 204, endPoint x: 235, endPoint y: 236, distance: 85.7
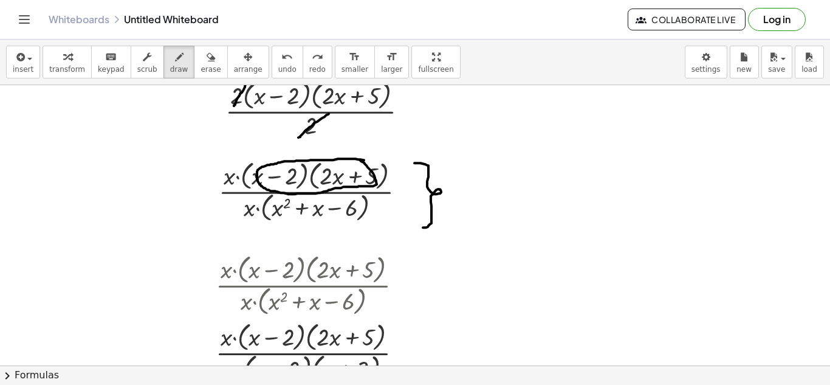
scroll to position [1690, 0]
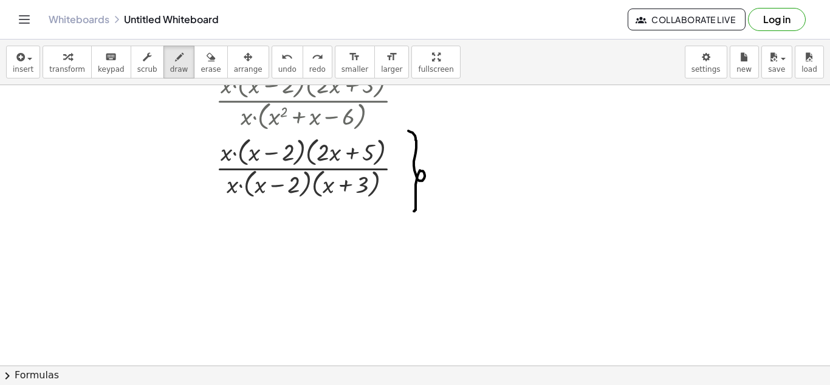
drag, startPoint x: 408, startPoint y: 131, endPoint x: 412, endPoint y: 208, distance: 77.9
drag, startPoint x: 457, startPoint y: 150, endPoint x: 460, endPoint y: 166, distance: 16.1
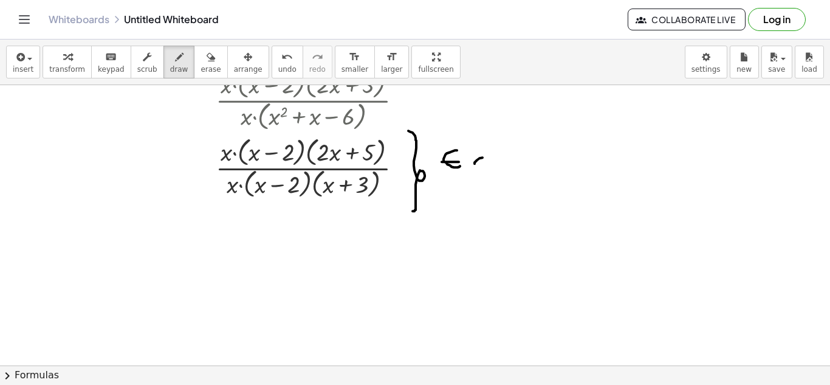
drag, startPoint x: 483, startPoint y: 157, endPoint x: 484, endPoint y: 168, distance: 11.0
drag, startPoint x: 506, startPoint y: 145, endPoint x: 515, endPoint y: 155, distance: 13.8
drag, startPoint x: 519, startPoint y: 160, endPoint x: 532, endPoint y: 156, distance: 13.9
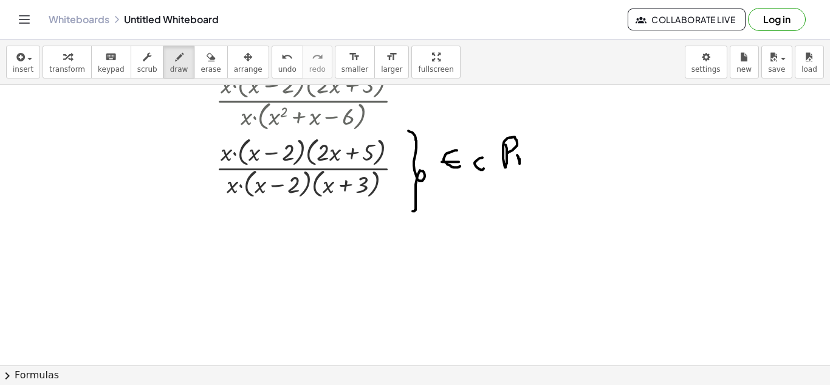
drag, startPoint x: 555, startPoint y: 165, endPoint x: 570, endPoint y: 168, distance: 14.8
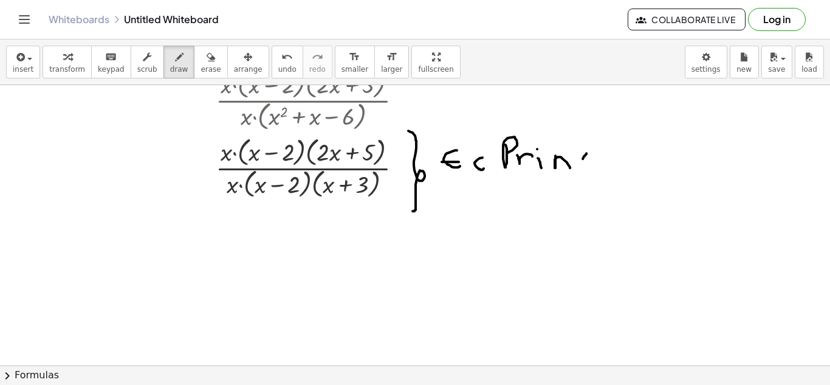
drag, startPoint x: 583, startPoint y: 159, endPoint x: 594, endPoint y: 168, distance: 14.7
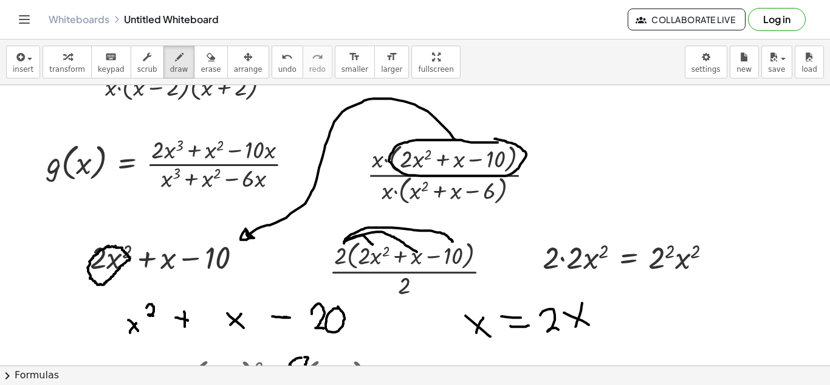
scroll to position [961, 0]
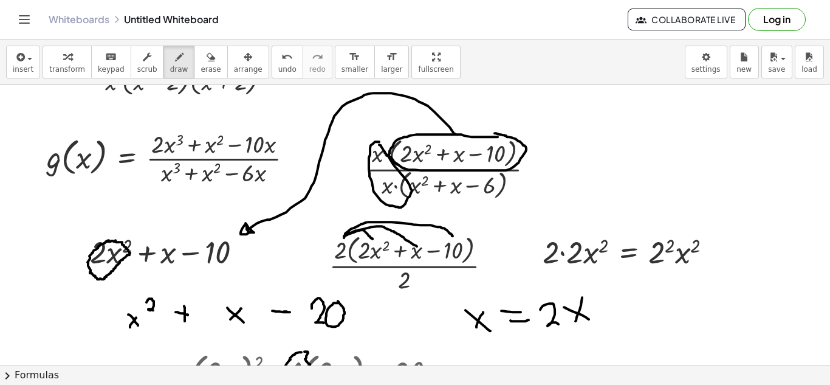
click at [379, 143] on div at bounding box center [418, 244] width 836 height 2241
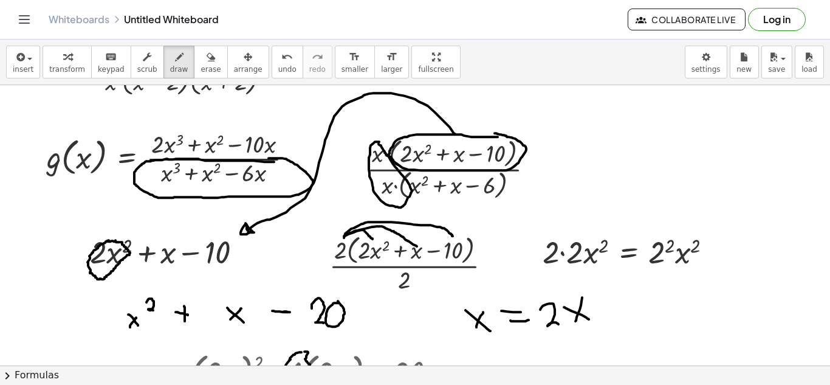
drag, startPoint x: 274, startPoint y: 162, endPoint x: 267, endPoint y: 159, distance: 7.9
click at [267, 159] on div at bounding box center [418, 244] width 836 height 2241
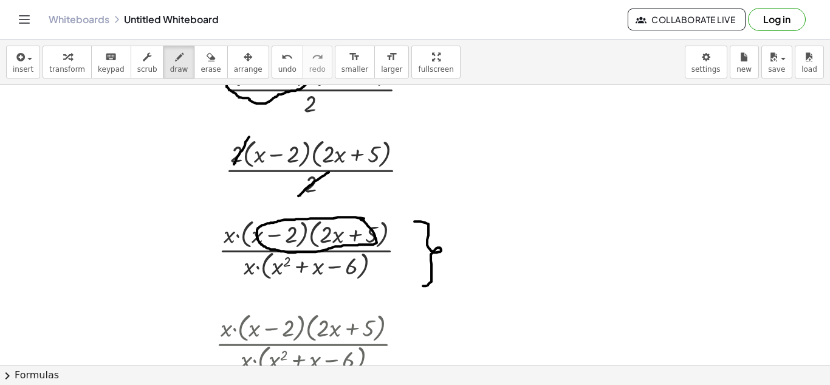
scroll to position [1629, 0]
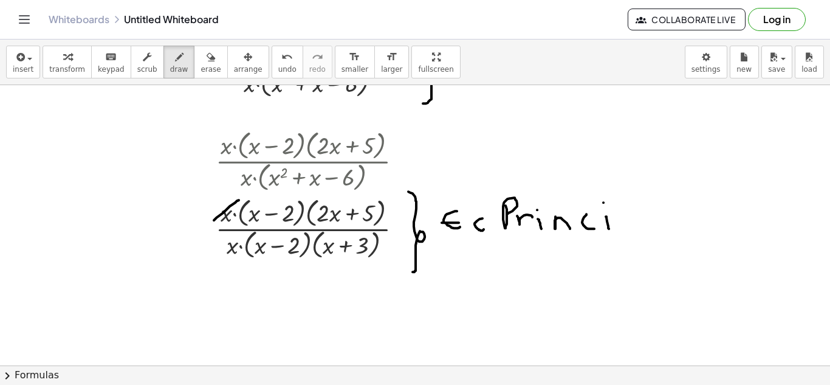
drag, startPoint x: 239, startPoint y: 200, endPoint x: 215, endPoint y: 227, distance: 35.7
drag, startPoint x: 292, startPoint y: 211, endPoint x: 213, endPoint y: 230, distance: 81.2
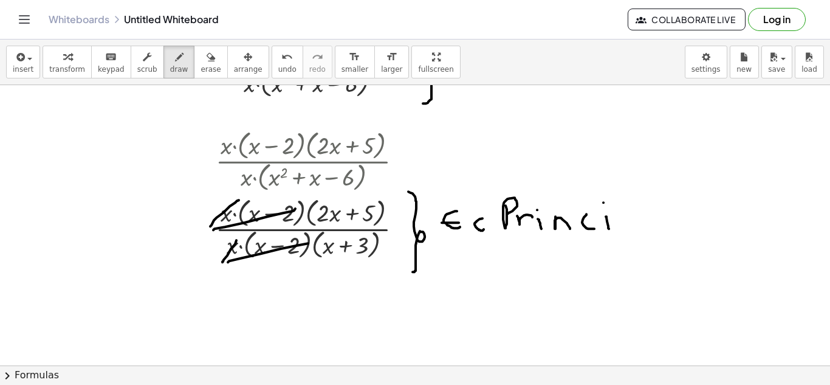
drag, startPoint x: 295, startPoint y: 246, endPoint x: 228, endPoint y: 262, distance: 69.4
drag, startPoint x: 239, startPoint y: 195, endPoint x: 215, endPoint y: 237, distance: 48.5
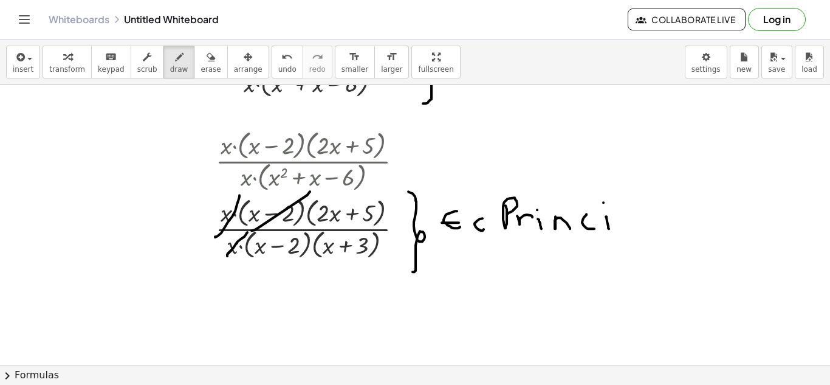
drag, startPoint x: 309, startPoint y: 192, endPoint x: 252, endPoint y: 230, distance: 69.3
drag, startPoint x: 266, startPoint y: 248, endPoint x: 244, endPoint y: 264, distance: 27.0
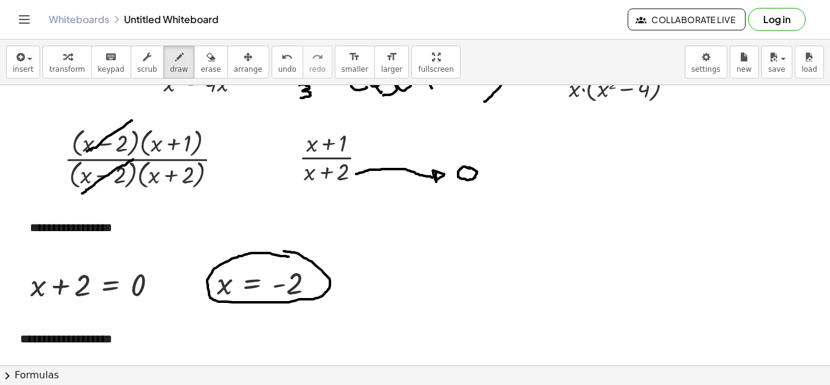
scroll to position [171, 0]
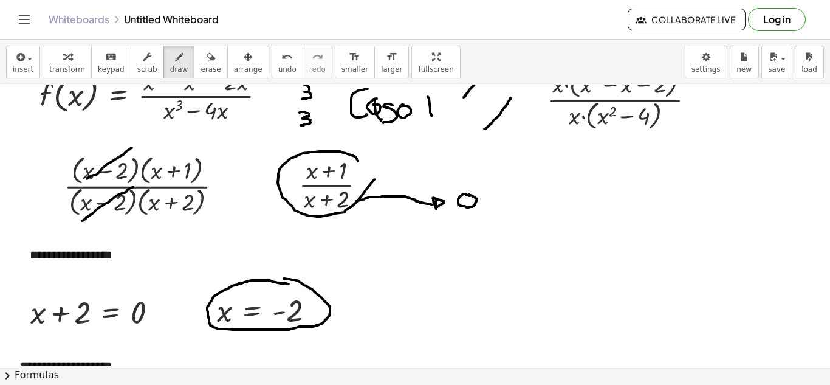
drag, startPoint x: 358, startPoint y: 161, endPoint x: 328, endPoint y: 154, distance: 30.5
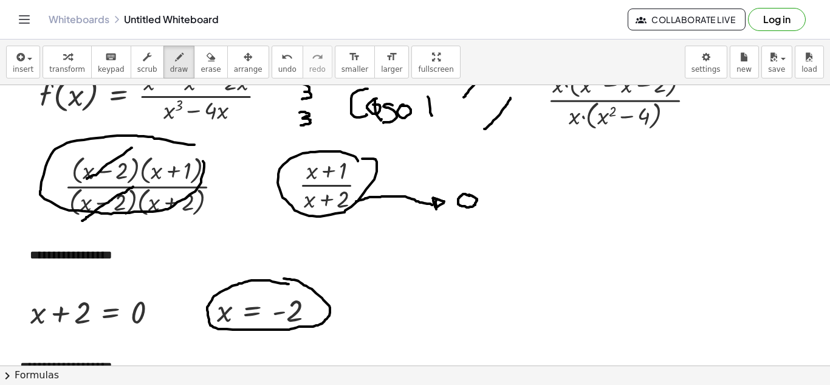
drag, startPoint x: 194, startPoint y: 145, endPoint x: 138, endPoint y: 154, distance: 57.4
drag, startPoint x: 63, startPoint y: 198, endPoint x: 72, endPoint y: 207, distance: 12.0
drag, startPoint x: 57, startPoint y: 198, endPoint x: 62, endPoint y: 194, distance: 6.5
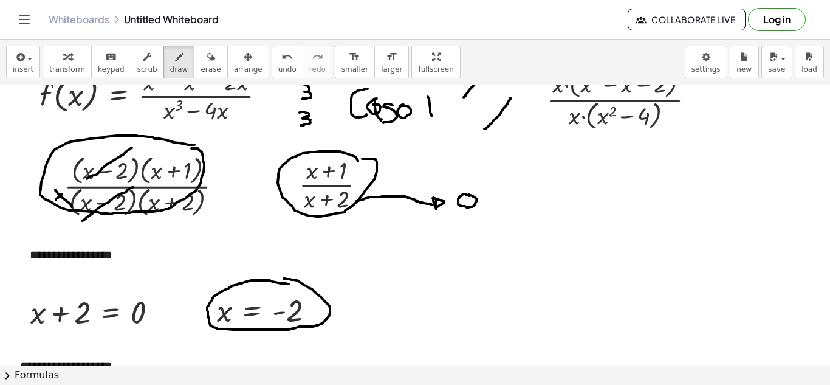
drag, startPoint x: 61, startPoint y: 182, endPoint x: 70, endPoint y: 192, distance: 14.2
drag, startPoint x: 65, startPoint y: 168, endPoint x: 67, endPoint y: 177, distance: 9.4
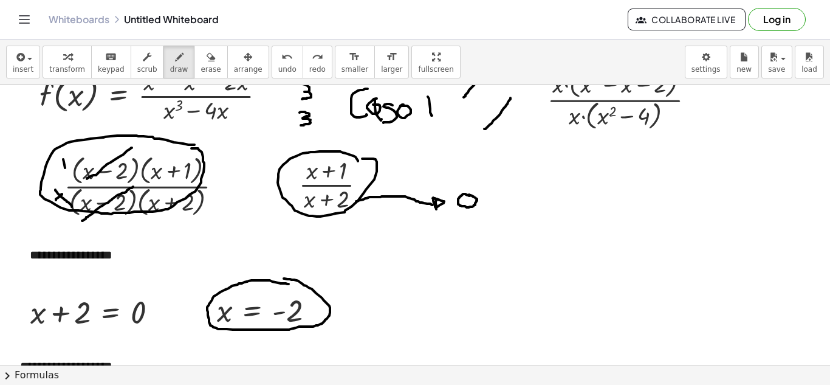
drag, startPoint x: 69, startPoint y: 161, endPoint x: 60, endPoint y: 170, distance: 12.5
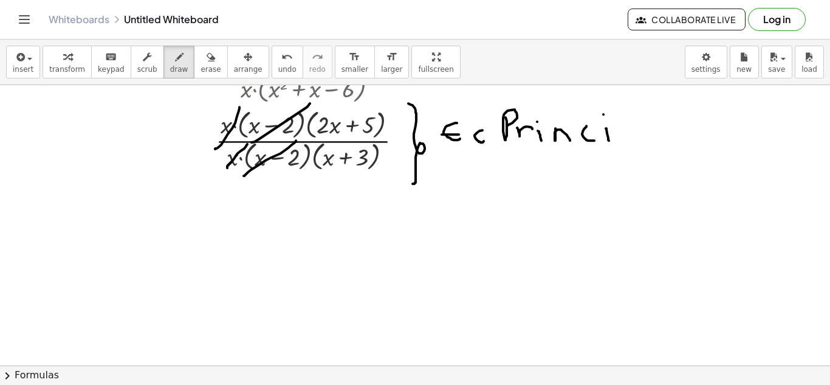
scroll to position [1690, 0]
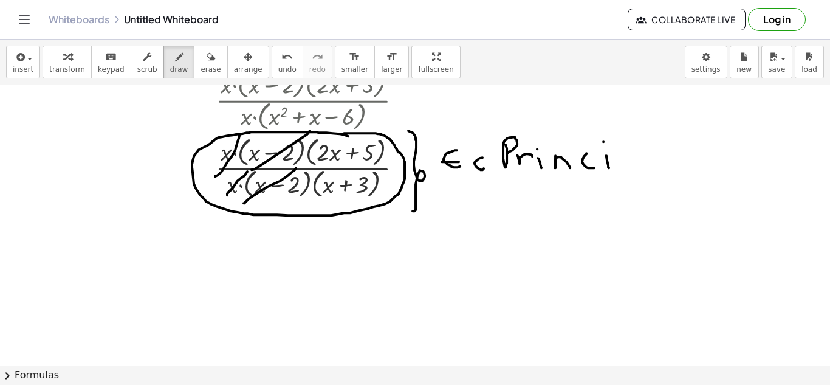
drag, startPoint x: 326, startPoint y: 132, endPoint x: 344, endPoint y: 133, distance: 17.6
drag, startPoint x: 295, startPoint y: 216, endPoint x: 297, endPoint y: 235, distance: 19.5
drag, startPoint x: 287, startPoint y: 232, endPoint x: 301, endPoint y: 236, distance: 14.0
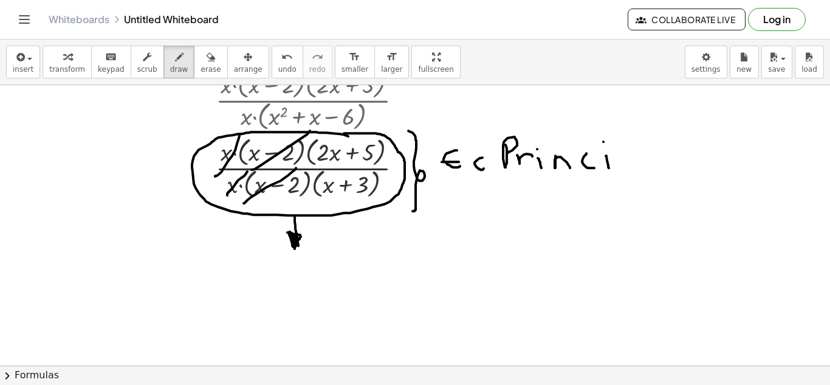
drag, startPoint x: 185, startPoint y: 261, endPoint x: 201, endPoint y: 277, distance: 23.2
drag, startPoint x: 219, startPoint y: 270, endPoint x: 235, endPoint y: 280, distance: 18.2
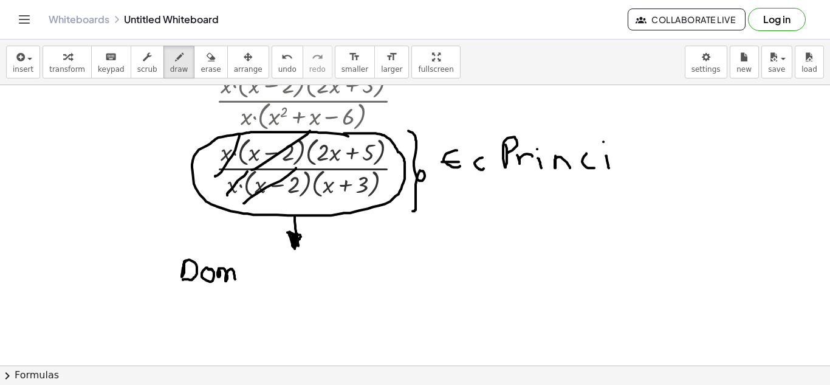
drag, startPoint x: 246, startPoint y: 270, endPoint x: 246, endPoint y: 276, distance: 6.1
drag, startPoint x: 244, startPoint y: 280, endPoint x: 250, endPoint y: 280, distance: 6.1
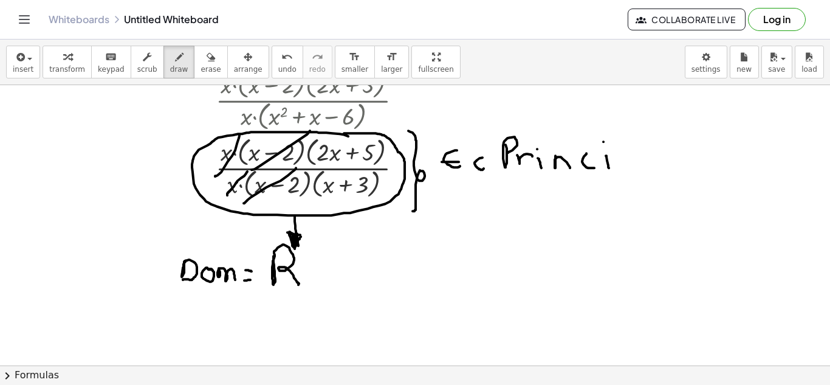
drag, startPoint x: 273, startPoint y: 256, endPoint x: 298, endPoint y: 284, distance: 37.9
drag, startPoint x: 302, startPoint y: 269, endPoint x: 322, endPoint y: 269, distance: 20.1
drag, startPoint x: 351, startPoint y: 246, endPoint x: 348, endPoint y: 295, distance: 49.3
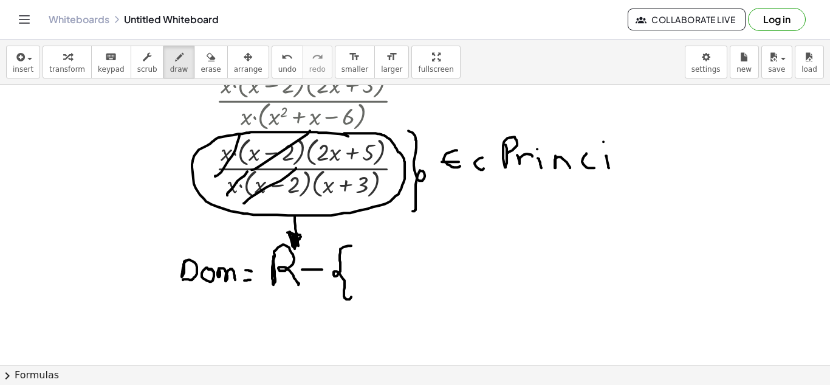
drag, startPoint x: 394, startPoint y: 278, endPoint x: 393, endPoint y: 286, distance: 8.0
drag, startPoint x: 422, startPoint y: 255, endPoint x: 431, endPoint y: 278, distance: 24.3
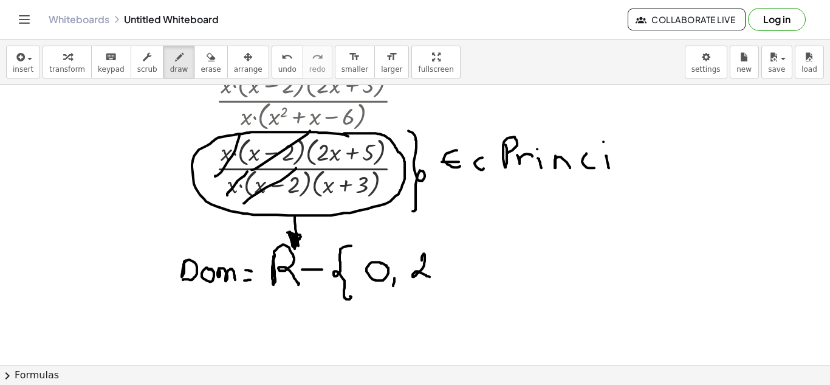
drag, startPoint x: 455, startPoint y: 262, endPoint x: 470, endPoint y: 258, distance: 15.8
drag, startPoint x: 475, startPoint y: 252, endPoint x: 477, endPoint y: 279, distance: 26.9
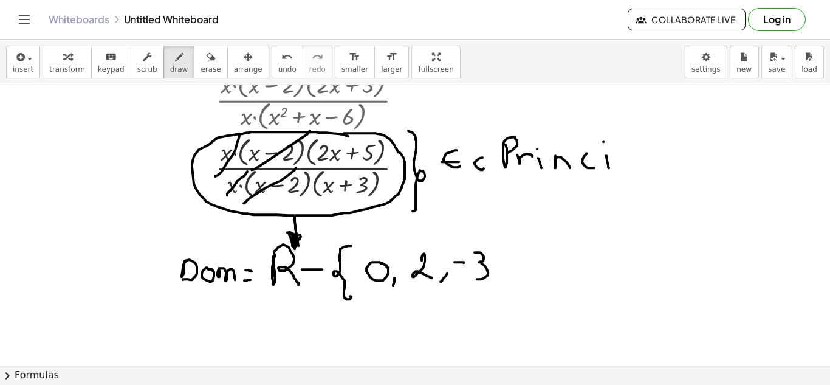
drag, startPoint x: 487, startPoint y: 238, endPoint x: 493, endPoint y: 295, distance: 57.5
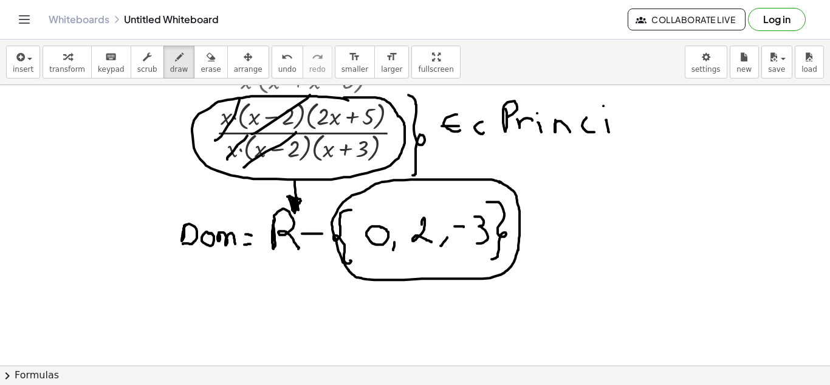
scroll to position [1727, 0]
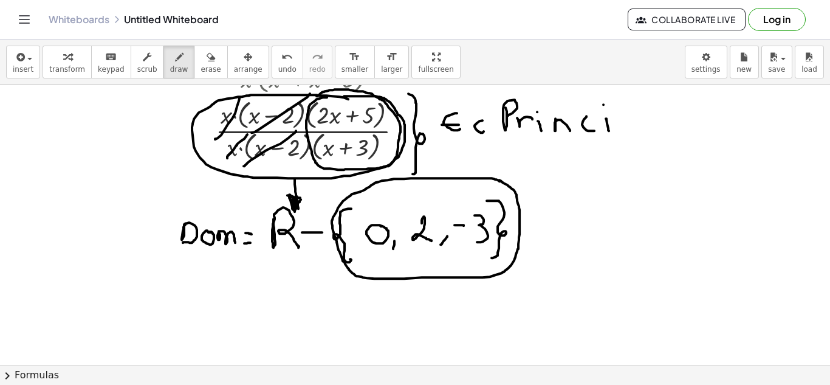
drag, startPoint x: 327, startPoint y: 97, endPoint x: 317, endPoint y: 96, distance: 10.4
drag, startPoint x: 583, startPoint y: 199, endPoint x: 577, endPoint y: 196, distance: 7.1
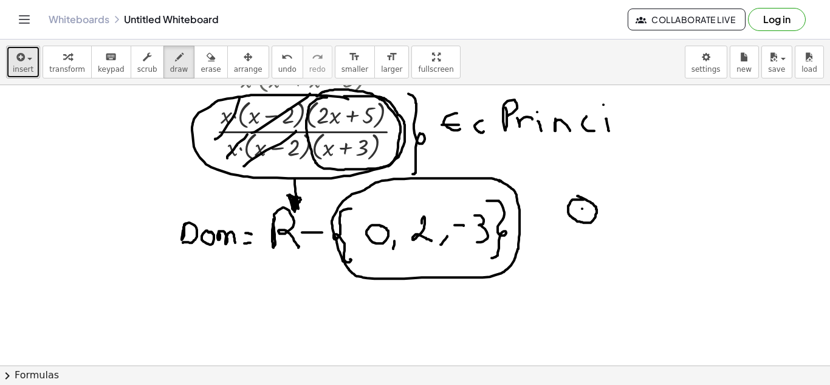
click at [29, 65] on span "insert" at bounding box center [23, 69] width 21 height 9
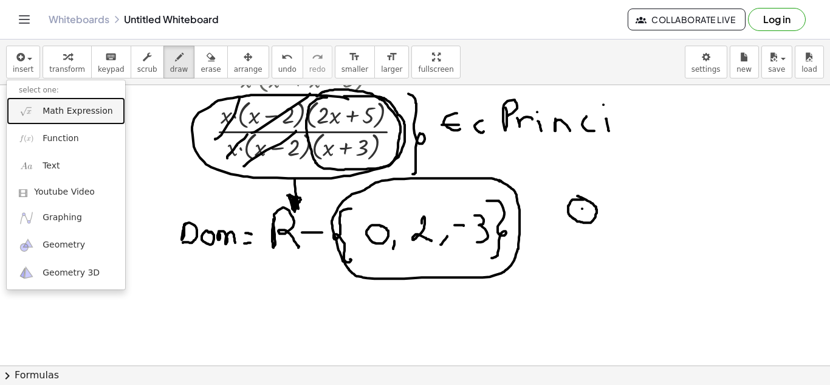
click at [70, 112] on span "Math Expression" at bounding box center [78, 111] width 70 height 12
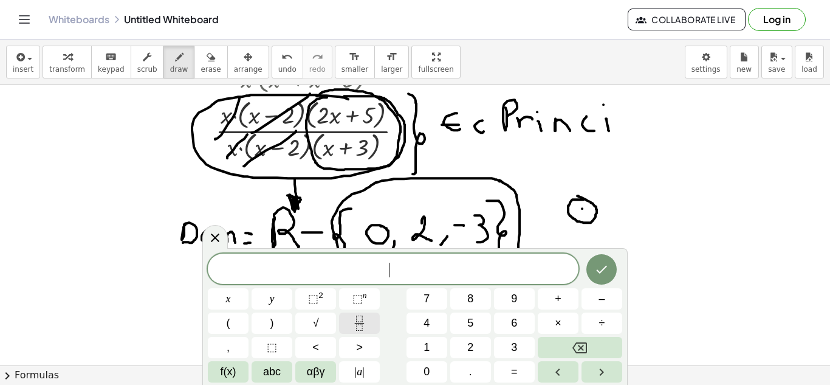
click at [359, 315] on icon "Fraction" at bounding box center [359, 322] width 15 height 15
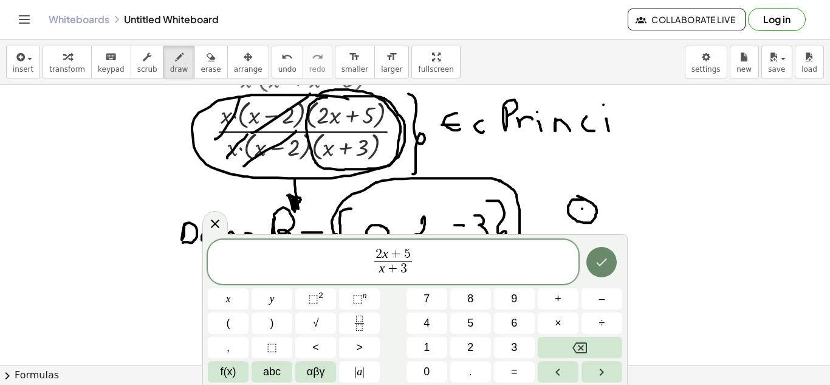
click at [608, 265] on icon "Done" at bounding box center [601, 262] width 15 height 15
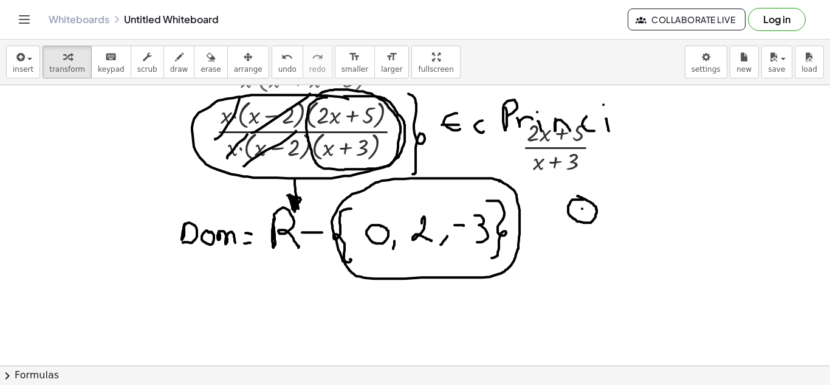
click at [244, 61] on icon "button" at bounding box center [248, 57] width 9 height 15
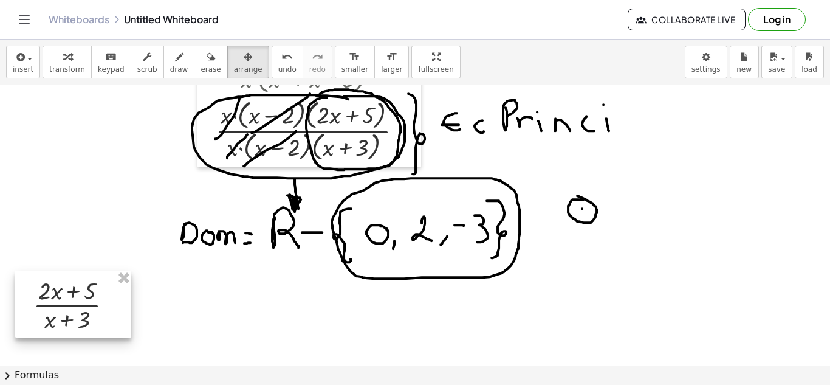
drag, startPoint x: 567, startPoint y: 147, endPoint x: 78, endPoint y: 306, distance: 514.3
click at [78, 306] on div at bounding box center [73, 303] width 116 height 67
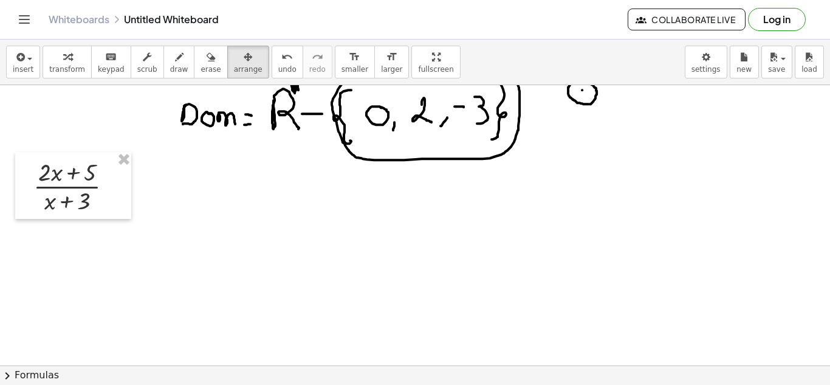
scroll to position [1849, 0]
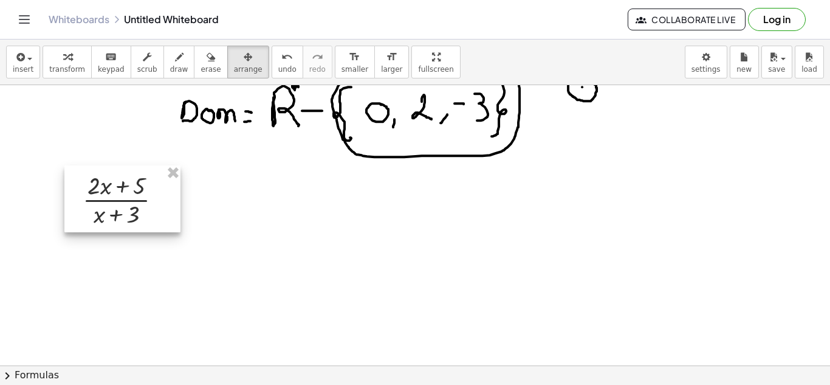
drag, startPoint x: 86, startPoint y: 198, endPoint x: 136, endPoint y: 214, distance: 51.9
click at [136, 214] on div at bounding box center [122, 198] width 116 height 67
click at [33, 64] on button "insert" at bounding box center [23, 62] width 34 height 33
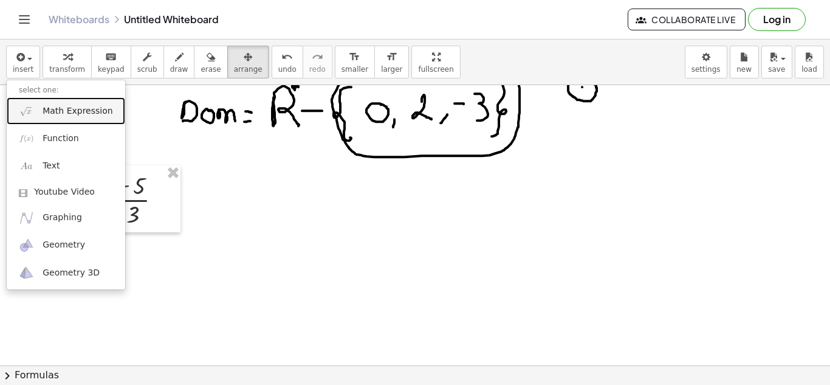
click at [61, 112] on span "Math Expression" at bounding box center [78, 111] width 70 height 12
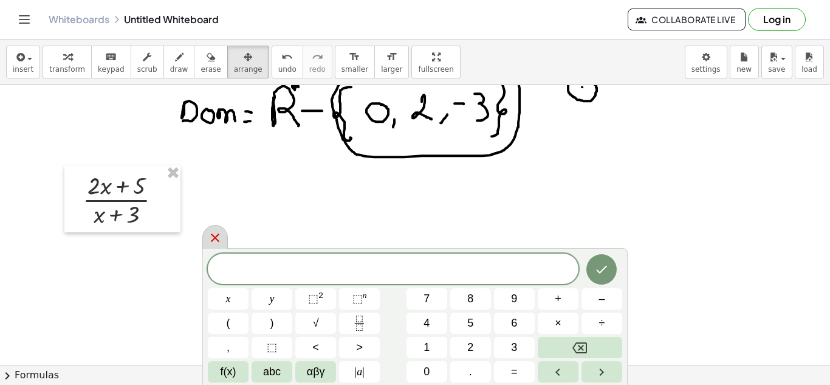
click at [224, 237] on div at bounding box center [215, 237] width 26 height 24
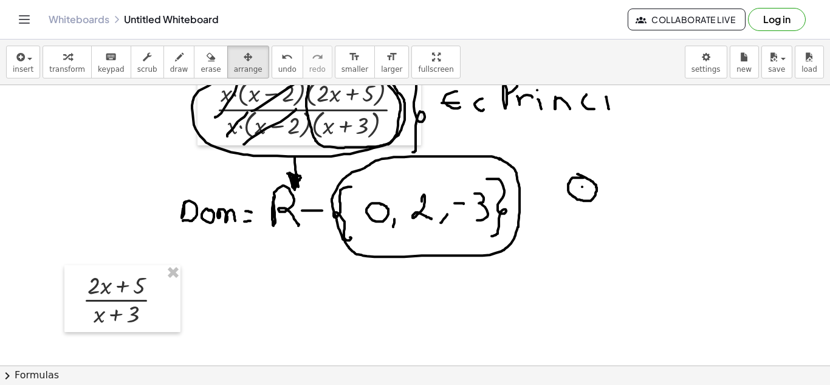
scroll to position [1727, 0]
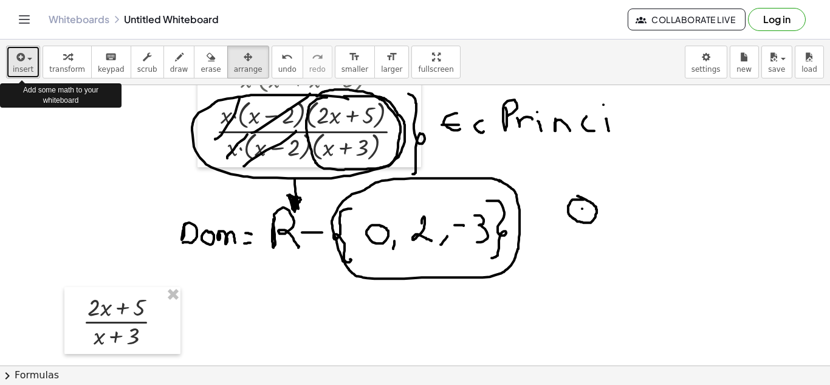
click at [24, 70] on span "insert" at bounding box center [23, 69] width 21 height 9
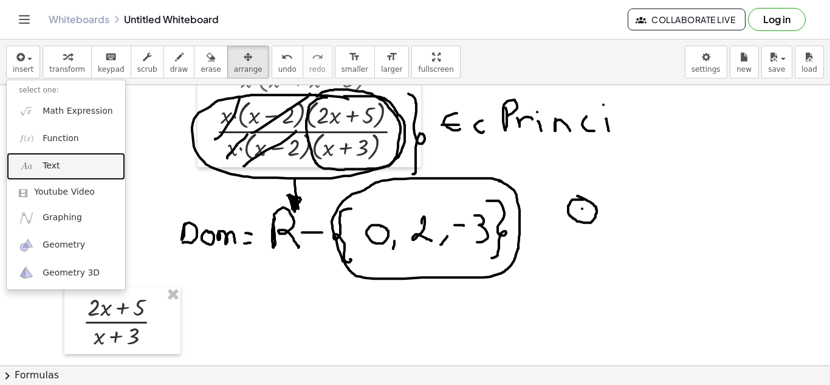
click at [59, 159] on link "Text" at bounding box center [66, 166] width 119 height 27
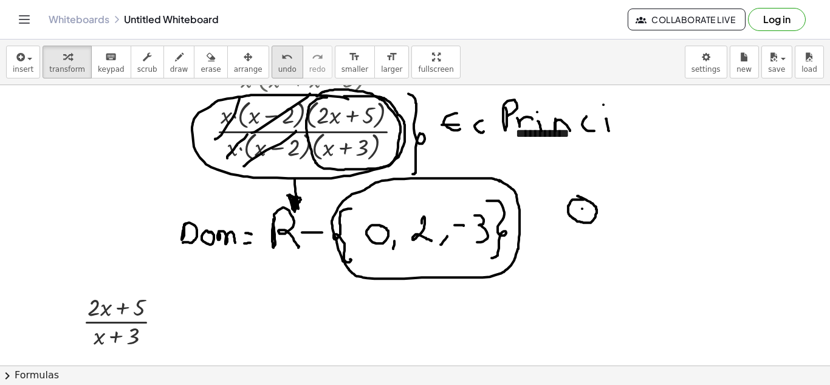
click at [234, 59] on div "button" at bounding box center [248, 56] width 29 height 15
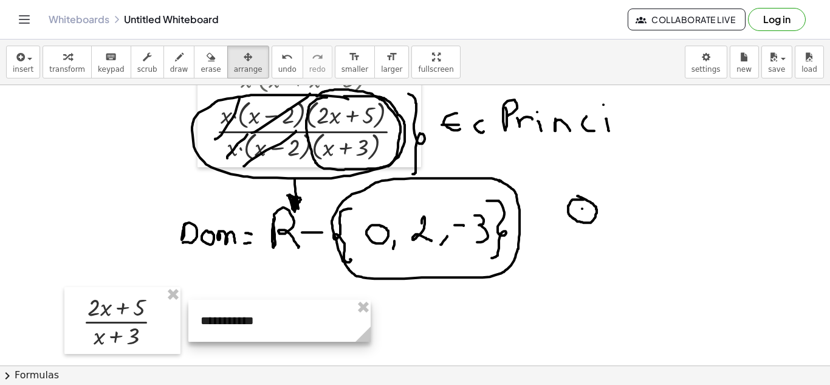
drag, startPoint x: 636, startPoint y: 142, endPoint x: 349, endPoint y: 328, distance: 341.9
click at [349, 328] on div at bounding box center [279, 321] width 182 height 42
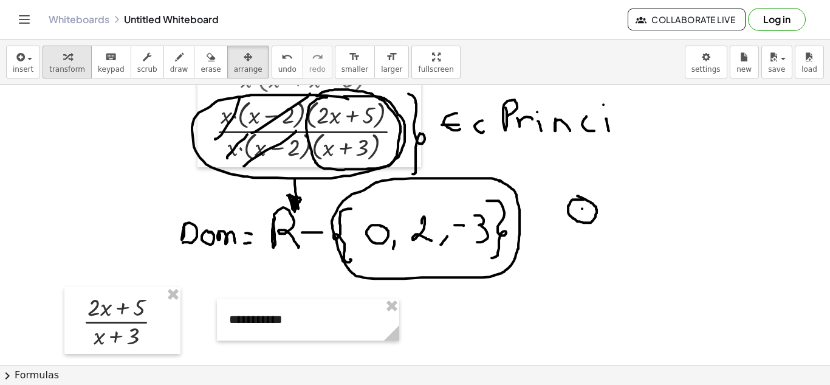
click at [63, 60] on icon "button" at bounding box center [67, 57] width 9 height 15
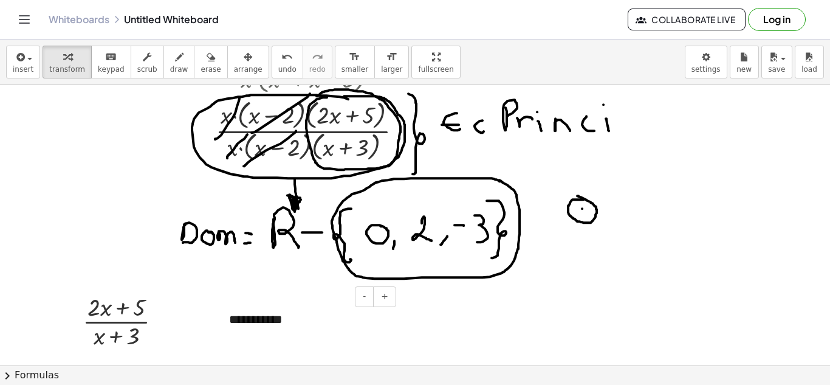
click at [295, 308] on div "**********" at bounding box center [308, 319] width 182 height 42
click at [299, 321] on div "**********" at bounding box center [308, 319] width 182 height 42
click at [307, 317] on div "**********" at bounding box center [308, 319] width 182 height 42
click at [329, 318] on div "**********" at bounding box center [308, 319] width 182 height 42
drag, startPoint x: 357, startPoint y: 318, endPoint x: 292, endPoint y: 325, distance: 65.3
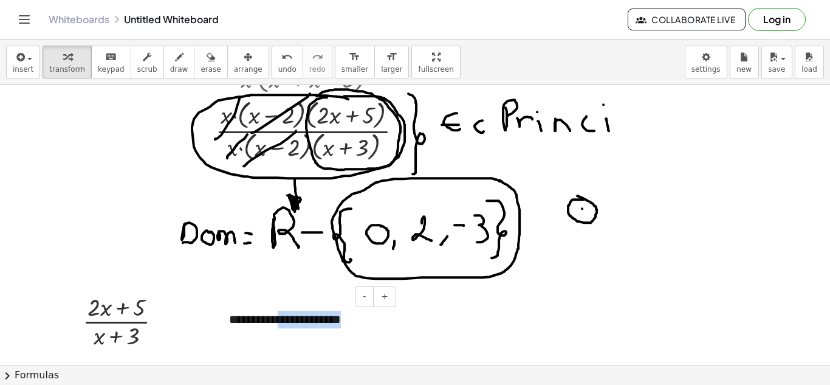
click at [292, 325] on div "**********" at bounding box center [308, 319] width 182 height 42
click at [344, 315] on div "**********" at bounding box center [308, 319] width 182 height 42
click at [355, 320] on div "**********" at bounding box center [308, 319] width 182 height 42
drag, startPoint x: 360, startPoint y: 320, endPoint x: 308, endPoint y: 326, distance: 52.0
click at [308, 326] on div "**********" at bounding box center [308, 319] width 182 height 42
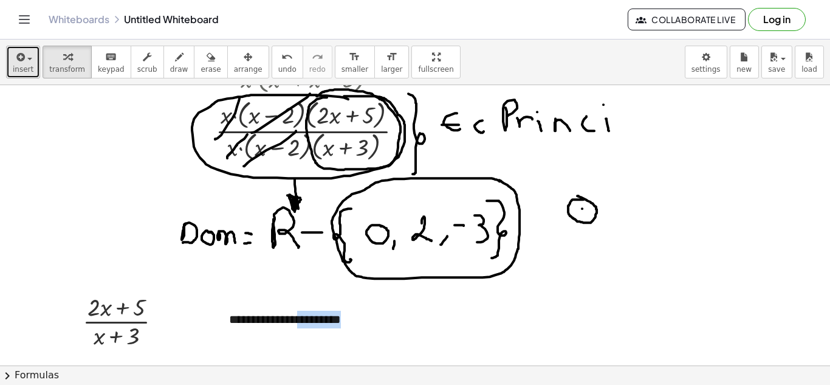
click at [24, 66] on span "insert" at bounding box center [23, 69] width 21 height 9
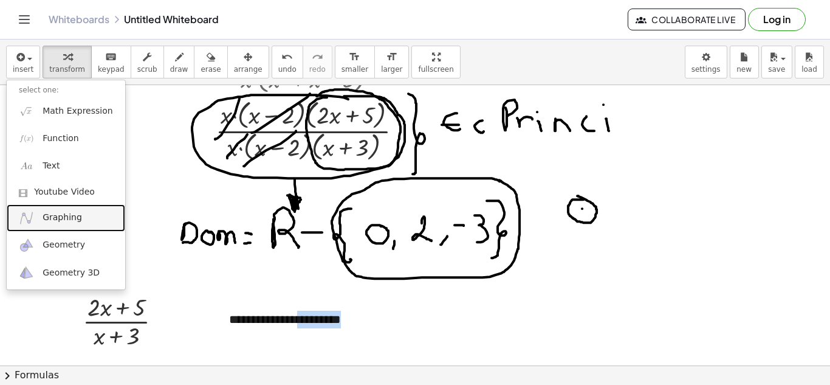
click at [52, 208] on link "Graphing" at bounding box center [66, 217] width 119 height 27
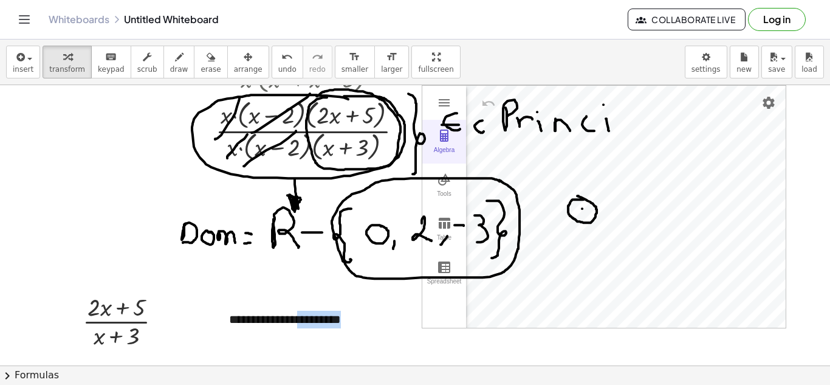
scroll to position [1666, 0]
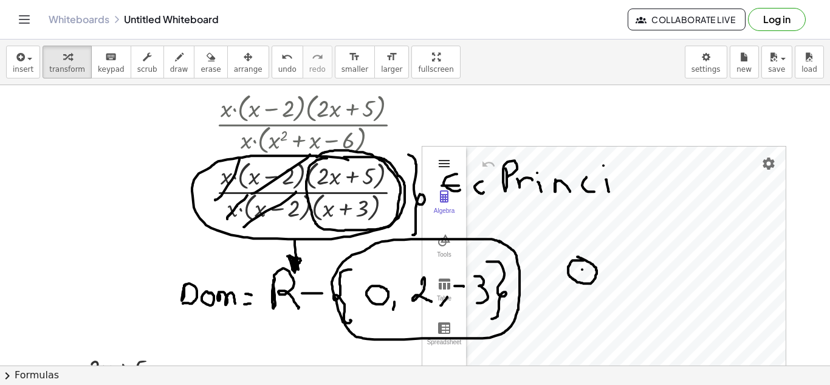
click at [439, 164] on img "Graphing Calculator" at bounding box center [444, 163] width 15 height 15
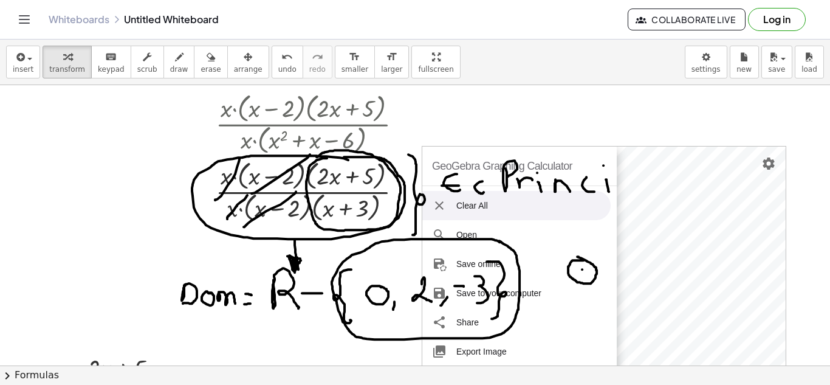
click at [465, 202] on li "Clear All" at bounding box center [516, 205] width 188 height 29
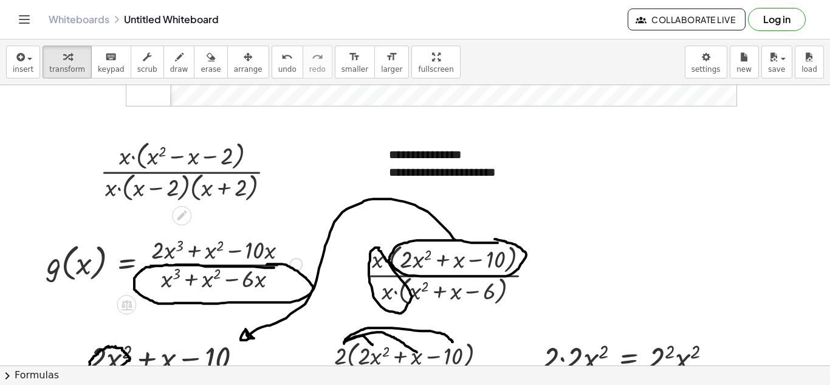
scroll to position [937, 0]
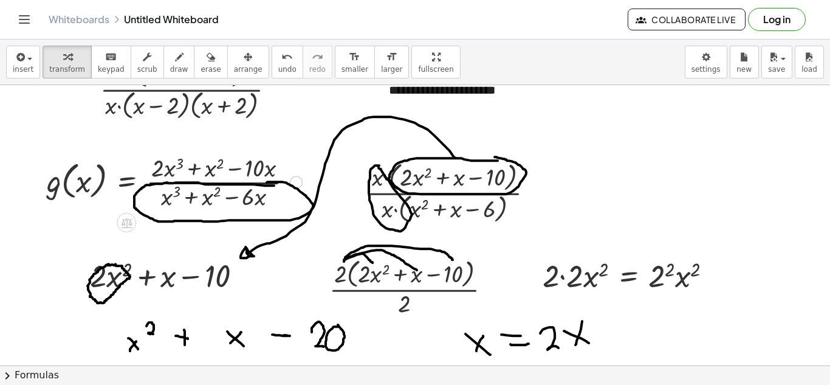
click at [219, 191] on div at bounding box center [174, 181] width 267 height 61
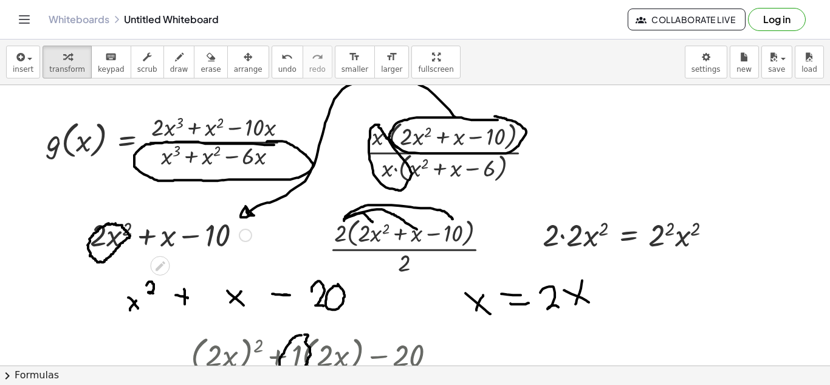
scroll to position [910, 0]
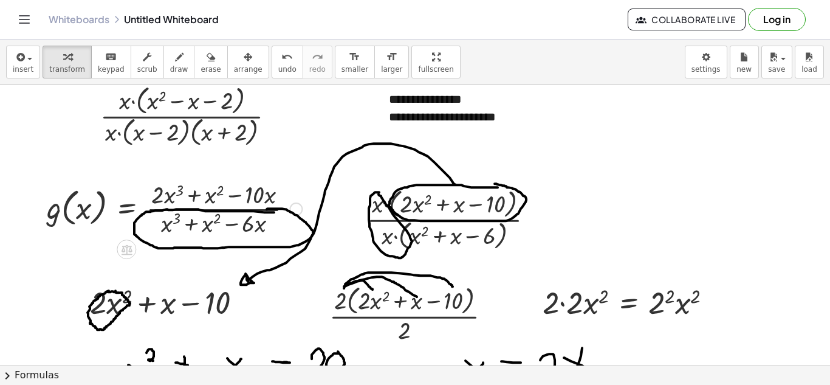
click at [250, 197] on div at bounding box center [174, 207] width 267 height 61
click at [132, 248] on icon at bounding box center [126, 249] width 13 height 13
click at [205, 205] on div at bounding box center [174, 207] width 267 height 61
click at [138, 251] on div at bounding box center [418, 295] width 836 height 2241
click at [134, 248] on div at bounding box center [126, 248] width 19 height 19
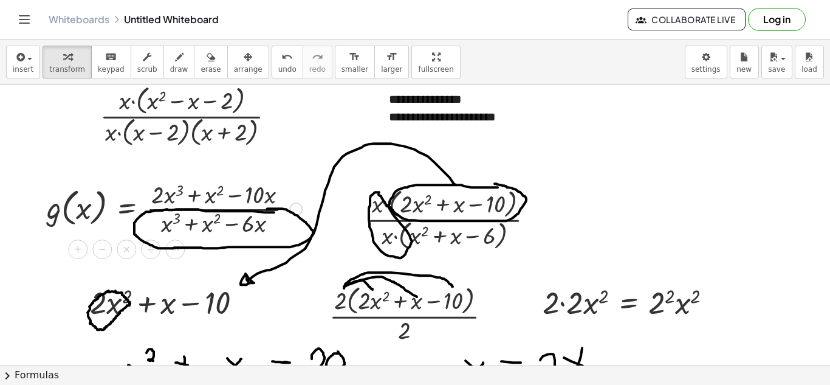
click at [296, 211] on div at bounding box center [295, 208] width 13 height 13
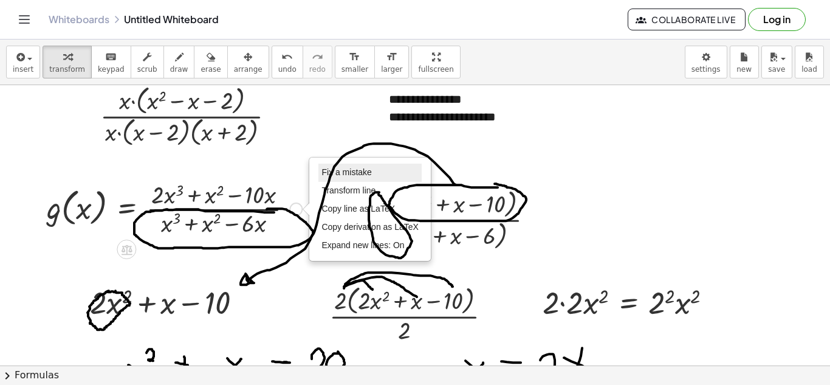
click at [340, 176] on span "Fix a mistake" at bounding box center [346, 172] width 50 height 10
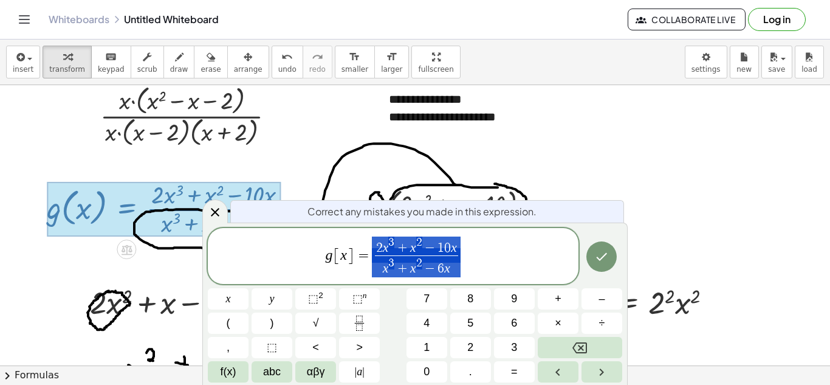
drag, startPoint x: 462, startPoint y: 247, endPoint x: 404, endPoint y: 252, distance: 58.5
click at [404, 252] on span "g [ x ] = 2 x 3 + x 2 − 1 0 x x 3 + x 2 − 6 x ​" at bounding box center [393, 256] width 371 height 43
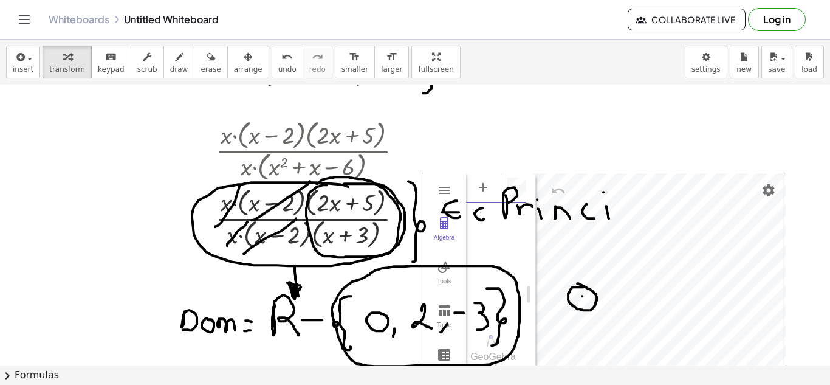
scroll to position [7, 0]
paste textarea "**********"
type textarea "**********"
click at [234, 69] on span "arrange" at bounding box center [248, 69] width 29 height 9
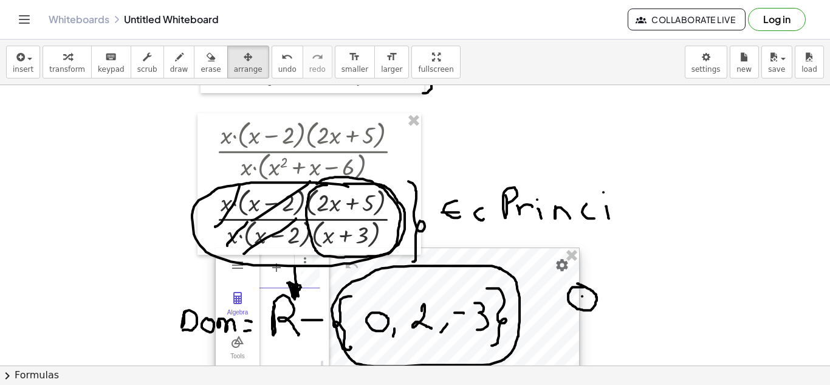
drag, startPoint x: 671, startPoint y: 204, endPoint x: 383, endPoint y: 272, distance: 295.6
click at [411, 275] on div at bounding box center [397, 369] width 363 height 242
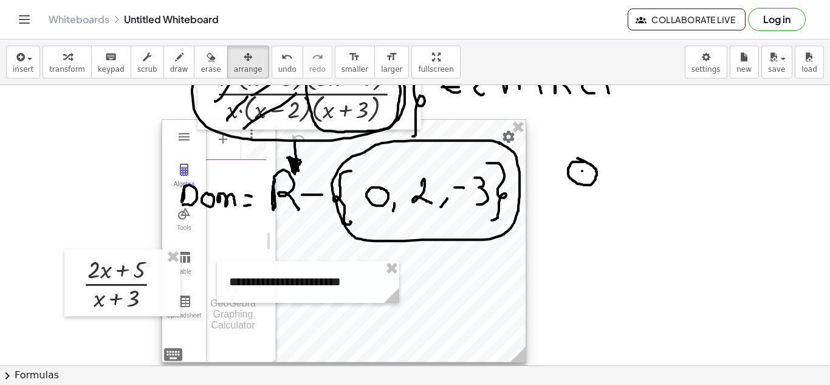
scroll to position [1883, 0]
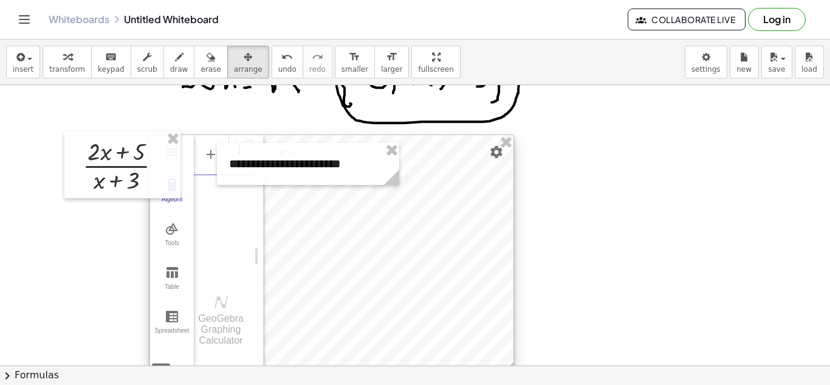
drag, startPoint x: 453, startPoint y: 228, endPoint x: 441, endPoint y: 358, distance: 130.6
click at [441, 358] on div "**********" at bounding box center [415, 225] width 830 height 280
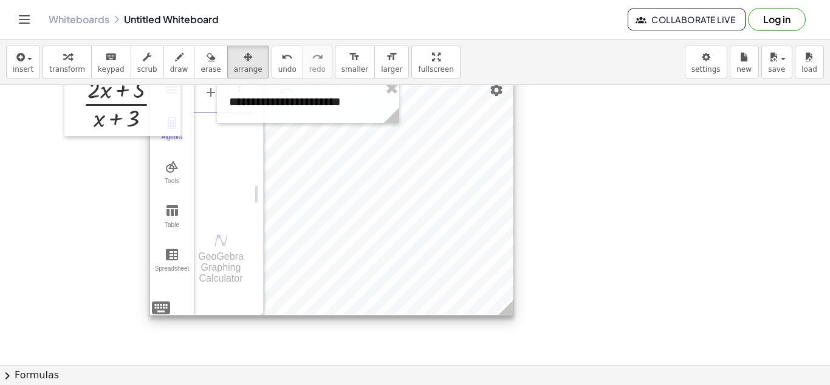
scroll to position [1970, 0]
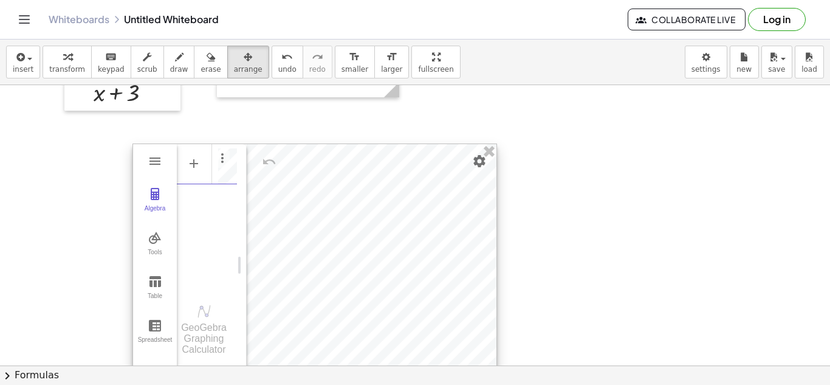
drag, startPoint x: 422, startPoint y: 233, endPoint x: 405, endPoint y: 330, distance: 98.8
click at [405, 330] on div at bounding box center [314, 265] width 363 height 242
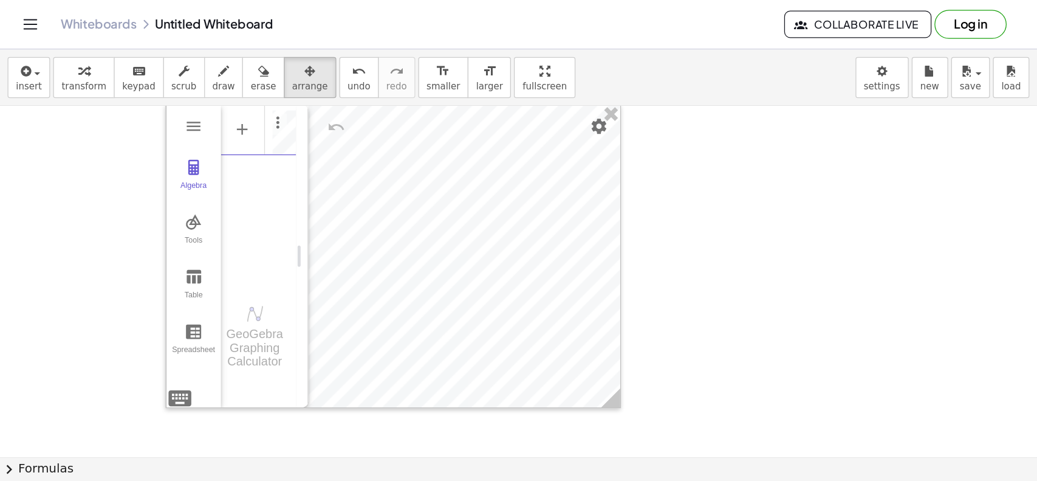
scroll to position [328, 3]
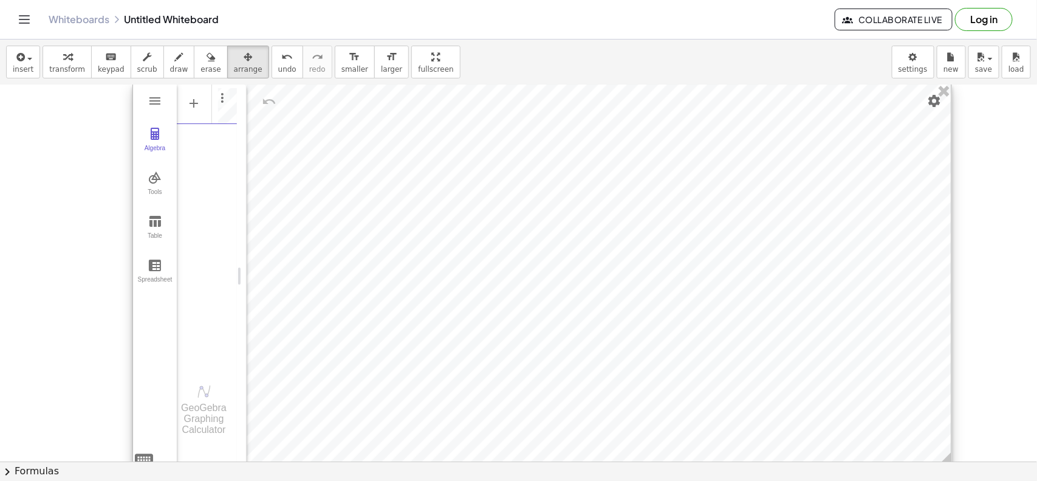
drag, startPoint x: 663, startPoint y: 352, endPoint x: 945, endPoint y: 461, distance: 302.0
click at [830, 384] on icon at bounding box center [944, 459] width 15 height 15
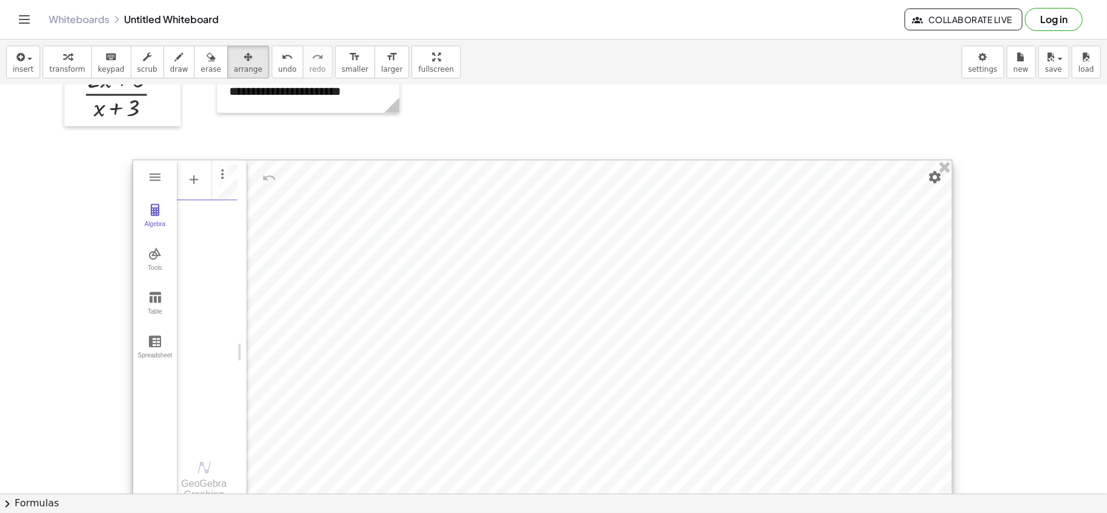
scroll to position [0, 0]
drag, startPoint x: 74, startPoint y: 51, endPoint x: 143, endPoint y: 78, distance: 74.3
click at [74, 51] on div "button" at bounding box center [67, 56] width 36 height 15
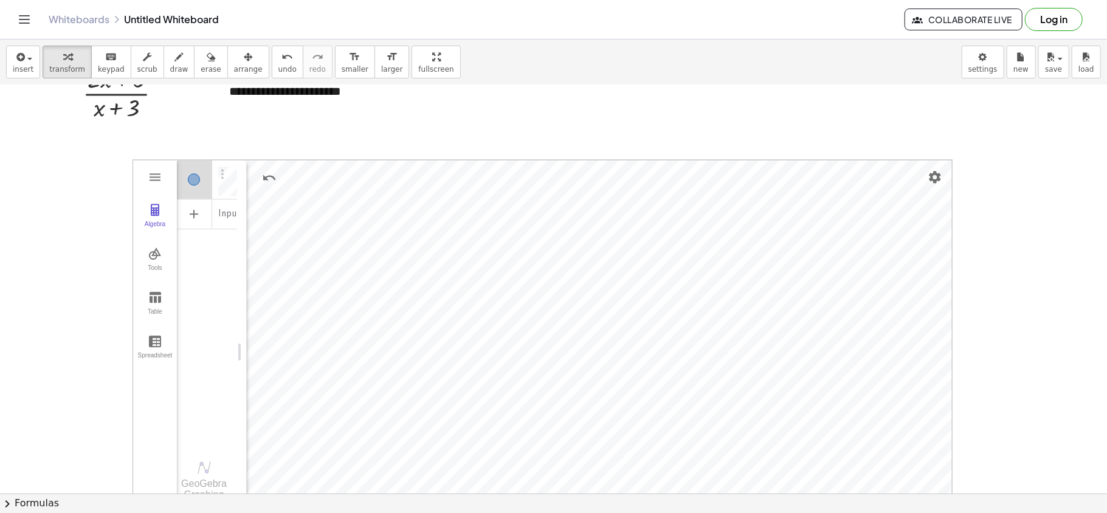
drag, startPoint x: 990, startPoint y: 252, endPoint x: 964, endPoint y: 319, distance: 72.3
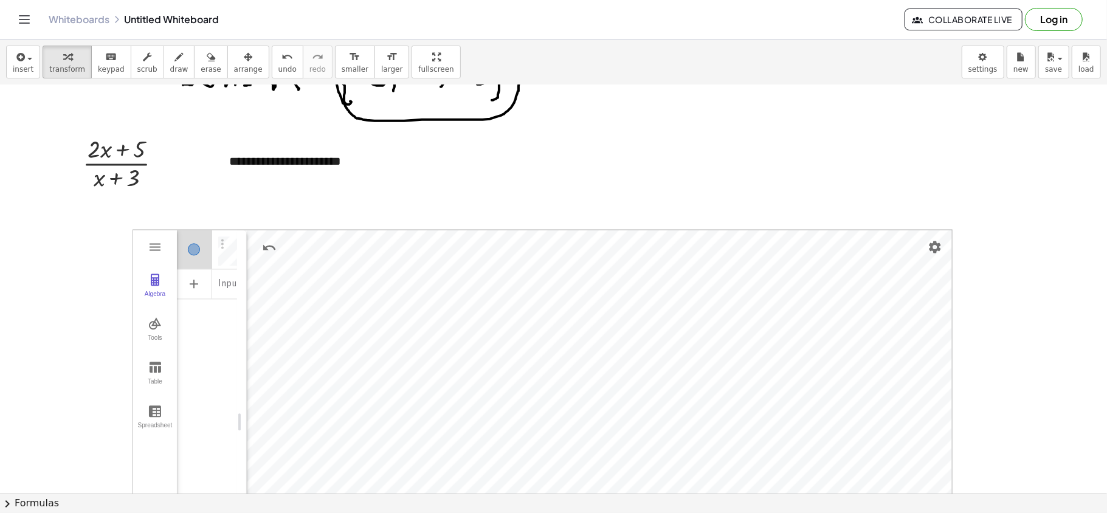
scroll to position [1793, 0]
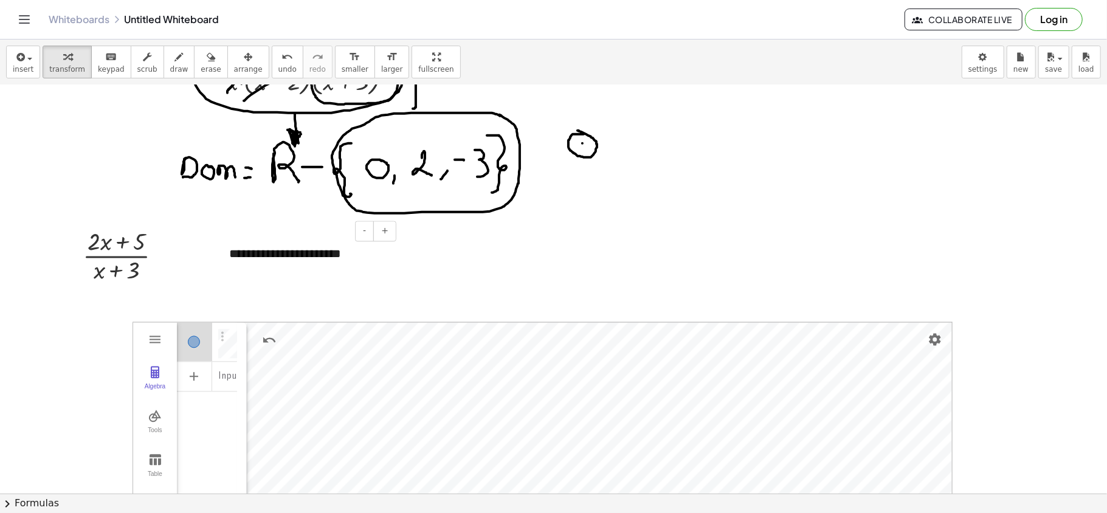
click at [373, 256] on div "**********" at bounding box center [308, 254] width 182 height 42
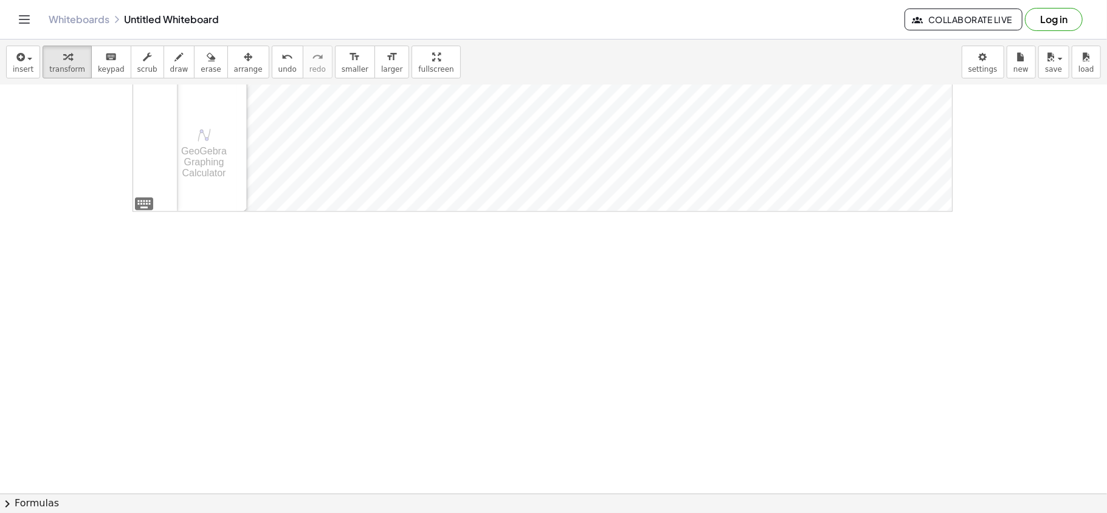
scroll to position [2283, 0]
click at [24, 67] on span "insert" at bounding box center [23, 69] width 21 height 9
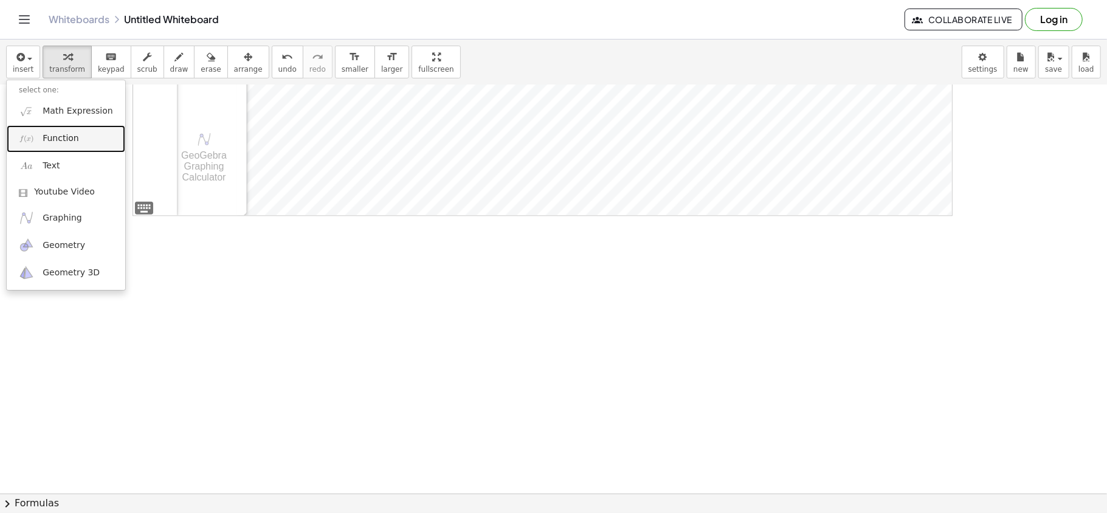
click at [74, 137] on span "Function" at bounding box center [61, 138] width 36 height 12
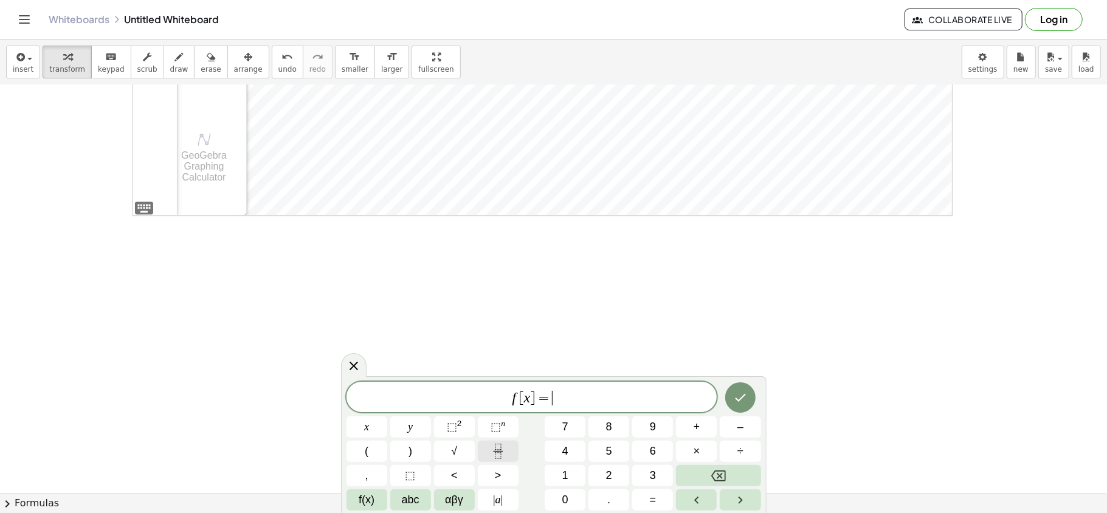
click at [509, 384] on button "Fraction" at bounding box center [498, 451] width 41 height 21
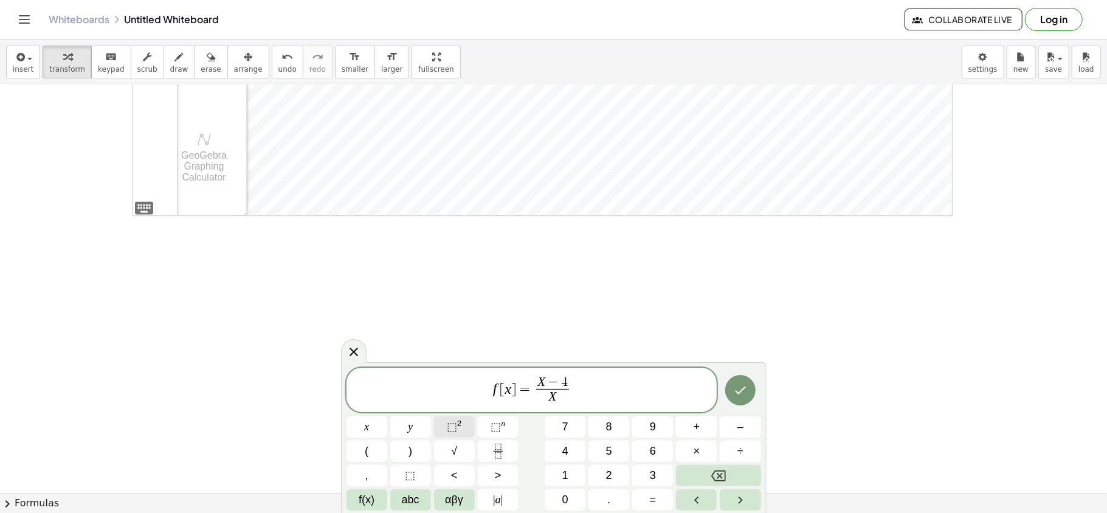
click at [447, 384] on span "⬚" at bounding box center [452, 427] width 10 height 12
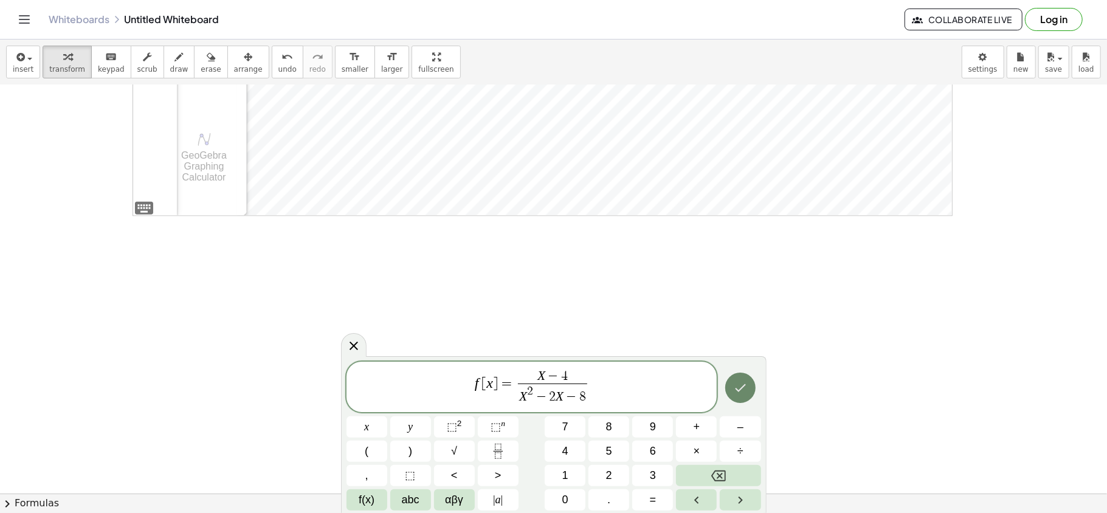
click at [744, 383] on icon "Done" at bounding box center [740, 387] width 15 height 15
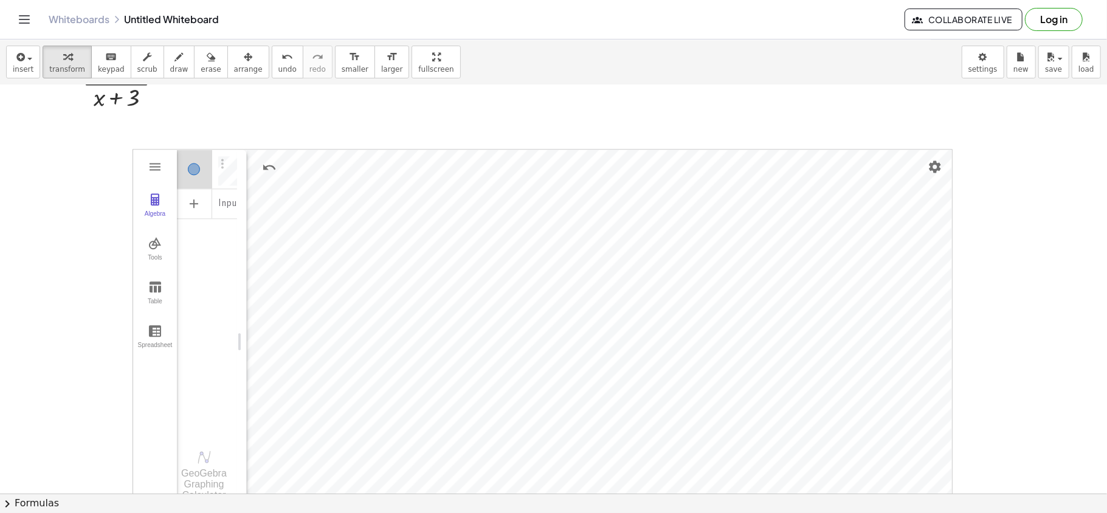
scroll to position [2040, 0]
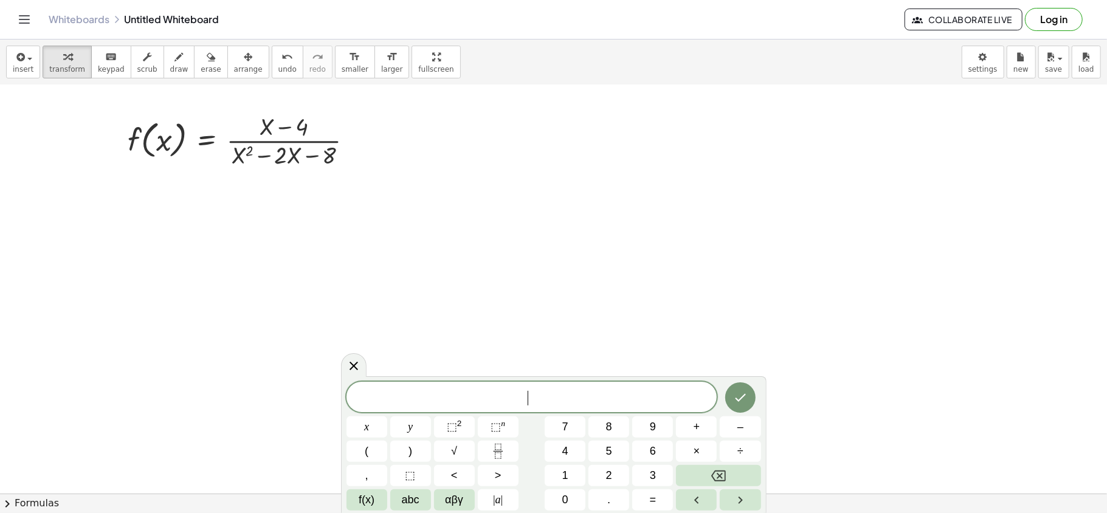
scroll to position [2364, 0]
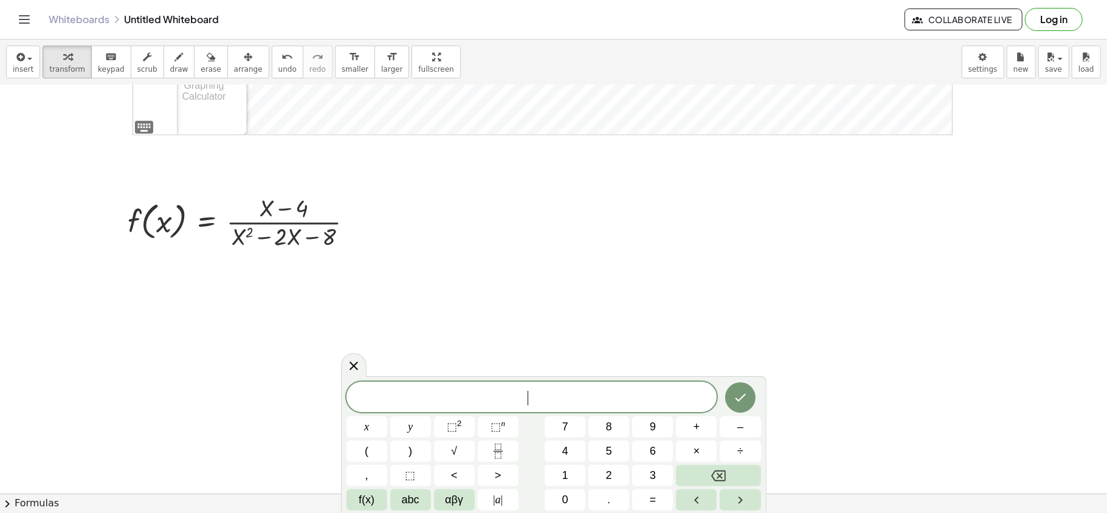
click at [175, 62] on icon "button" at bounding box center [179, 57] width 9 height 15
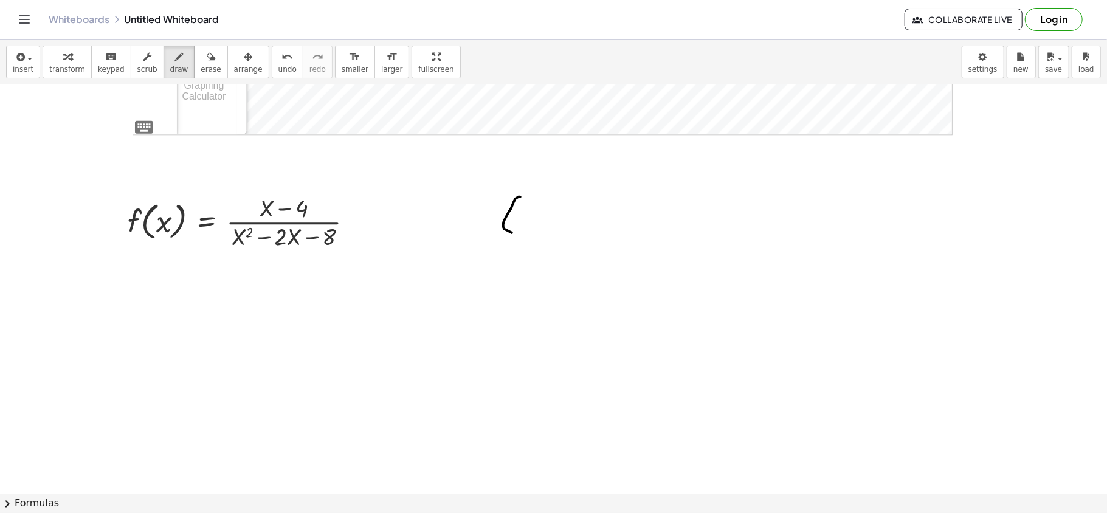
drag, startPoint x: 520, startPoint y: 198, endPoint x: 537, endPoint y: 229, distance: 35.9
drag, startPoint x: 563, startPoint y: 205, endPoint x: 552, endPoint y: 208, distance: 11.2
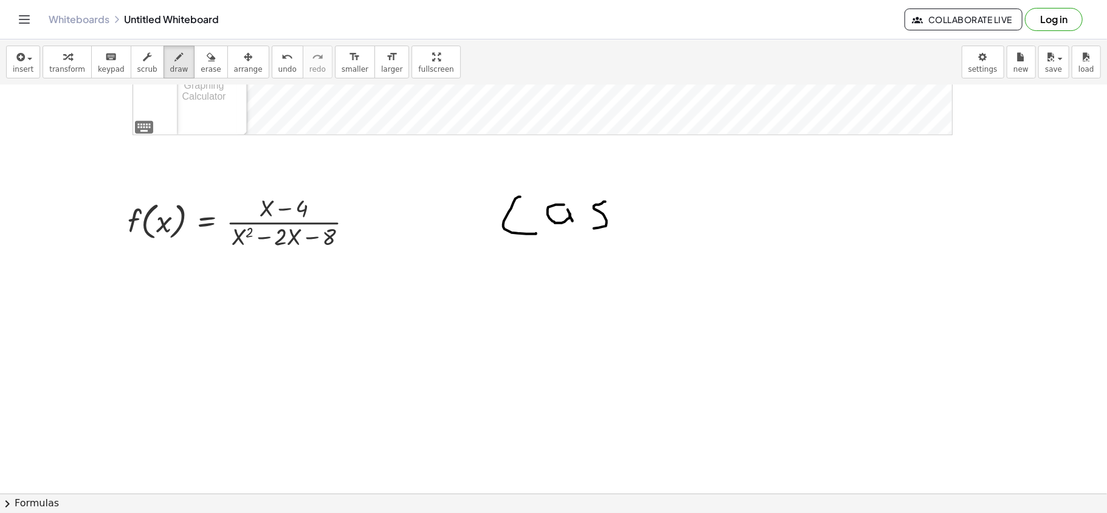
drag, startPoint x: 602, startPoint y: 204, endPoint x: 603, endPoint y: 222, distance: 18.3
drag, startPoint x: 626, startPoint y: 210, endPoint x: 655, endPoint y: 208, distance: 29.3
drag, startPoint x: 694, startPoint y: 202, endPoint x: 700, endPoint y: 221, distance: 19.8
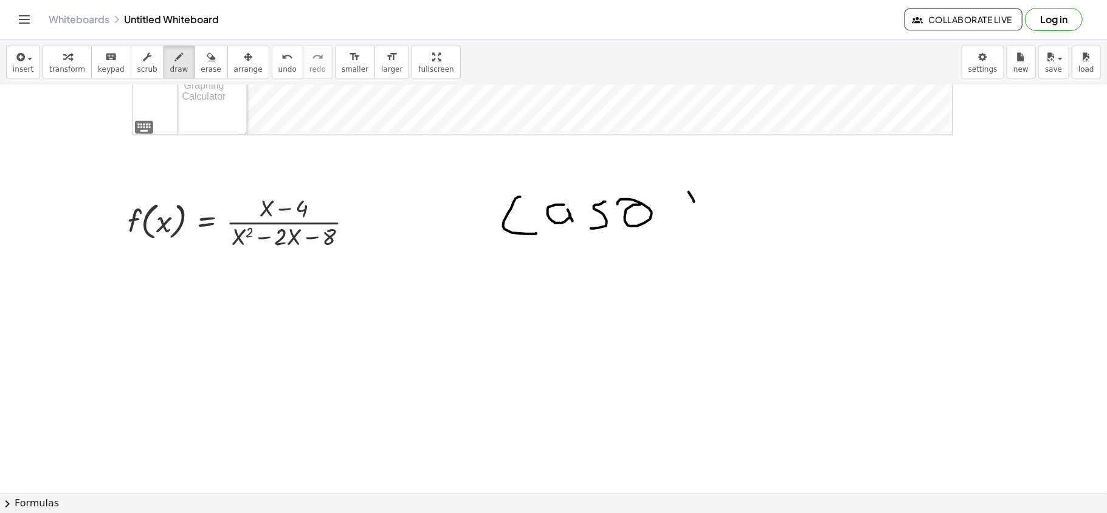
drag, startPoint x: 706, startPoint y: 180, endPoint x: 711, endPoint y: 220, distance: 40.5
drag, startPoint x: 693, startPoint y: 213, endPoint x: 684, endPoint y: 218, distance: 10.3
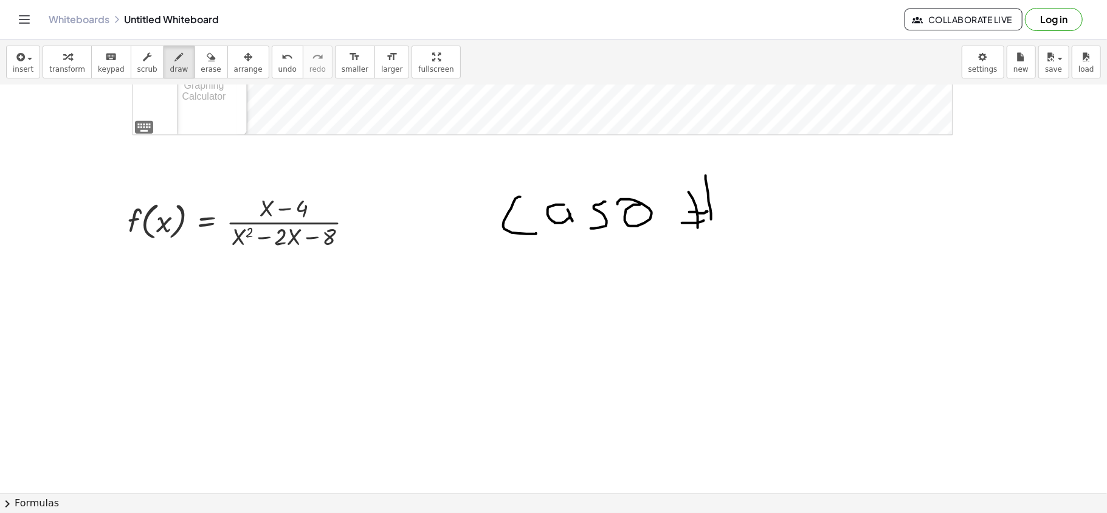
drag, startPoint x: 684, startPoint y: 224, endPoint x: 708, endPoint y: 217, distance: 25.2
drag, startPoint x: 732, startPoint y: 200, endPoint x: 759, endPoint y: 231, distance: 41.3
drag, startPoint x: 380, startPoint y: 207, endPoint x: 394, endPoint y: 212, distance: 15.0
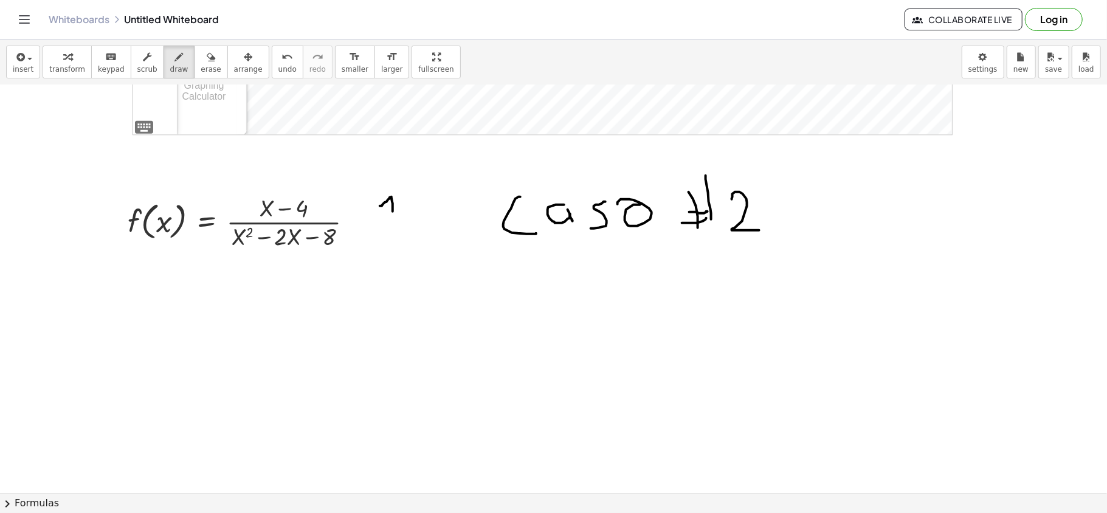
drag, startPoint x: 385, startPoint y: 231, endPoint x: 407, endPoint y: 246, distance: 26.3
click at [23, 62] on icon "button" at bounding box center [19, 57] width 11 height 15
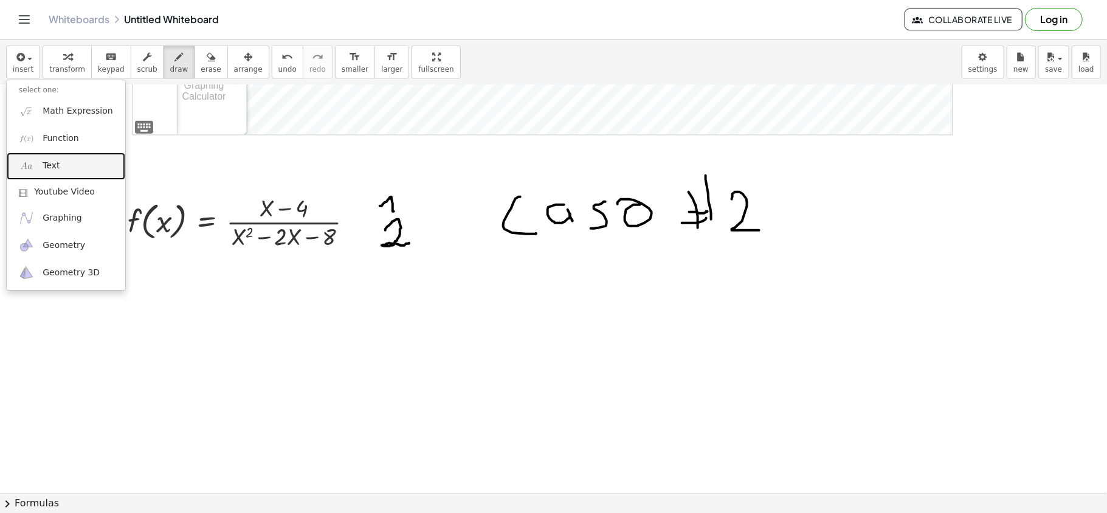
click at [69, 173] on link "Text" at bounding box center [66, 166] width 119 height 27
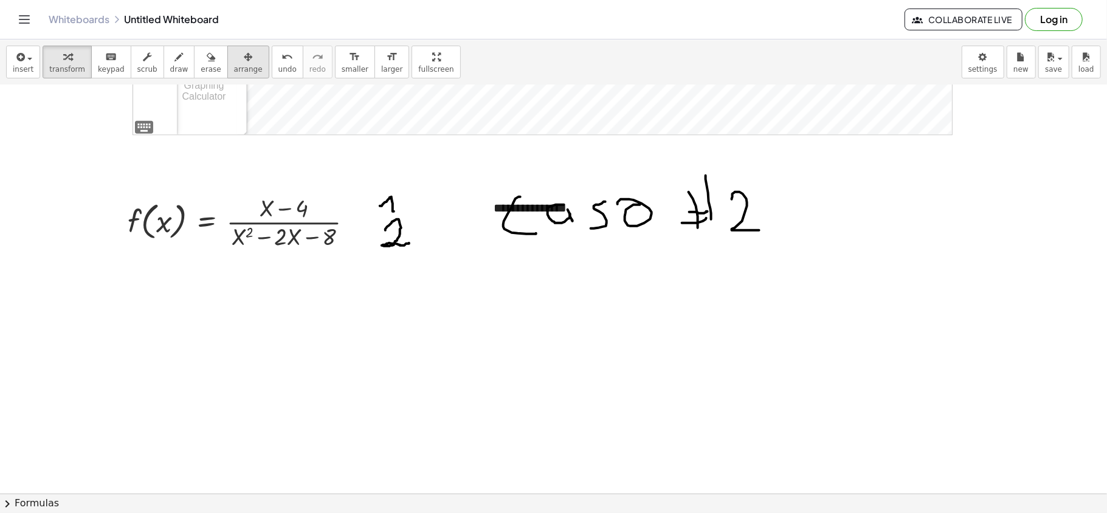
click at [241, 66] on span "arrange" at bounding box center [248, 69] width 29 height 9
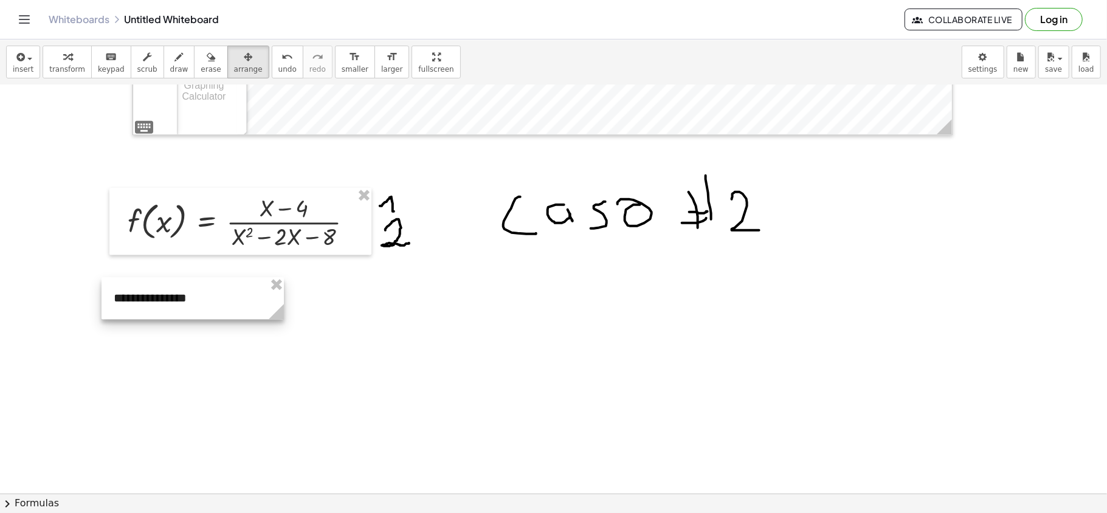
drag, startPoint x: 550, startPoint y: 192, endPoint x: 170, endPoint y: 282, distance: 390.3
click at [170, 282] on div at bounding box center [192, 298] width 182 height 42
click at [53, 63] on div "button" at bounding box center [67, 56] width 36 height 15
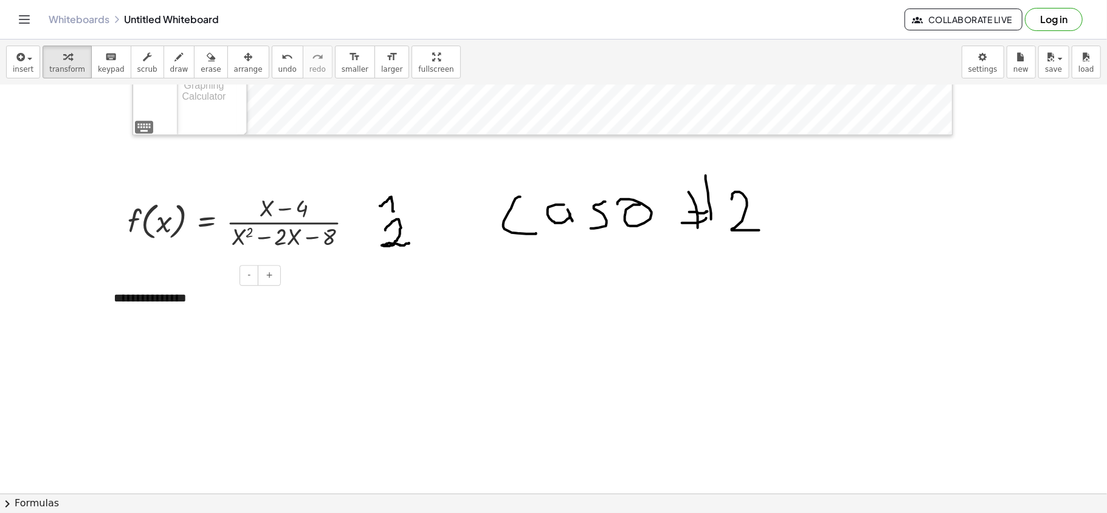
click at [194, 297] on div "**********" at bounding box center [192, 298] width 182 height 42
drag, startPoint x: 201, startPoint y: 300, endPoint x: 108, endPoint y: 294, distance: 93.1
click at [108, 294] on div "**********" at bounding box center [192, 298] width 182 height 42
click at [244, 57] on icon "button" at bounding box center [248, 57] width 9 height 15
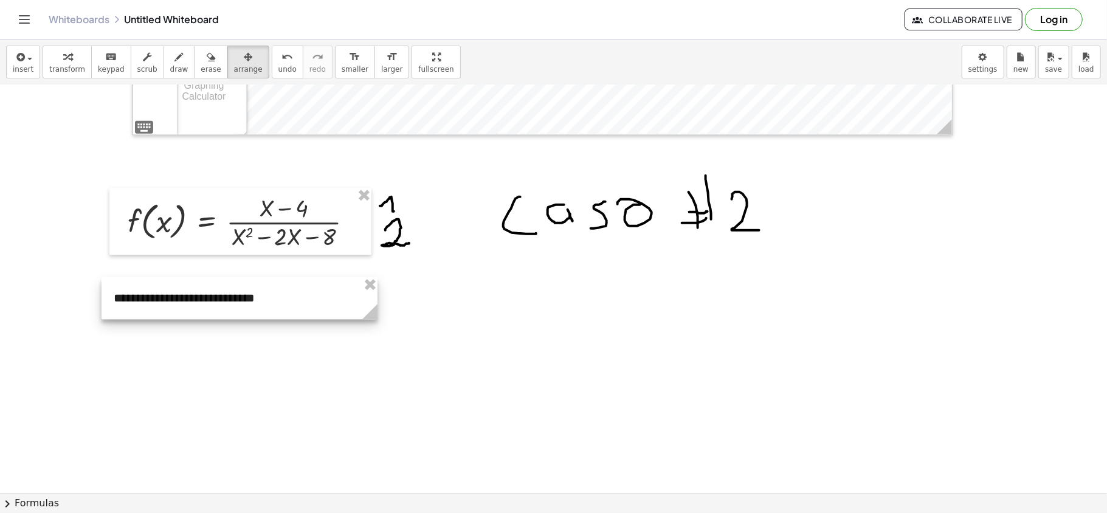
drag, startPoint x: 277, startPoint y: 325, endPoint x: 371, endPoint y: 319, distance: 93.8
click at [371, 319] on g at bounding box center [372, 313] width 21 height 21
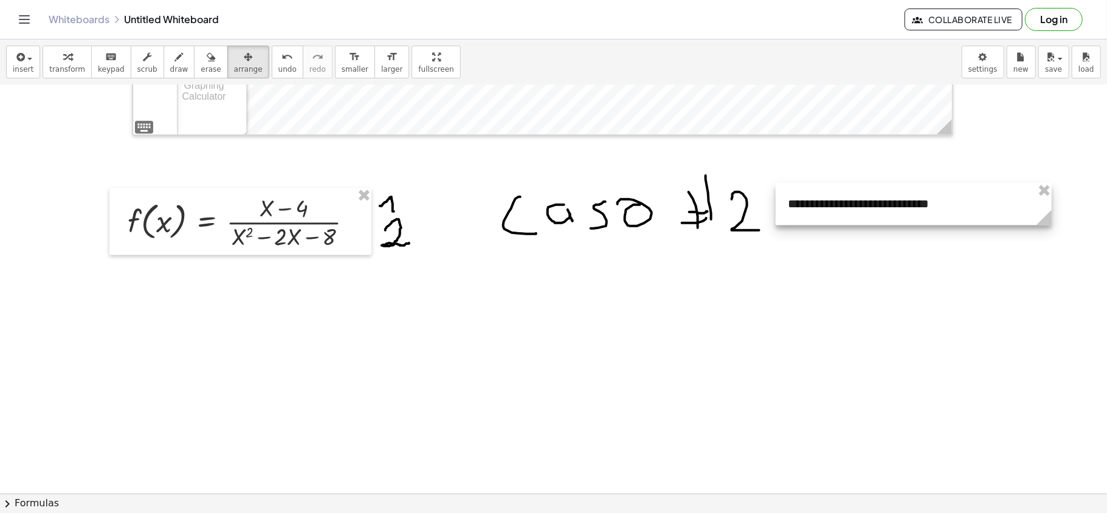
drag, startPoint x: 357, startPoint y: 299, endPoint x: 981, endPoint y: 205, distance: 630.6
click at [830, 205] on div at bounding box center [913, 204] width 276 height 42
click at [10, 55] on button "insert" at bounding box center [23, 62] width 34 height 33
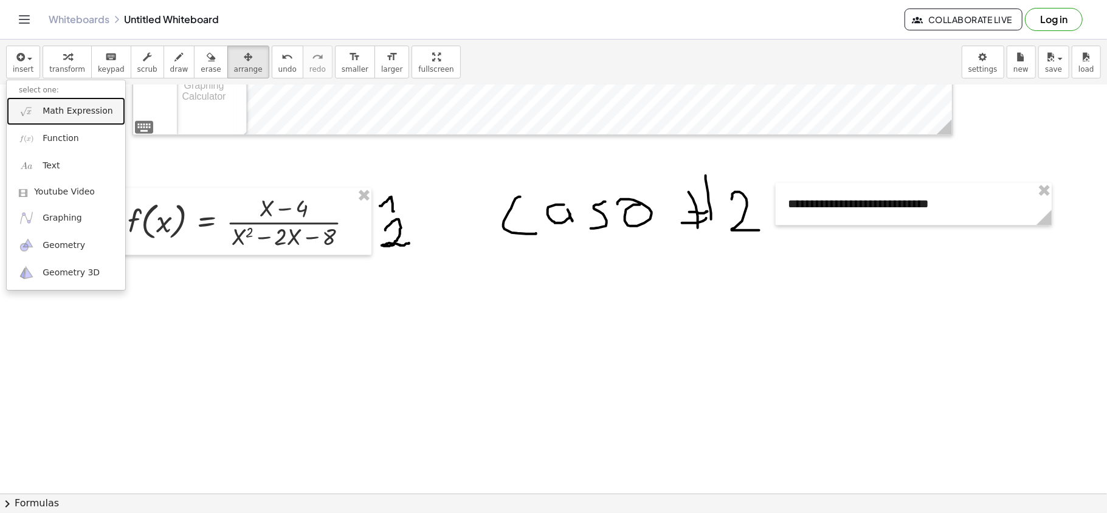
click at [81, 108] on span "Math Expression" at bounding box center [78, 111] width 70 height 12
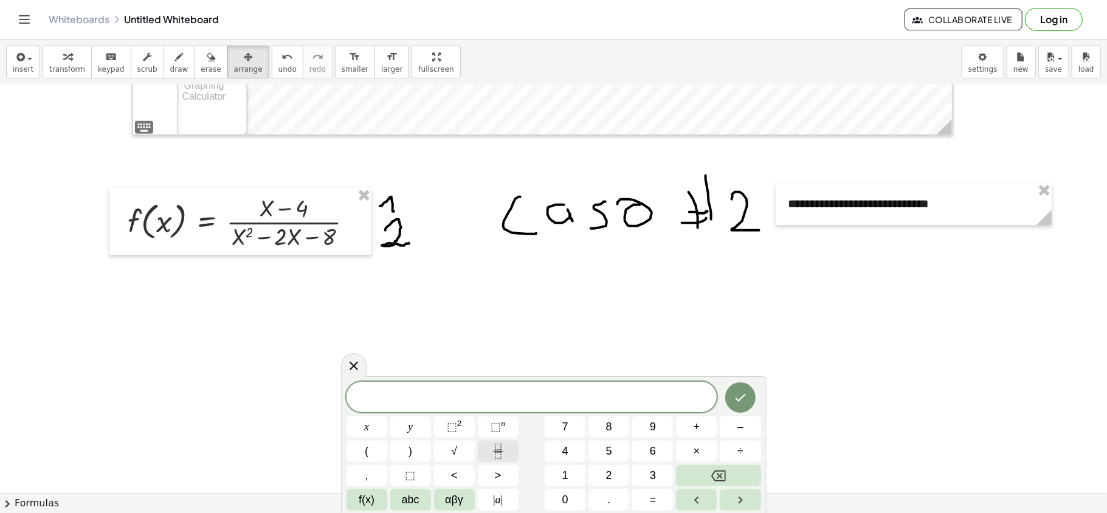
click at [492, 384] on icon "Fraction" at bounding box center [497, 451] width 15 height 15
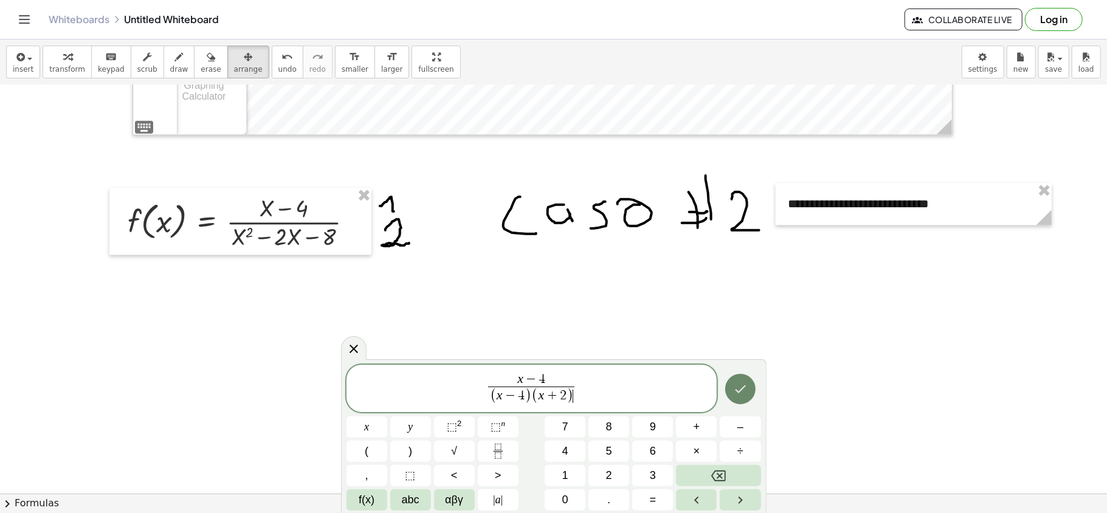
click at [733, 384] on icon "Done" at bounding box center [740, 389] width 15 height 15
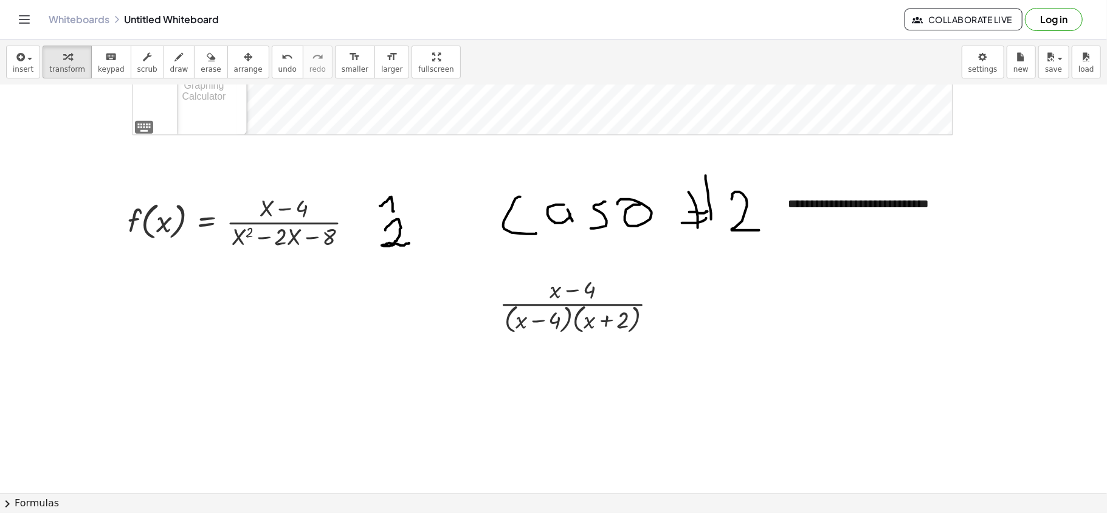
click at [234, 56] on div "button" at bounding box center [248, 56] width 29 height 15
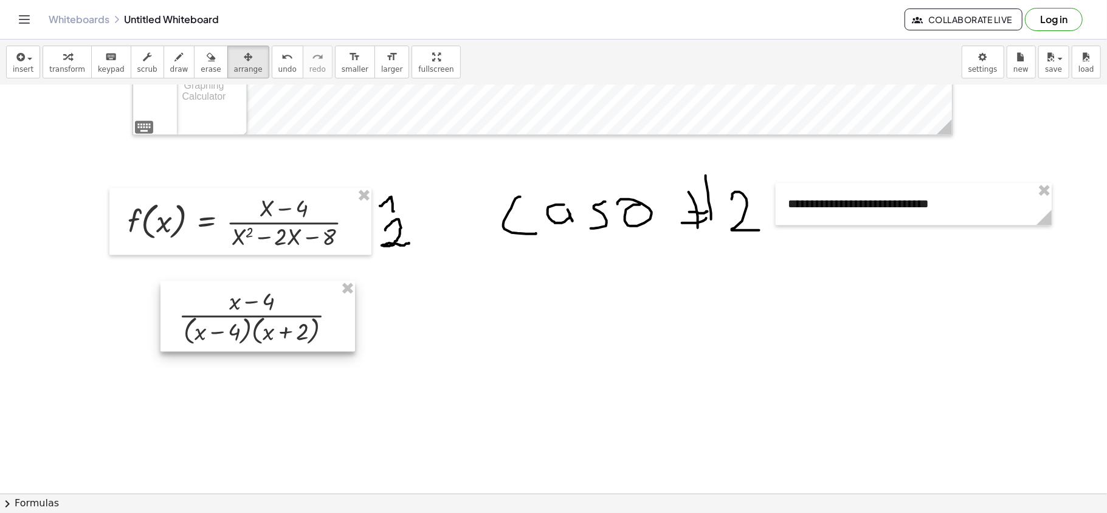
drag, startPoint x: 626, startPoint y: 325, endPoint x: 305, endPoint y: 336, distance: 321.1
click at [305, 336] on div at bounding box center [257, 316] width 194 height 70
click at [175, 57] on icon "button" at bounding box center [179, 57] width 9 height 15
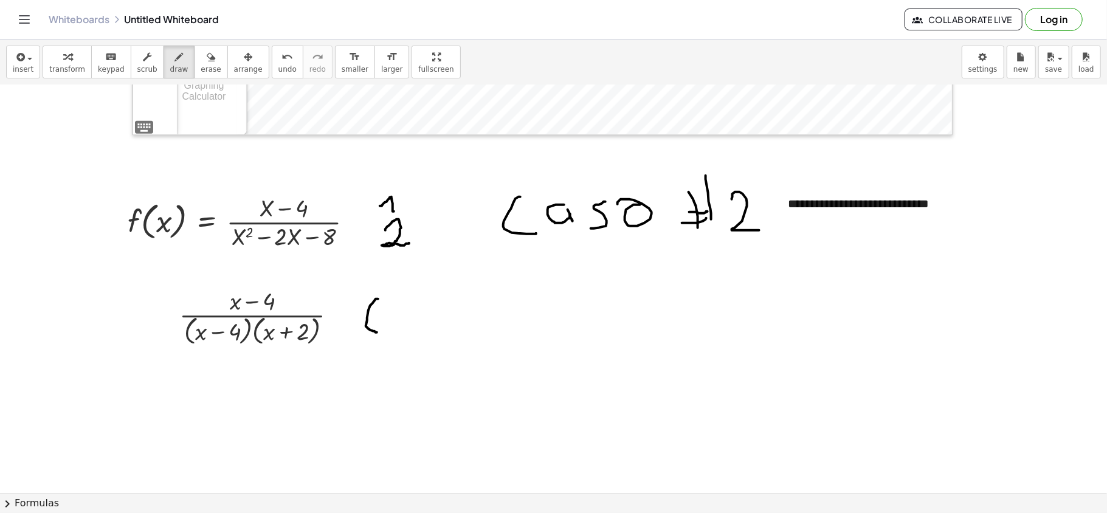
drag, startPoint x: 368, startPoint y: 311, endPoint x: 377, endPoint y: 333, distance: 23.5
drag, startPoint x: 368, startPoint y: 319, endPoint x: 377, endPoint y: 319, distance: 9.1
drag, startPoint x: 404, startPoint y: 312, endPoint x: 414, endPoint y: 334, distance: 24.2
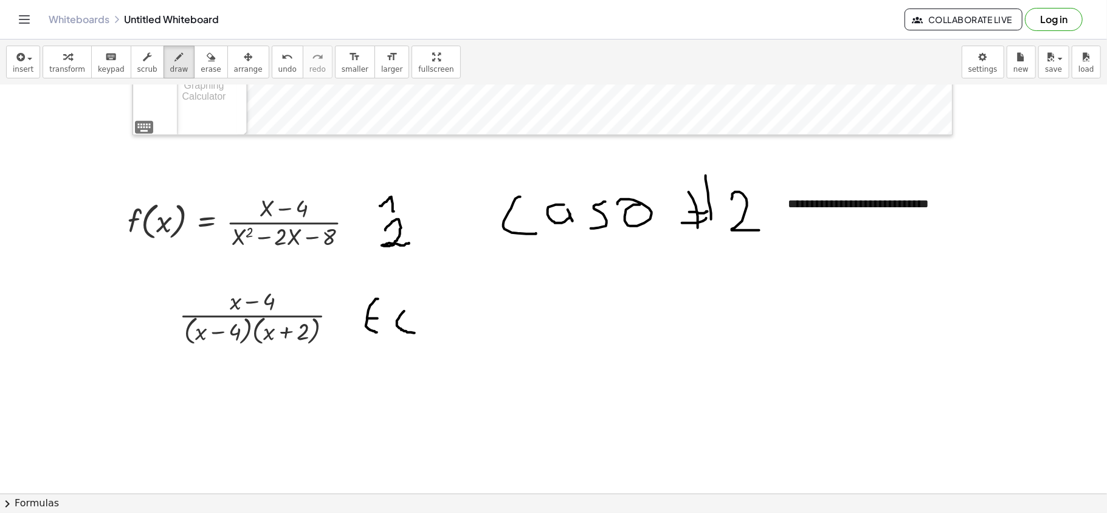
drag, startPoint x: 469, startPoint y: 299, endPoint x: 477, endPoint y: 304, distance: 9.6
drag, startPoint x: 496, startPoint y: 323, endPoint x: 503, endPoint y: 307, distance: 18.0
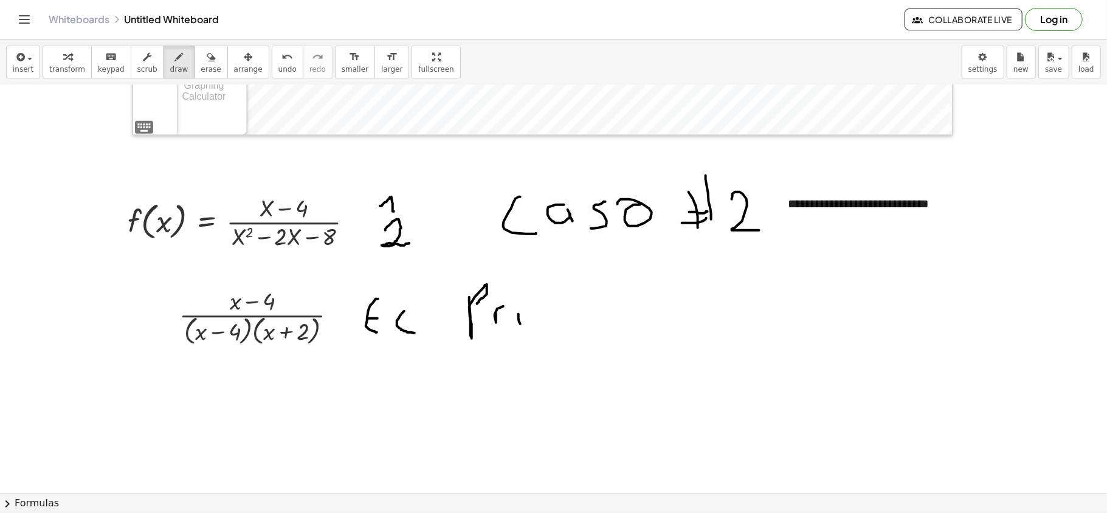
drag, startPoint x: 518, startPoint y: 319, endPoint x: 520, endPoint y: 326, distance: 6.9
drag, startPoint x: 531, startPoint y: 312, endPoint x: 543, endPoint y: 326, distance: 18.5
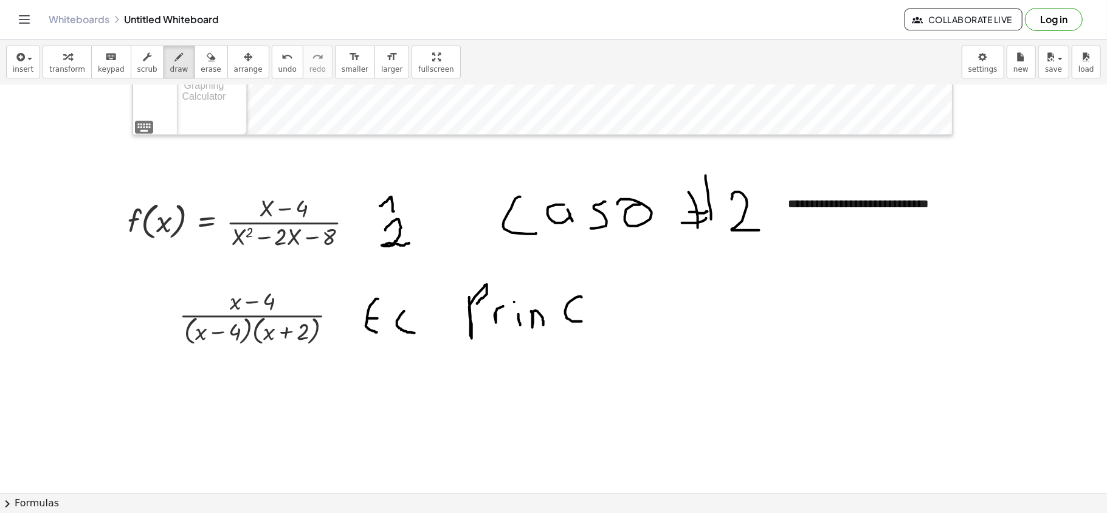
drag, startPoint x: 582, startPoint y: 298, endPoint x: 584, endPoint y: 322, distance: 24.4
drag, startPoint x: 621, startPoint y: 303, endPoint x: 613, endPoint y: 329, distance: 27.3
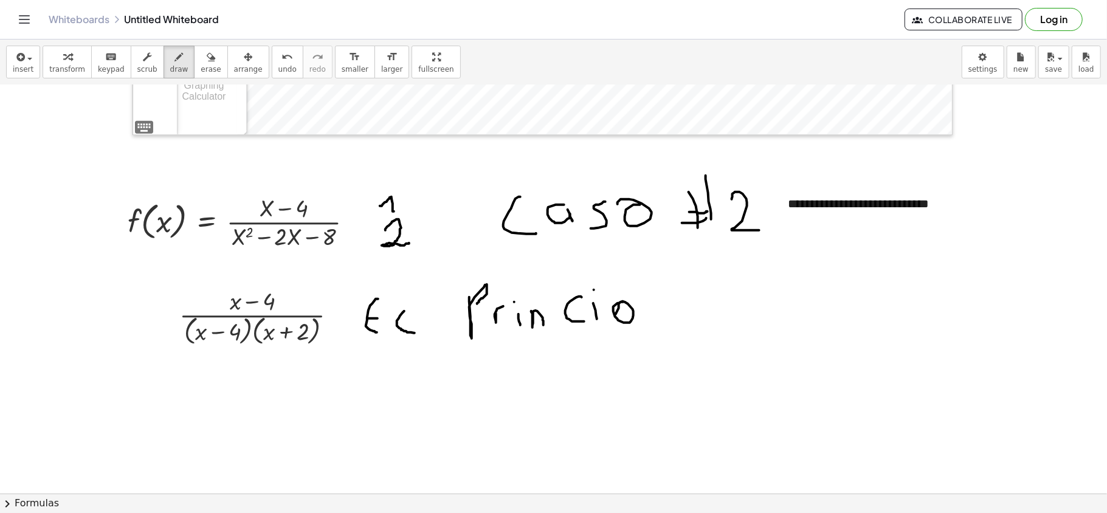
drag, startPoint x: 661, startPoint y: 285, endPoint x: 664, endPoint y: 321, distance: 36.0
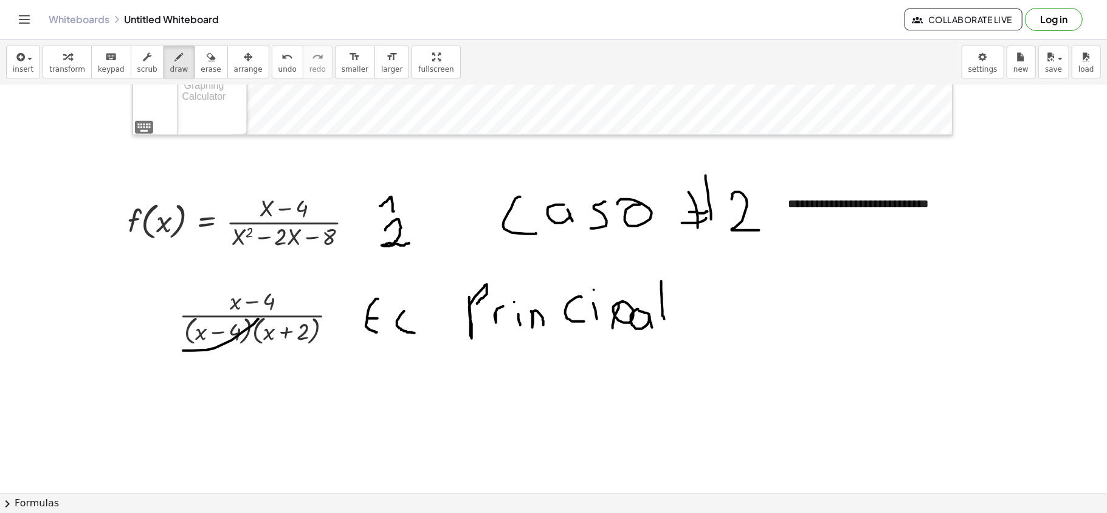
drag, startPoint x: 183, startPoint y: 351, endPoint x: 255, endPoint y: 320, distance: 78.9
drag, startPoint x: 214, startPoint y: 314, endPoint x: 281, endPoint y: 295, distance: 69.6
click at [25, 61] on span "button" at bounding box center [26, 58] width 2 height 9
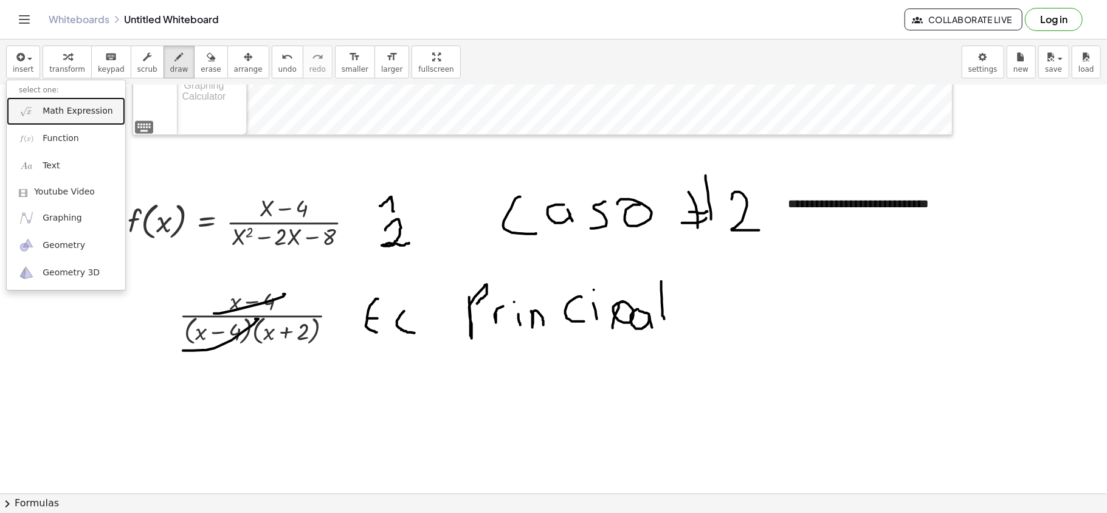
click at [78, 112] on span "Math Expression" at bounding box center [78, 111] width 70 height 12
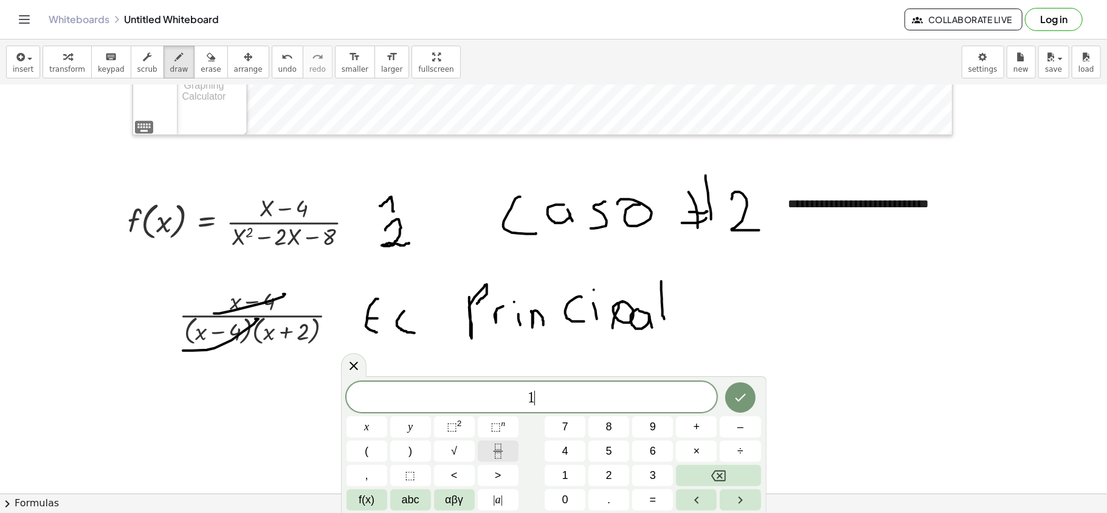
click at [503, 384] on icon "Fraction" at bounding box center [497, 451] width 15 height 15
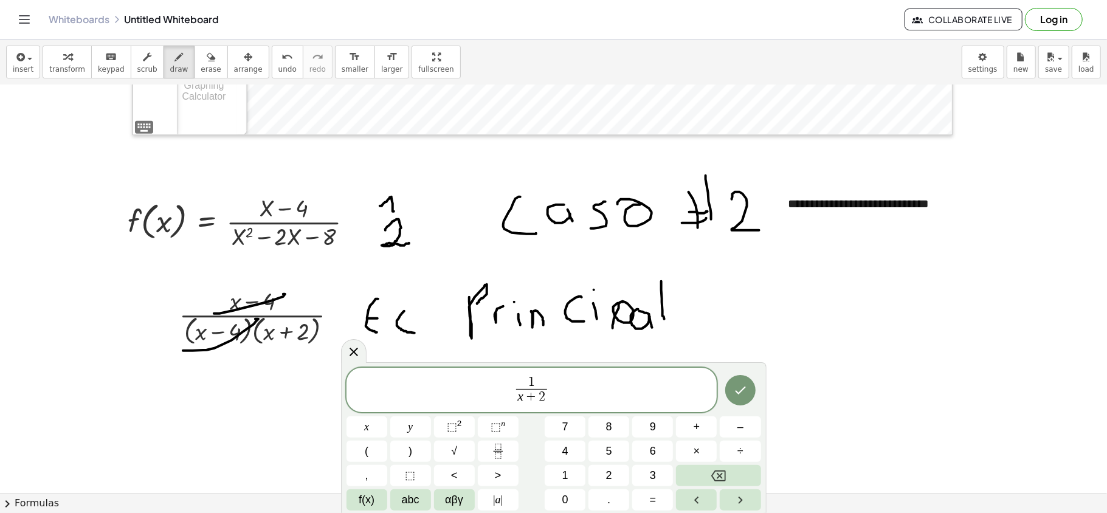
click at [737, 384] on icon "Done" at bounding box center [740, 390] width 15 height 15
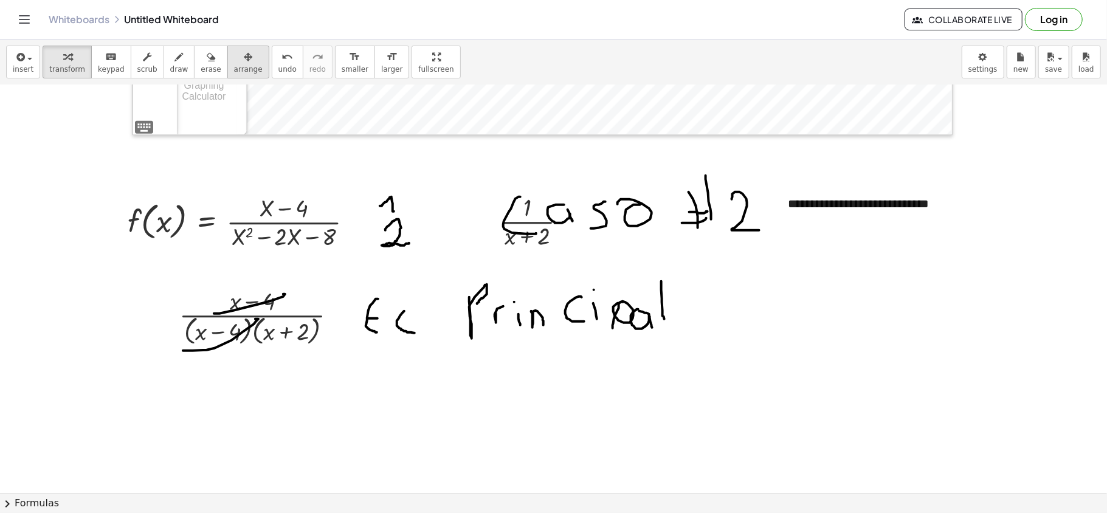
click at [234, 69] on span "arrange" at bounding box center [248, 69] width 29 height 9
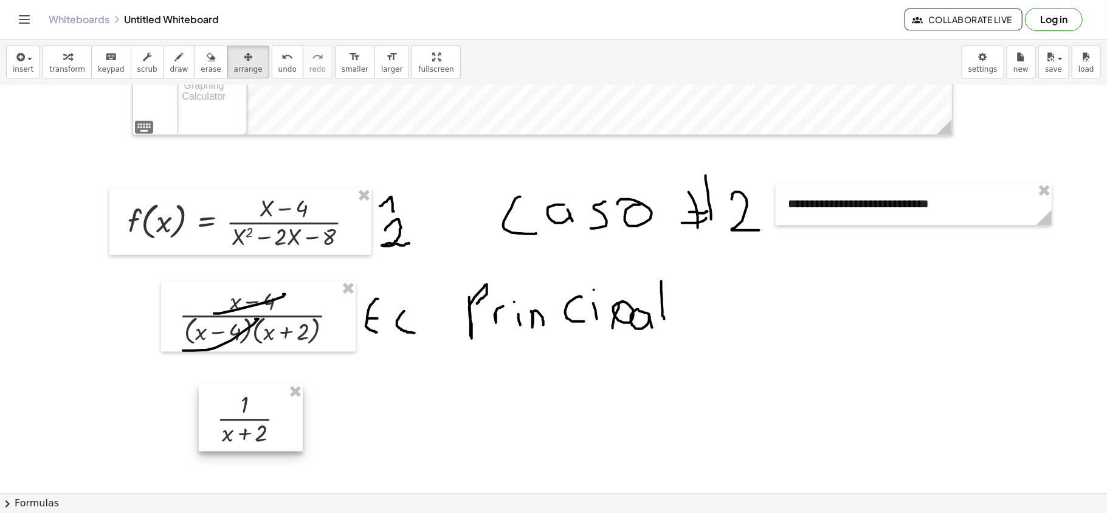
drag, startPoint x: 535, startPoint y: 250, endPoint x: 252, endPoint y: 442, distance: 342.2
click at [254, 384] on div at bounding box center [251, 417] width 104 height 67
click at [30, 49] on div "button" at bounding box center [23, 56] width 21 height 15
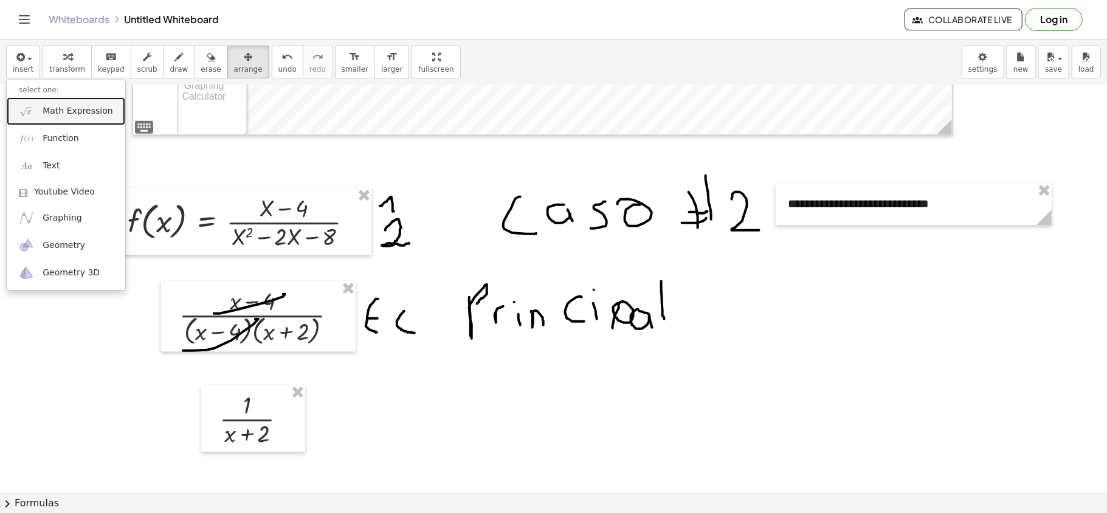
click at [63, 120] on link "Math Expression" at bounding box center [66, 110] width 119 height 27
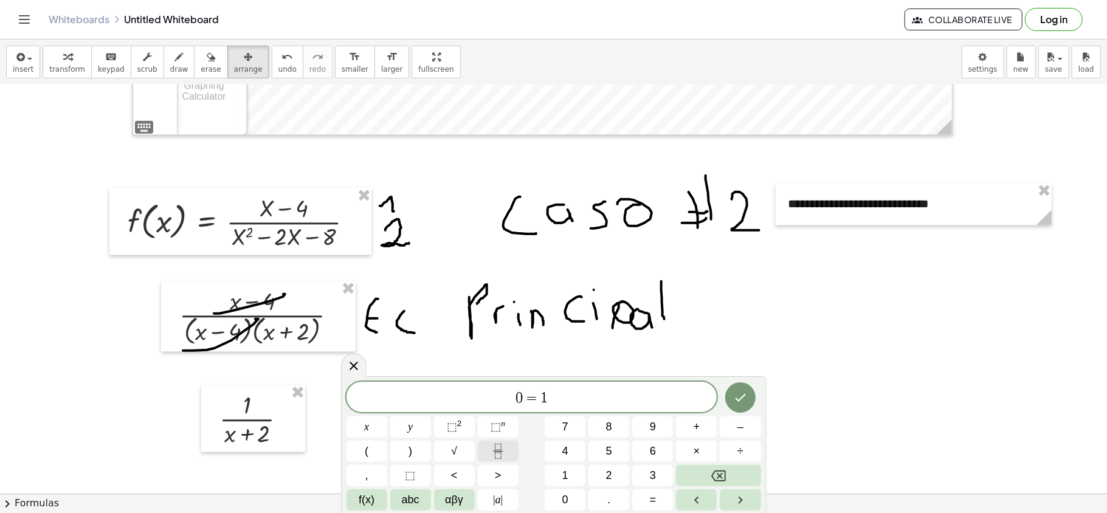
click at [484, 384] on button "Fraction" at bounding box center [498, 451] width 41 height 21
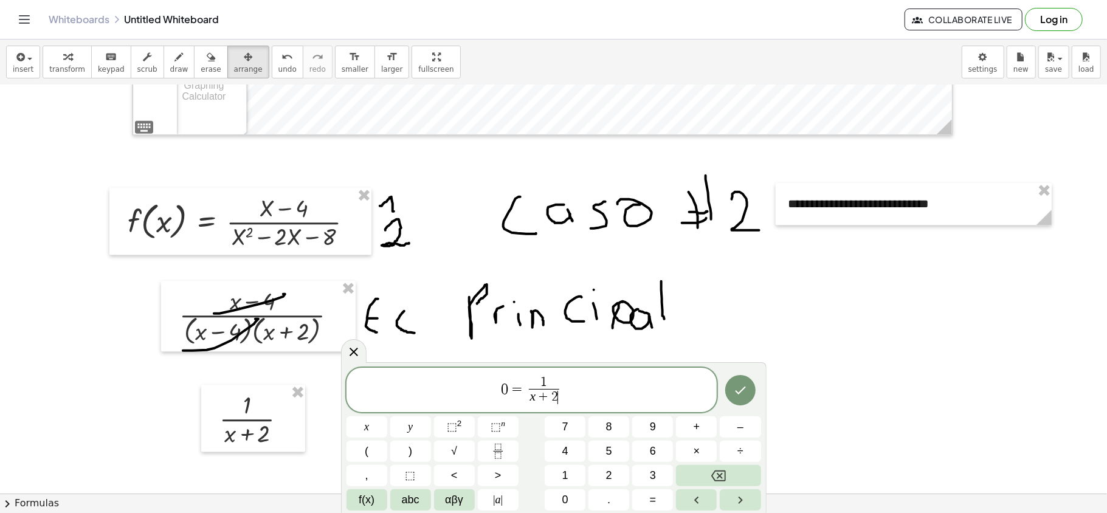
click at [387, 384] on div at bounding box center [366, 426] width 41 height 21
click at [746, 384] on icon "Done" at bounding box center [740, 390] width 15 height 15
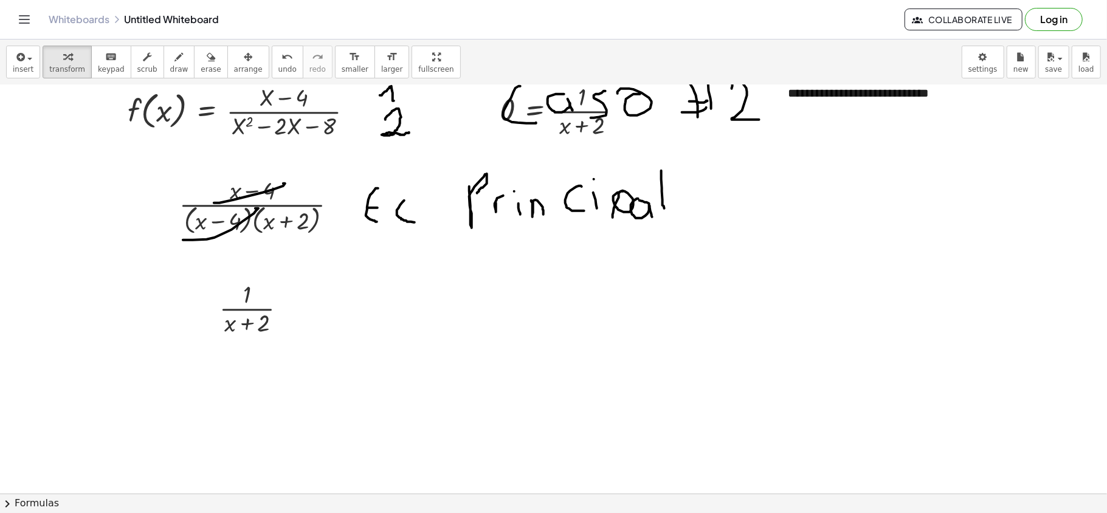
scroll to position [2446, 0]
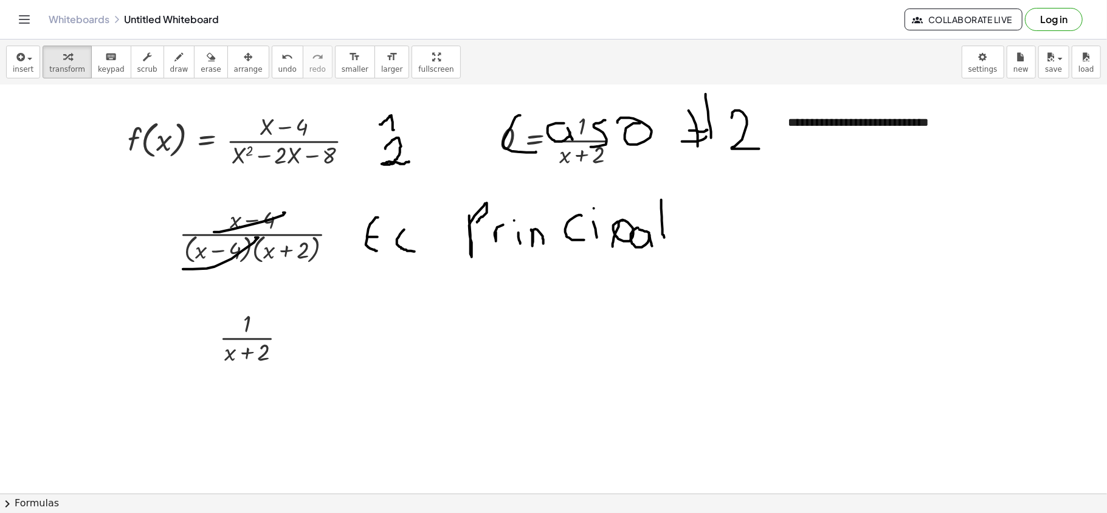
click at [227, 67] on button "arrange" at bounding box center [248, 62] width 42 height 33
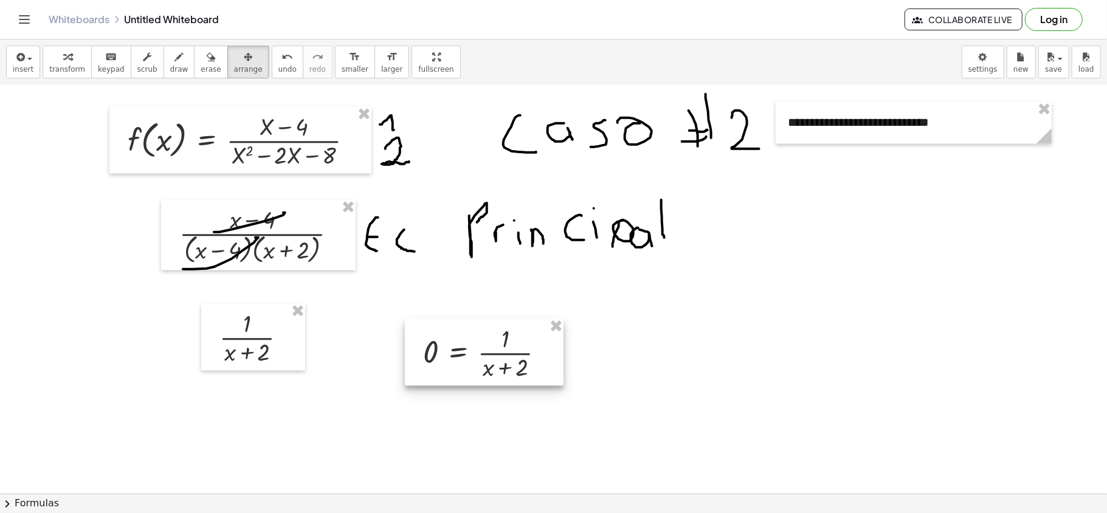
drag, startPoint x: 594, startPoint y: 158, endPoint x: 493, endPoint y: 356, distance: 222.1
click at [494, 356] on div at bounding box center [484, 351] width 159 height 67
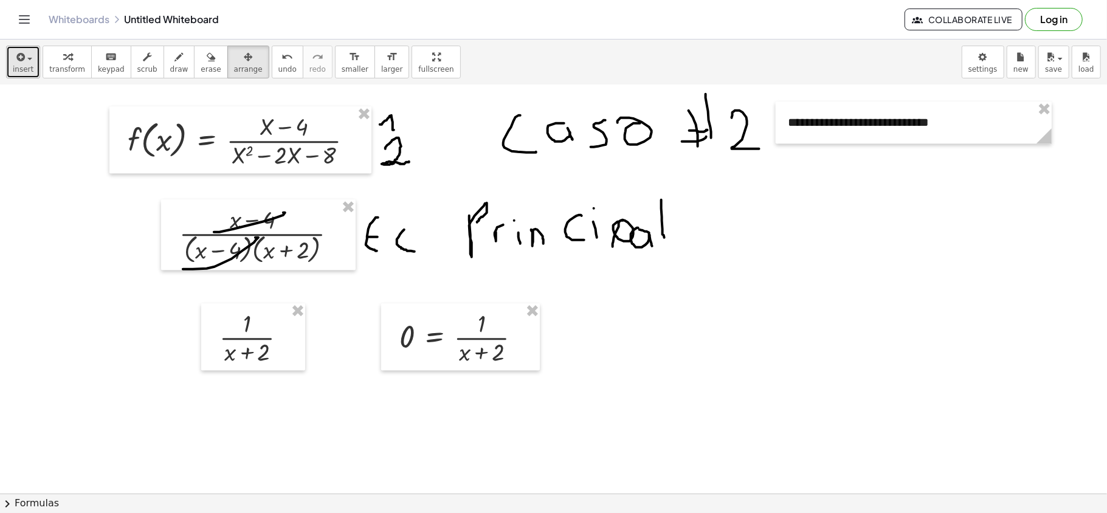
click at [24, 65] on span "insert" at bounding box center [23, 69] width 21 height 9
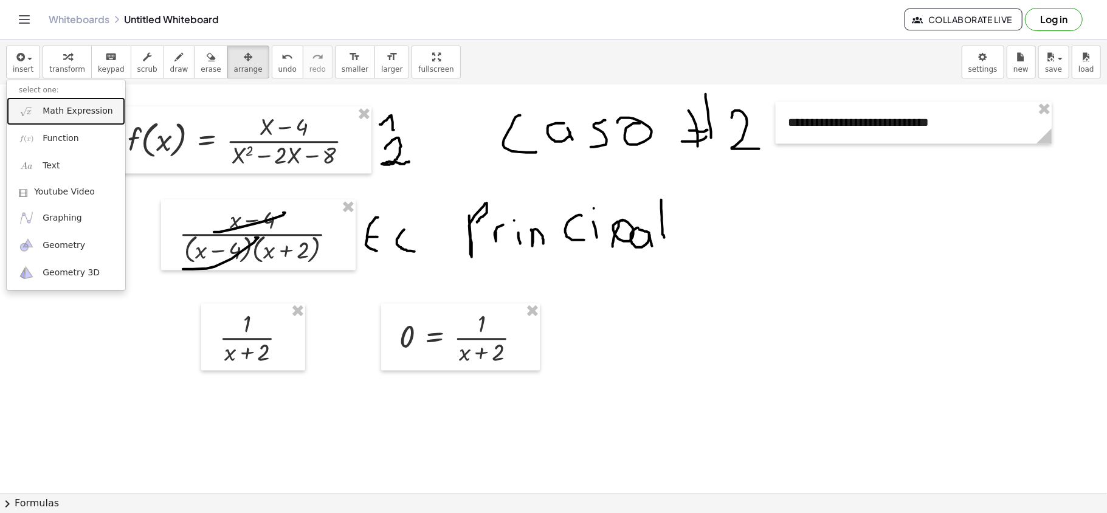
click at [69, 112] on span "Math Expression" at bounding box center [78, 111] width 70 height 12
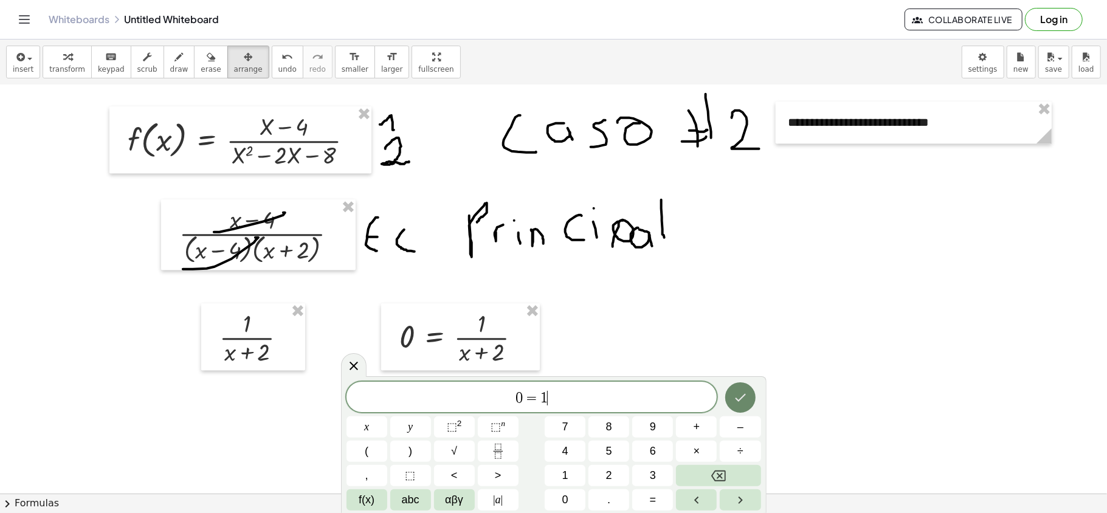
click at [749, 384] on button "Done" at bounding box center [740, 397] width 30 height 30
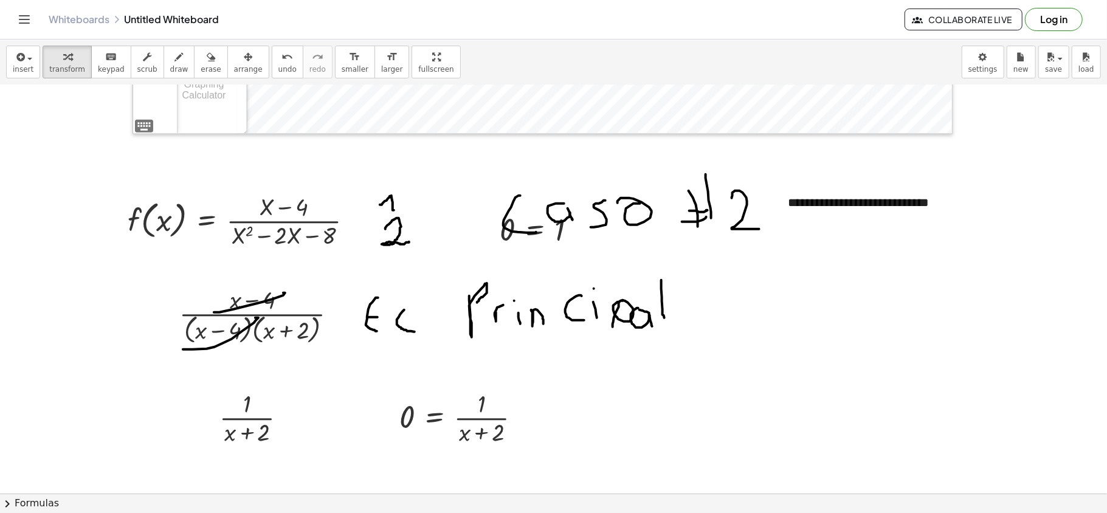
scroll to position [2364, 0]
drag, startPoint x: 241, startPoint y: 64, endPoint x: 609, endPoint y: 231, distance: 403.6
click at [241, 65] on span "arrange" at bounding box center [248, 69] width 29 height 9
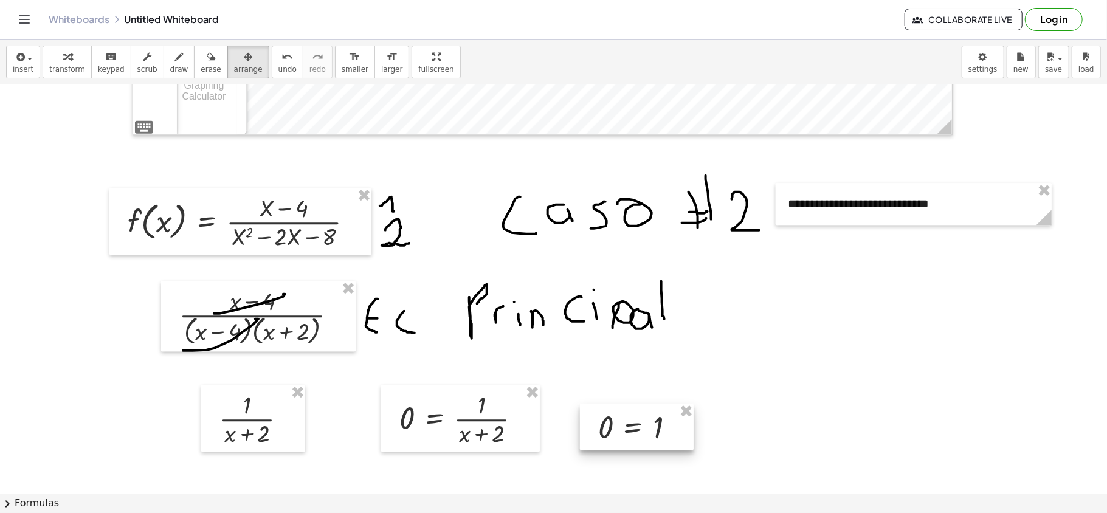
drag, startPoint x: 563, startPoint y: 244, endPoint x: 659, endPoint y: 440, distance: 218.8
click at [659, 384] on div at bounding box center [637, 427] width 114 height 46
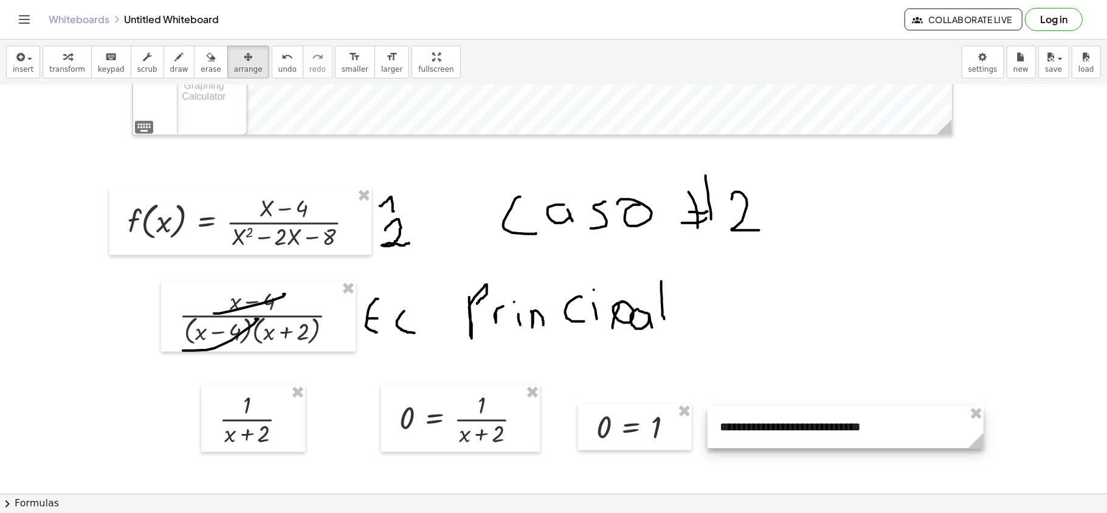
drag, startPoint x: 918, startPoint y: 207, endPoint x: 864, endPoint y: 436, distance: 235.3
click at [830, 384] on div at bounding box center [845, 427] width 276 height 42
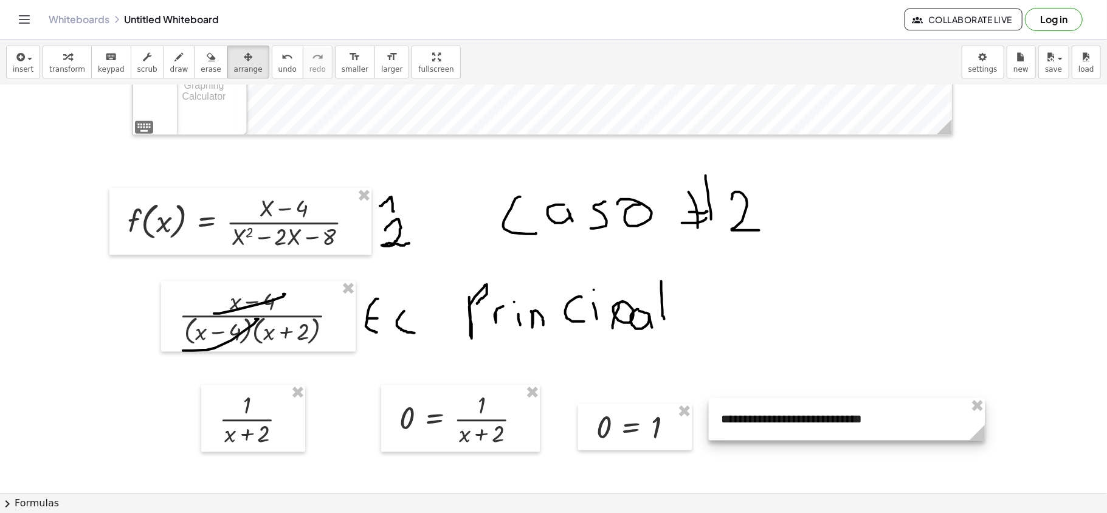
drag, startPoint x: 847, startPoint y: 440, endPoint x: 856, endPoint y: 431, distance: 12.5
click at [830, 384] on div at bounding box center [847, 419] width 276 height 42
click at [175, 57] on icon "button" at bounding box center [179, 57] width 9 height 15
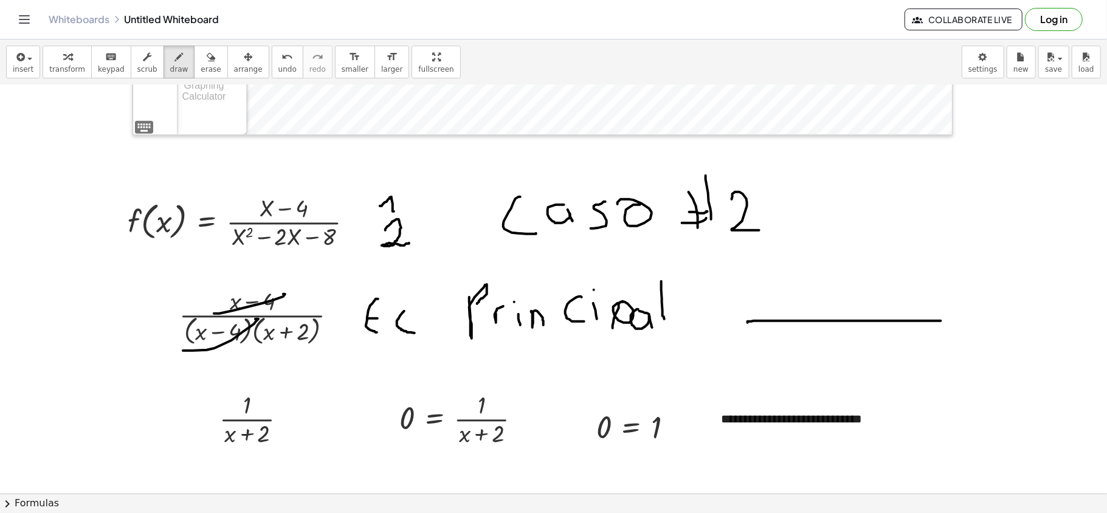
drag, startPoint x: 748, startPoint y: 323, endPoint x: 941, endPoint y: 321, distance: 193.3
drag, startPoint x: 837, startPoint y: 254, endPoint x: 844, endPoint y: 367, distance: 113.2
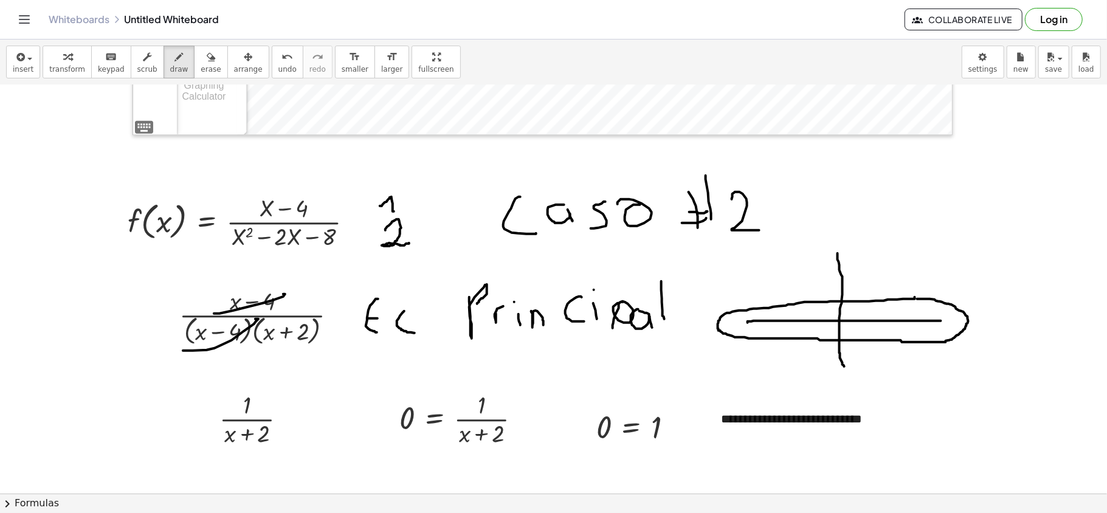
drag, startPoint x: 600, startPoint y: 373, endPoint x: 678, endPoint y: 460, distance: 117.1
drag, startPoint x: 642, startPoint y: 462, endPoint x: 649, endPoint y: 387, distance: 75.7
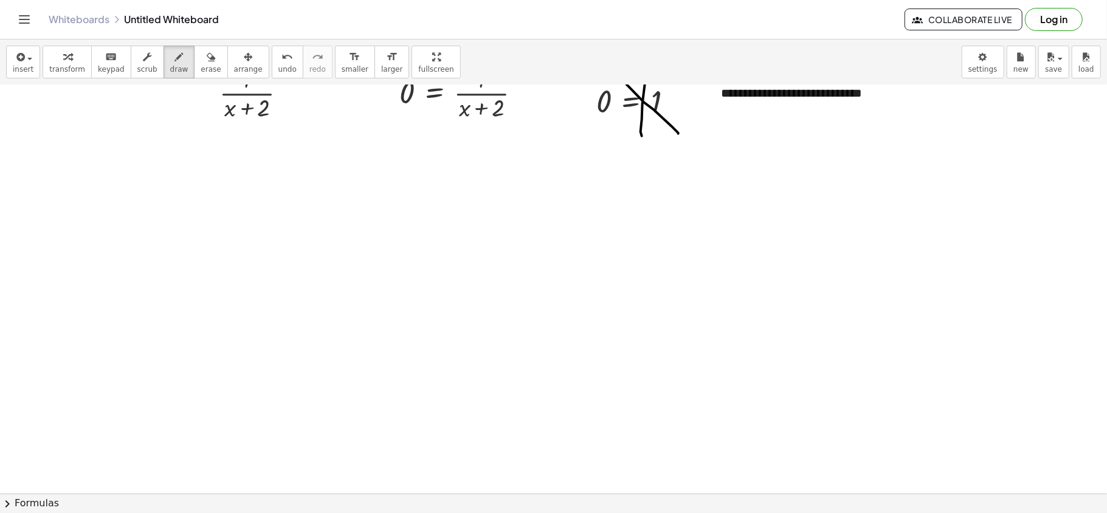
scroll to position [2691, 0]
click at [12, 66] on button "insert" at bounding box center [23, 62] width 34 height 33
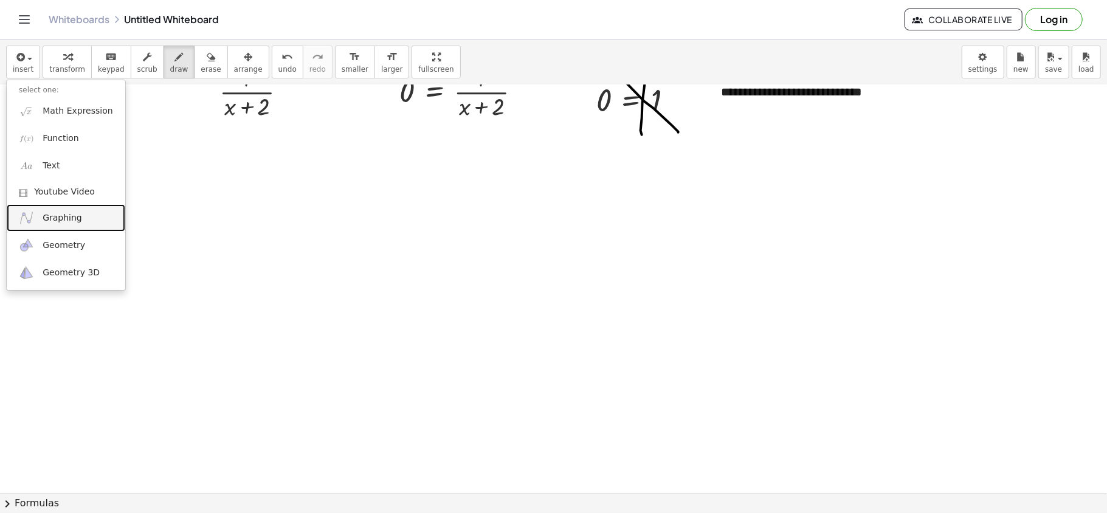
click at [69, 210] on link "Graphing" at bounding box center [66, 217] width 119 height 27
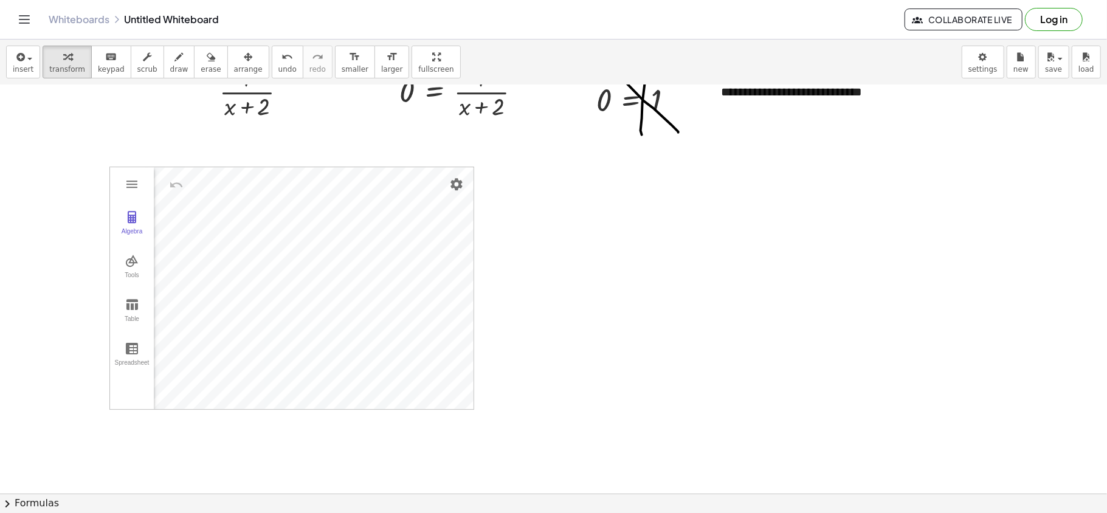
click at [235, 66] on span "arrange" at bounding box center [248, 69] width 29 height 9
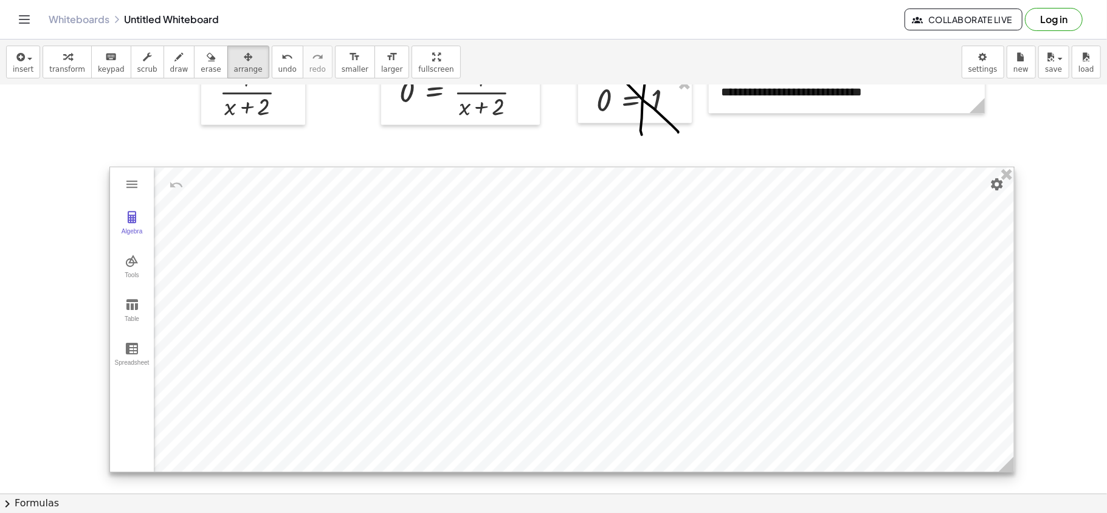
drag, startPoint x: 469, startPoint y: 402, endPoint x: 1009, endPoint y: 465, distance: 543.9
click at [830, 384] on icon at bounding box center [1006, 463] width 15 height 15
click at [137, 214] on img "Graphing Calculator" at bounding box center [132, 217] width 15 height 15
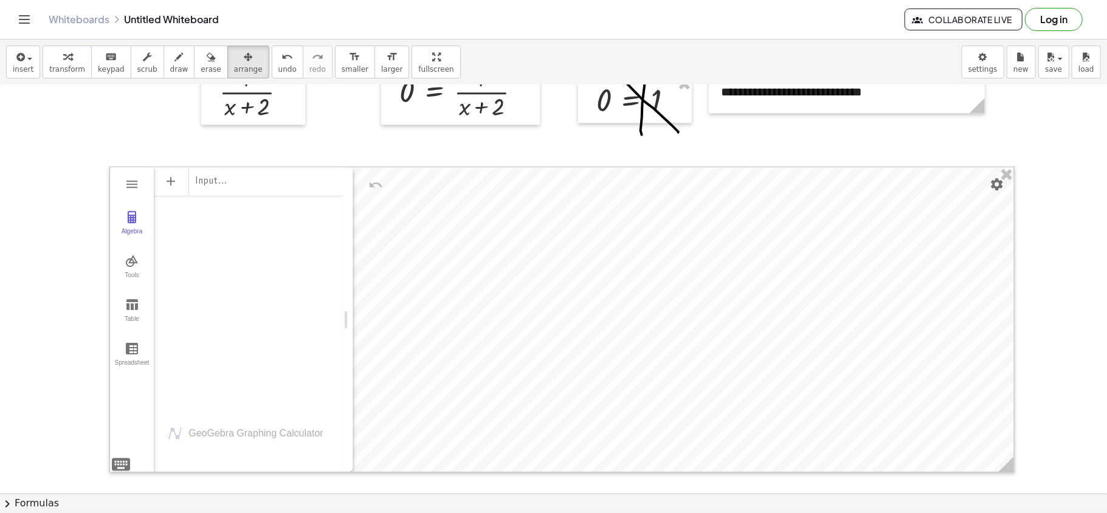
drag, startPoint x: 216, startPoint y: 314, endPoint x: 317, endPoint y: 300, distance: 101.2
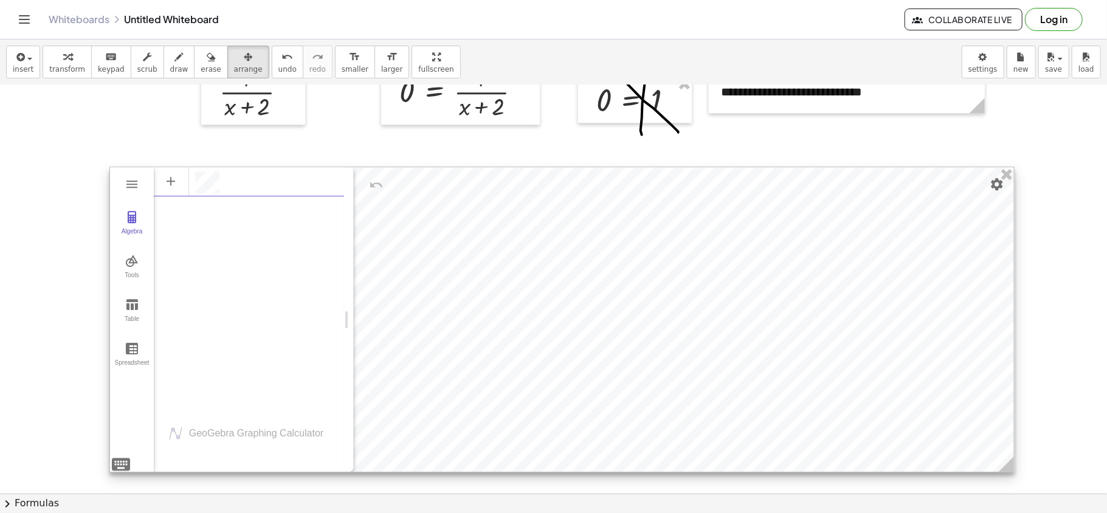
scroll to position [6, 0]
click at [125, 384] on div "Algebra Tools Table Spreadsheet GeoGebra Graphing Calculator Basic Tools Move P…" at bounding box center [561, 320] width 905 height 306
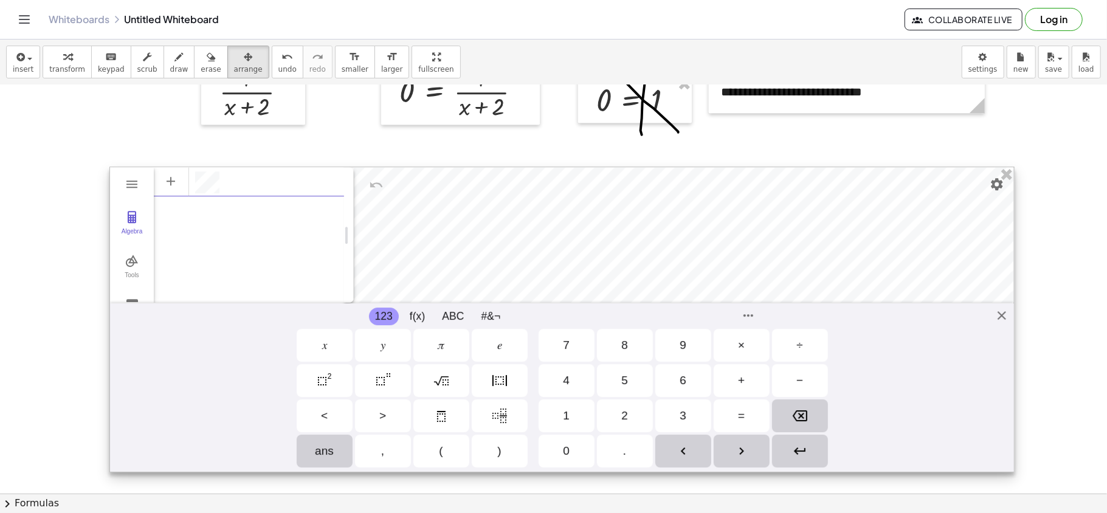
click at [627, 384] on div "2" at bounding box center [625, 415] width 56 height 33
click at [322, 343] on div "𝑥" at bounding box center [324, 345] width 5 height 15
click at [393, 380] on div "Power" at bounding box center [383, 380] width 56 height 33
click at [397, 371] on div "Power" at bounding box center [383, 380] width 56 height 33
click at [394, 380] on div "Power" at bounding box center [383, 380] width 56 height 33
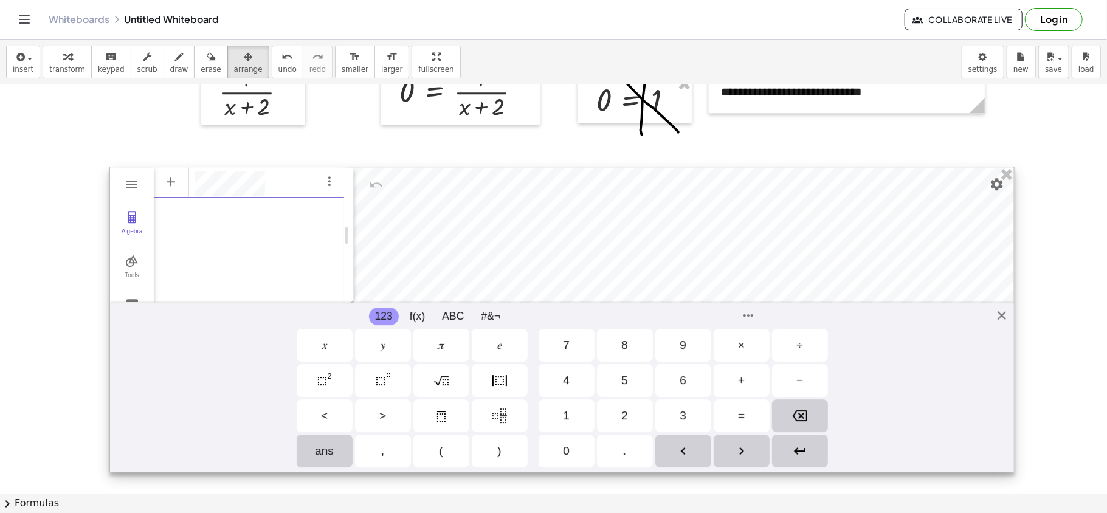
click at [319, 370] on div "Squared" at bounding box center [325, 380] width 56 height 33
click at [336, 384] on div "Squared" at bounding box center [325, 380] width 56 height 33
click at [830, 319] on div "Algebra Tools Table Spreadsheet GeoGebra Graphing Calculator Basic Tools Move P…" at bounding box center [561, 320] width 905 height 306
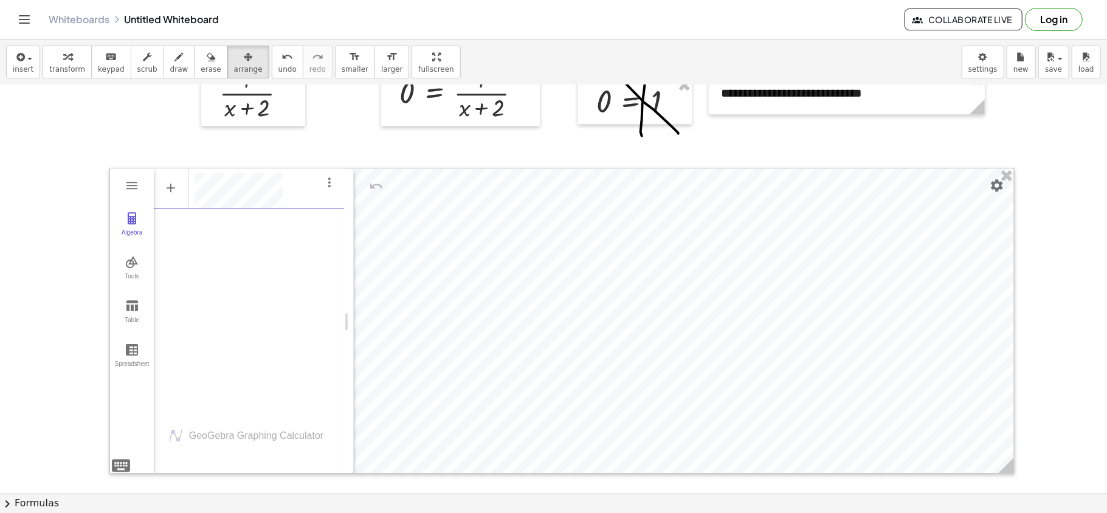
scroll to position [2610, 0]
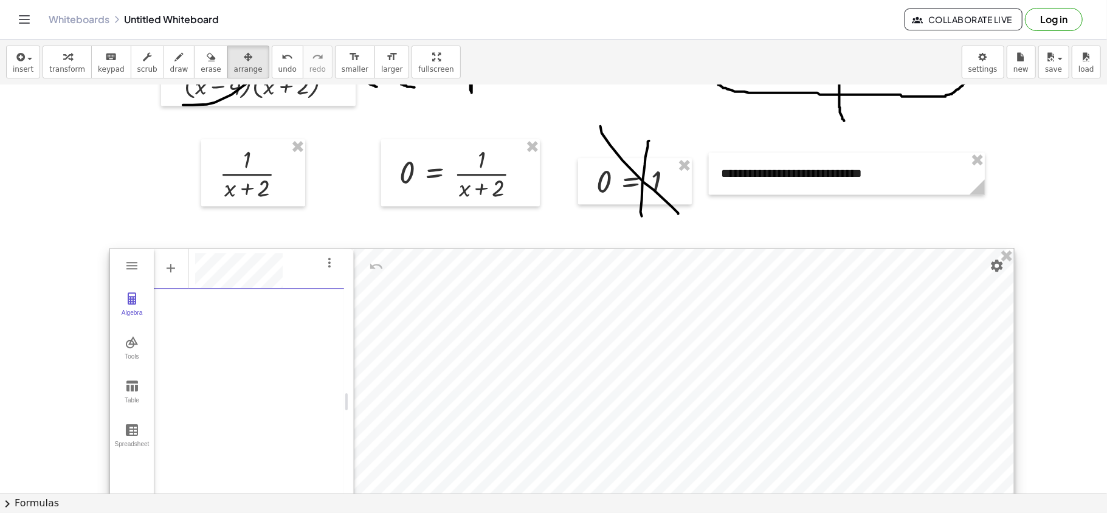
click at [784, 294] on div at bounding box center [562, 401] width 904 height 304
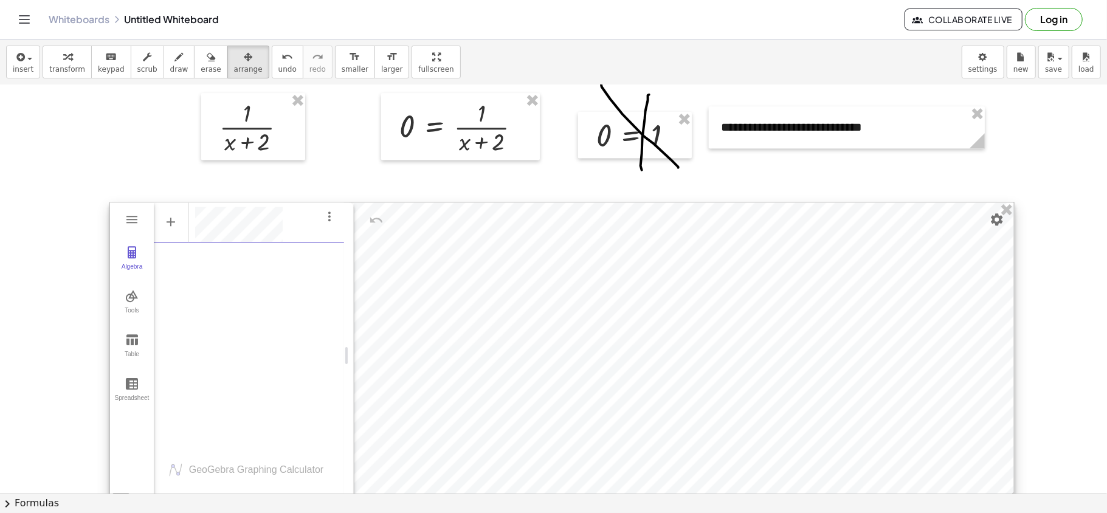
scroll to position [2691, 0]
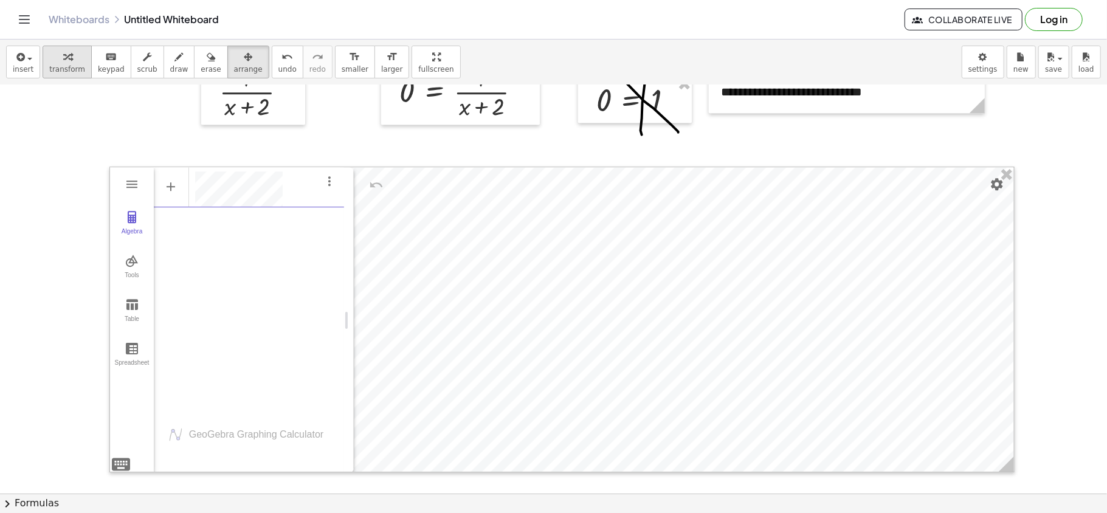
click at [52, 60] on div "button" at bounding box center [67, 56] width 36 height 15
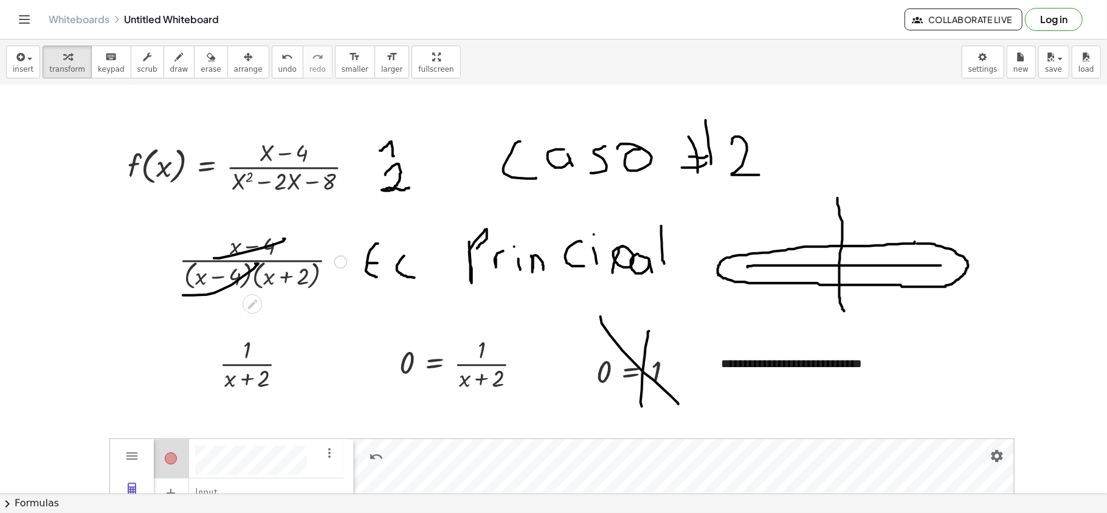
scroll to position [2448, 0]
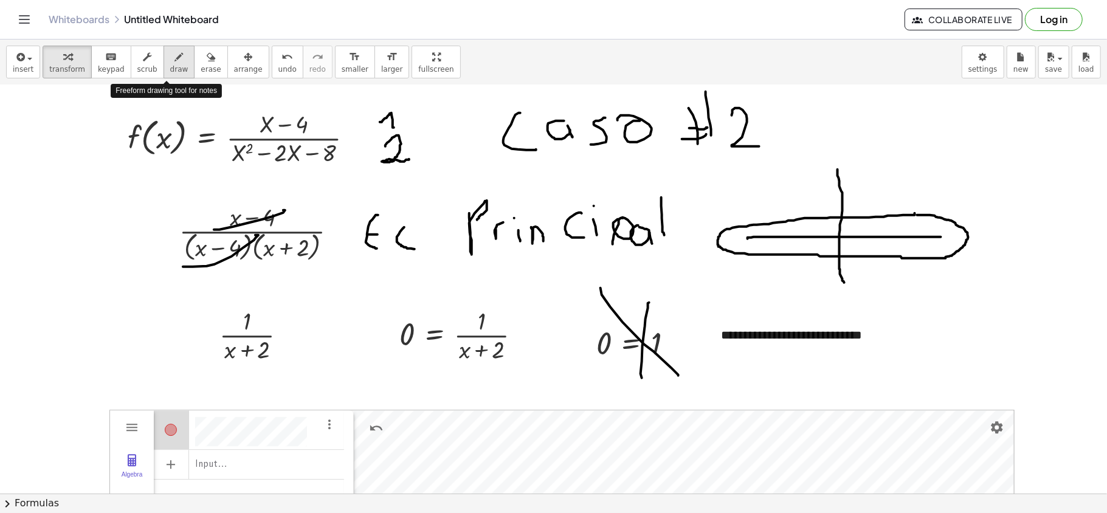
click at [175, 61] on icon "button" at bounding box center [179, 57] width 9 height 15
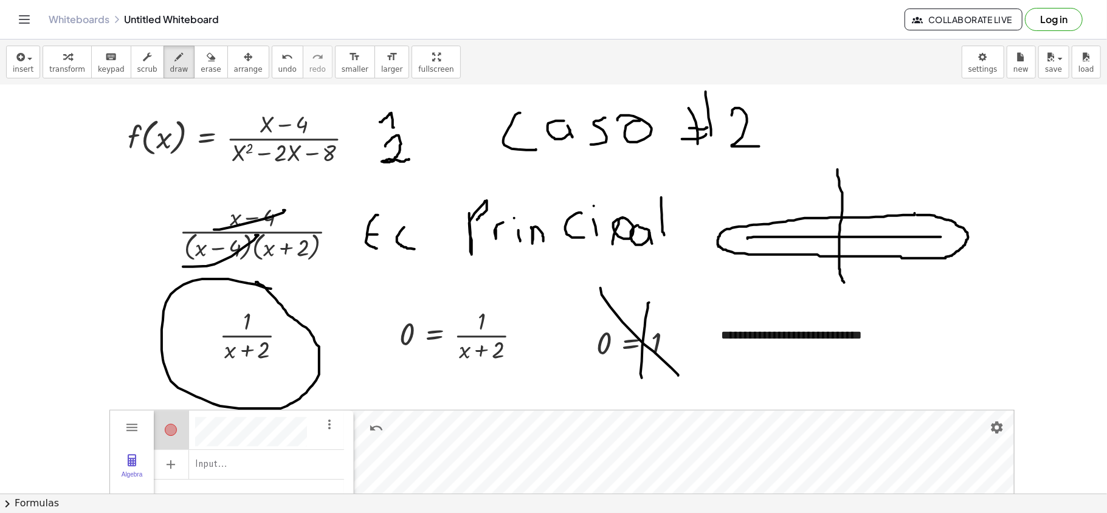
drag, startPoint x: 266, startPoint y: 289, endPoint x: 256, endPoint y: 283, distance: 12.3
drag, startPoint x: 244, startPoint y: 302, endPoint x: 216, endPoint y: 306, distance: 27.7
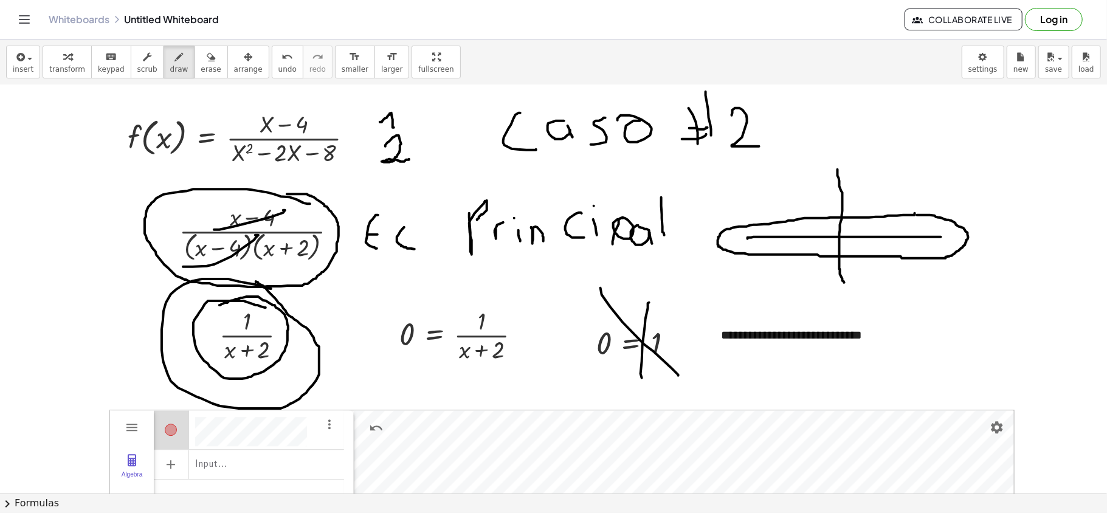
drag, startPoint x: 300, startPoint y: 202, endPoint x: 287, endPoint y: 195, distance: 15.2
drag, startPoint x: 370, startPoint y: 270, endPoint x: 373, endPoint y: 365, distance: 94.9
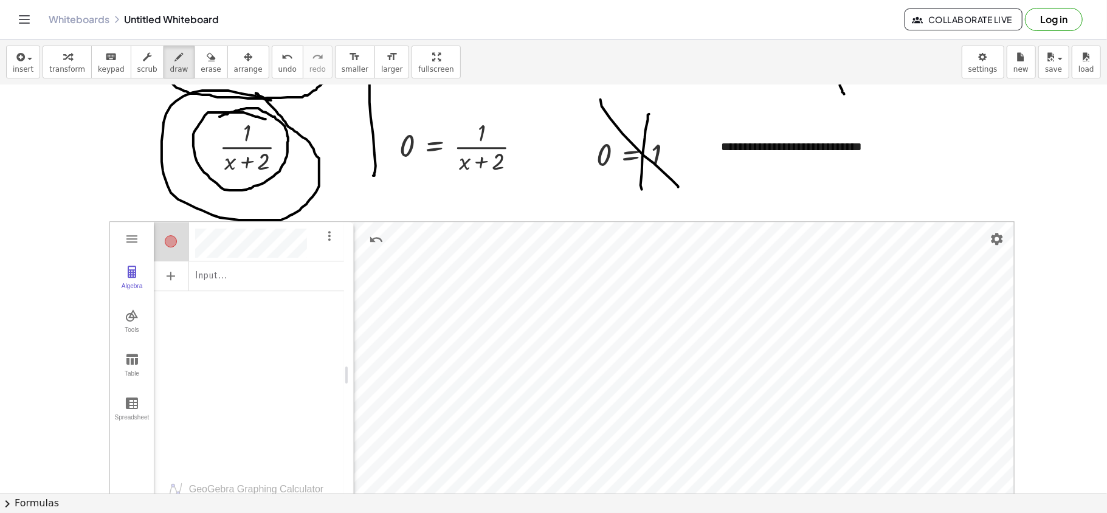
scroll to position [2610, 0]
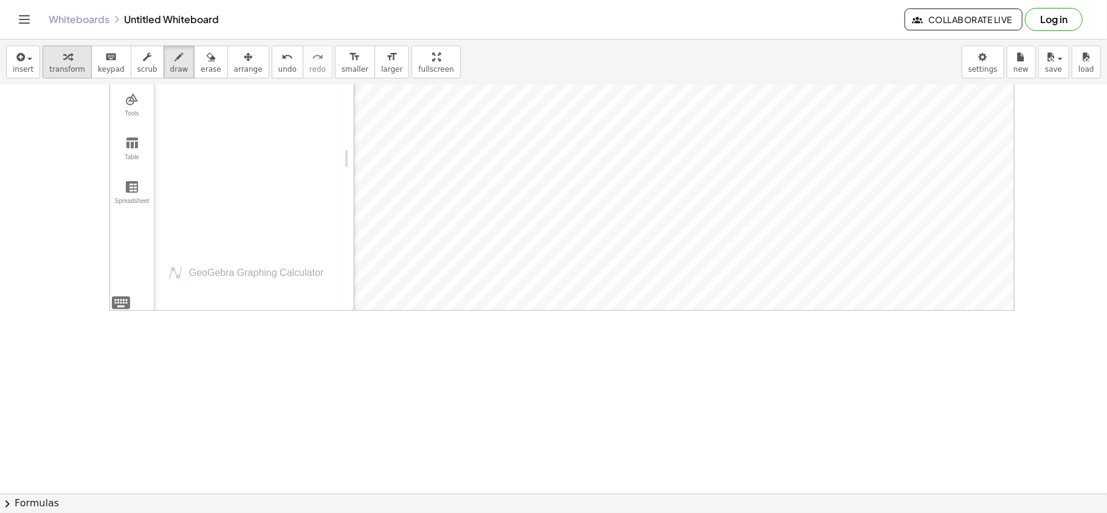
click at [69, 68] on span "transform" at bounding box center [67, 69] width 36 height 9
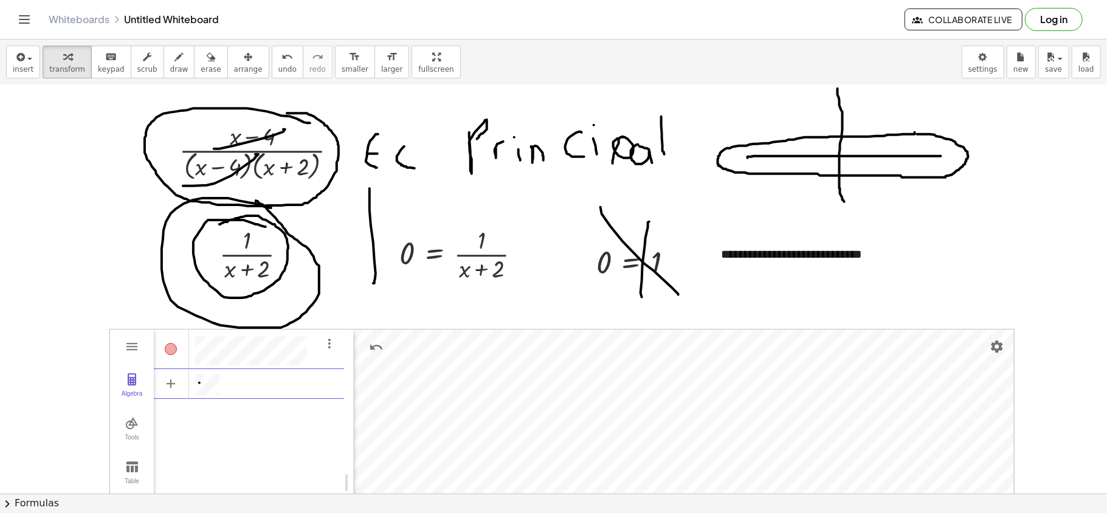
click at [226, 384] on div "Algebra" at bounding box center [249, 382] width 190 height 27
click at [273, 384] on div "Algebra" at bounding box center [249, 450] width 190 height 244
click at [317, 384] on div "Algebra" at bounding box center [249, 450] width 190 height 244
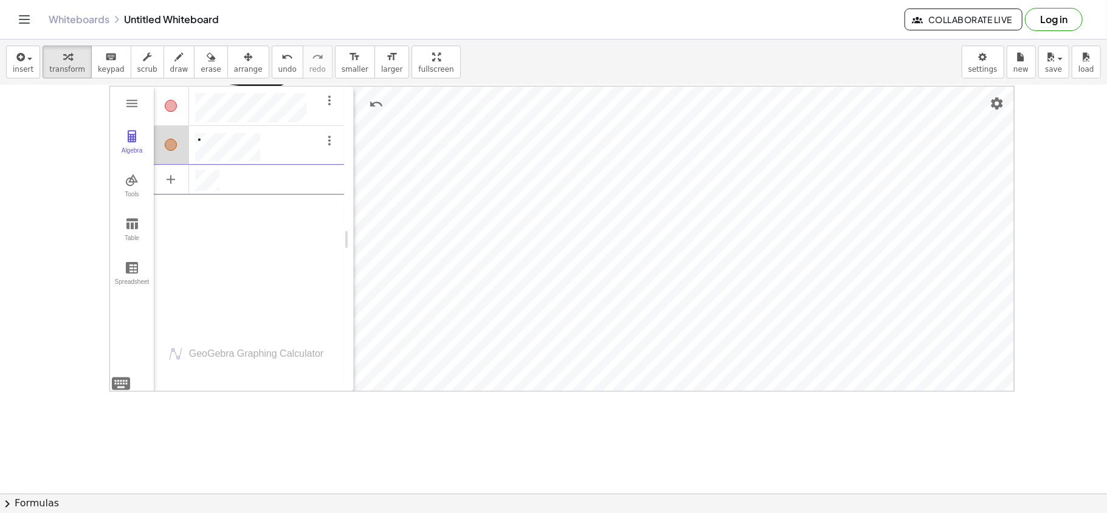
click at [179, 112] on div "Algebra" at bounding box center [171, 106] width 35 height 40
click at [171, 106] on div "Algebra" at bounding box center [171, 106] width 12 height 12
click at [174, 65] on span "draw" at bounding box center [179, 69] width 18 height 9
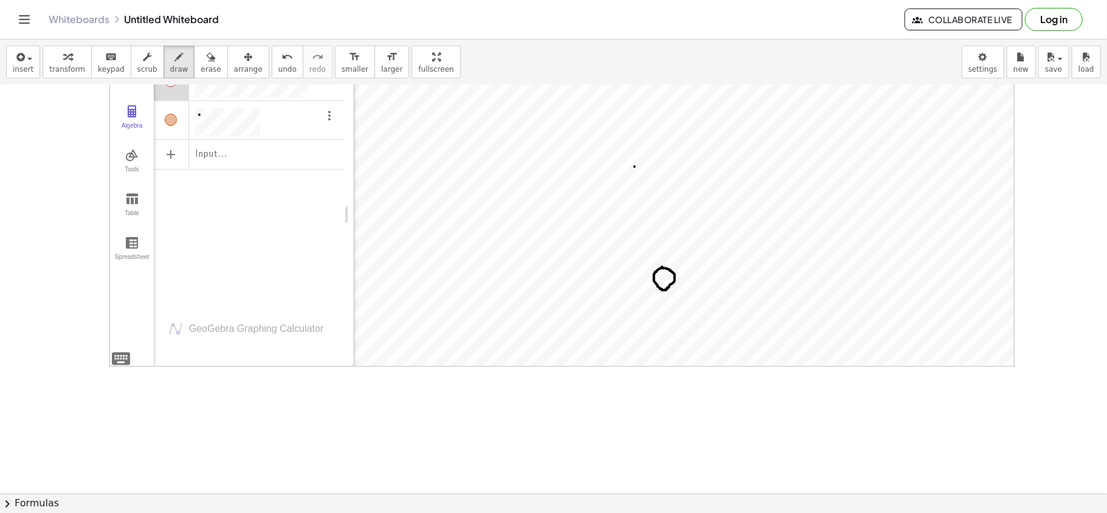
scroll to position [2772, 0]
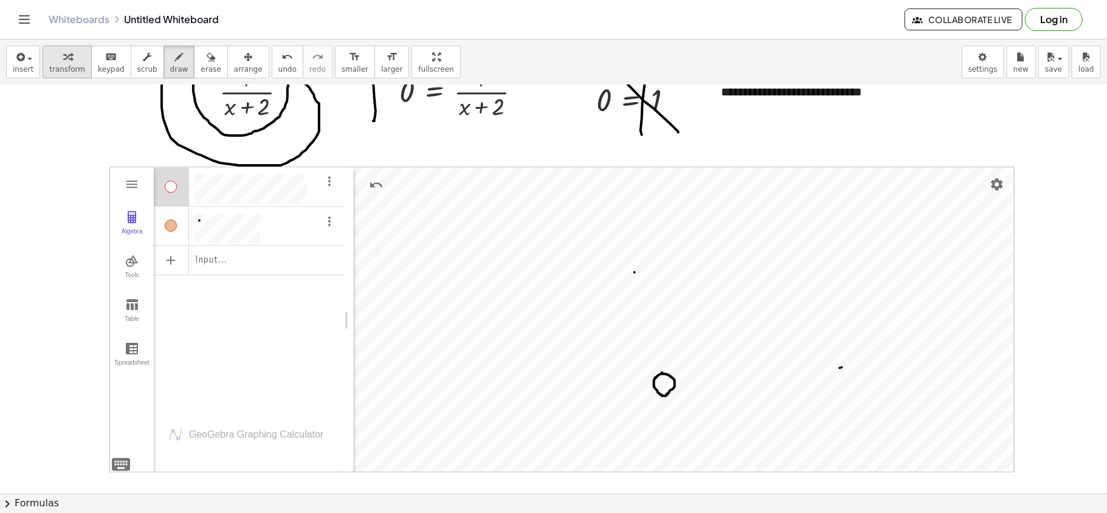
click at [55, 60] on div "button" at bounding box center [67, 56] width 36 height 15
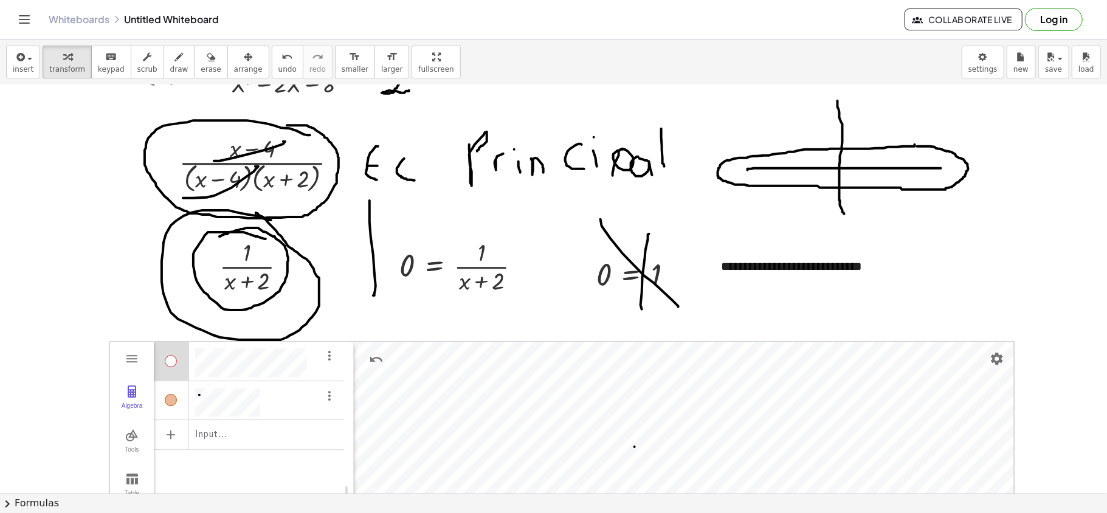
scroll to position [2610, 0]
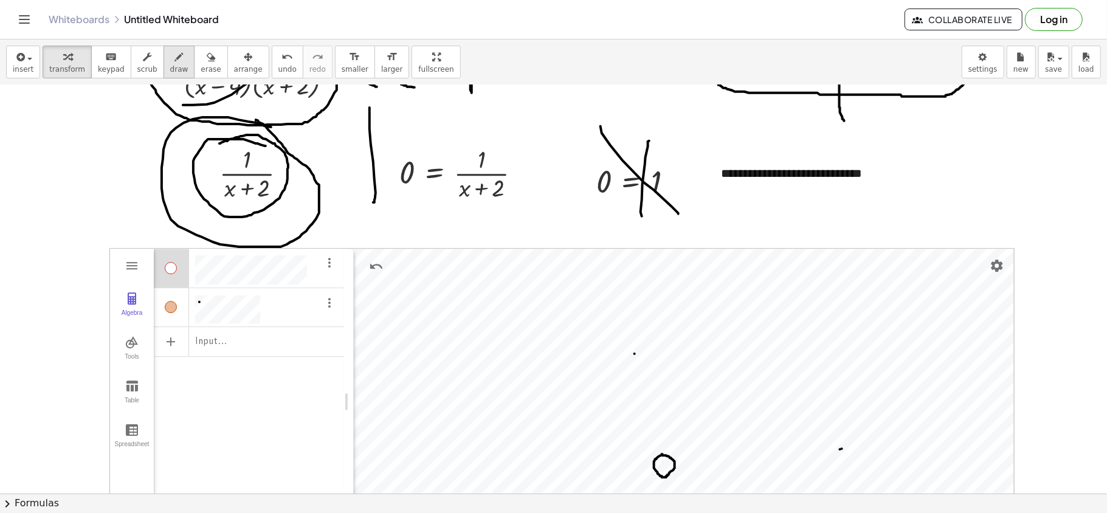
click at [170, 63] on div "button" at bounding box center [179, 56] width 18 height 15
drag, startPoint x: 704, startPoint y: 424, endPoint x: 720, endPoint y: 433, distance: 18.6
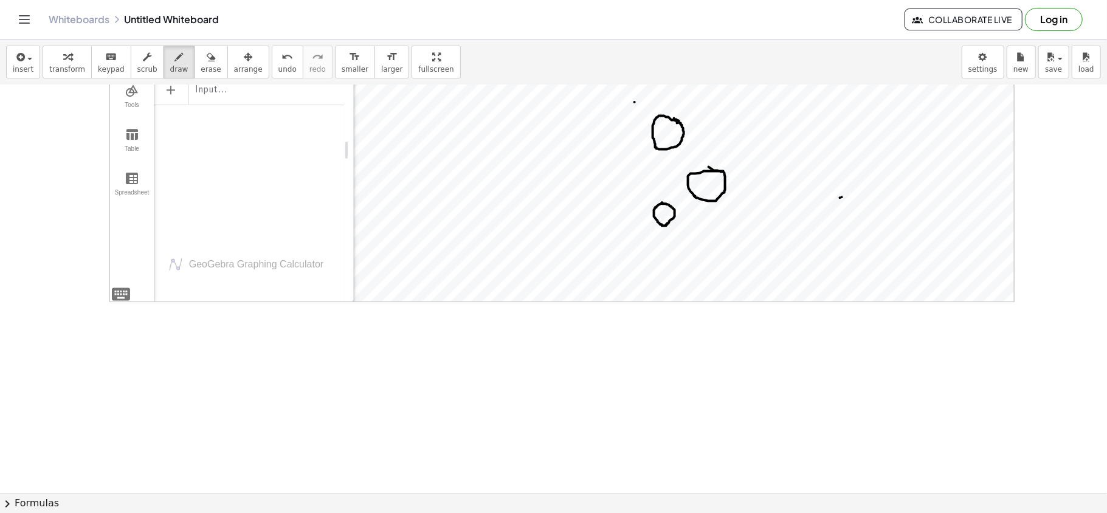
scroll to position [3015, 0]
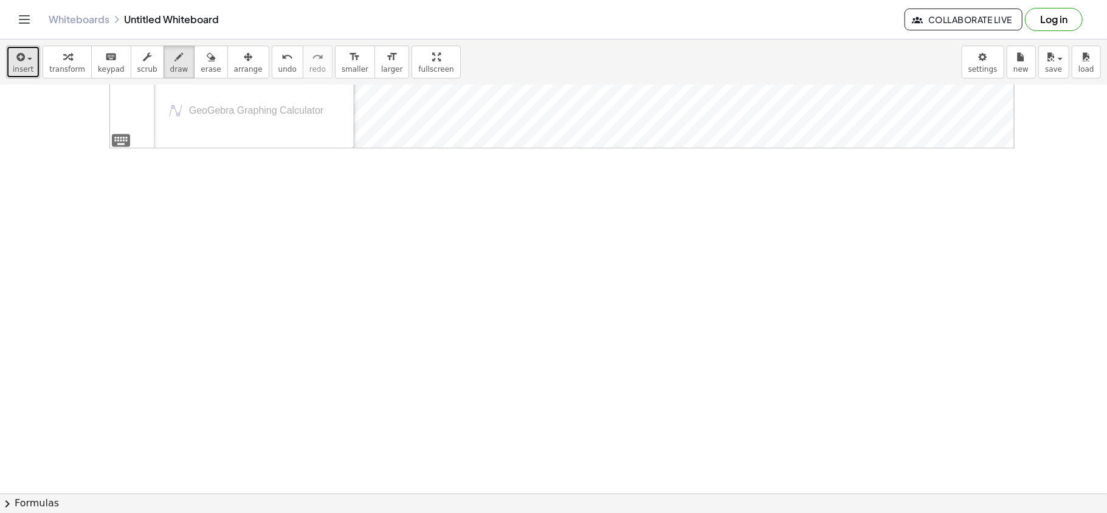
click at [30, 69] on span "insert" at bounding box center [23, 69] width 21 height 9
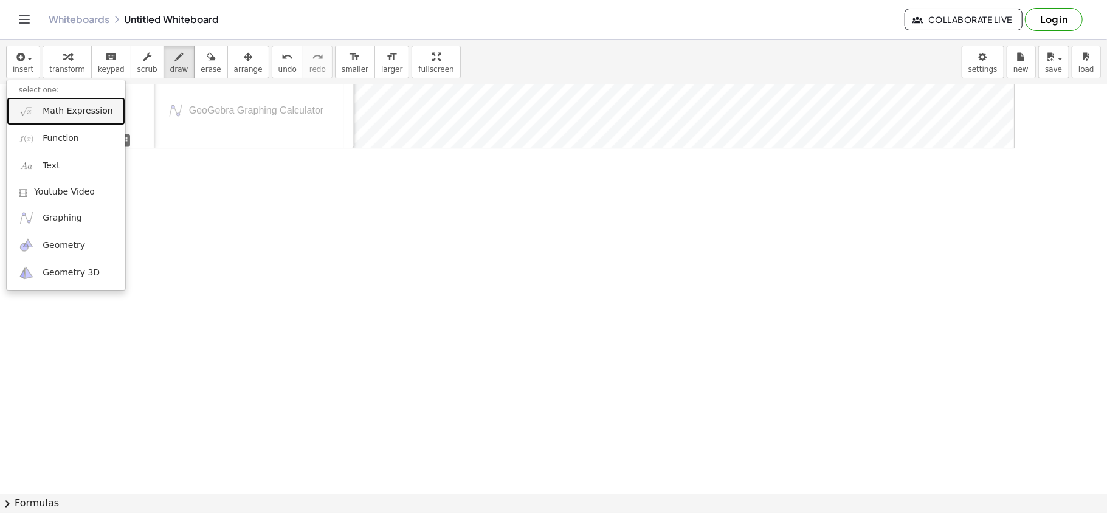
click at [79, 103] on link "Math Expression" at bounding box center [66, 110] width 119 height 27
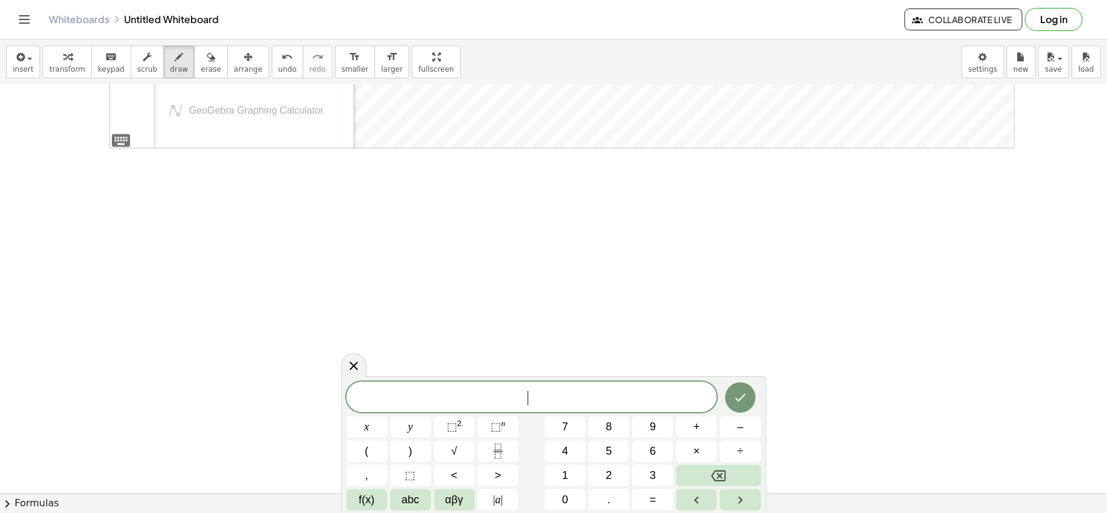
click at [543, 384] on span "​" at bounding box center [531, 398] width 371 height 17
click at [346, 359] on icon at bounding box center [353, 365] width 15 height 15
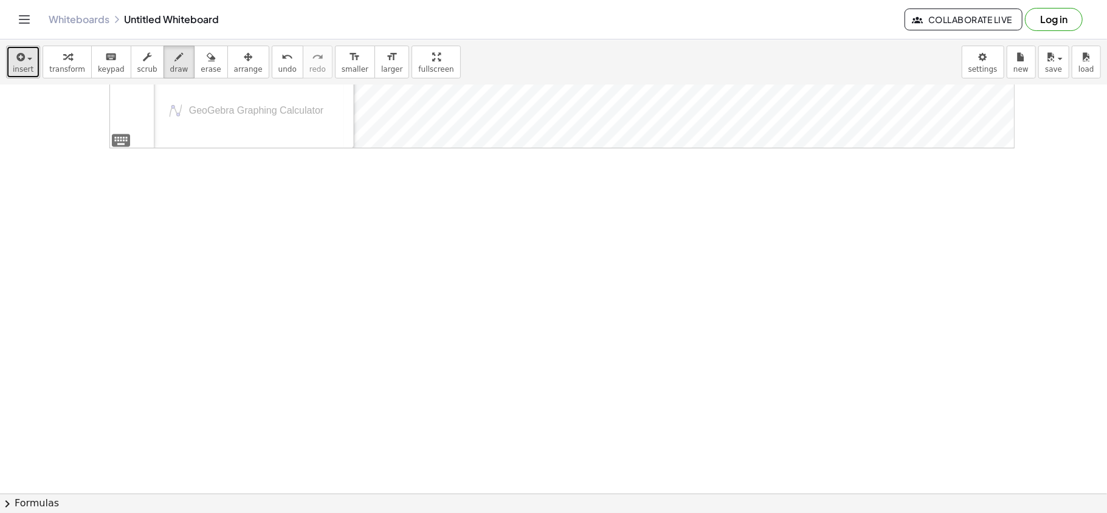
click at [23, 59] on icon "button" at bounding box center [19, 57] width 11 height 15
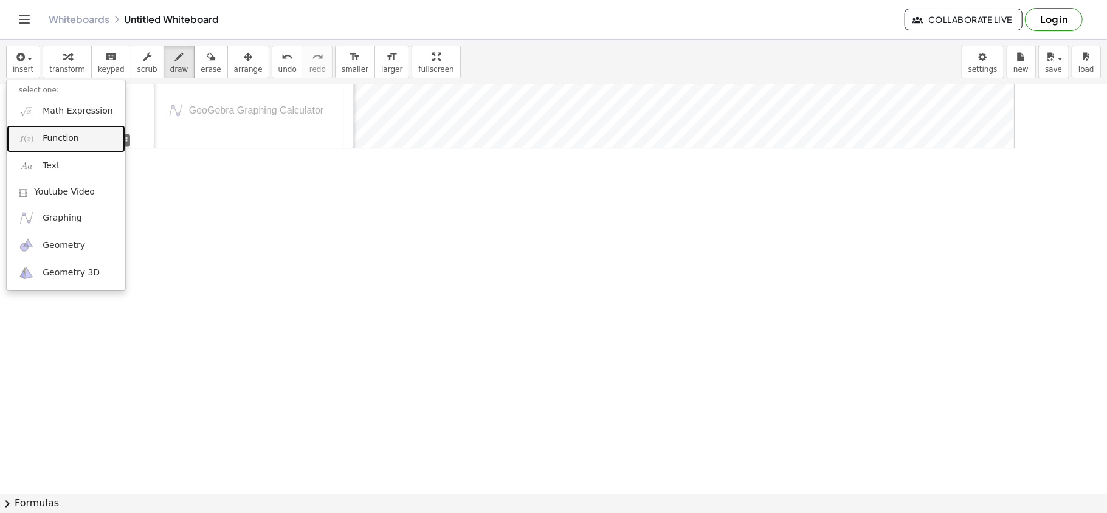
click at [70, 134] on span "Function" at bounding box center [61, 138] width 36 height 12
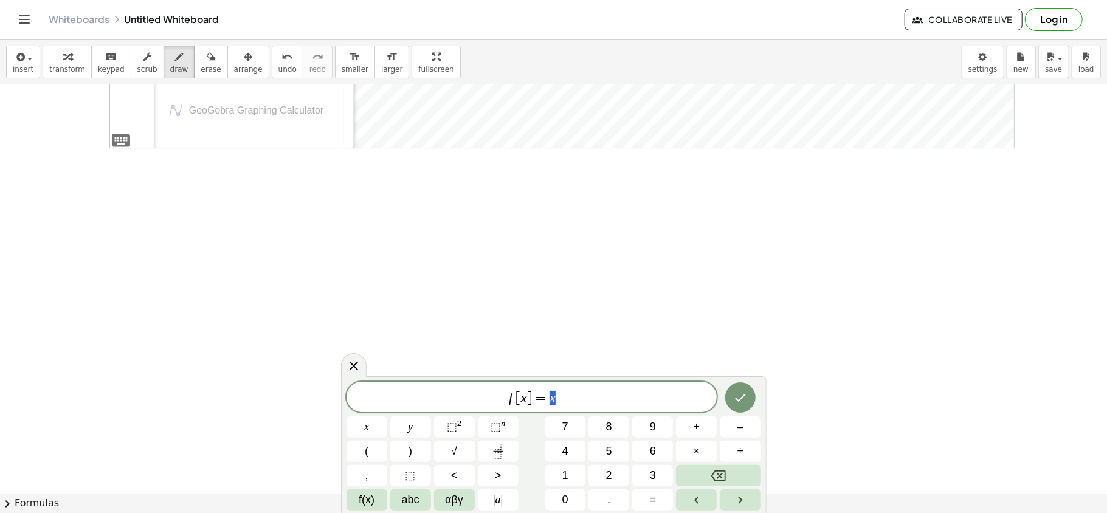
click at [590, 384] on span "f [ x ] = x" at bounding box center [531, 398] width 371 height 17
click at [490, 384] on button "Fraction" at bounding box center [498, 451] width 41 height 21
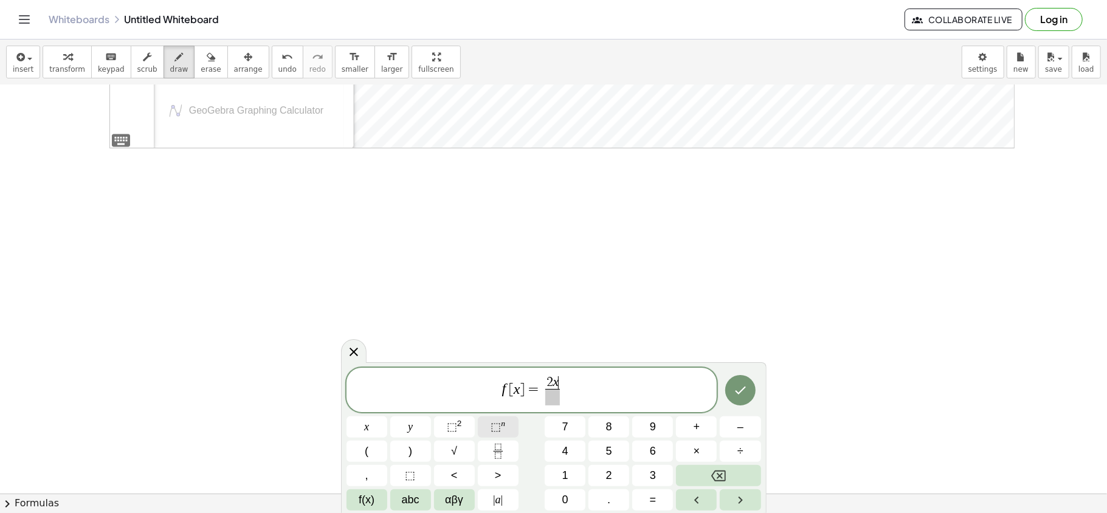
click at [508, 384] on button "⬚ n" at bounding box center [498, 426] width 41 height 21
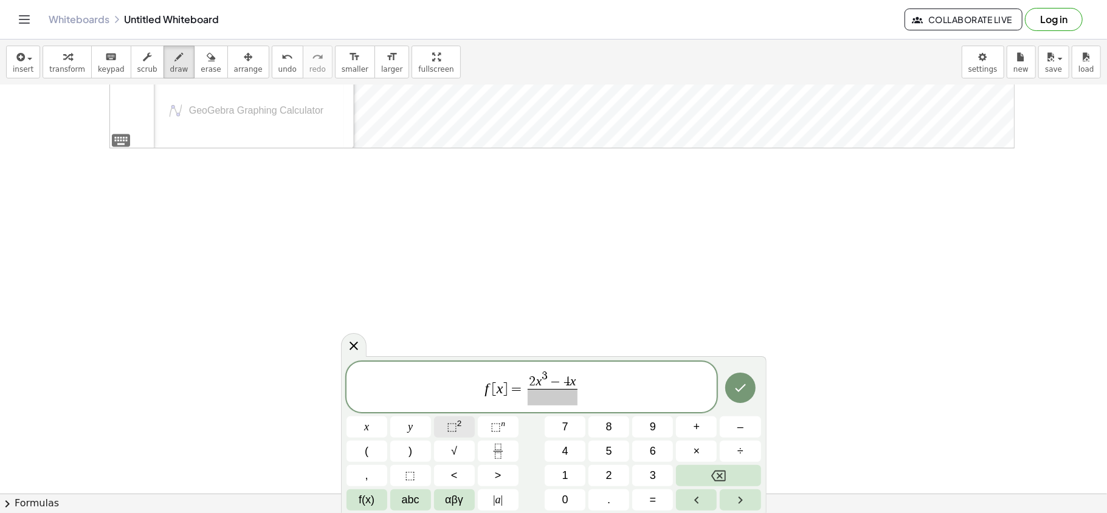
click at [450, 384] on span "⬚" at bounding box center [452, 427] width 10 height 12
click at [557, 384] on span at bounding box center [552, 397] width 83 height 16
click at [452, 384] on span "⬚" at bounding box center [452, 427] width 10 height 12
click at [744, 384] on icon "Done" at bounding box center [740, 384] width 15 height 15
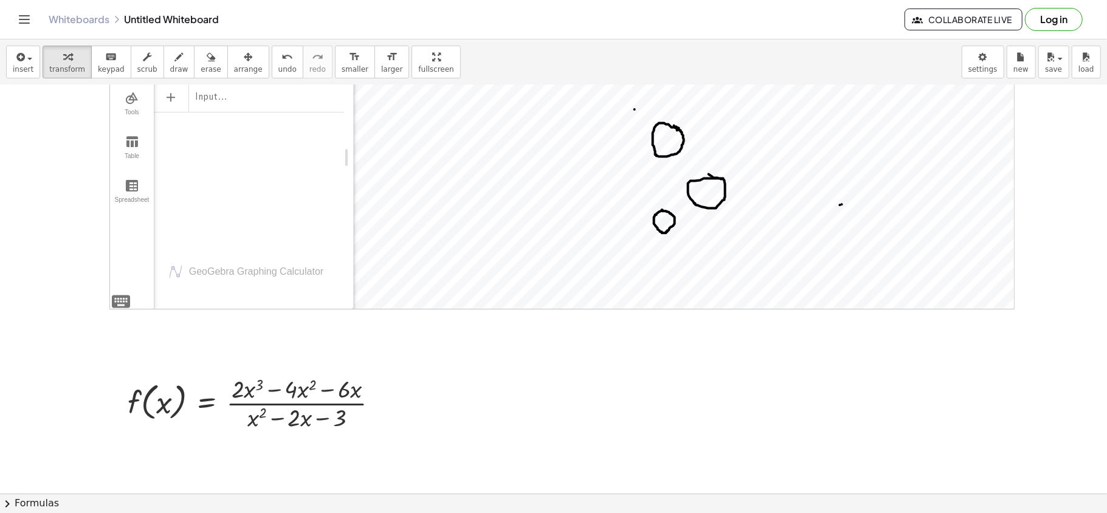
scroll to position [2610, 0]
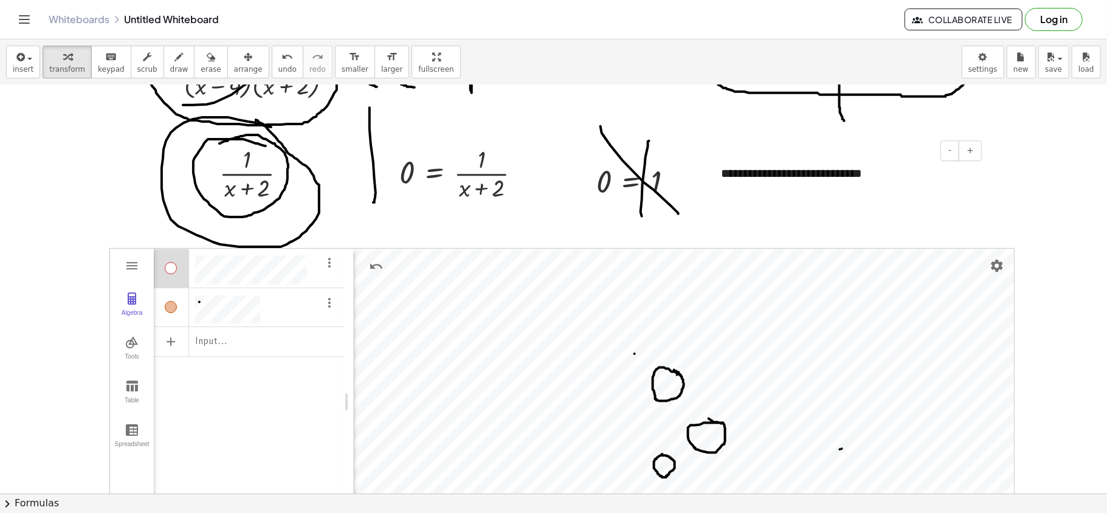
click at [797, 173] on div "**********" at bounding box center [847, 174] width 276 height 42
drag, startPoint x: 914, startPoint y: 174, endPoint x: 671, endPoint y: 158, distance: 243.6
click at [815, 171] on div "**********" at bounding box center [847, 174] width 276 height 42
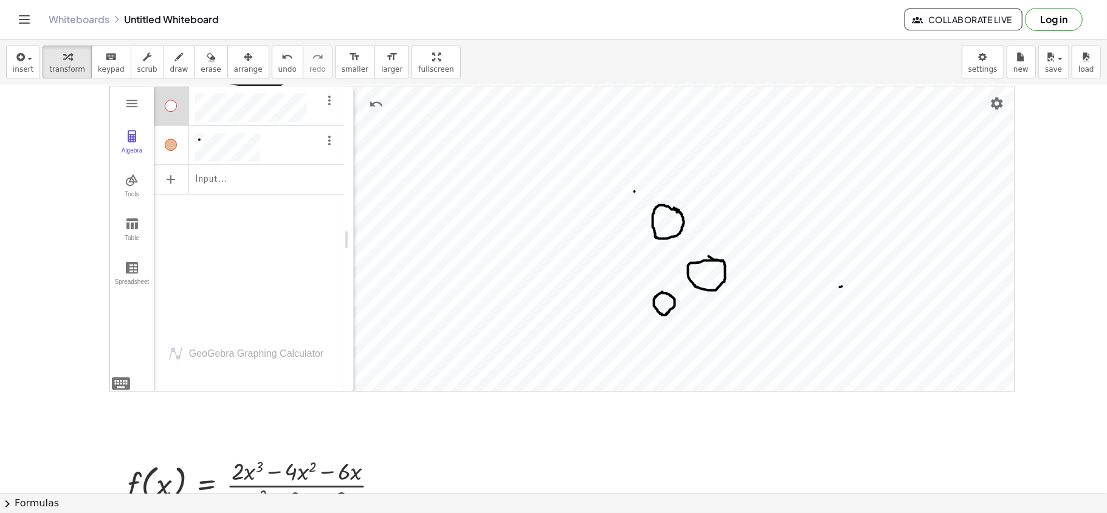
scroll to position [3096, 0]
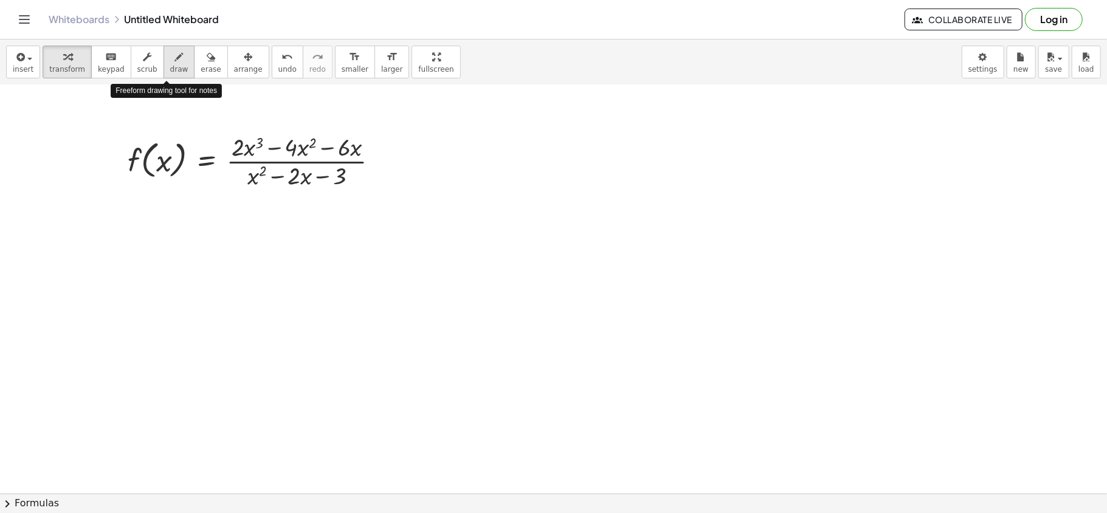
click at [175, 59] on icon "button" at bounding box center [179, 57] width 9 height 15
drag, startPoint x: 523, startPoint y: 137, endPoint x: 521, endPoint y: 163, distance: 26.2
drag, startPoint x: 553, startPoint y: 147, endPoint x: 562, endPoint y: 147, distance: 8.5
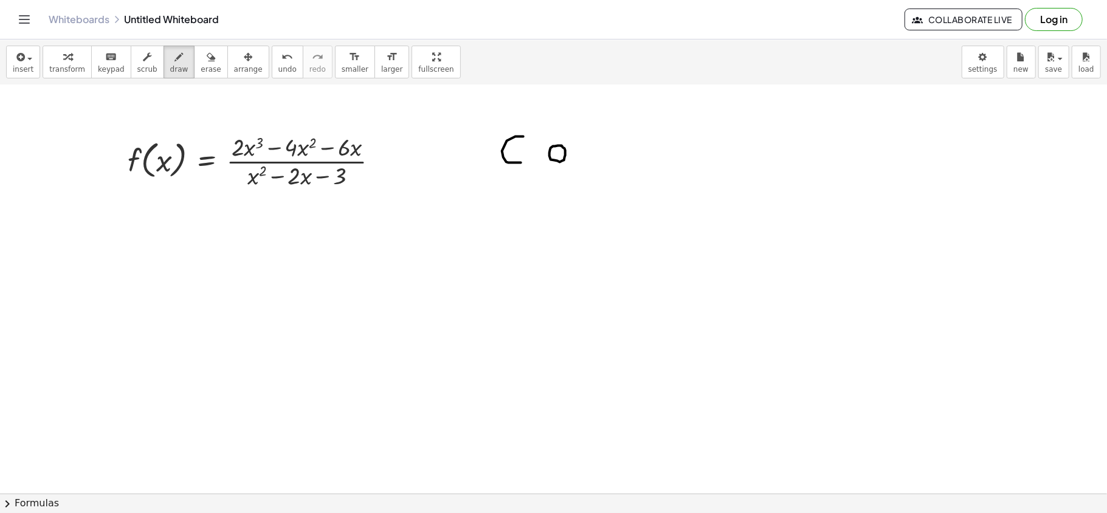
drag, startPoint x: 562, startPoint y: 147, endPoint x: 566, endPoint y: 162, distance: 15.2
drag, startPoint x: 574, startPoint y: 142, endPoint x: 576, endPoint y: 165, distance: 23.2
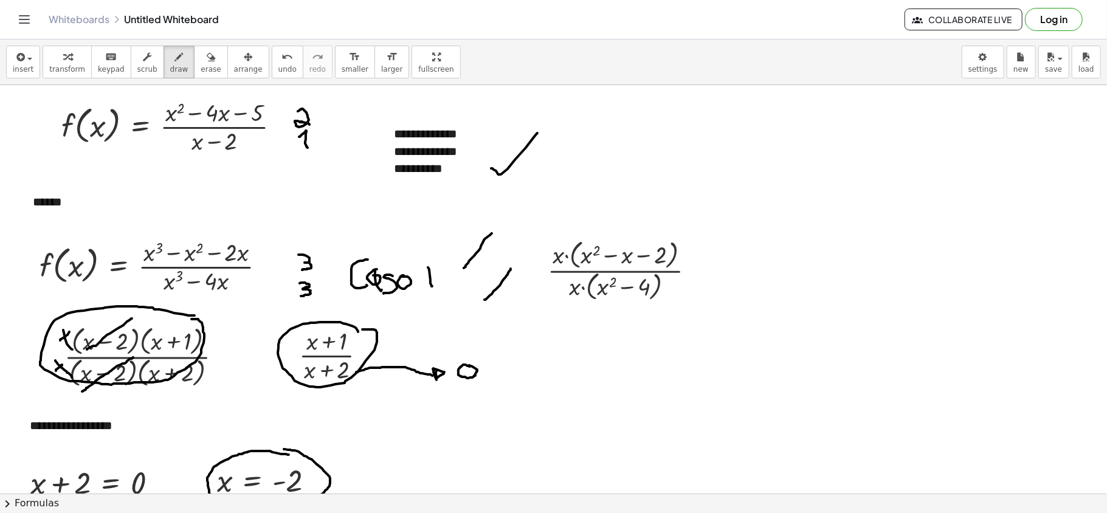
scroll to position [3096, 0]
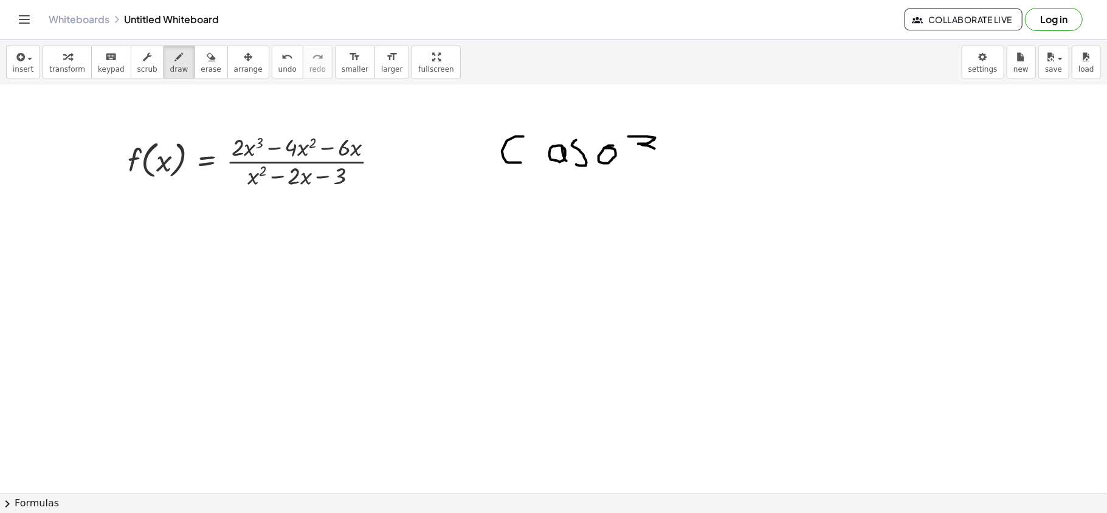
drag, startPoint x: 780, startPoint y: 134, endPoint x: 758, endPoint y: 149, distance: 26.3
drag, startPoint x: 796, startPoint y: 154, endPoint x: 815, endPoint y: 144, distance: 21.7
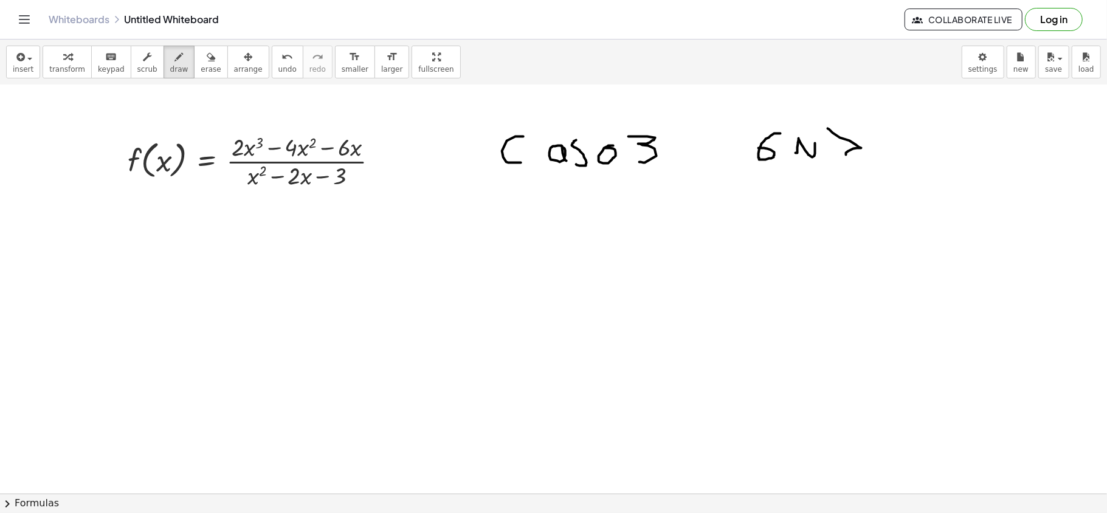
drag, startPoint x: 828, startPoint y: 129, endPoint x: 851, endPoint y: 156, distance: 34.9
drag, startPoint x: 898, startPoint y: 134, endPoint x: 893, endPoint y: 151, distance: 17.1
drag, startPoint x: 917, startPoint y: 134, endPoint x: 915, endPoint y: 159, distance: 24.4
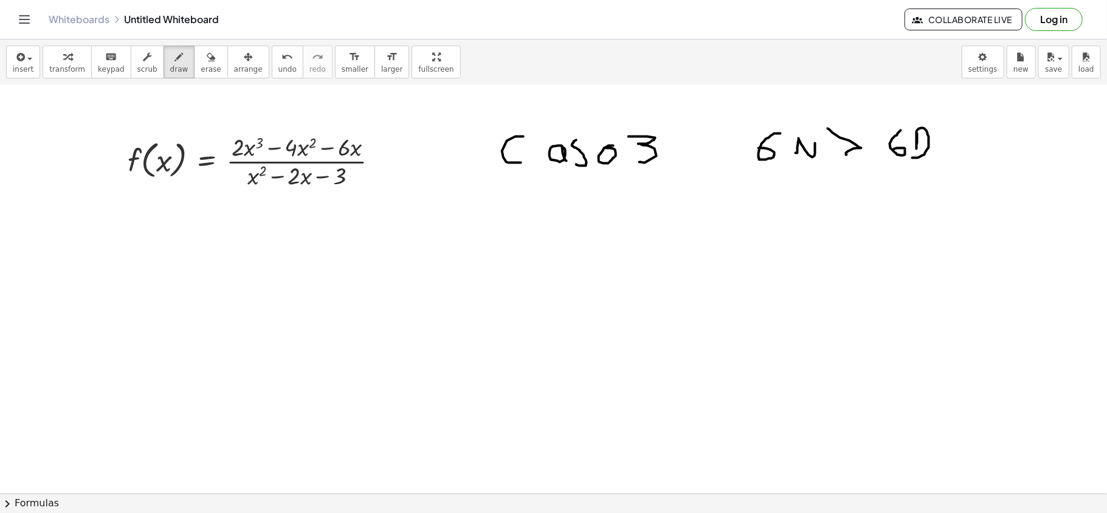
click at [27, 67] on span "insert" at bounding box center [23, 69] width 21 height 9
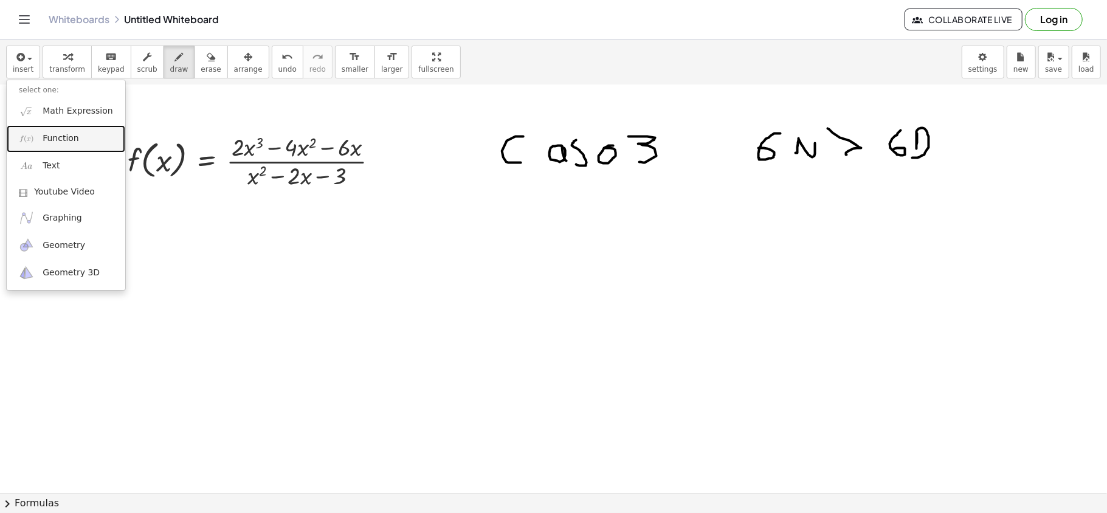
click at [41, 142] on link "Function" at bounding box center [66, 138] width 119 height 27
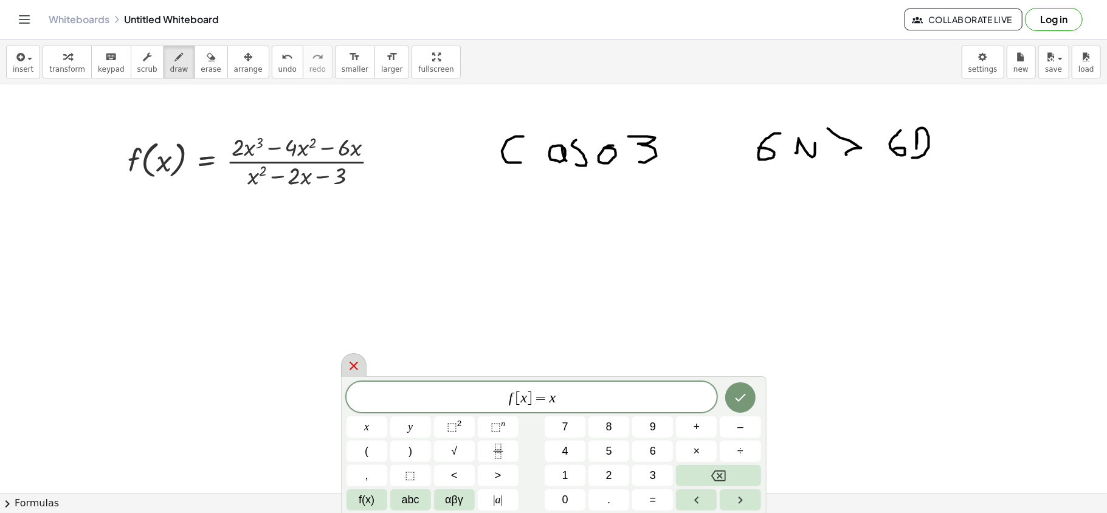
click at [357, 359] on icon at bounding box center [353, 366] width 15 height 15
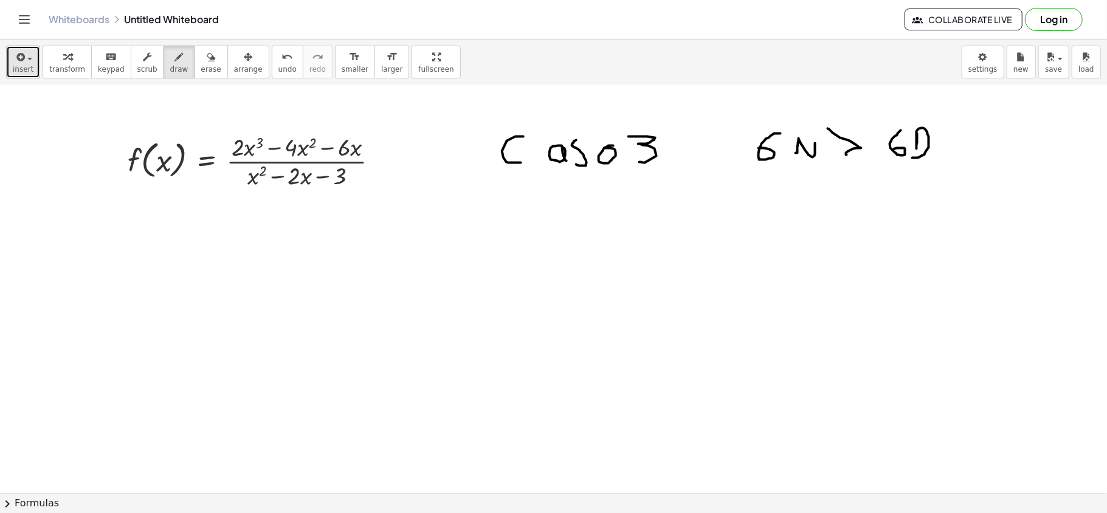
click at [25, 57] on span "button" at bounding box center [26, 58] width 2 height 9
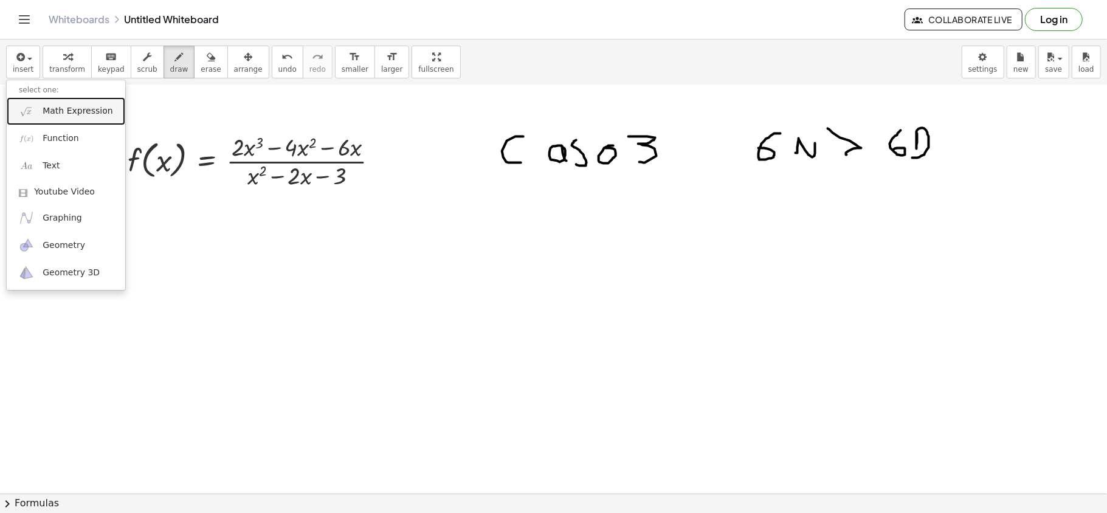
click at [78, 113] on span "Math Expression" at bounding box center [78, 111] width 70 height 12
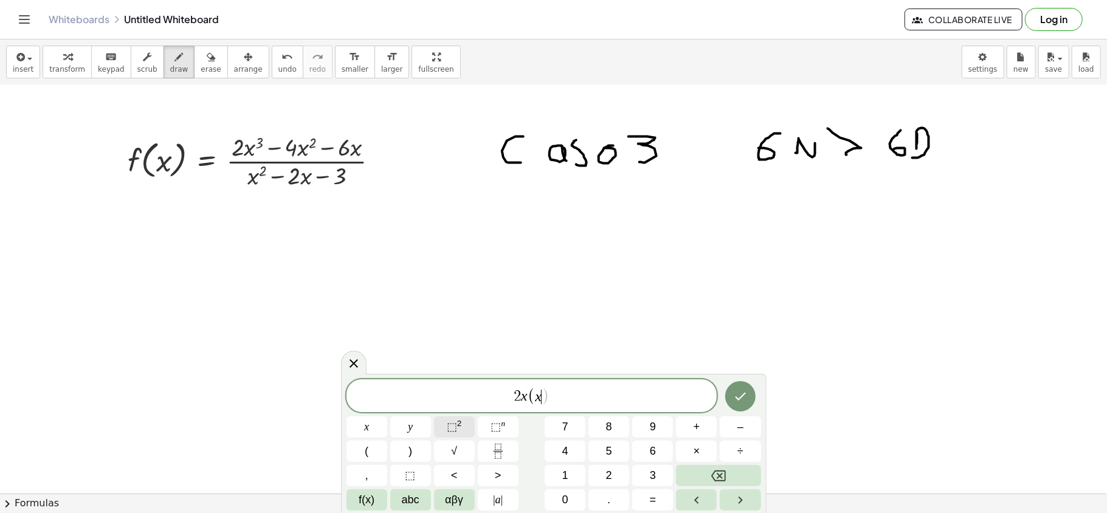
click at [457, 428] on sup "2" at bounding box center [459, 423] width 5 height 9
click at [733, 394] on icon "Done" at bounding box center [740, 394] width 15 height 15
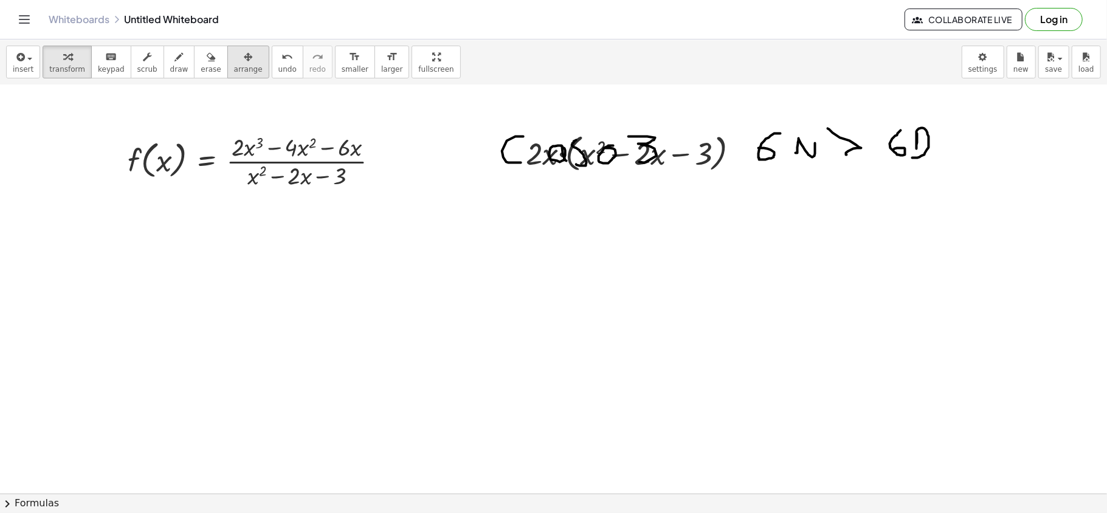
click at [244, 55] on button "arrange" at bounding box center [248, 62] width 42 height 33
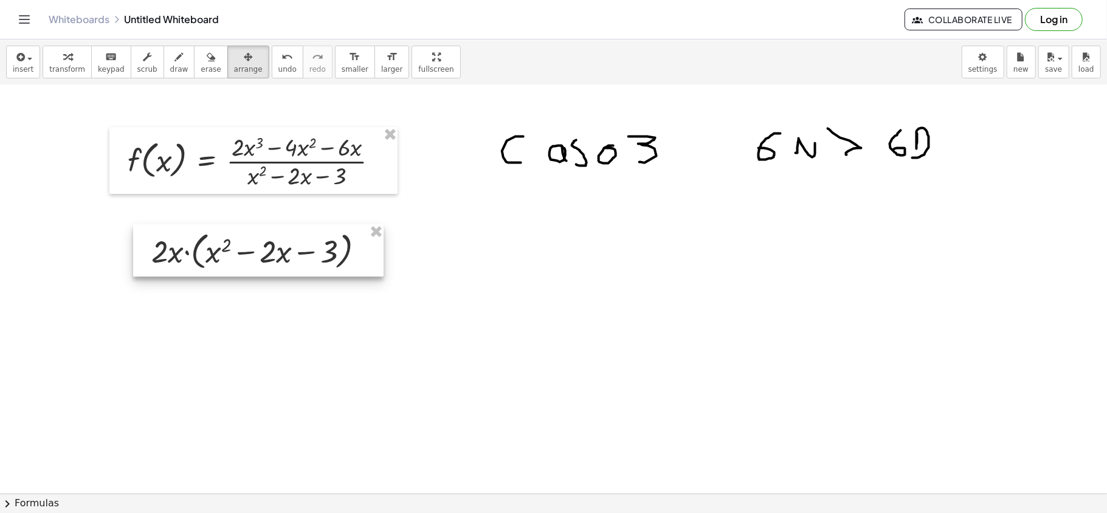
drag, startPoint x: 700, startPoint y: 166, endPoint x: 326, endPoint y: 264, distance: 386.9
click at [326, 264] on div at bounding box center [258, 250] width 250 height 52
click at [287, 250] on div at bounding box center [258, 250] width 250 height 52
click at [63, 61] on icon "button" at bounding box center [67, 57] width 9 height 15
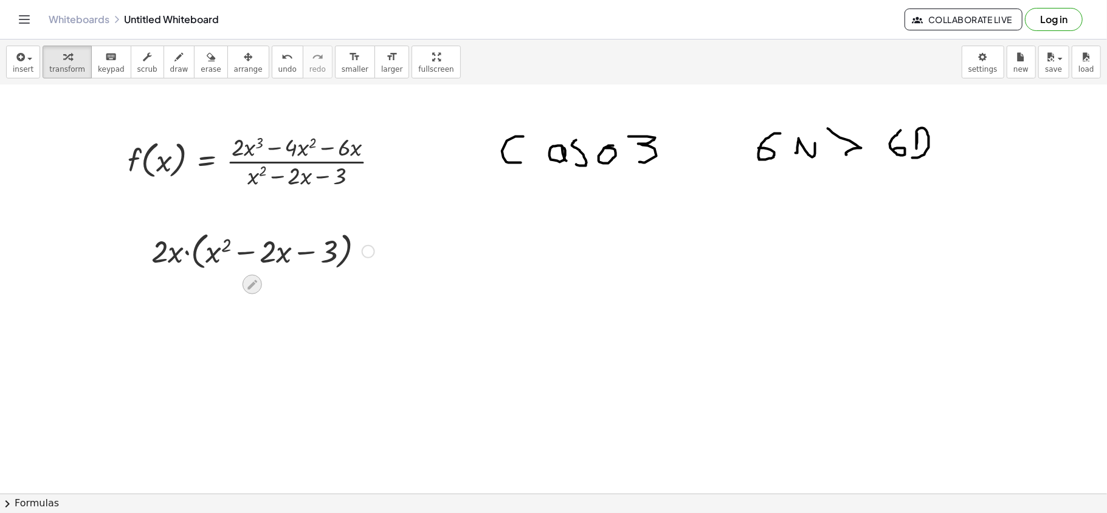
click at [252, 278] on icon at bounding box center [252, 284] width 13 height 13
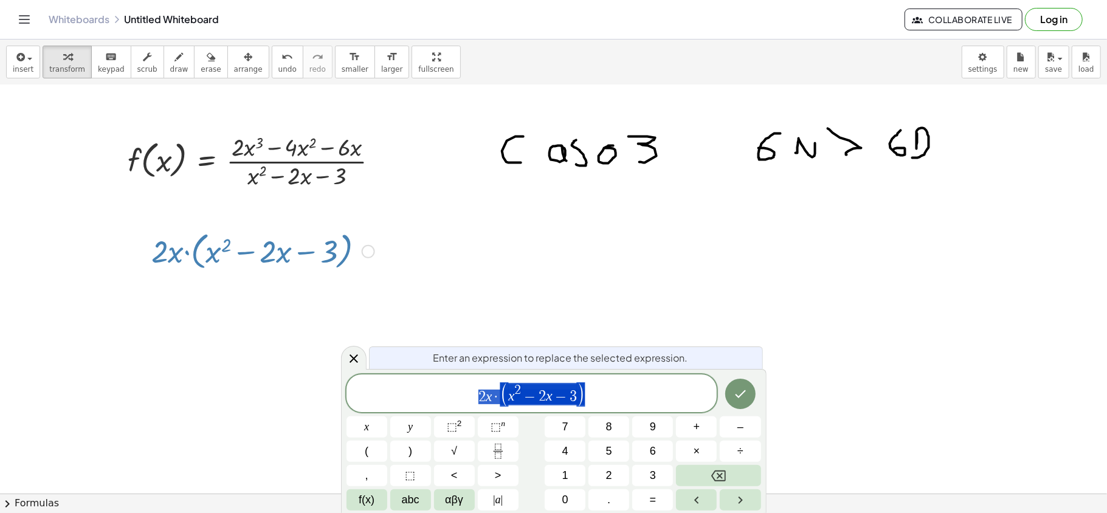
click at [361, 346] on body "**********" at bounding box center [553, 256] width 1107 height 513
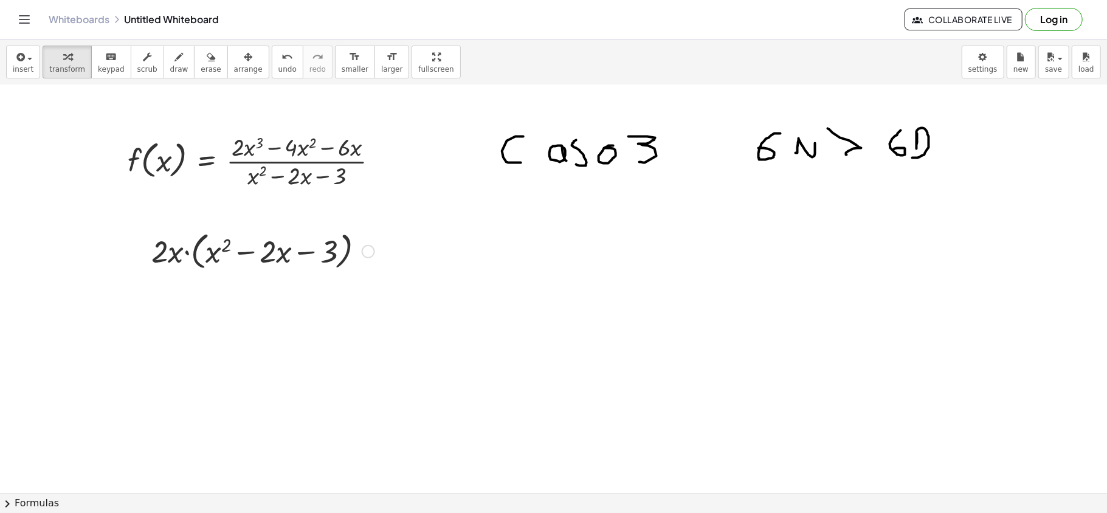
click at [370, 255] on div at bounding box center [368, 251] width 13 height 13
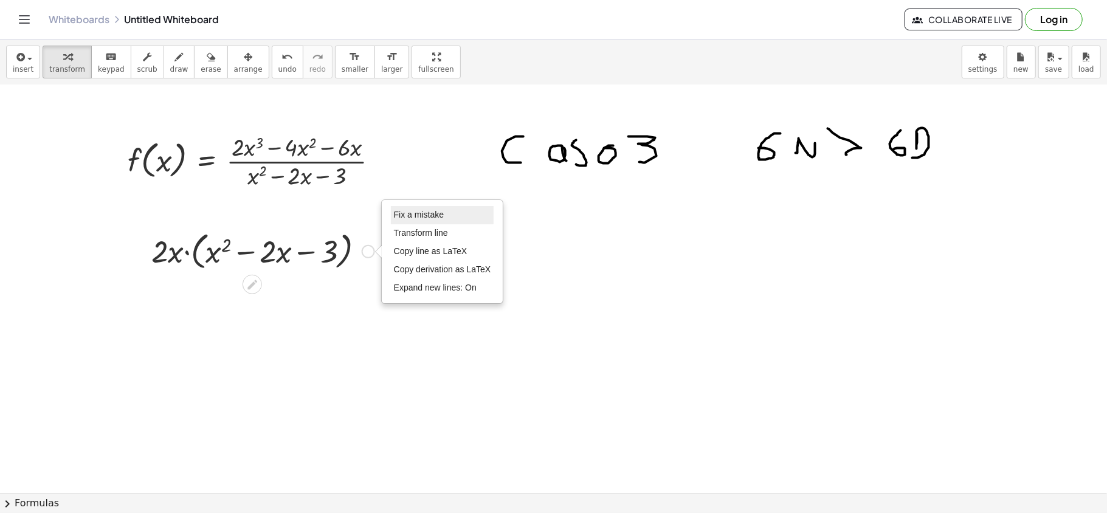
click at [430, 214] on span "Fix a mistake" at bounding box center [419, 215] width 50 height 10
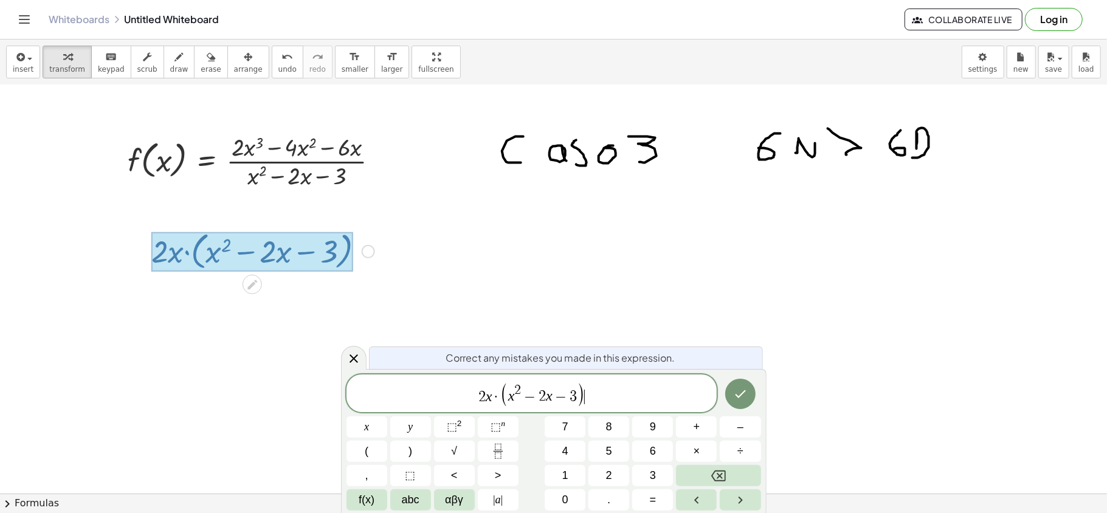
click at [586, 394] on span "2 x · ( x 2 − 2 x − 3 ) ​" at bounding box center [531, 394] width 371 height 25
click at [346, 357] on icon at bounding box center [353, 358] width 15 height 15
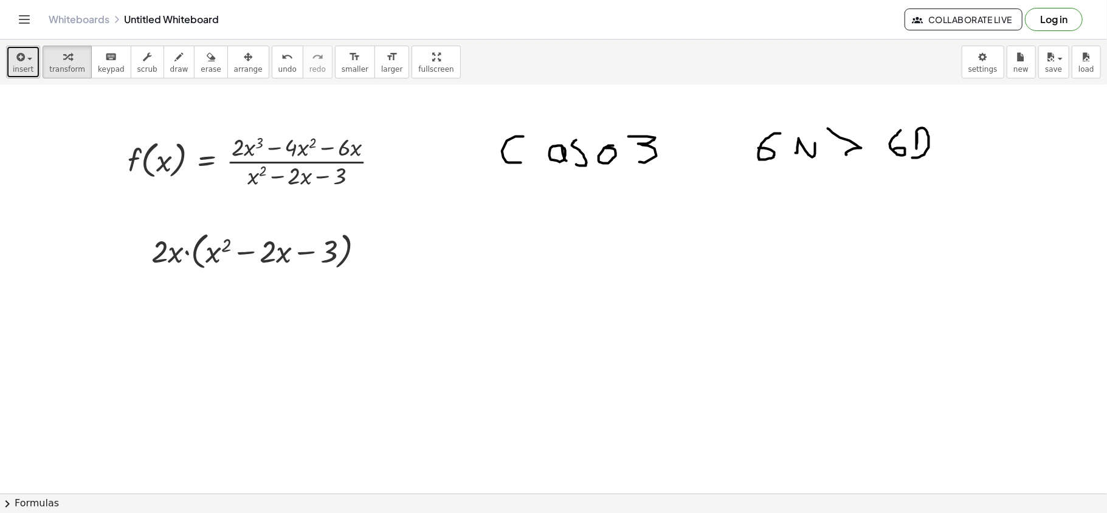
click at [25, 54] on span "button" at bounding box center [26, 58] width 2 height 9
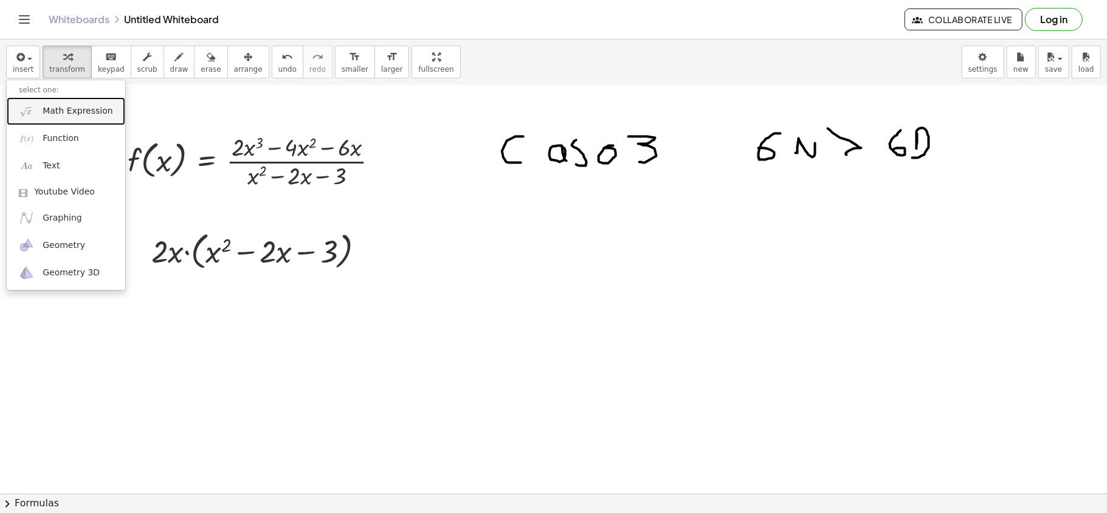
drag, startPoint x: 51, startPoint y: 108, endPoint x: 61, endPoint y: 114, distance: 12.3
click at [51, 108] on span "Math Expression" at bounding box center [78, 111] width 70 height 12
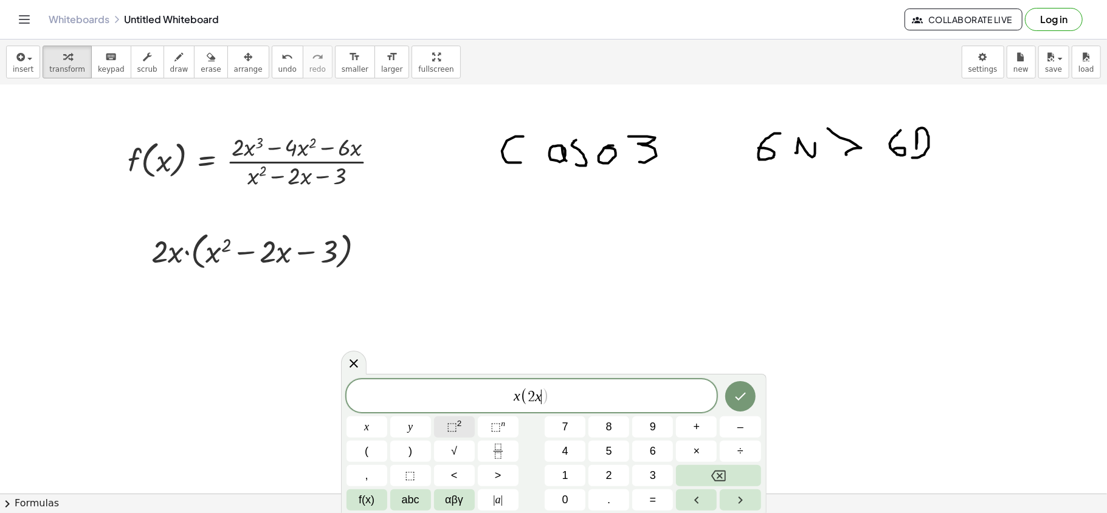
click at [450, 424] on span "⬚" at bounding box center [452, 427] width 10 height 12
click at [751, 394] on button "Done" at bounding box center [740, 394] width 30 height 30
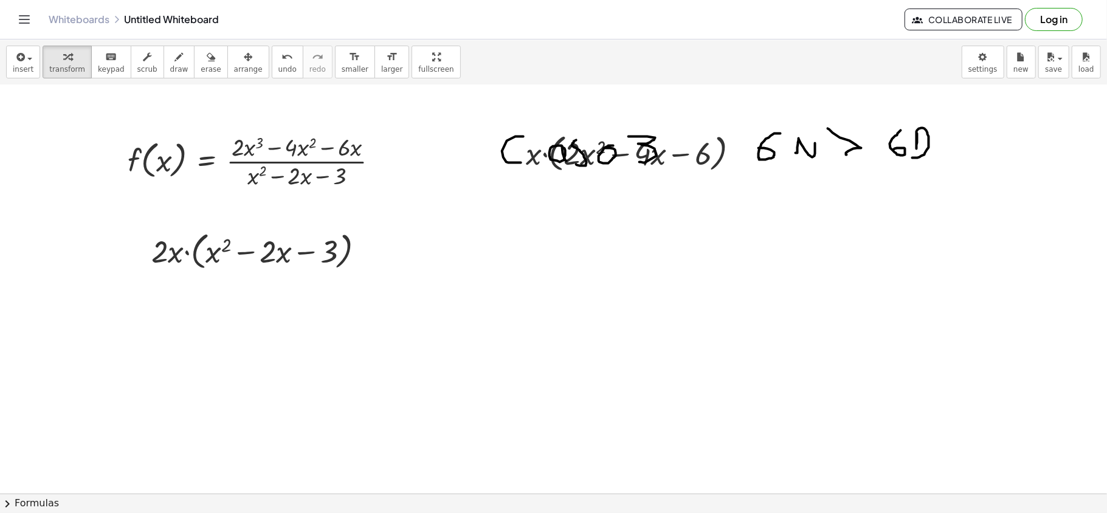
click at [249, 64] on div "insert select one: Math Expression Function Text Youtube Video Graphing Geometr…" at bounding box center [553, 63] width 1107 height 46
click at [244, 64] on icon "button" at bounding box center [248, 57] width 9 height 15
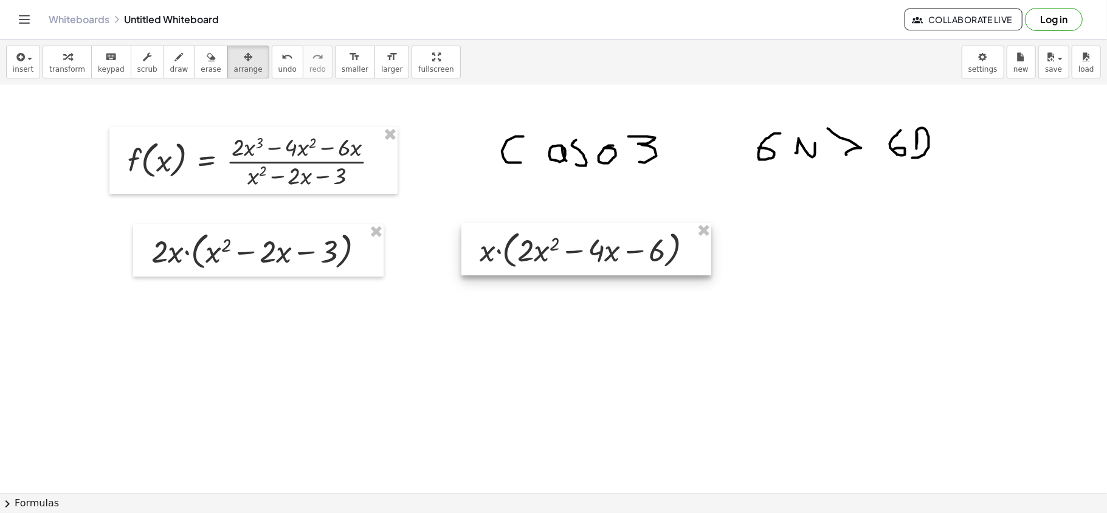
drag, startPoint x: 588, startPoint y: 171, endPoint x: 542, endPoint y: 268, distance: 107.1
click at [542, 268] on div at bounding box center [586, 249] width 250 height 52
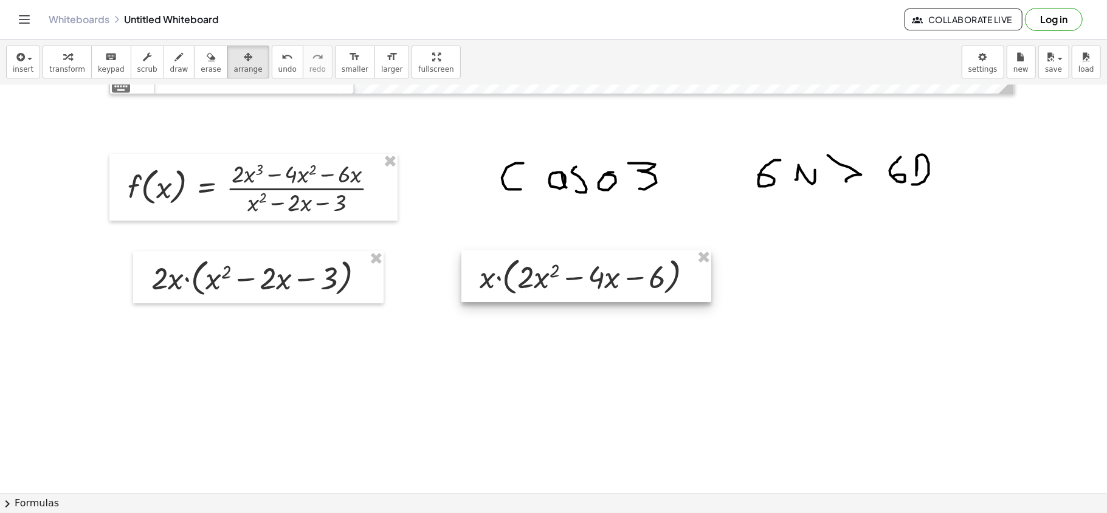
scroll to position [3098, 0]
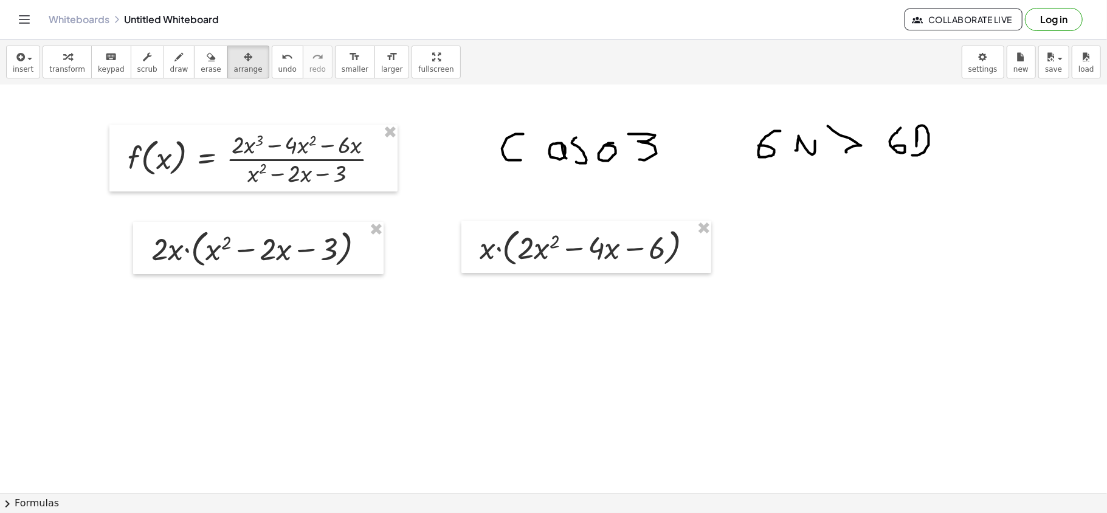
click at [175, 62] on icon "button" at bounding box center [179, 57] width 9 height 15
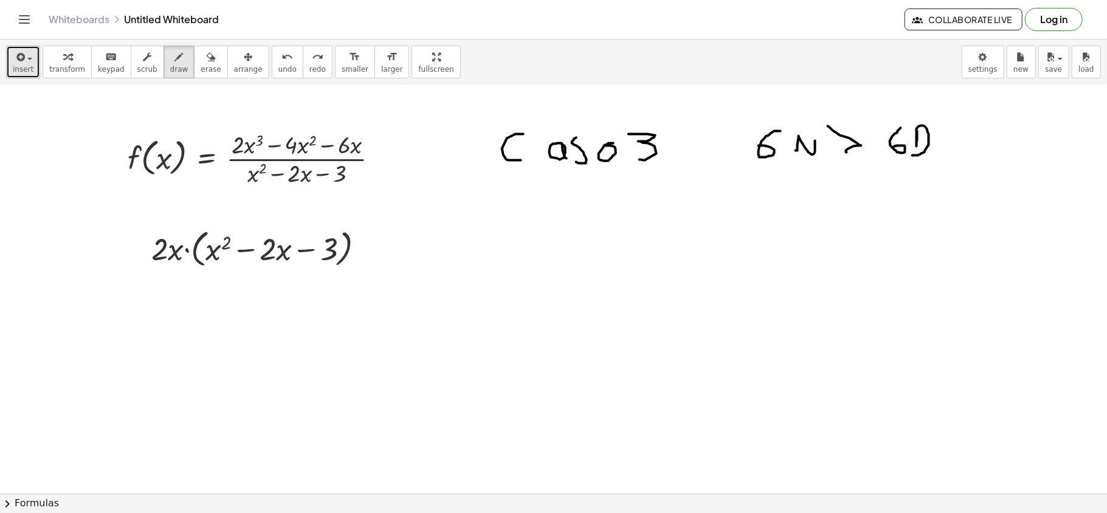
click at [20, 58] on icon "button" at bounding box center [19, 57] width 11 height 15
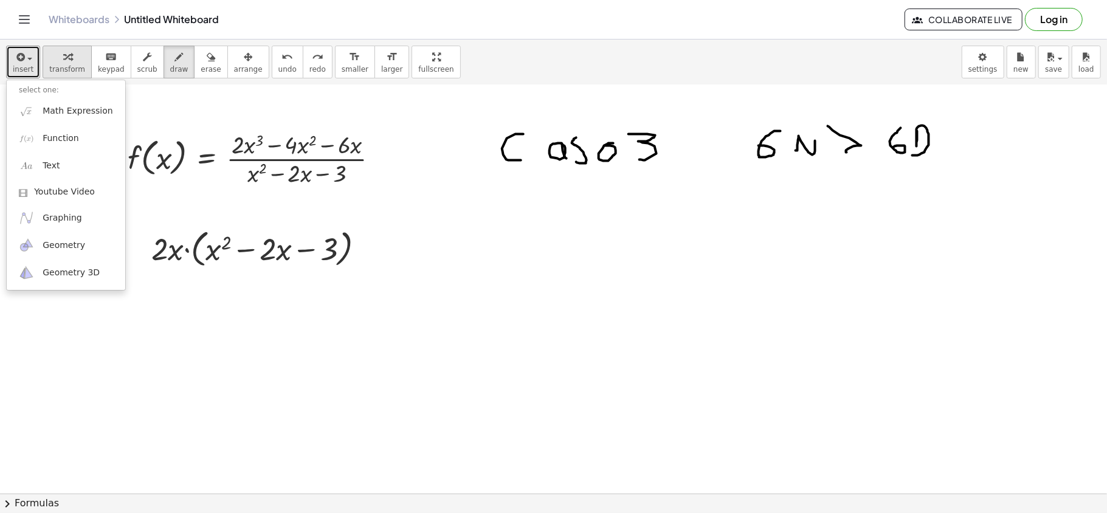
click at [64, 67] on span "transform" at bounding box center [67, 69] width 36 height 9
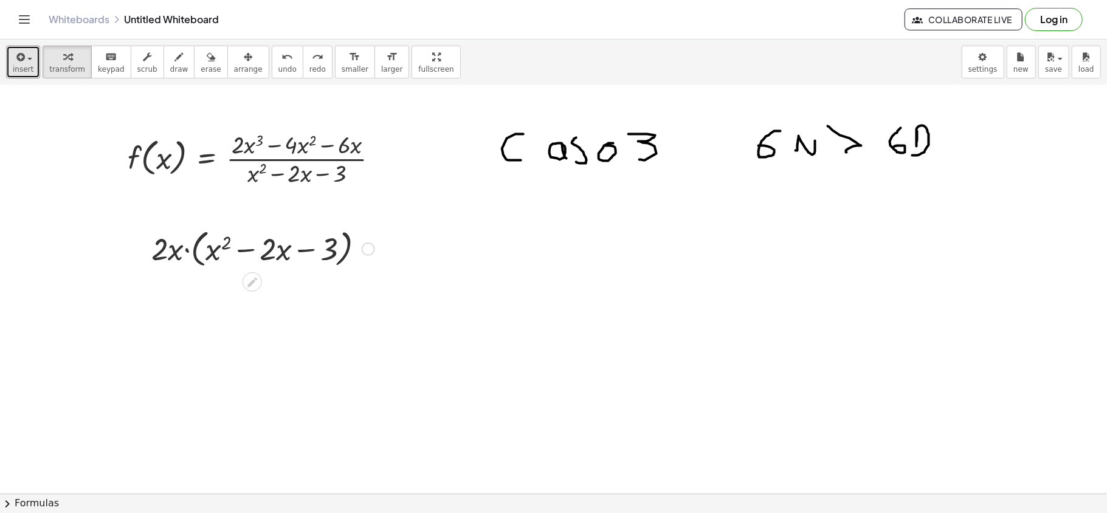
click at [368, 253] on div "Fix a mistake Transform line Copy line as LaTeX Copy derivation as LaTeX Expand…" at bounding box center [368, 248] width 13 height 13
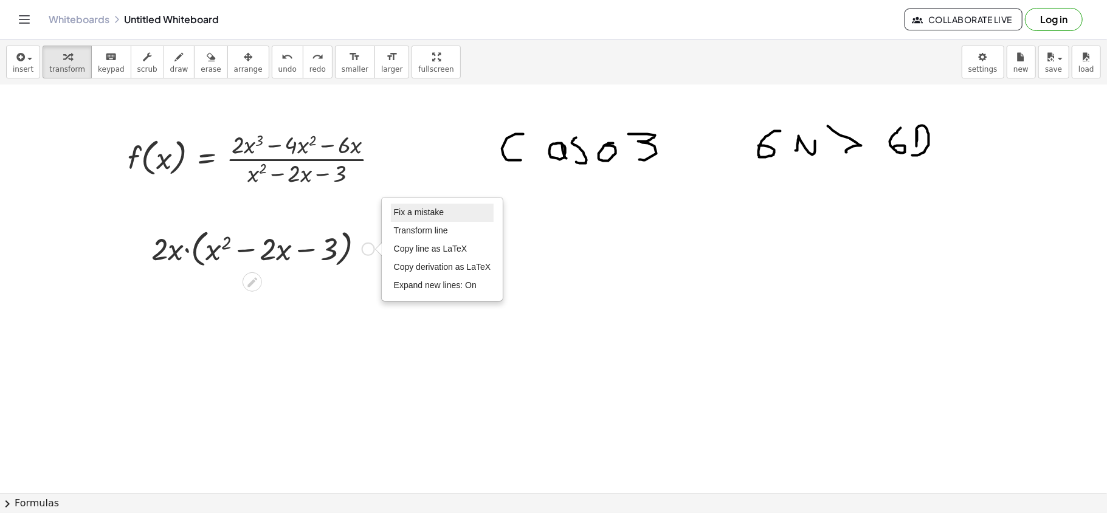
click at [431, 215] on span "Fix a mistake" at bounding box center [419, 212] width 50 height 10
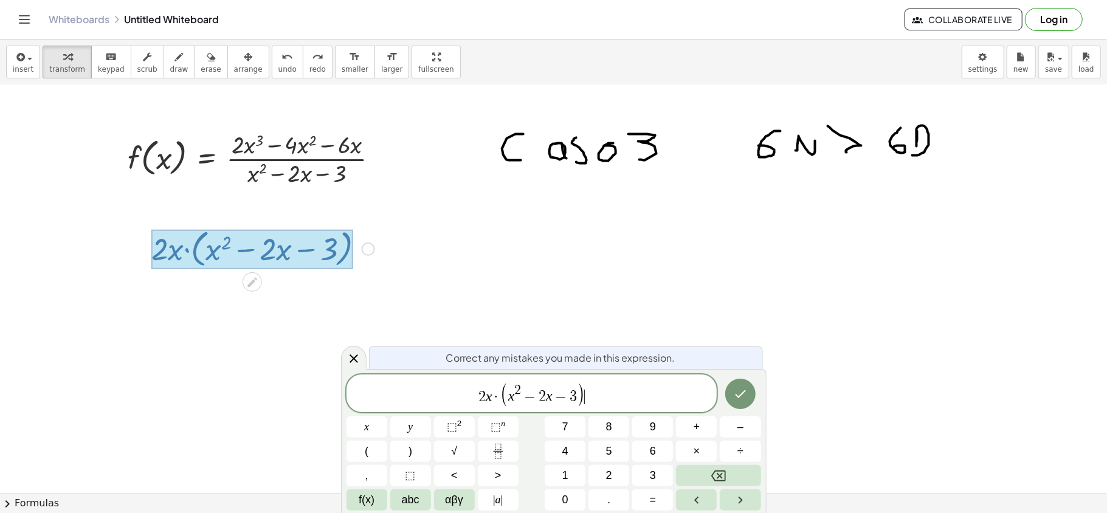
click at [634, 382] on span "2 x · ( x 2 − 2 x − 3 ) ​" at bounding box center [531, 394] width 371 height 25
click at [478, 387] on span "( 2 x · ( x 2 − 2 x − 3 ) )" at bounding box center [531, 393] width 122 height 26
click at [659, 380] on span "( ​ 2 x · ( x 2 − 2 x − 3 ) )" at bounding box center [531, 393] width 371 height 28
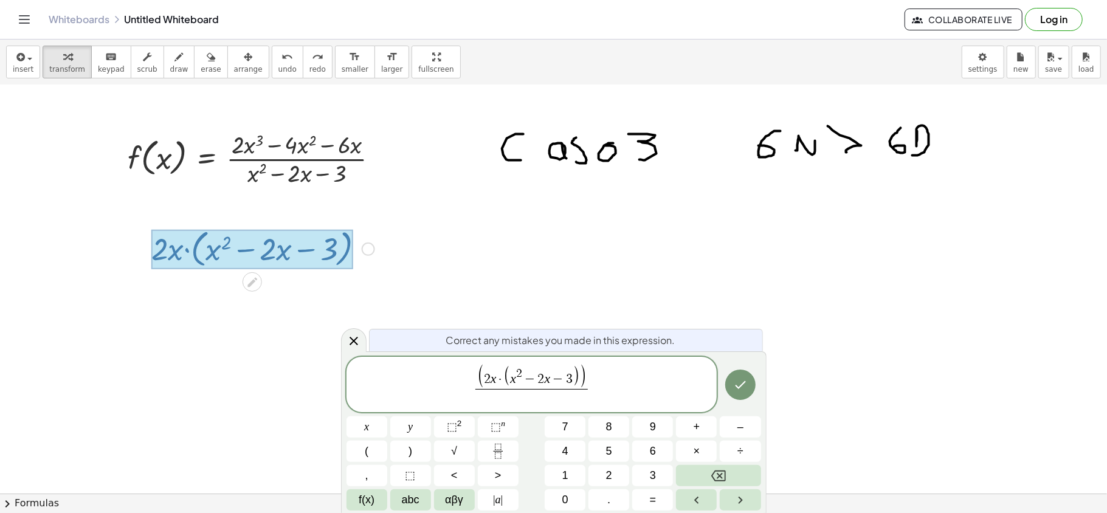
click at [596, 377] on span "( 2 x · ( x 2 − 2 x − 3 ) ) ​ ​" at bounding box center [531, 385] width 371 height 43
click at [538, 394] on span "​" at bounding box center [532, 397] width 98 height 16
click at [521, 392] on span "+" at bounding box center [517, 396] width 16 height 13
click at [737, 384] on icon "Done" at bounding box center [740, 384] width 15 height 15
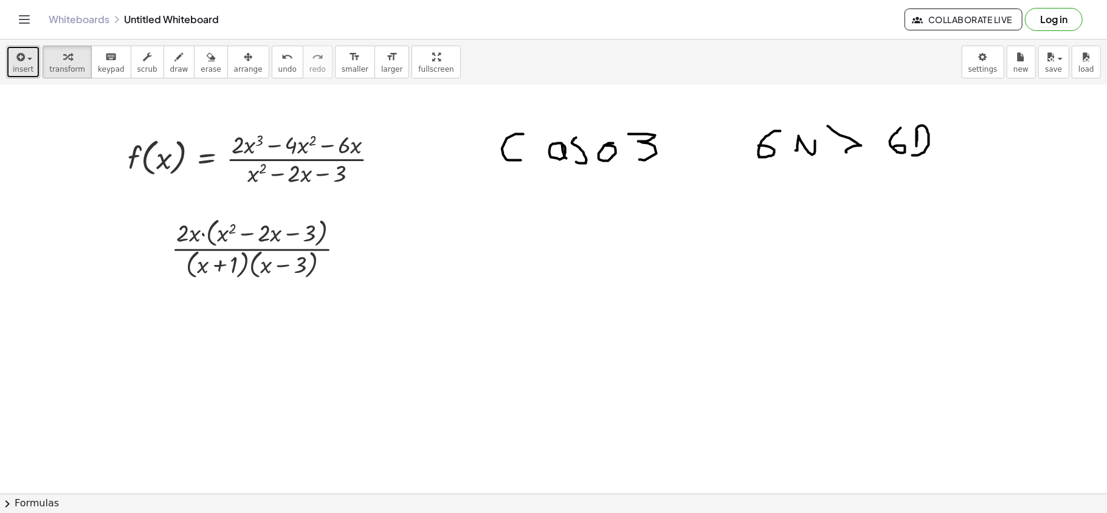
click at [18, 61] on icon "button" at bounding box center [19, 57] width 11 height 15
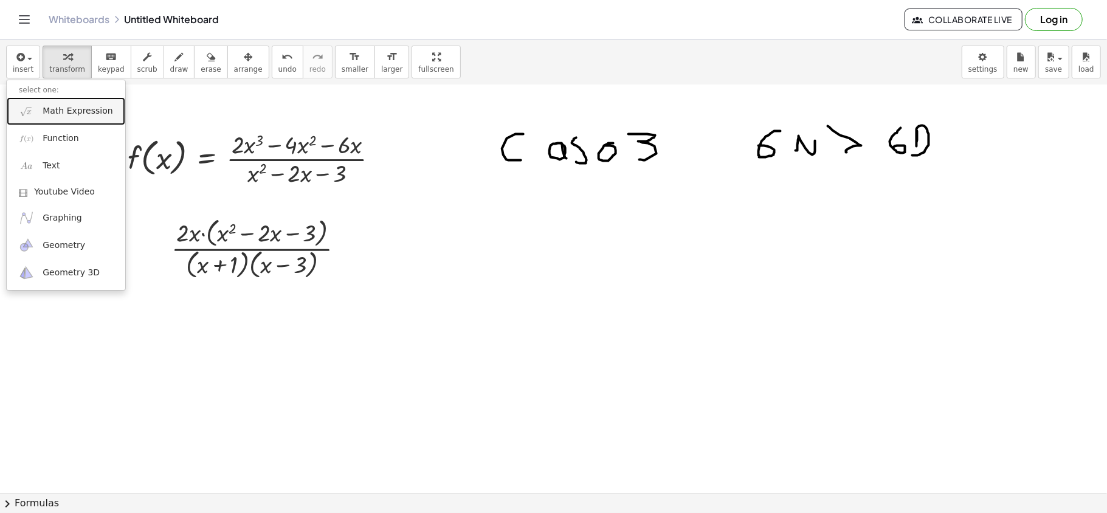
click at [80, 108] on span "Math Expression" at bounding box center [78, 111] width 70 height 12
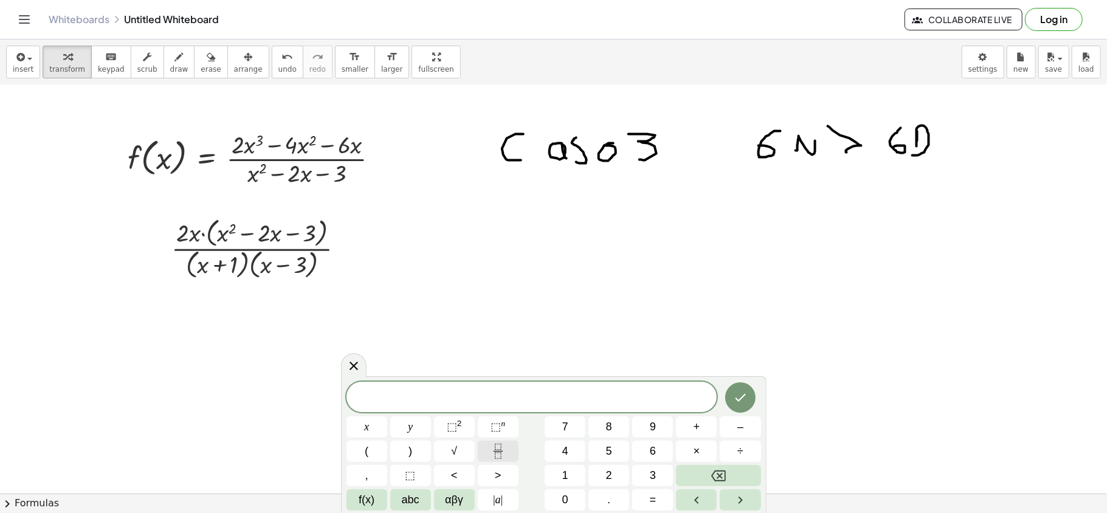
click at [496, 445] on icon "Fraction" at bounding box center [497, 451] width 15 height 15
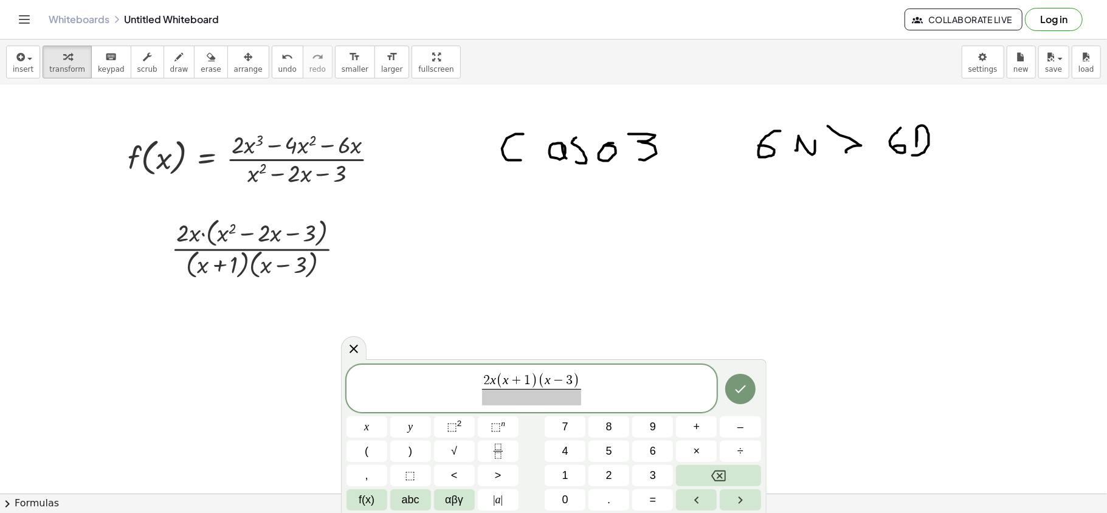
click at [536, 399] on span at bounding box center [531, 397] width 99 height 16
click at [727, 383] on button "Done" at bounding box center [740, 388] width 30 height 30
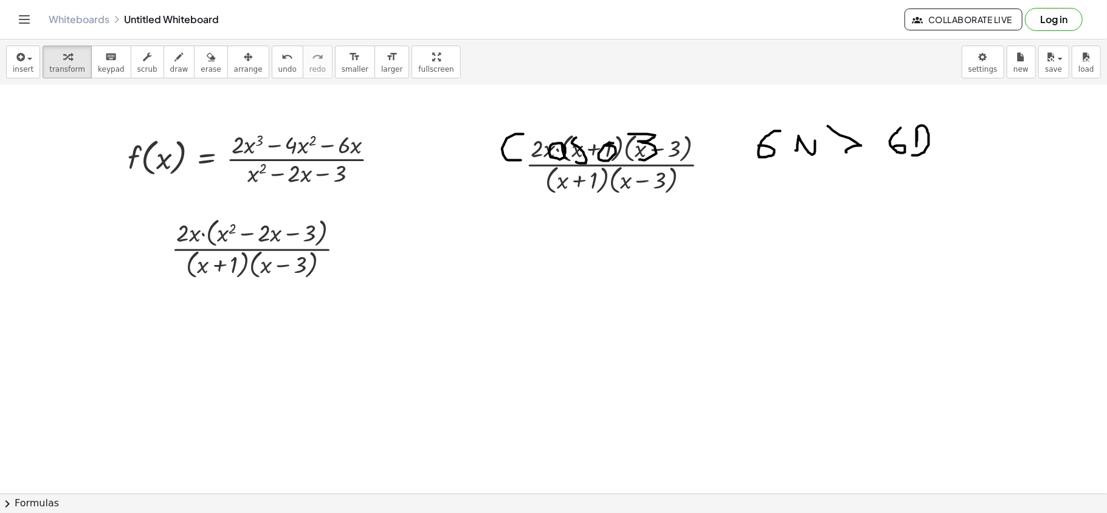
click at [244, 63] on icon "button" at bounding box center [248, 57] width 9 height 15
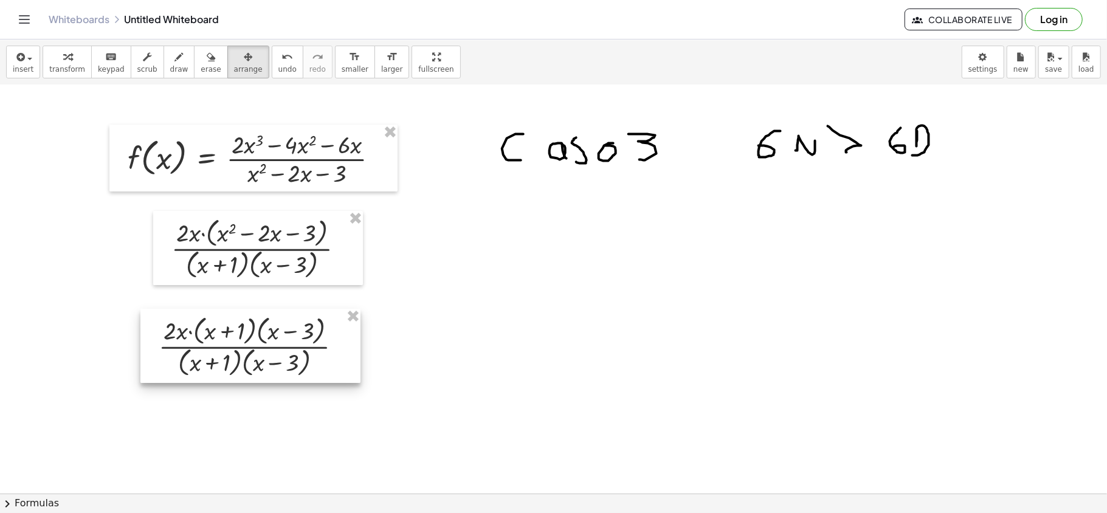
drag, startPoint x: 598, startPoint y: 197, endPoint x: 231, endPoint y: 372, distance: 406.7
click at [231, 372] on div at bounding box center [250, 346] width 220 height 74
click at [171, 56] on div "button" at bounding box center [179, 56] width 18 height 15
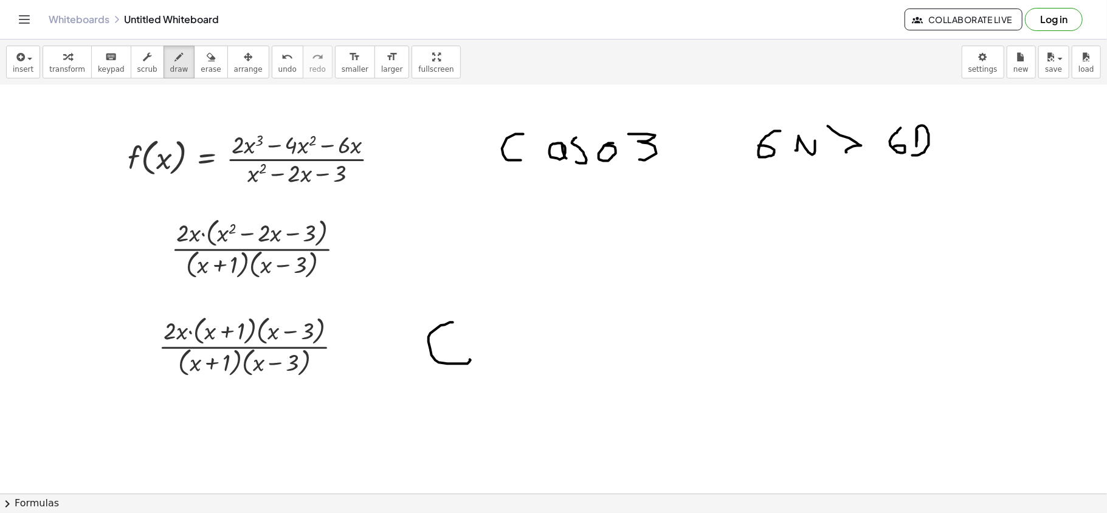
drag, startPoint x: 453, startPoint y: 323, endPoint x: 447, endPoint y: 348, distance: 25.5
drag, startPoint x: 453, startPoint y: 344, endPoint x: 483, endPoint y: 341, distance: 29.3
drag, startPoint x: 511, startPoint y: 326, endPoint x: 535, endPoint y: 356, distance: 38.0
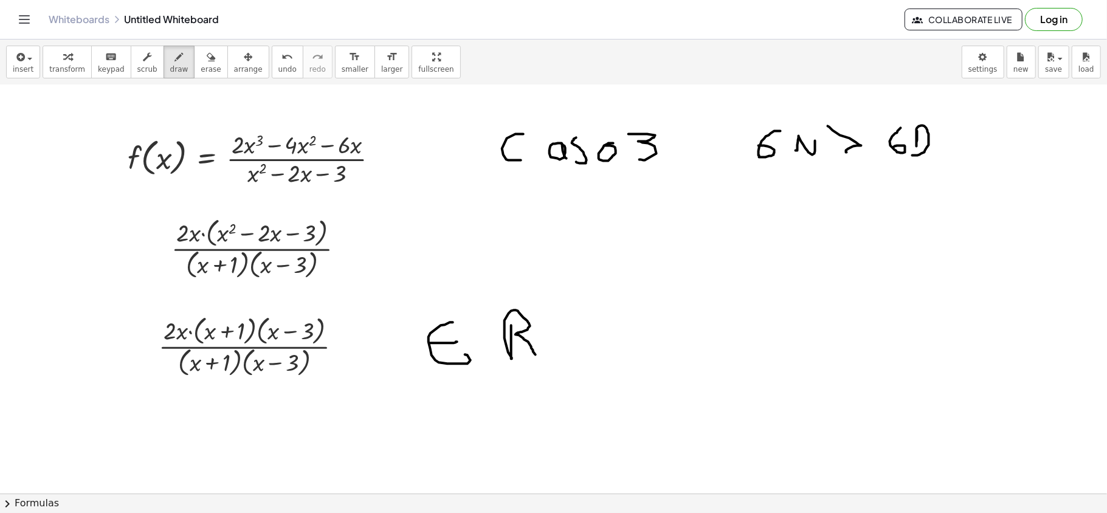
drag, startPoint x: 508, startPoint y: 322, endPoint x: 511, endPoint y: 360, distance: 38.4
drag, startPoint x: 509, startPoint y: 322, endPoint x: 514, endPoint y: 339, distance: 17.7
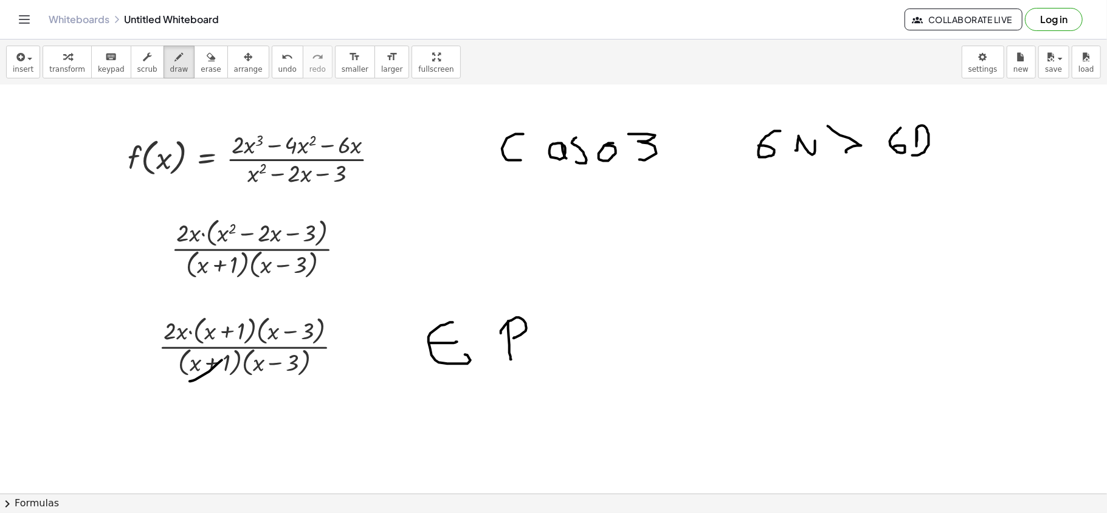
drag, startPoint x: 190, startPoint y: 382, endPoint x: 241, endPoint y: 351, distance: 60.0
drag, startPoint x: 247, startPoint y: 385, endPoint x: 301, endPoint y: 341, distance: 70.0
drag, startPoint x: 282, startPoint y: 343, endPoint x: 329, endPoint y: 306, distance: 59.3
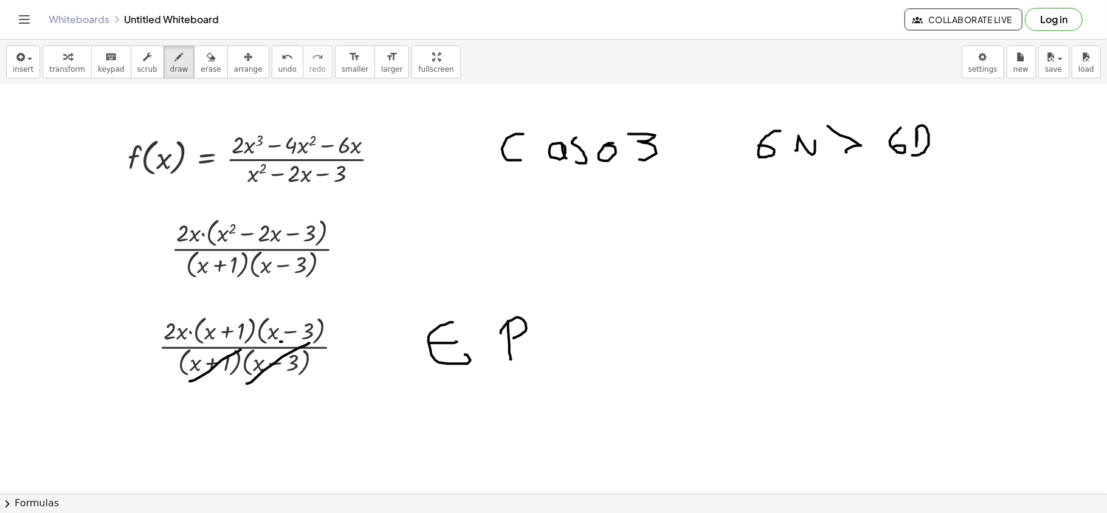
drag, startPoint x: 212, startPoint y: 336, endPoint x: 232, endPoint y: 331, distance: 20.8
click at [35, 66] on button "insert" at bounding box center [23, 62] width 34 height 33
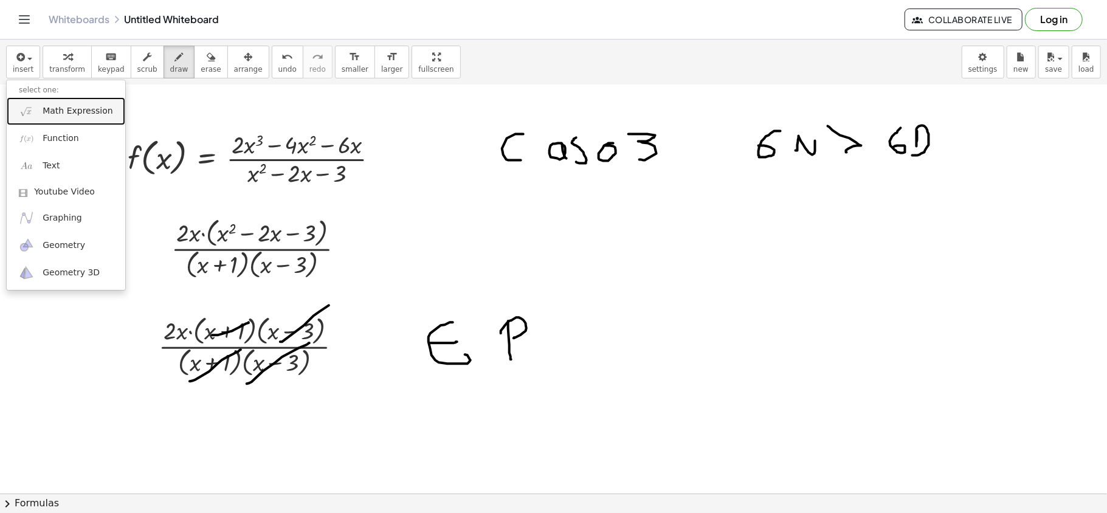
click at [69, 117] on span "Math Expression" at bounding box center [78, 111] width 70 height 12
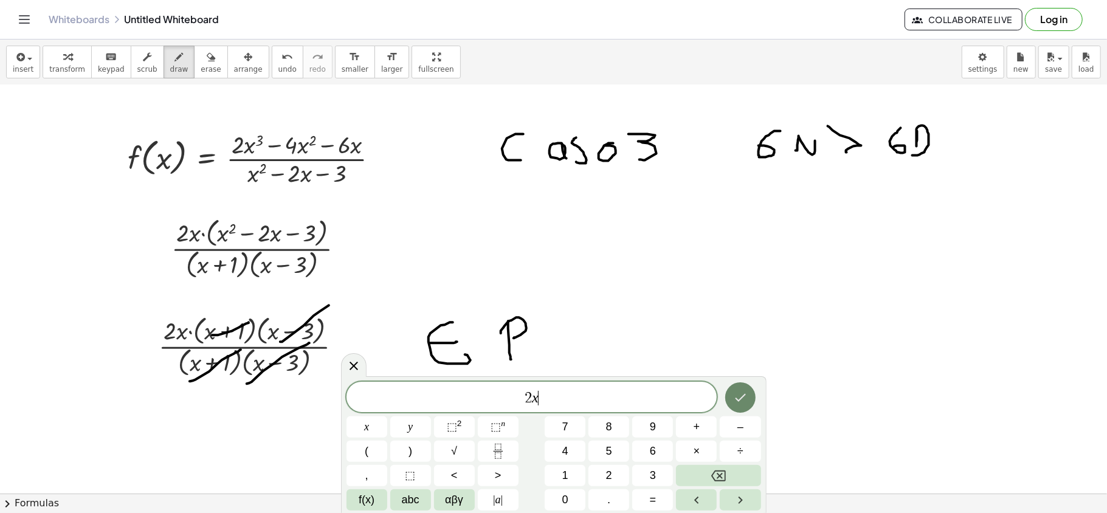
click at [742, 397] on icon "Done" at bounding box center [740, 398] width 11 height 8
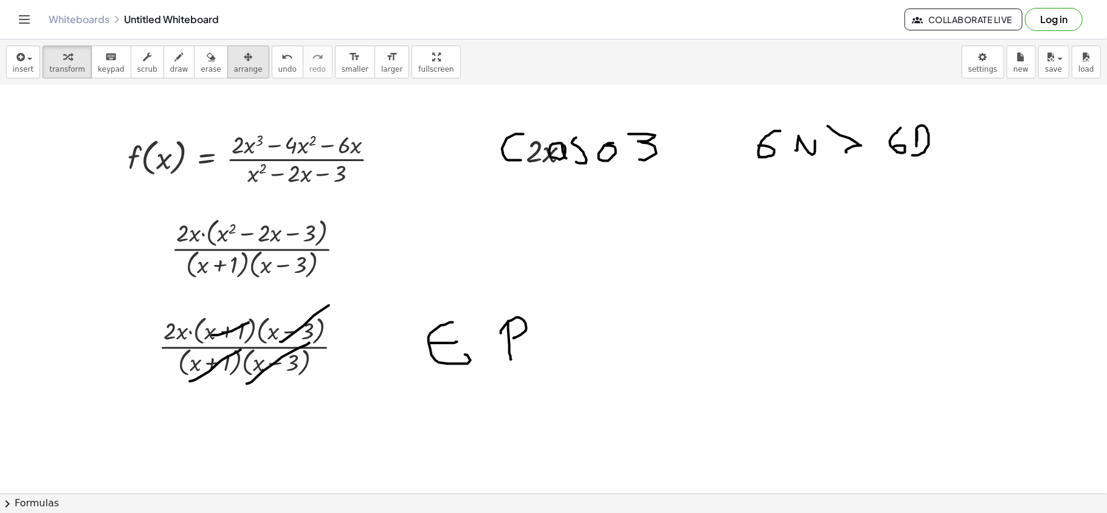
click at [234, 59] on div "button" at bounding box center [248, 56] width 29 height 15
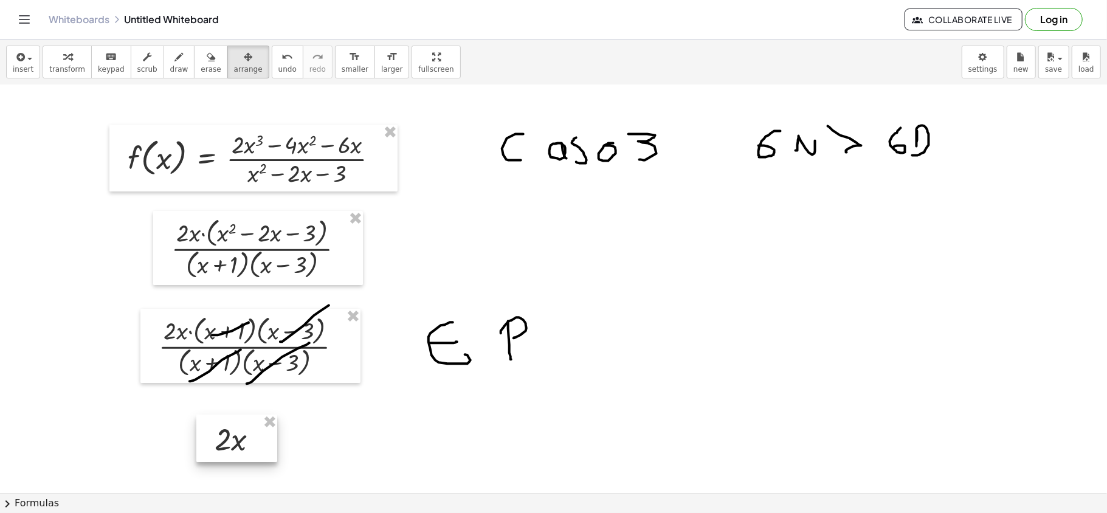
drag, startPoint x: 526, startPoint y: 169, endPoint x: 214, endPoint y: 458, distance: 424.9
click at [214, 458] on div at bounding box center [236, 437] width 81 height 47
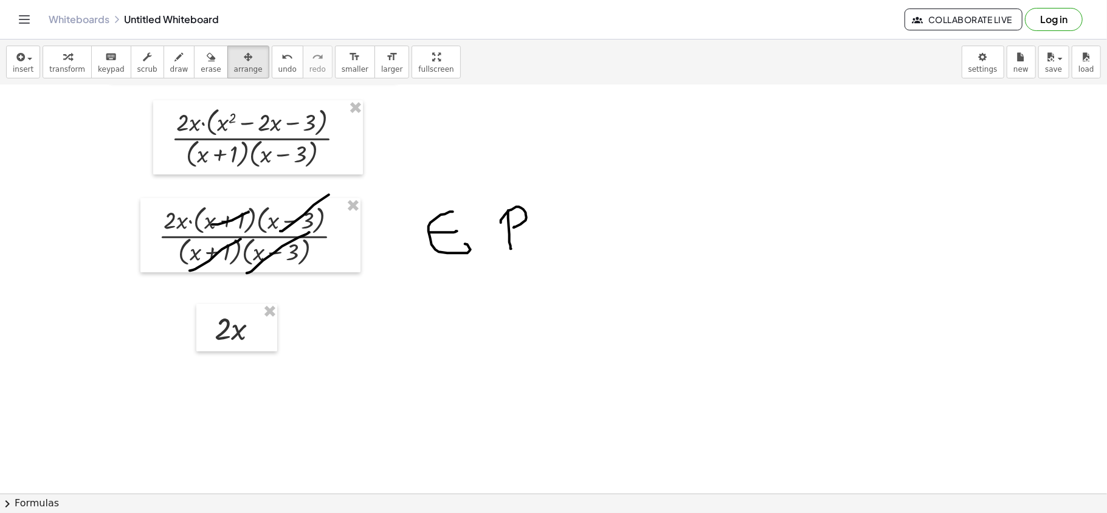
scroll to position [3180, 0]
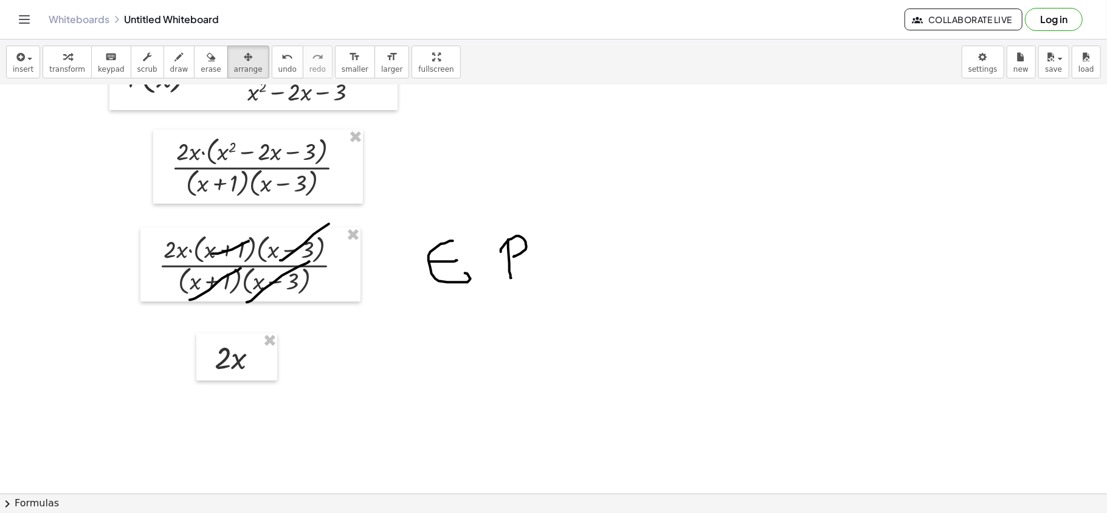
click at [175, 61] on icon "button" at bounding box center [179, 57] width 9 height 15
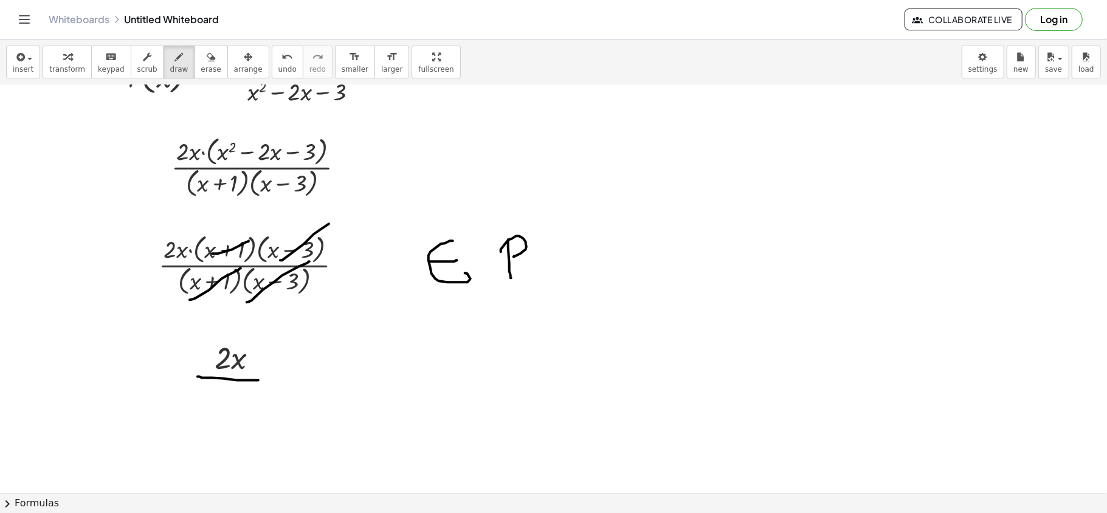
drag, startPoint x: 198, startPoint y: 378, endPoint x: 258, endPoint y: 382, distance: 60.9
drag, startPoint x: 229, startPoint y: 388, endPoint x: 230, endPoint y: 407, distance: 19.5
drag, startPoint x: 413, startPoint y: 367, endPoint x: 421, endPoint y: 368, distance: 8.0
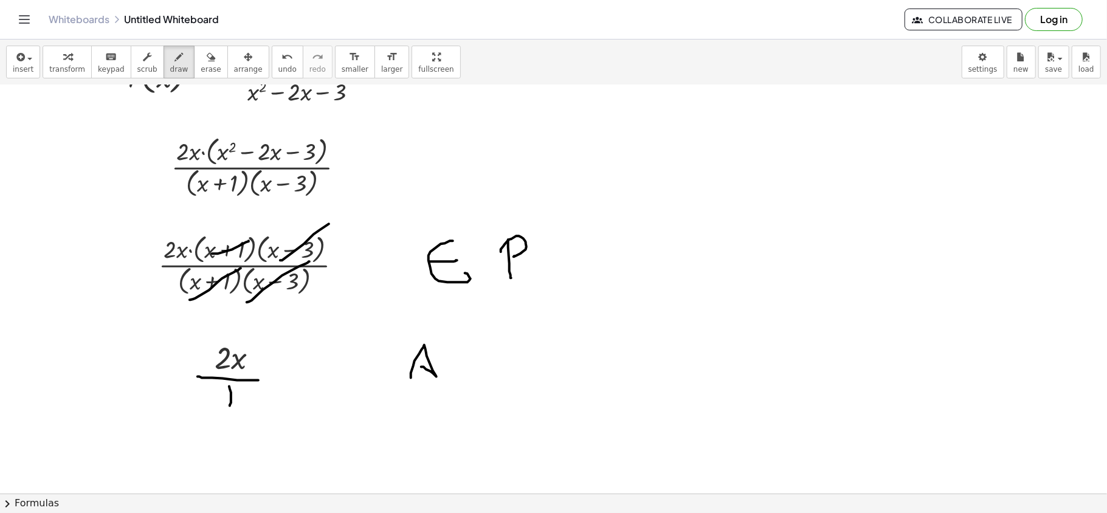
drag, startPoint x: 440, startPoint y: 360, endPoint x: 462, endPoint y: 360, distance: 22.5
drag, startPoint x: 490, startPoint y: 360, endPoint x: 520, endPoint y: 360, distance: 30.4
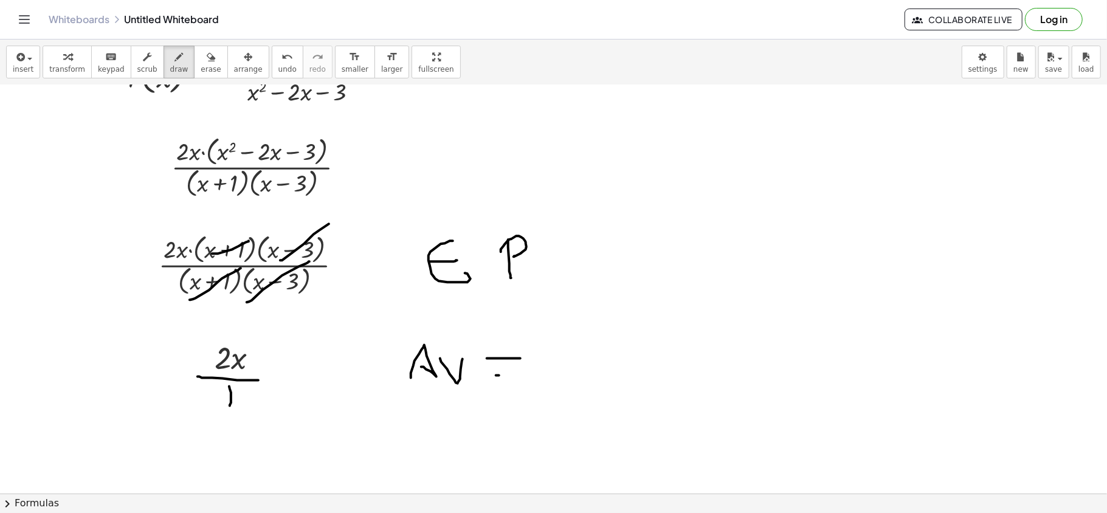
drag, startPoint x: 499, startPoint y: 377, endPoint x: 513, endPoint y: 377, distance: 14.0
drag, startPoint x: 540, startPoint y: 365, endPoint x: 580, endPoint y: 356, distance: 40.5
drag, startPoint x: 591, startPoint y: 378, endPoint x: 589, endPoint y: 367, distance: 11.1
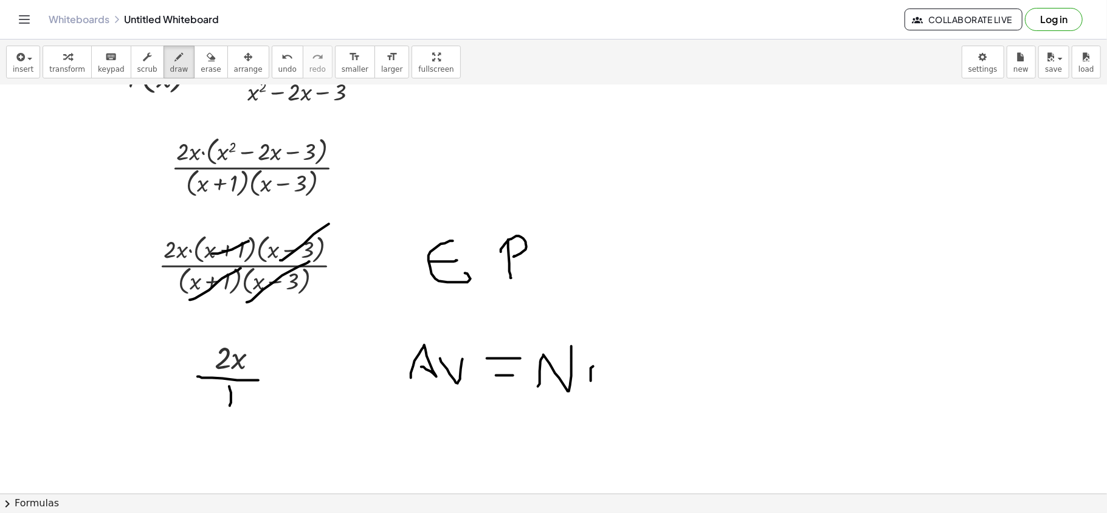
drag, startPoint x: 638, startPoint y: 387, endPoint x: 658, endPoint y: 384, distance: 19.6
drag, startPoint x: 676, startPoint y: 373, endPoint x: 691, endPoint y: 372, distance: 14.6
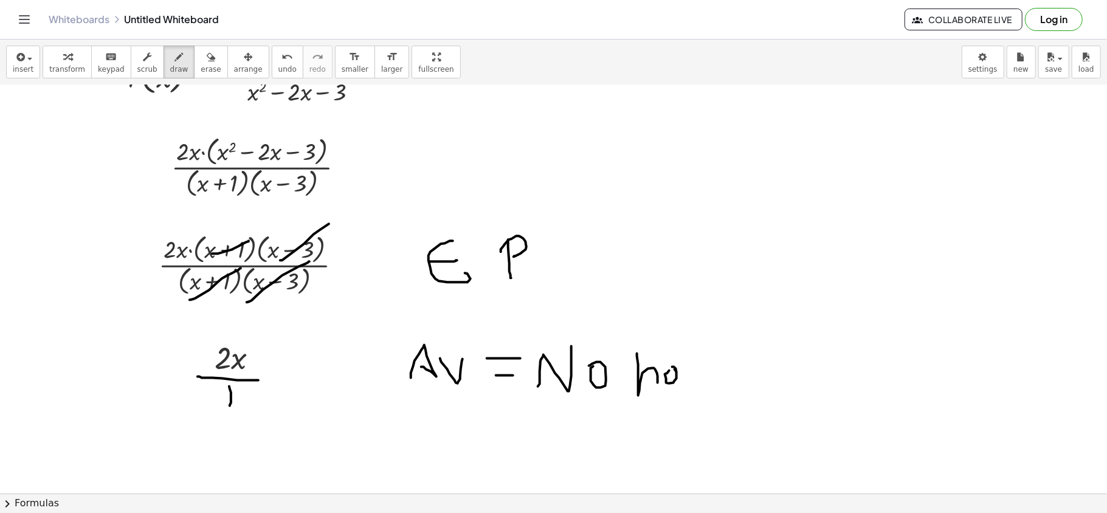
drag, startPoint x: 713, startPoint y: 387, endPoint x: 706, endPoint y: 392, distance: 8.3
drag, startPoint x: 253, startPoint y: 339, endPoint x: 246, endPoint y: 334, distance: 8.4
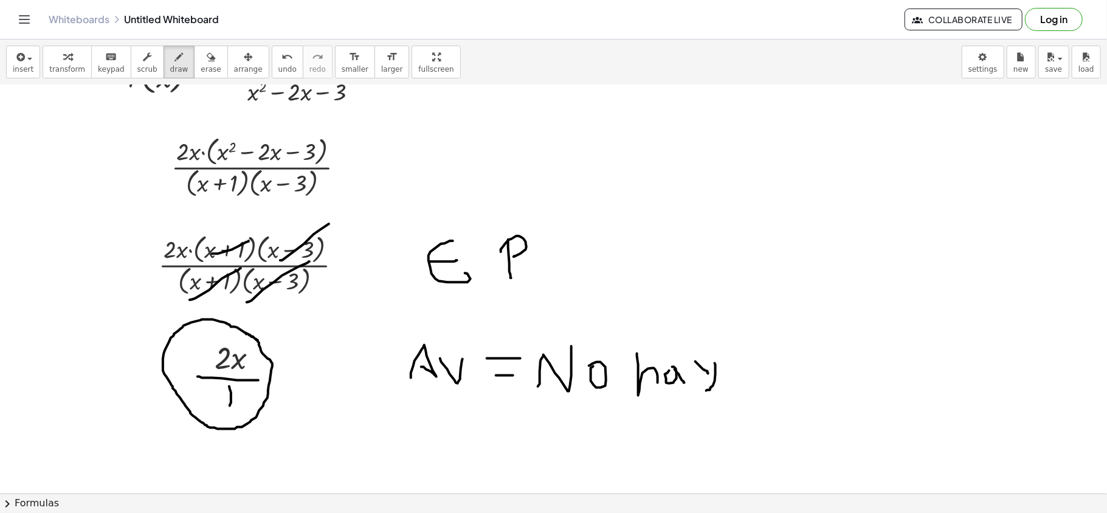
drag, startPoint x: 200, startPoint y: 297, endPoint x: 211, endPoint y: 314, distance: 20.1
drag, startPoint x: 261, startPoint y: 295, endPoint x: 275, endPoint y: 316, distance: 25.3
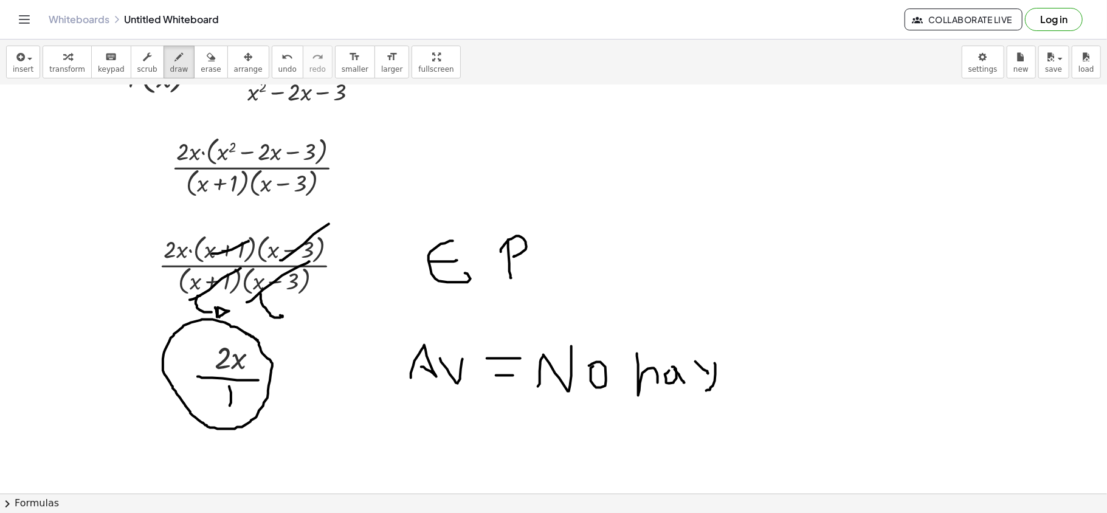
drag, startPoint x: 215, startPoint y: 309, endPoint x: 219, endPoint y: 318, distance: 10.6
drag, startPoint x: 782, startPoint y: 197, endPoint x: 769, endPoint y: 295, distance: 99.2
drag, startPoint x: 723, startPoint y: 263, endPoint x: 898, endPoint y: 219, distance: 180.4
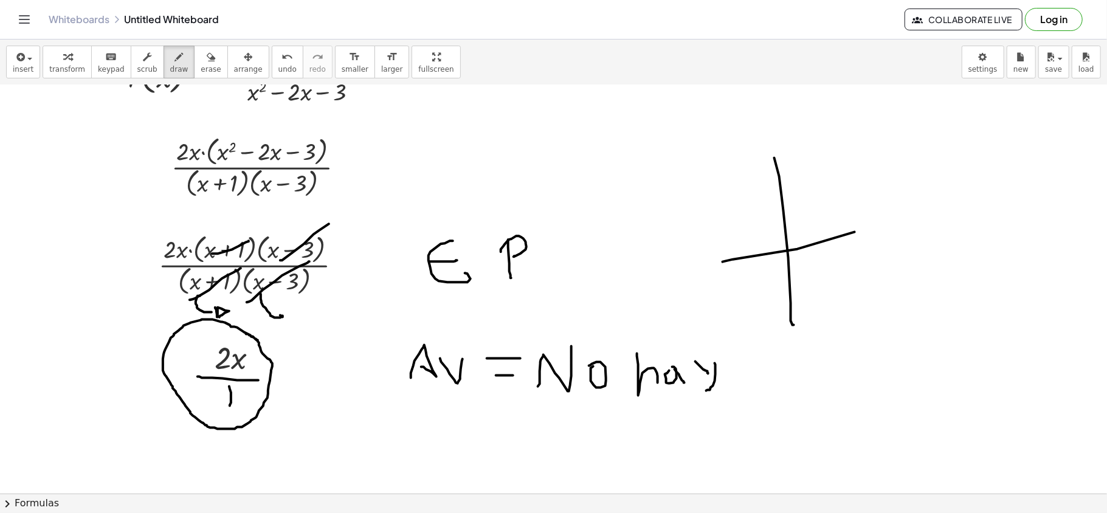
drag, startPoint x: 739, startPoint y: 325, endPoint x: 919, endPoint y: 94, distance: 292.7
drag, startPoint x: 740, startPoint y: 315, endPoint x: 842, endPoint y: 156, distance: 189.2
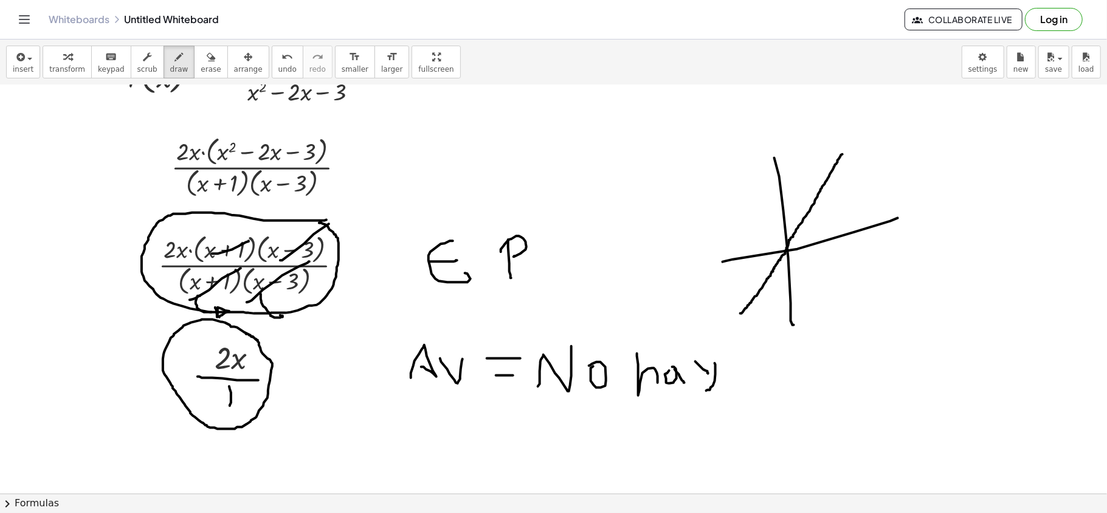
drag, startPoint x: 321, startPoint y: 222, endPoint x: 312, endPoint y: 219, distance: 8.8
click at [207, 59] on button "erase" at bounding box center [210, 62] width 33 height 33
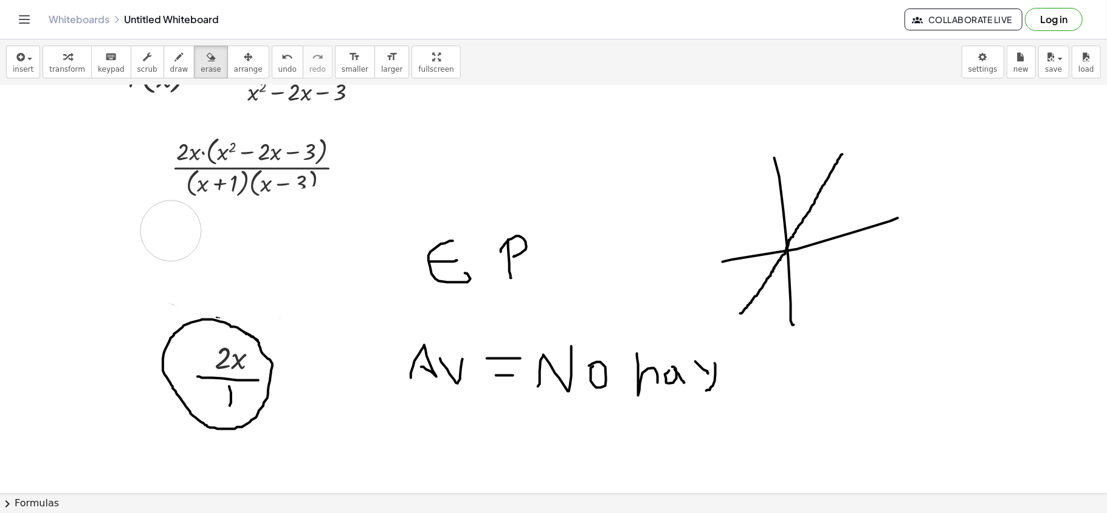
drag, startPoint x: 324, startPoint y: 216, endPoint x: 380, endPoint y: 163, distance: 77.4
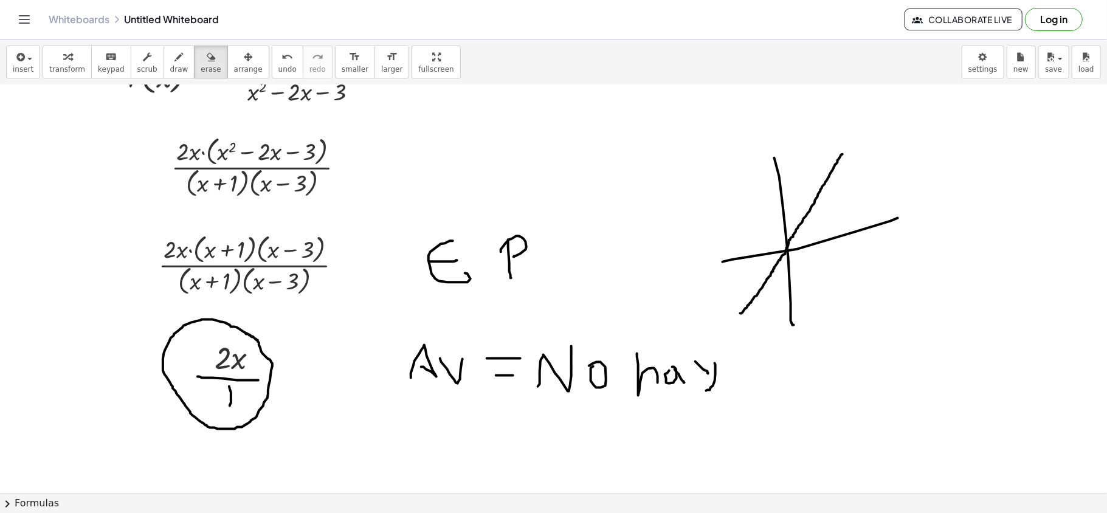
click at [177, 60] on button "draw" at bounding box center [179, 62] width 32 height 33
drag, startPoint x: 411, startPoint y: 193, endPoint x: 426, endPoint y: 188, distance: 15.6
drag, startPoint x: 446, startPoint y: 184, endPoint x: 487, endPoint y: 169, distance: 43.3
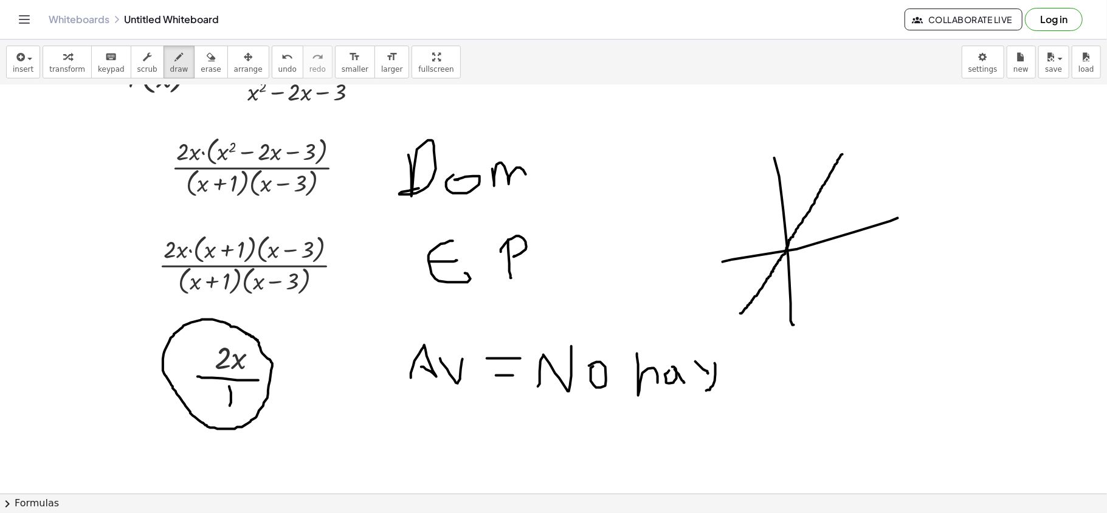
drag, startPoint x: 492, startPoint y: 170, endPoint x: 533, endPoint y: 181, distance: 42.2
drag, startPoint x: 599, startPoint y: 142, endPoint x: 620, endPoint y: 159, distance: 27.2
drag, startPoint x: 647, startPoint y: 149, endPoint x: 634, endPoint y: 149, distance: 12.2
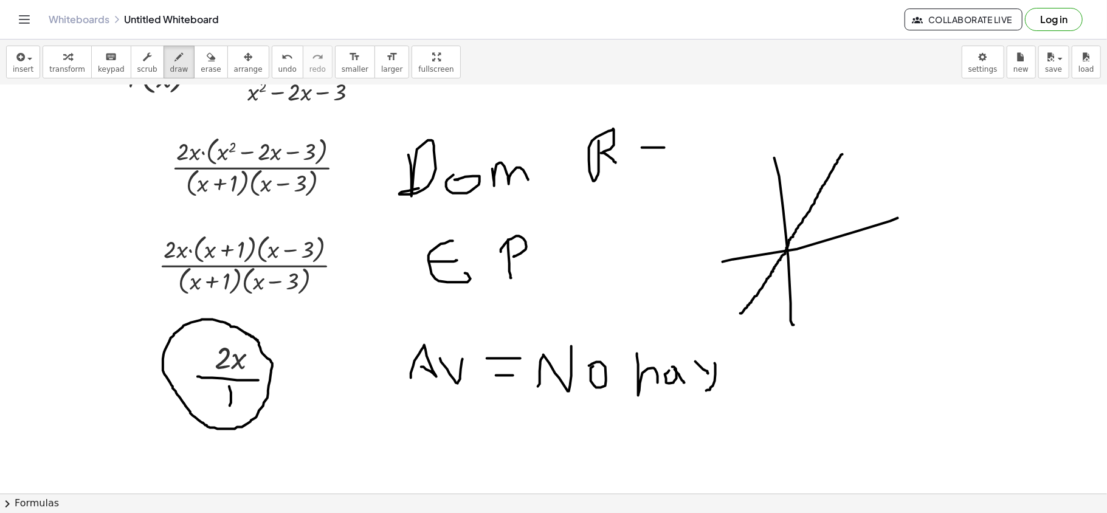
drag, startPoint x: 723, startPoint y: 120, endPoint x: 717, endPoint y: 188, distance: 68.3
drag, startPoint x: 760, startPoint y: 136, endPoint x: 759, endPoint y: 178, distance: 41.9
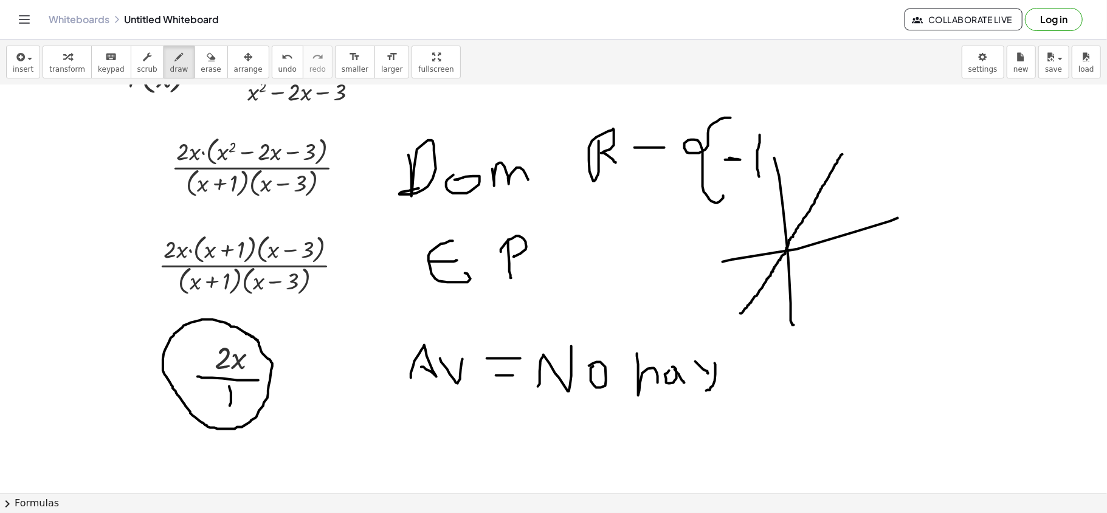
drag, startPoint x: 798, startPoint y: 171, endPoint x: 783, endPoint y: 202, distance: 34.0
drag, startPoint x: 829, startPoint y: 131, endPoint x: 830, endPoint y: 176, distance: 44.4
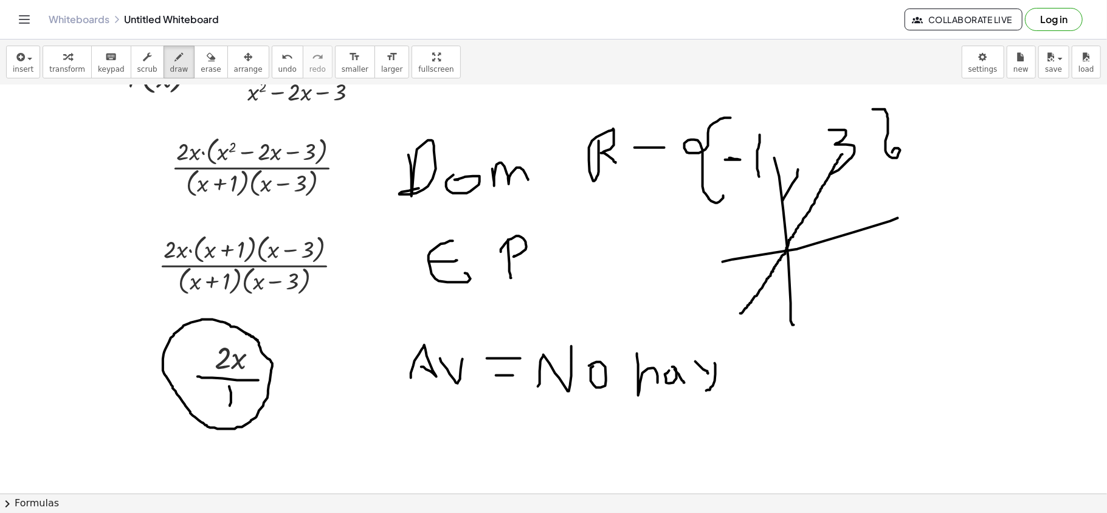
drag, startPoint x: 873, startPoint y: 111, endPoint x: 886, endPoint y: 210, distance: 100.0
drag, startPoint x: 727, startPoint y: 137, endPoint x: 759, endPoint y: 132, distance: 32.0
drag, startPoint x: 198, startPoint y: 266, endPoint x: 207, endPoint y: 295, distance: 30.4
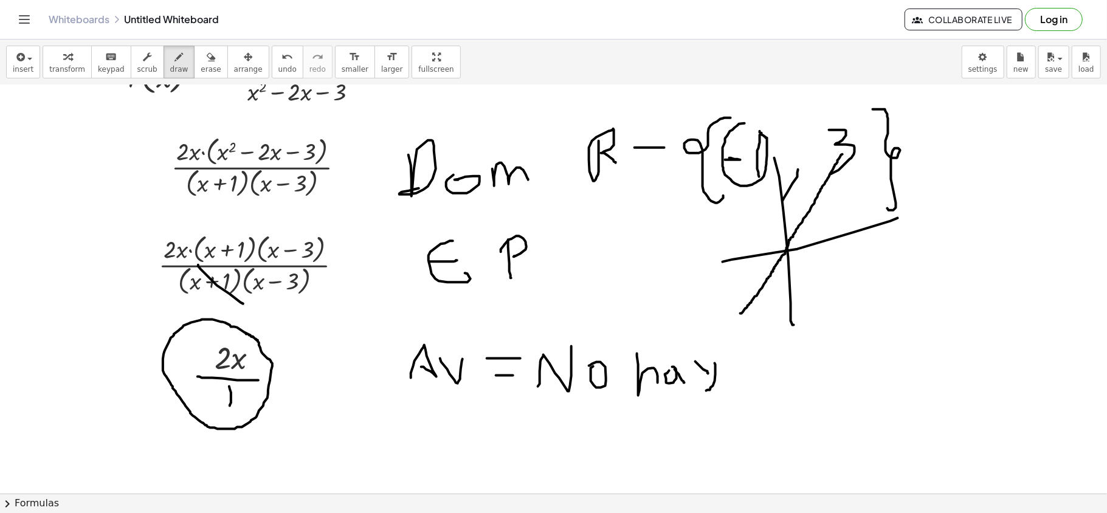
drag, startPoint x: 196, startPoint y: 300, endPoint x: 224, endPoint y: 270, distance: 40.8
drag, startPoint x: 830, startPoint y: 128, endPoint x: 851, endPoint y: 112, distance: 27.0
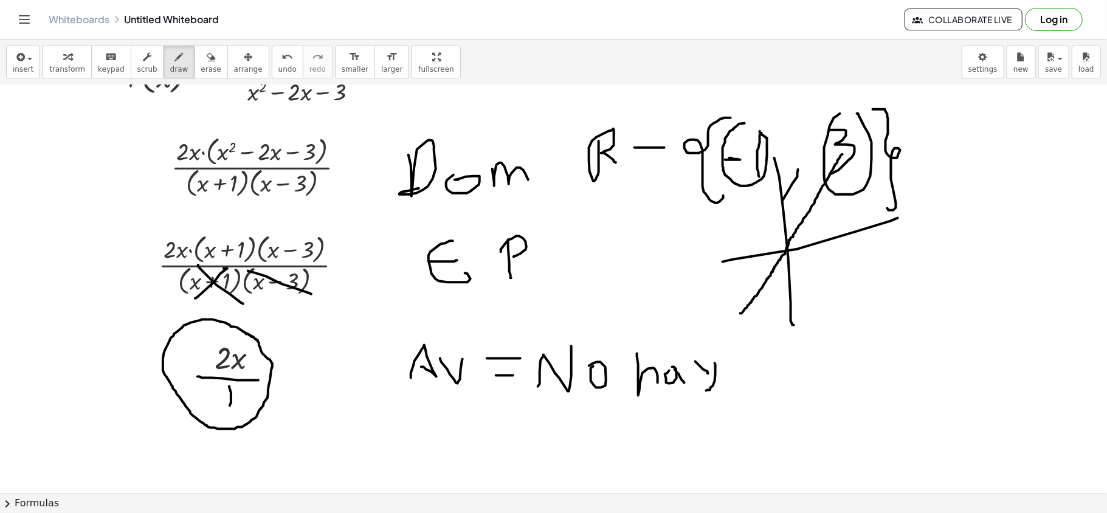
drag, startPoint x: 249, startPoint y: 297, endPoint x: 300, endPoint y: 265, distance: 59.5
drag, startPoint x: 412, startPoint y: 423, endPoint x: 455, endPoint y: 470, distance: 63.7
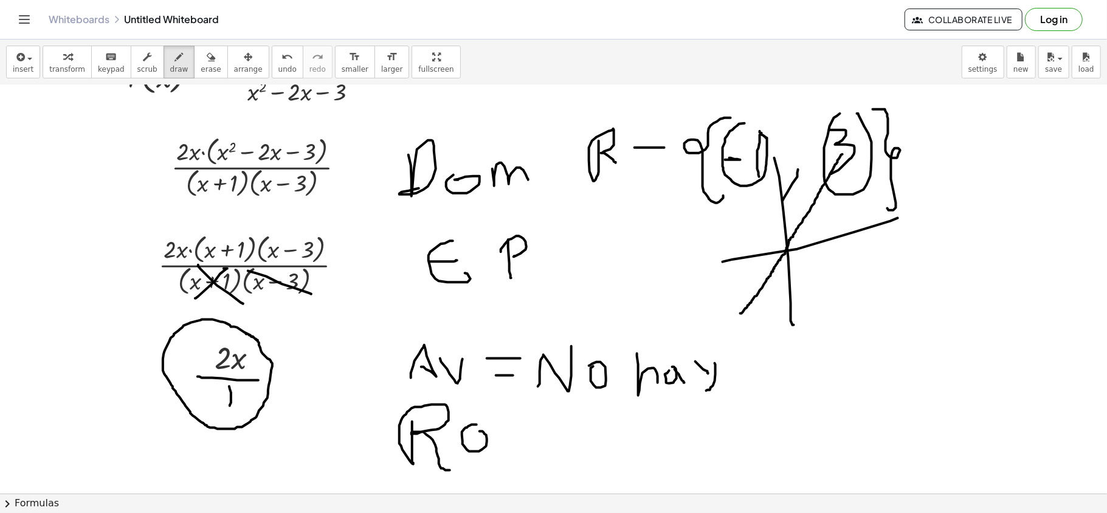
drag, startPoint x: 476, startPoint y: 426, endPoint x: 470, endPoint y: 433, distance: 9.0
drag, startPoint x: 487, startPoint y: 449, endPoint x: 489, endPoint y: 455, distance: 6.3
drag, startPoint x: 501, startPoint y: 449, endPoint x: 564, endPoint y: 444, distance: 63.4
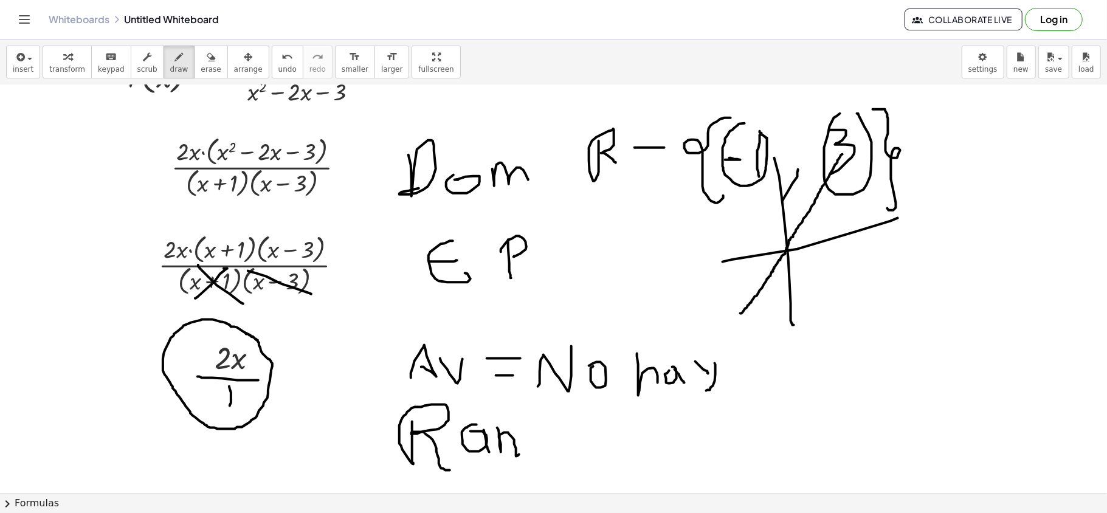
drag, startPoint x: 537, startPoint y: 441, endPoint x: 547, endPoint y: 423, distance: 20.1
drag, startPoint x: 564, startPoint y: 462, endPoint x: 553, endPoint y: 473, distance: 15.5
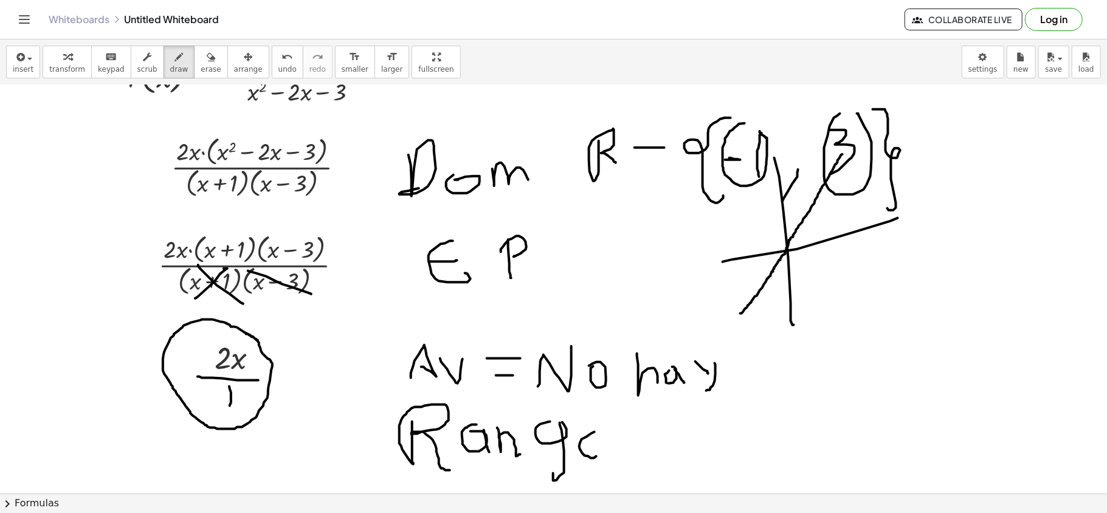
drag, startPoint x: 582, startPoint y: 455, endPoint x: 583, endPoint y: 431, distance: 23.1
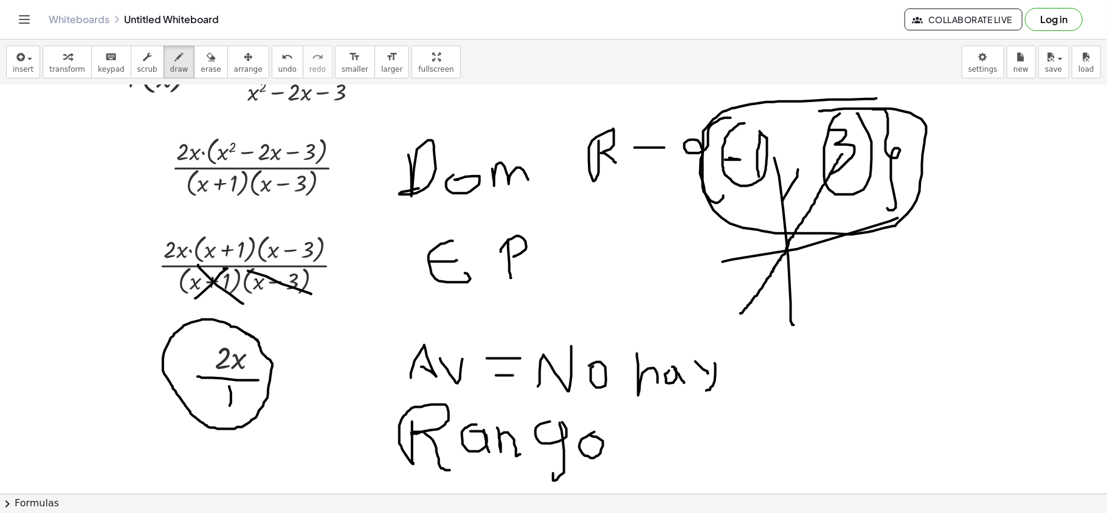
drag, startPoint x: 800, startPoint y: 103, endPoint x: 819, endPoint y: 112, distance: 21.2
drag, startPoint x: 669, startPoint y: 435, endPoint x: 710, endPoint y: 472, distance: 55.1
drag, startPoint x: 745, startPoint y: 441, endPoint x: 771, endPoint y: 439, distance: 25.6
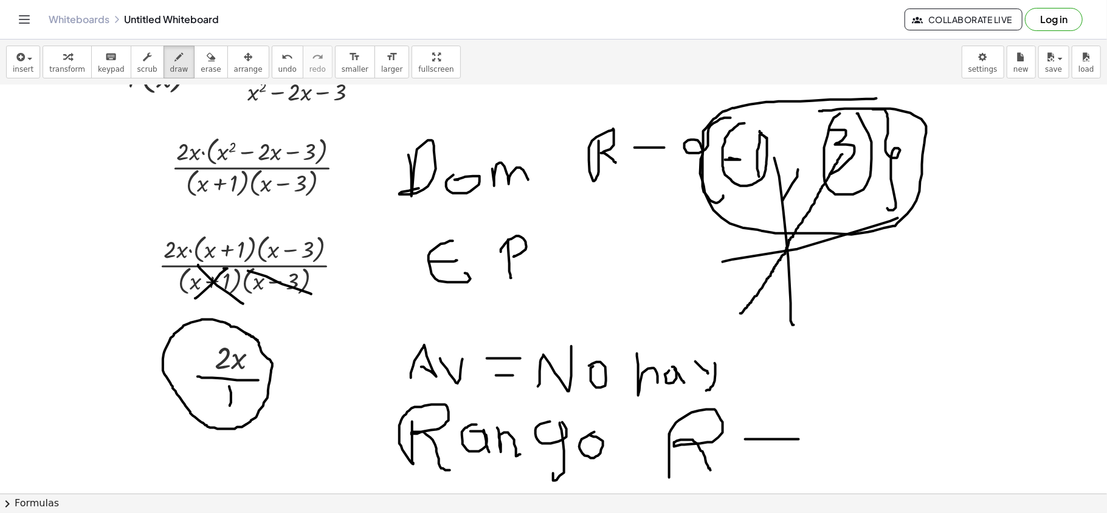
drag, startPoint x: 864, startPoint y: 360, endPoint x: 853, endPoint y: 462, distance: 103.2
drag, startPoint x: 876, startPoint y: 419, endPoint x: 904, endPoint y: 419, distance: 28.0
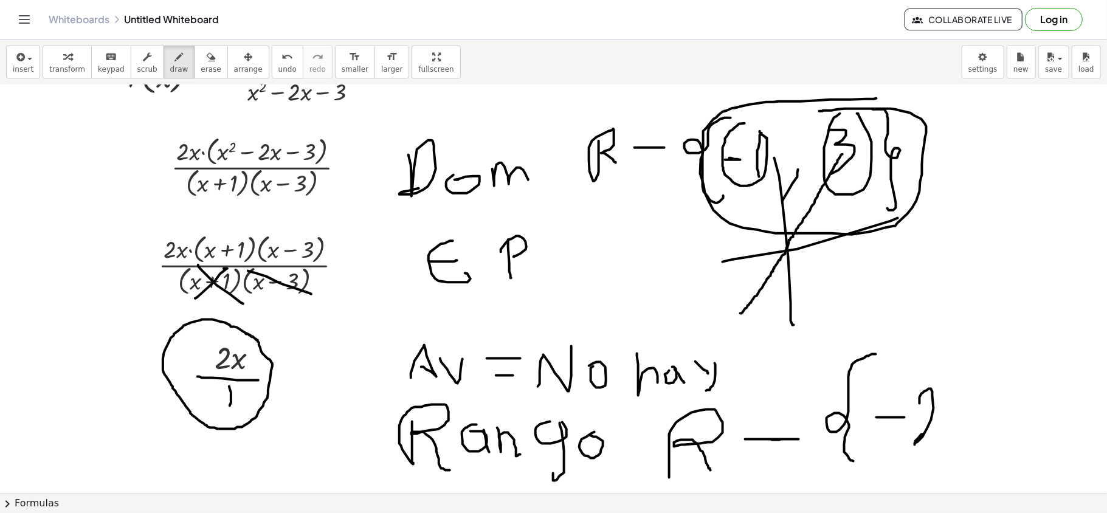
drag, startPoint x: 920, startPoint y: 404, endPoint x: 936, endPoint y: 446, distance: 45.6
drag, startPoint x: 961, startPoint y: 426, endPoint x: 951, endPoint y: 458, distance: 33.1
drag, startPoint x: 1006, startPoint y: 385, endPoint x: 994, endPoint y: 416, distance: 33.9
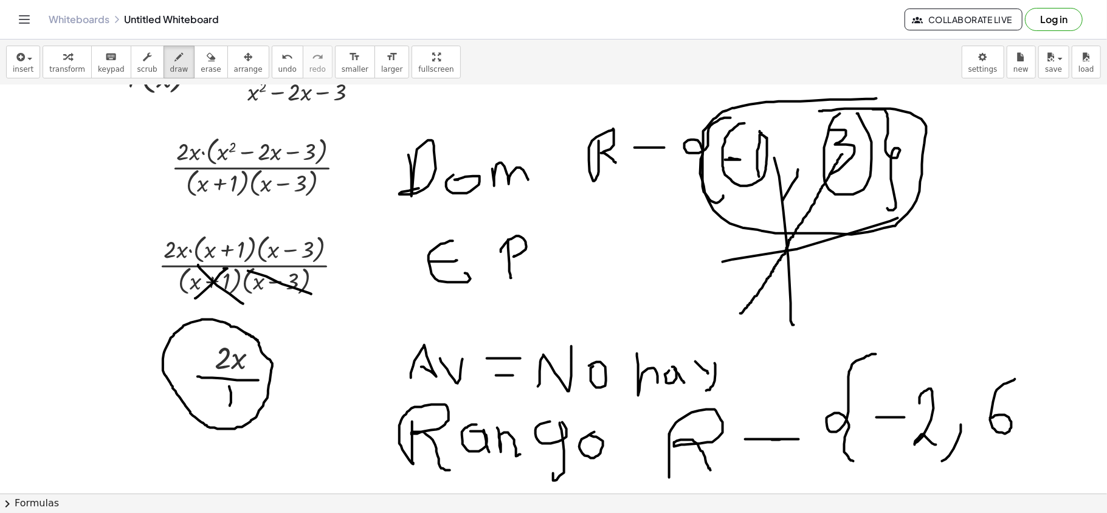
drag, startPoint x: 1019, startPoint y: 337, endPoint x: 1025, endPoint y: 441, distance: 104.7
drag, startPoint x: 960, startPoint y: 181, endPoint x: 968, endPoint y: 307, distance: 126.0
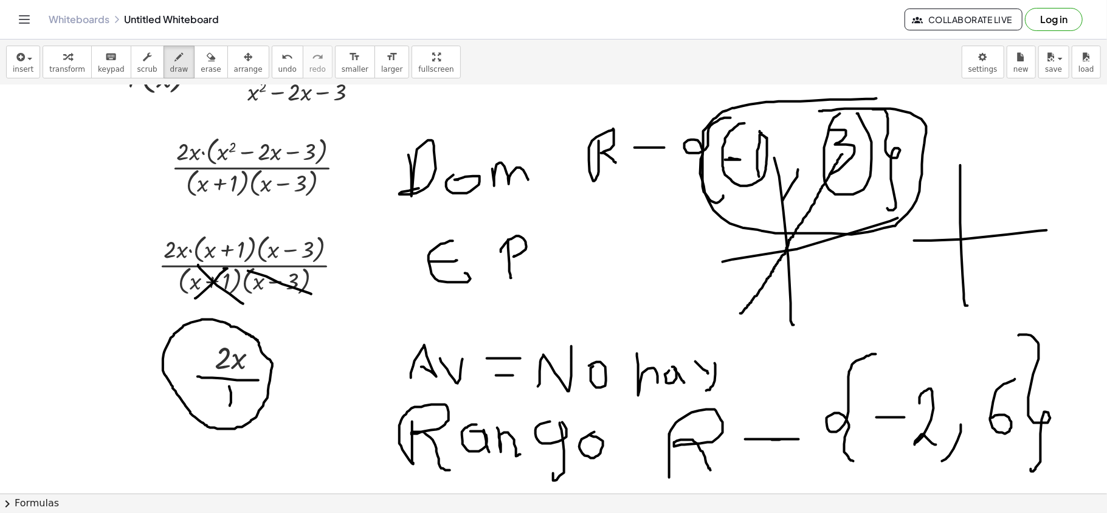
drag, startPoint x: 914, startPoint y: 242, endPoint x: 1047, endPoint y: 232, distance: 132.9
drag, startPoint x: 1009, startPoint y: 186, endPoint x: 919, endPoint y: 306, distance: 150.2
drag, startPoint x: 927, startPoint y: 284, endPoint x: 1010, endPoint y: 168, distance: 143.0
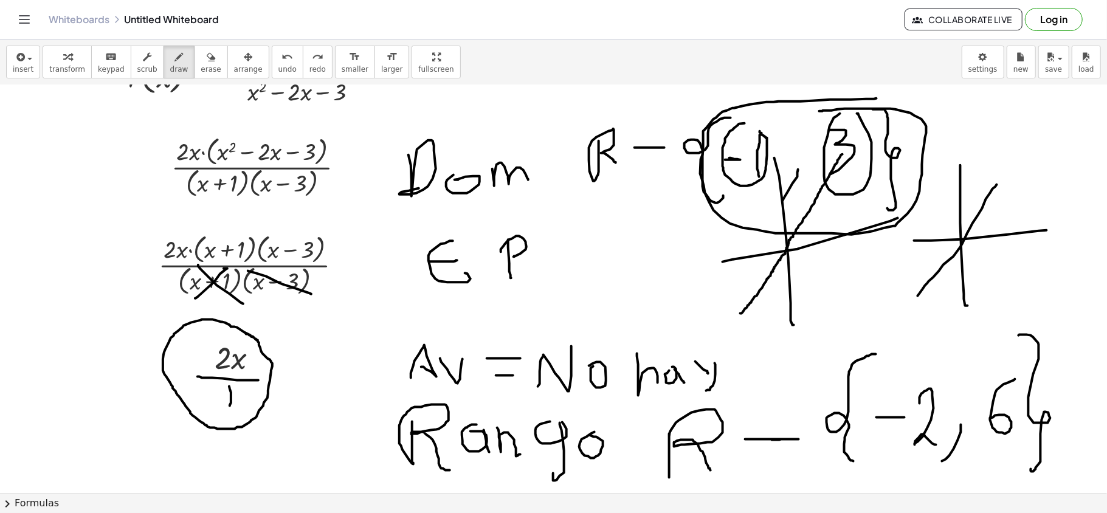
drag, startPoint x: 1009, startPoint y: 163, endPoint x: 1004, endPoint y: 168, distance: 7.7
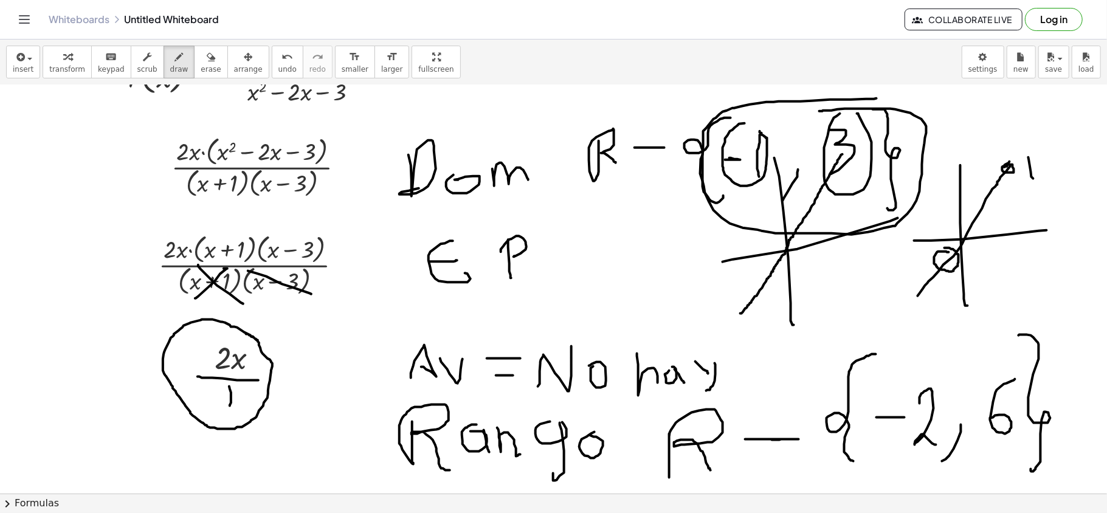
drag, startPoint x: 1033, startPoint y: 180, endPoint x: 1085, endPoint y: 96, distance: 98.8
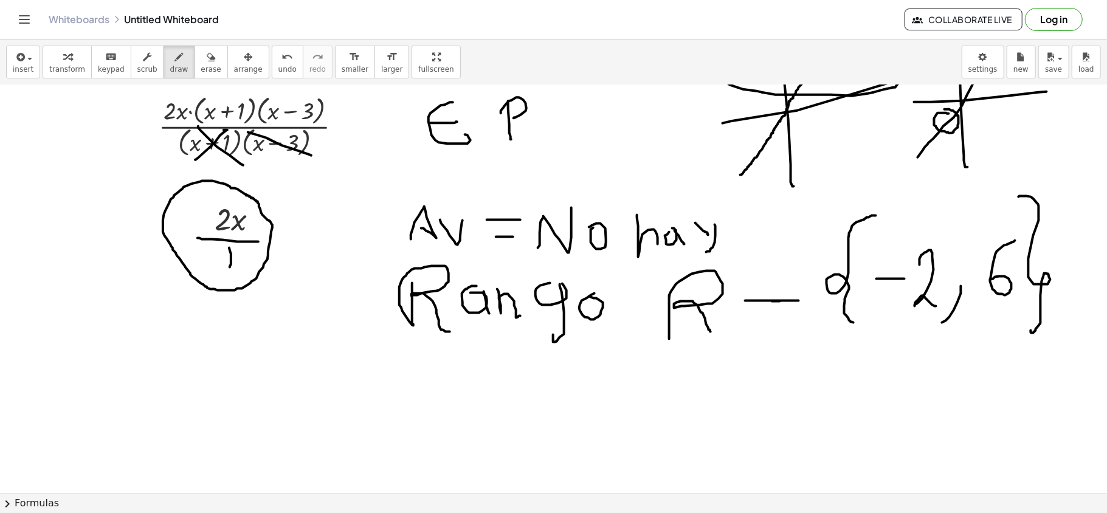
scroll to position [3341, 0]
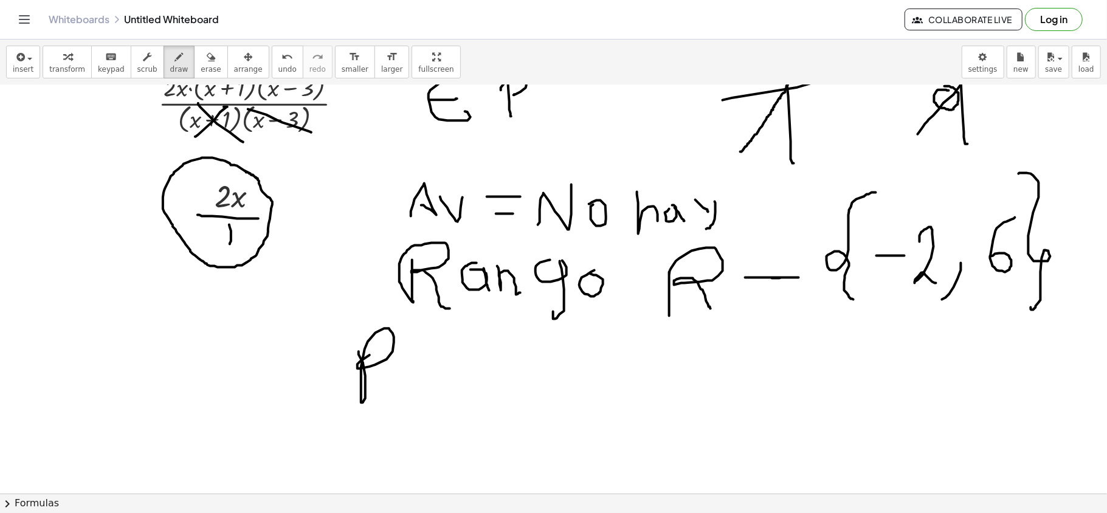
drag, startPoint x: 359, startPoint y: 356, endPoint x: 393, endPoint y: 390, distance: 48.6
drag, startPoint x: 411, startPoint y: 379, endPoint x: 424, endPoint y: 351, distance: 30.7
drag, startPoint x: 422, startPoint y: 373, endPoint x: 450, endPoint y: 358, distance: 32.1
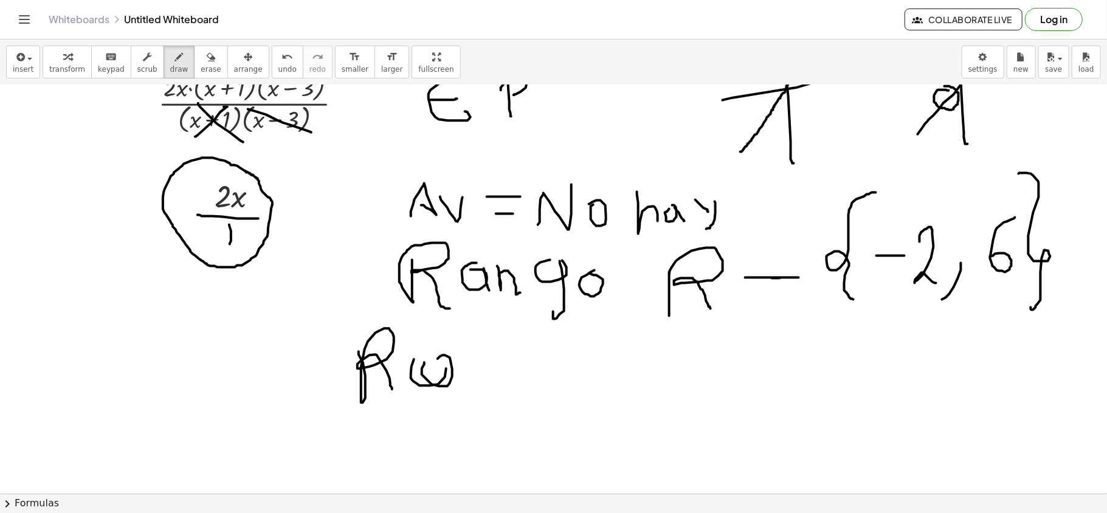
drag, startPoint x: 453, startPoint y: 379, endPoint x: 453, endPoint y: 389, distance: 9.7
drag, startPoint x: 461, startPoint y: 390, endPoint x: 490, endPoint y: 389, distance: 29.2
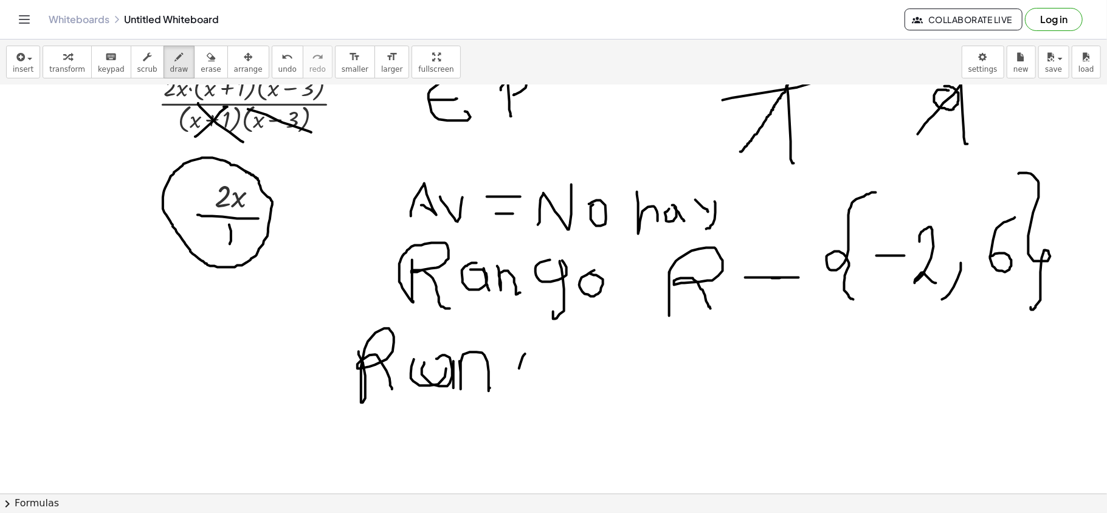
drag, startPoint x: 519, startPoint y: 370, endPoint x: 528, endPoint y: 341, distance: 29.8
drag, startPoint x: 541, startPoint y: 431, endPoint x: 523, endPoint y: 419, distance: 21.6
drag, startPoint x: 569, startPoint y: 373, endPoint x: 565, endPoint y: 366, distance: 8.2
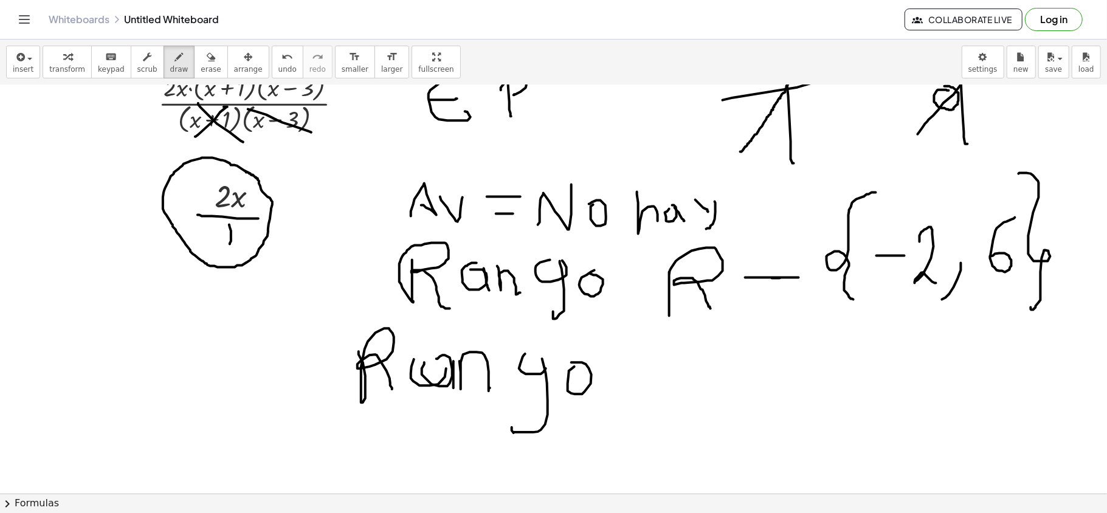
drag, startPoint x: 600, startPoint y: 363, endPoint x: 628, endPoint y: 363, distance: 27.4
drag, startPoint x: 613, startPoint y: 380, endPoint x: 630, endPoint y: 379, distance: 17.0
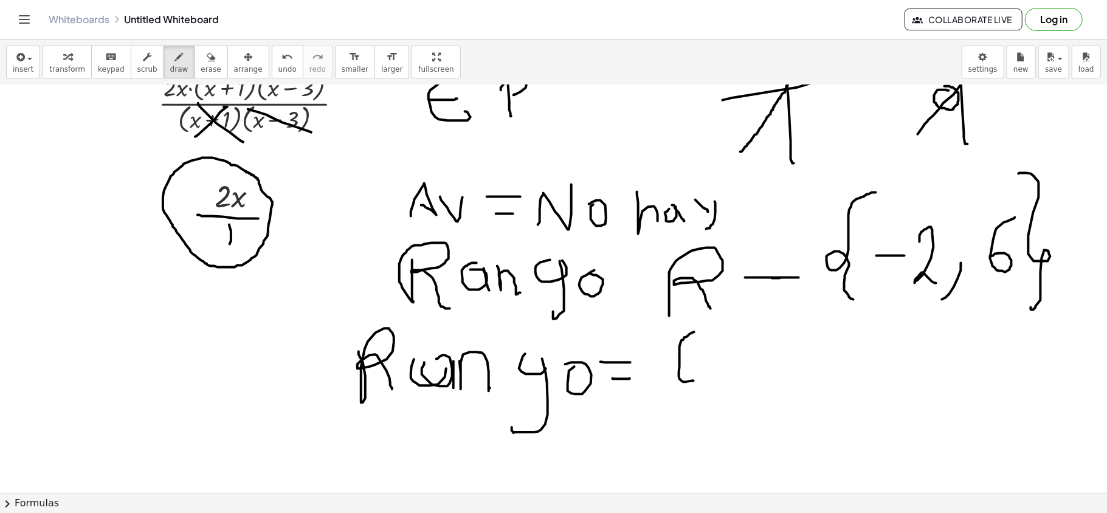
drag, startPoint x: 694, startPoint y: 333, endPoint x: 693, endPoint y: 382, distance: 48.6
drag, startPoint x: 692, startPoint y: 357, endPoint x: 706, endPoint y: 360, distance: 14.2
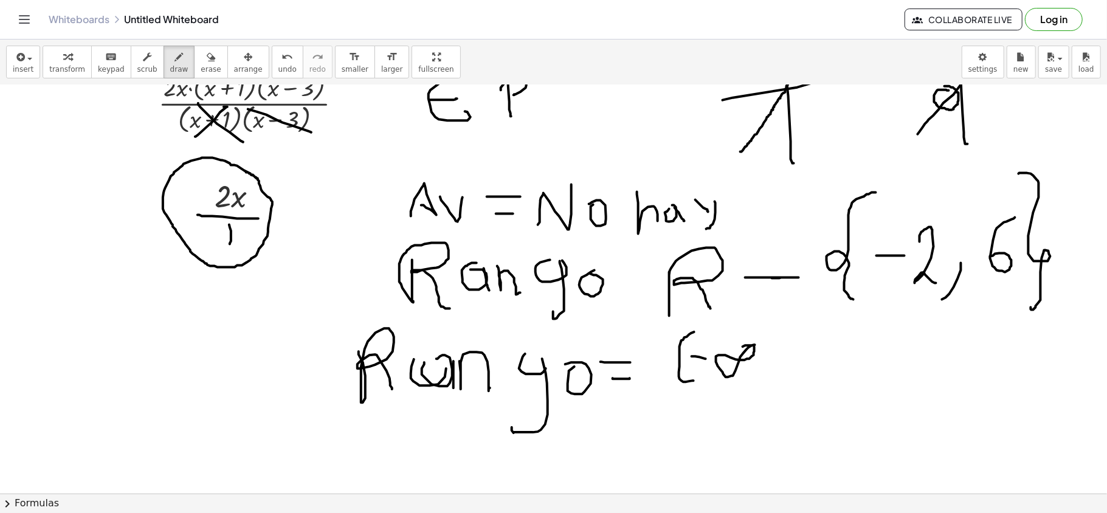
drag, startPoint x: 783, startPoint y: 350, endPoint x: 795, endPoint y: 350, distance: 11.5
drag, startPoint x: 810, startPoint y: 345, endPoint x: 830, endPoint y: 366, distance: 28.8
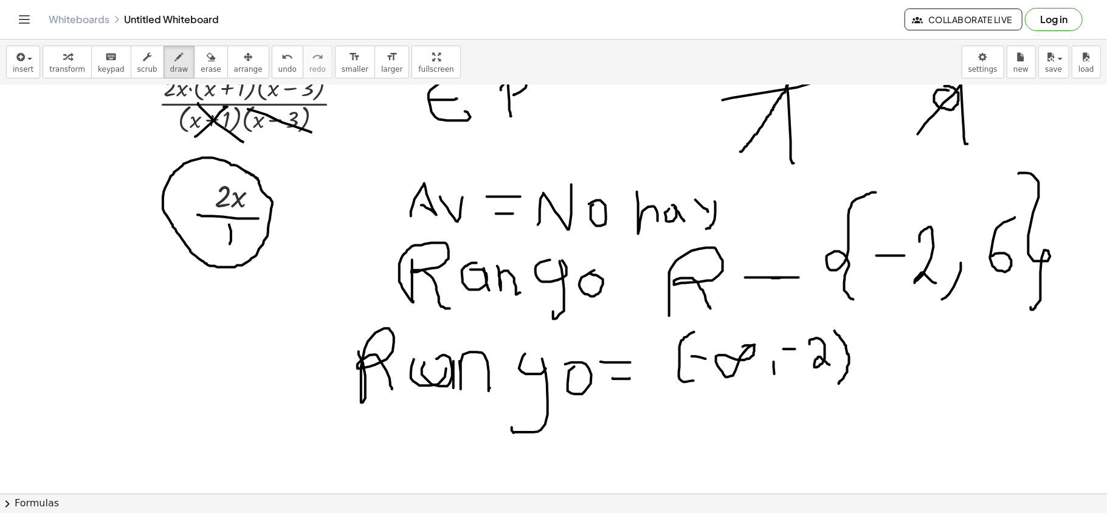
drag, startPoint x: 834, startPoint y: 332, endPoint x: 841, endPoint y: 385, distance: 53.9
drag, startPoint x: 795, startPoint y: 407, endPoint x: 802, endPoint y: 423, distance: 18.0
drag, startPoint x: 806, startPoint y: 421, endPoint x: 803, endPoint y: 427, distance: 6.3
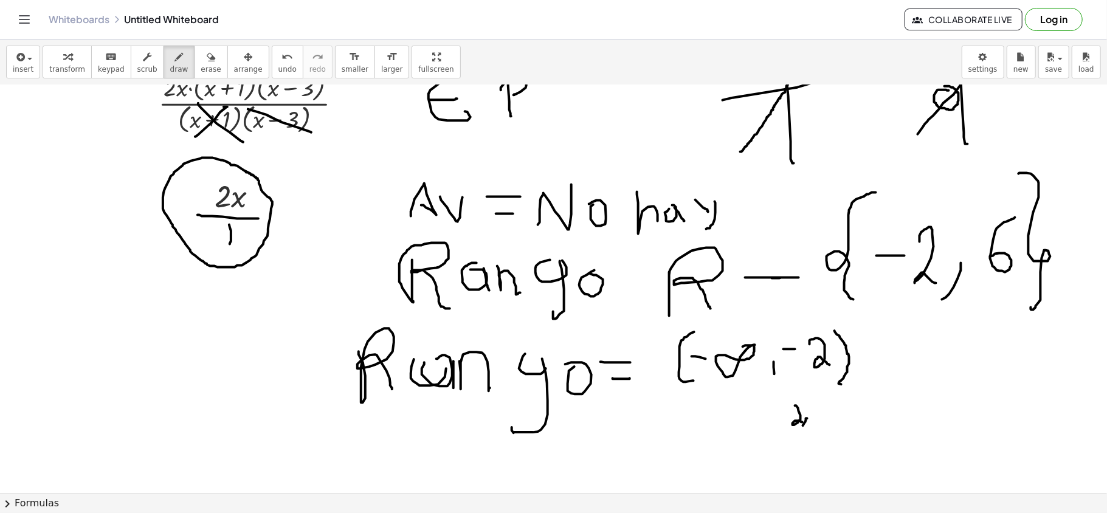
drag, startPoint x: 830, startPoint y: 419, endPoint x: 837, endPoint y: 413, distance: 9.6
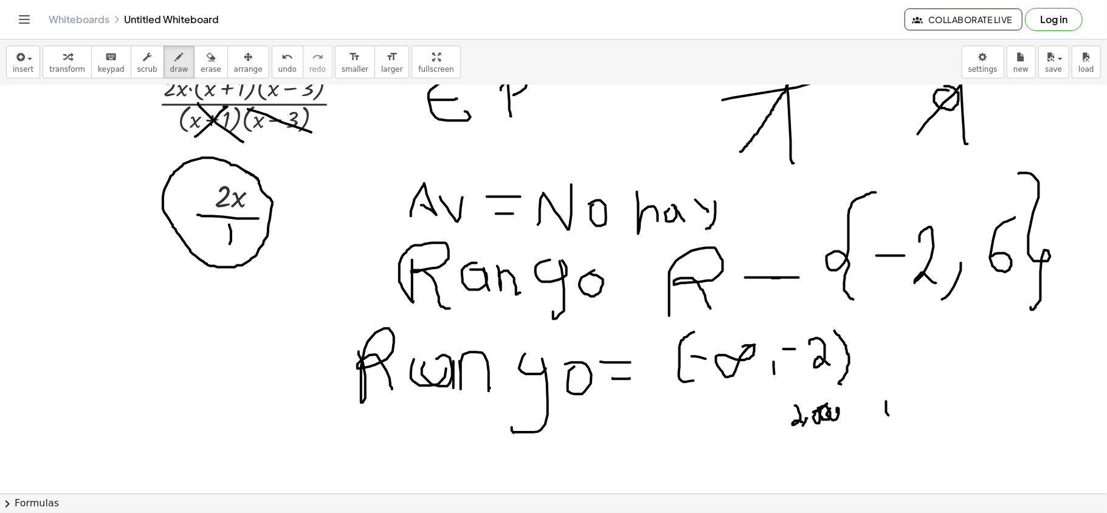
drag, startPoint x: 871, startPoint y: 351, endPoint x: 880, endPoint y: 379, distance: 29.4
drag, startPoint x: 880, startPoint y: 402, endPoint x: 868, endPoint y: 402, distance: 12.2
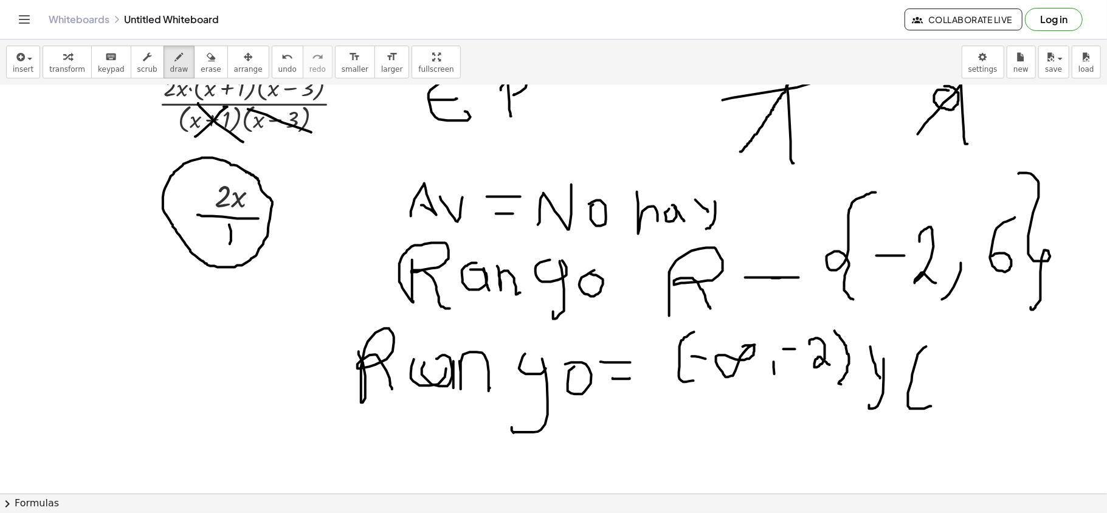
drag, startPoint x: 924, startPoint y: 349, endPoint x: 930, endPoint y: 406, distance: 57.5
drag, startPoint x: 930, startPoint y: 376, endPoint x: 946, endPoint y: 374, distance: 15.8
drag, startPoint x: 961, startPoint y: 365, endPoint x: 971, endPoint y: 385, distance: 22.6
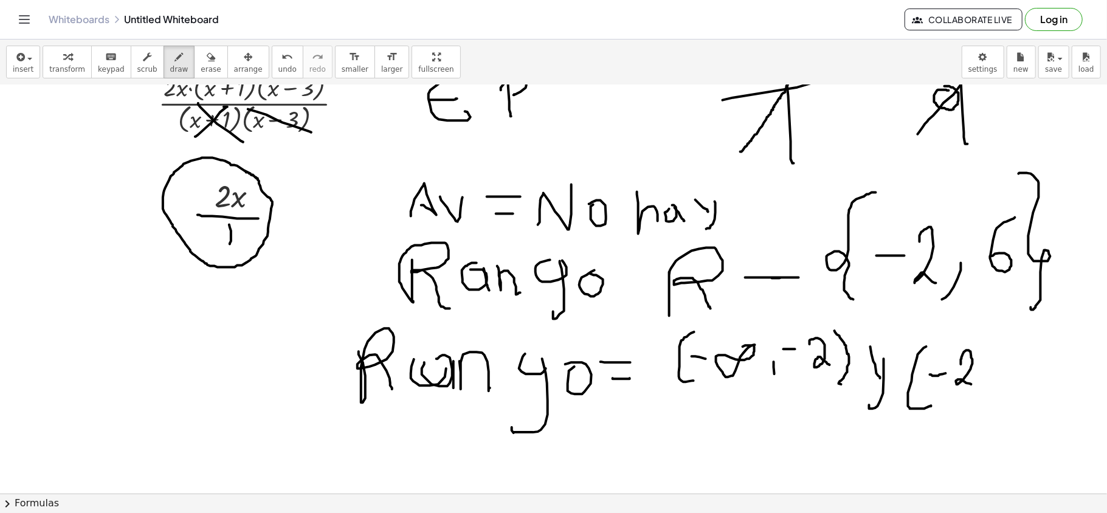
drag, startPoint x: 982, startPoint y: 378, endPoint x: 976, endPoint y: 397, distance: 20.4
drag, startPoint x: 1017, startPoint y: 348, endPoint x: 1002, endPoint y: 373, distance: 28.9
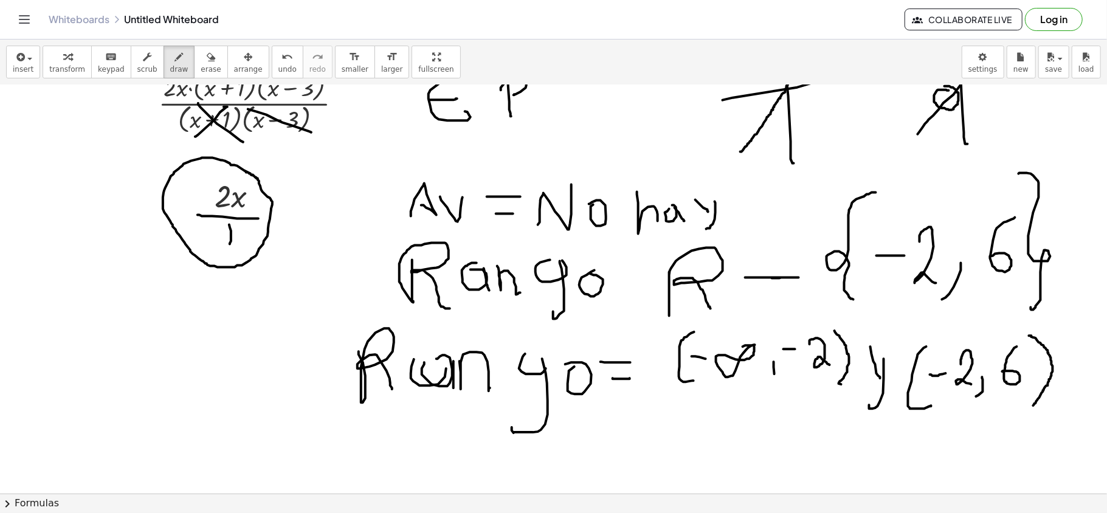
drag, startPoint x: 1029, startPoint y: 337, endPoint x: 1033, endPoint y: 407, distance: 70.0
drag, startPoint x: 929, startPoint y: 194, endPoint x: 934, endPoint y: 181, distance: 14.8
drag, startPoint x: 930, startPoint y: 185, endPoint x: 958, endPoint y: 186, distance: 28.0
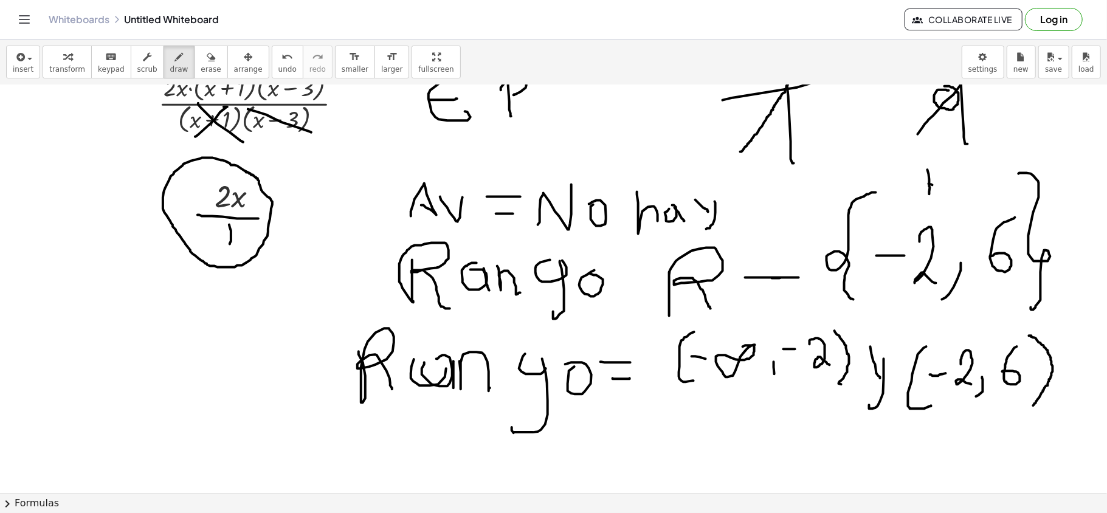
drag, startPoint x: 993, startPoint y: 163, endPoint x: 994, endPoint y: 194, distance: 31.6
drag, startPoint x: 958, startPoint y: 182, endPoint x: 986, endPoint y: 181, distance: 28.0
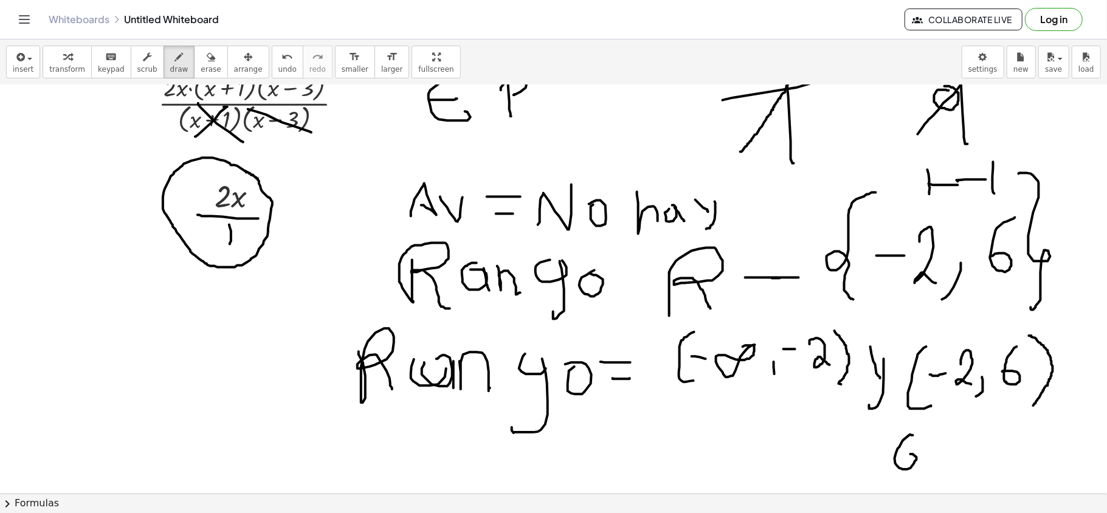
drag
